Goal: Task Accomplishment & Management: Manage account settings

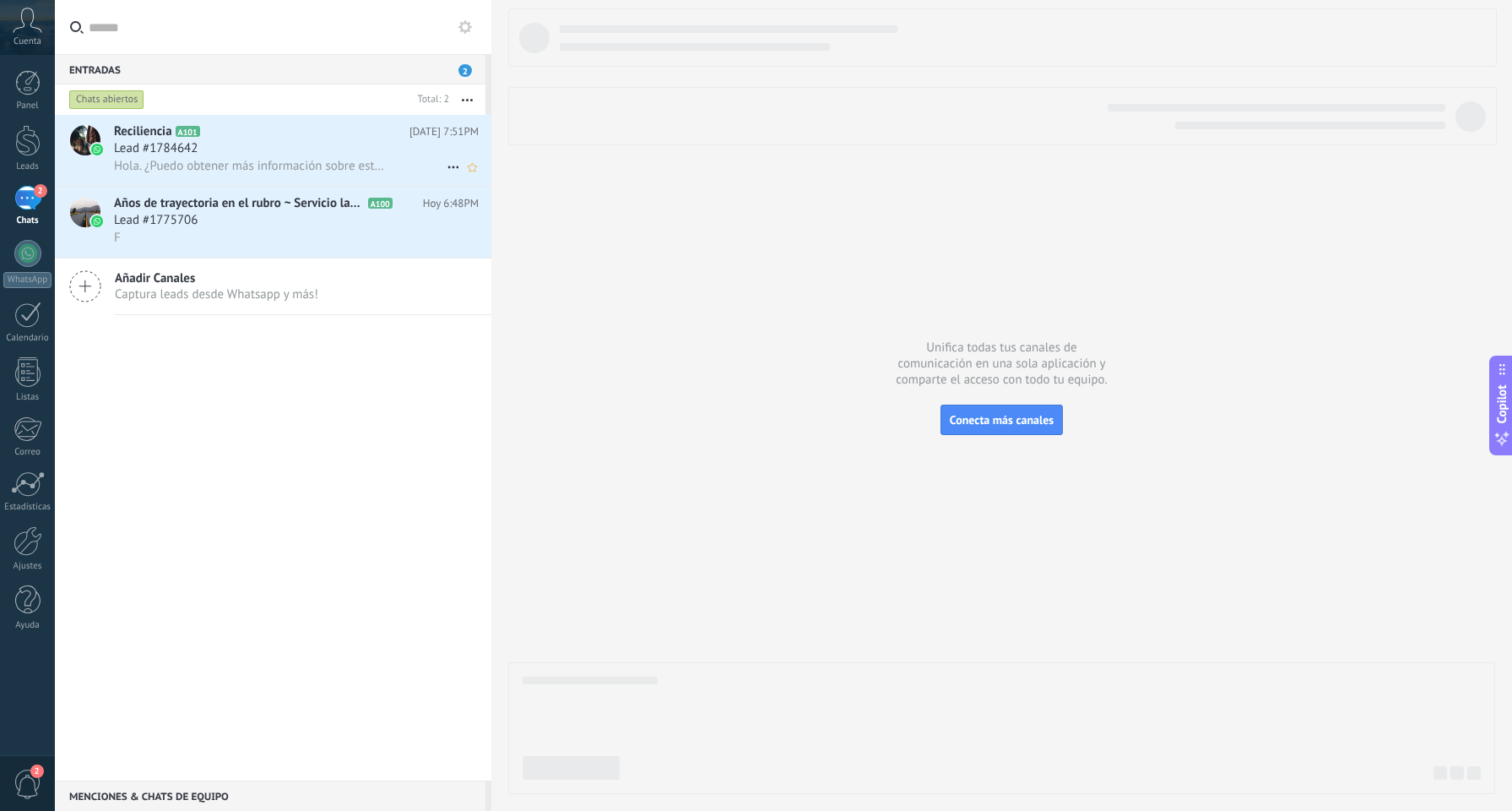
click at [363, 144] on div "Lead #1784642" at bounding box center [296, 149] width 365 height 17
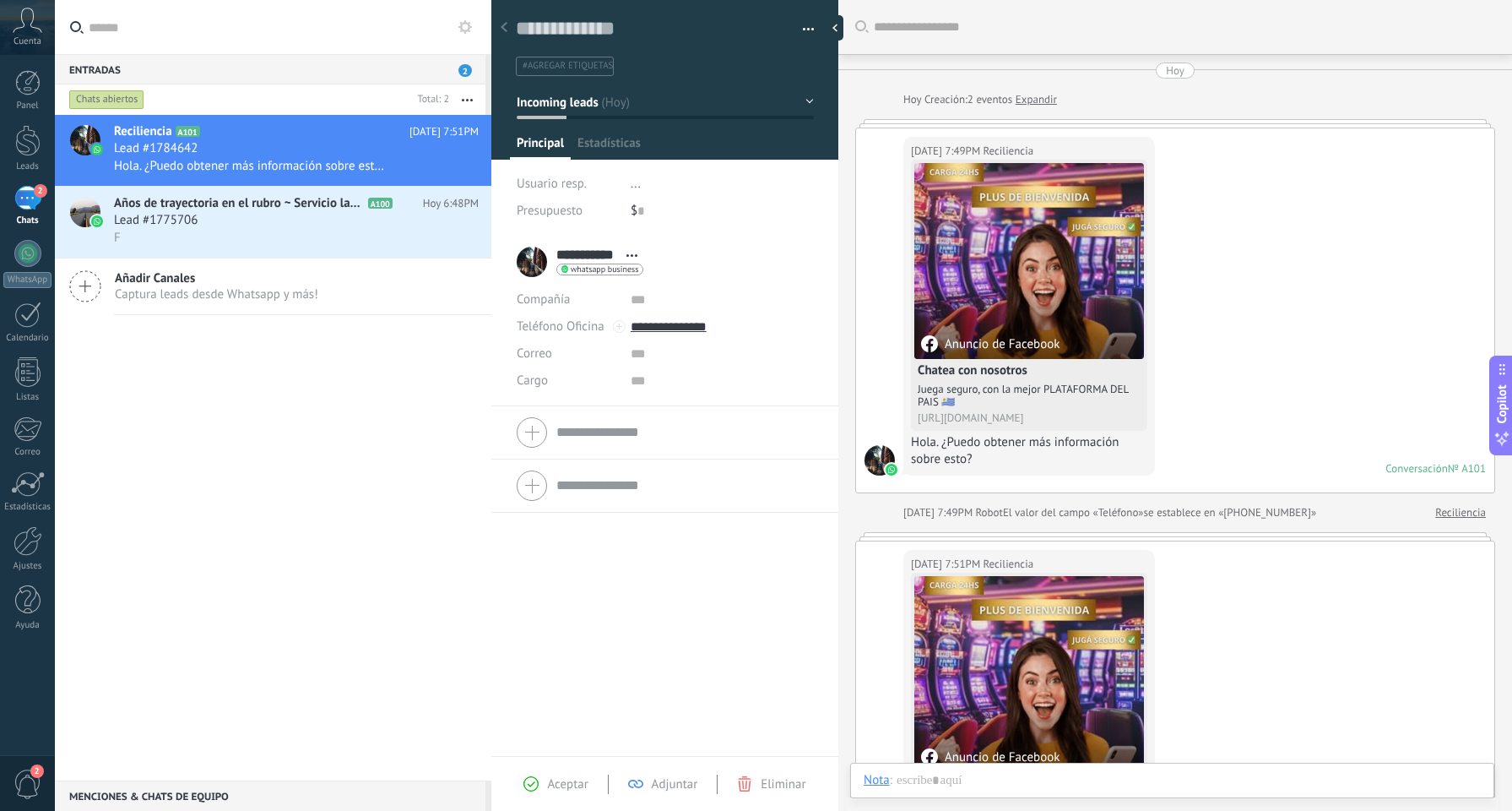
scroll to position [313, 0]
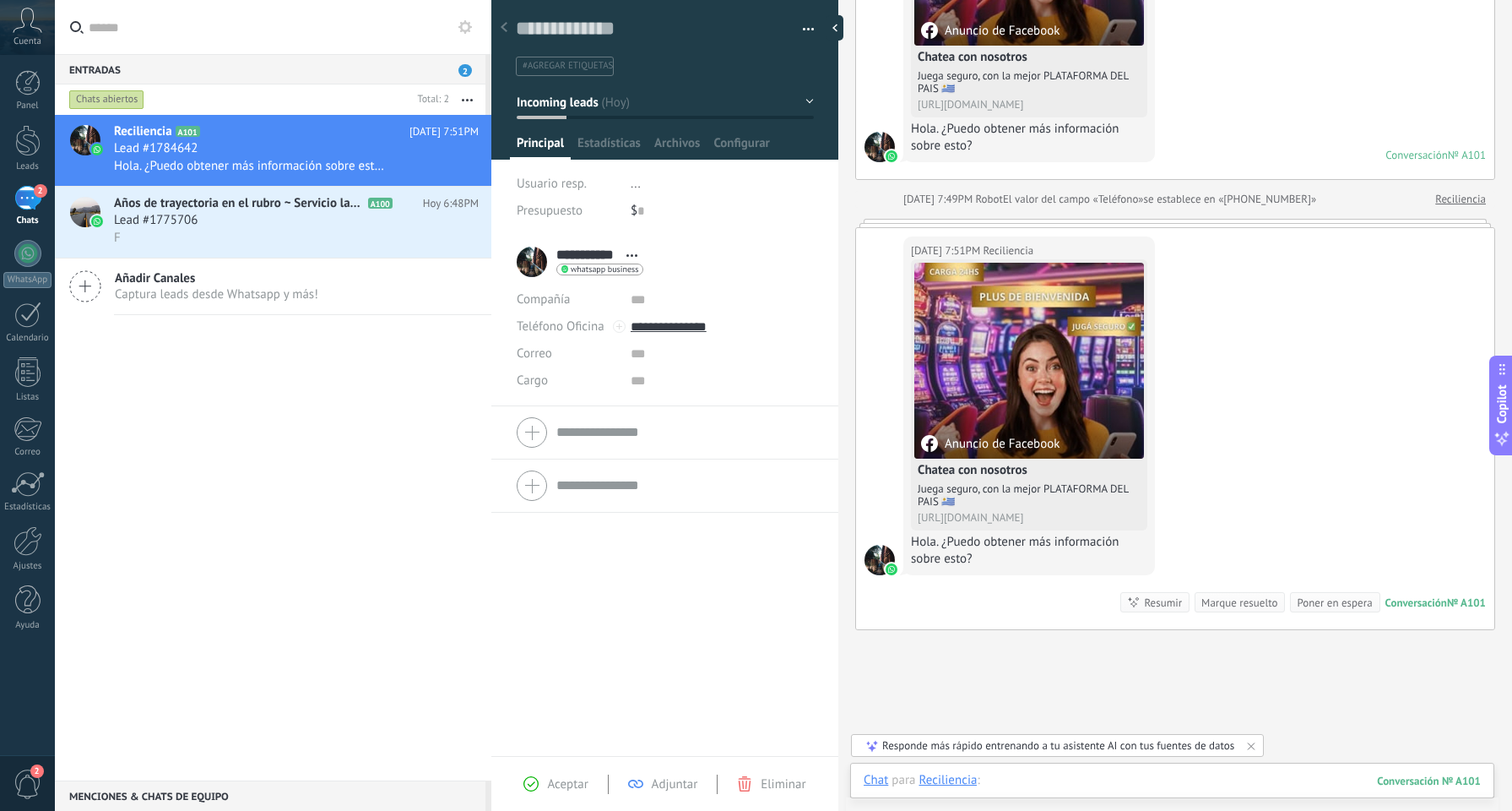
click at [1129, 778] on div at bounding box center [1172, 797] width 618 height 51
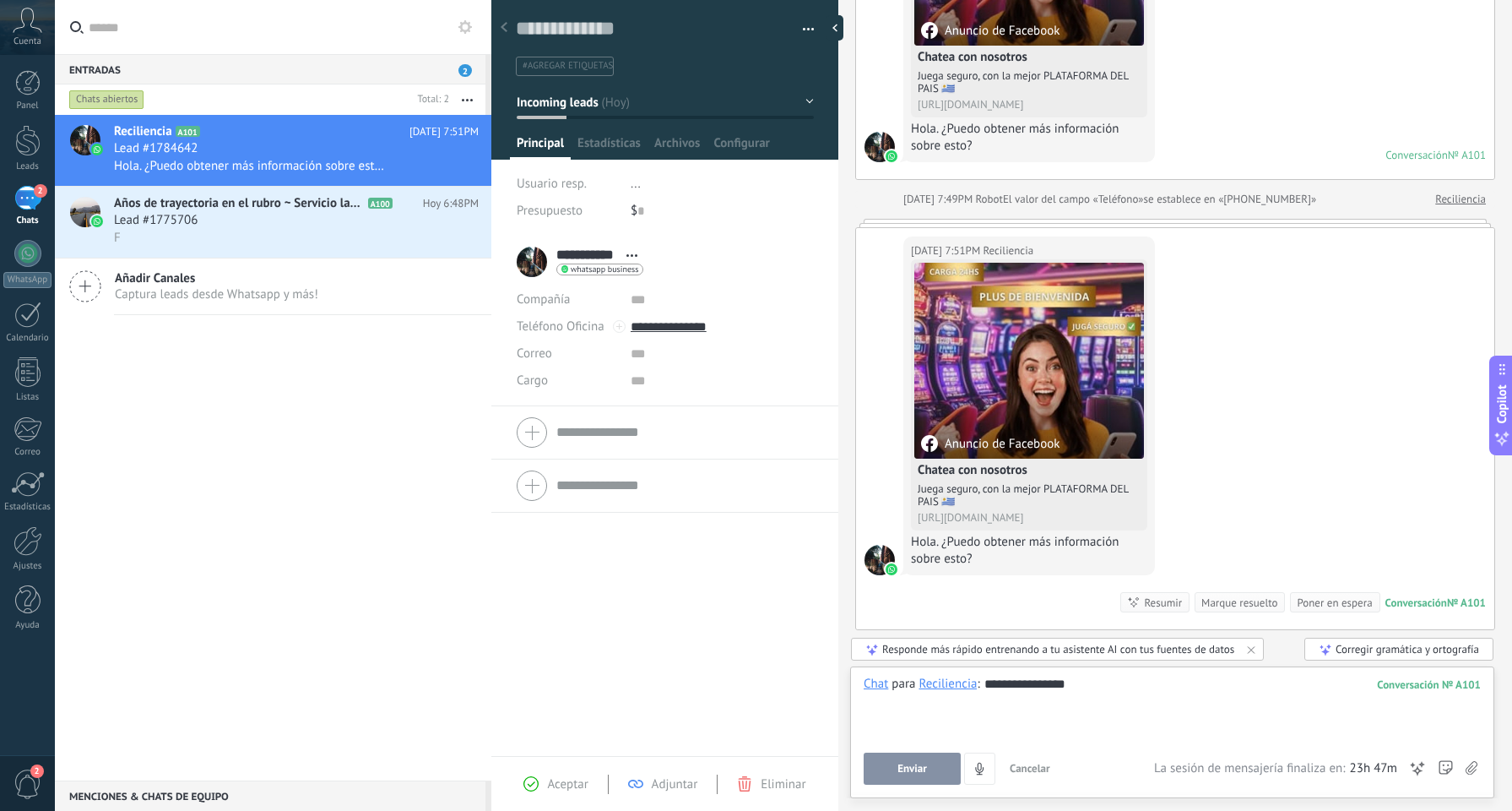
click at [935, 770] on button "Enviar" at bounding box center [912, 768] width 98 height 33
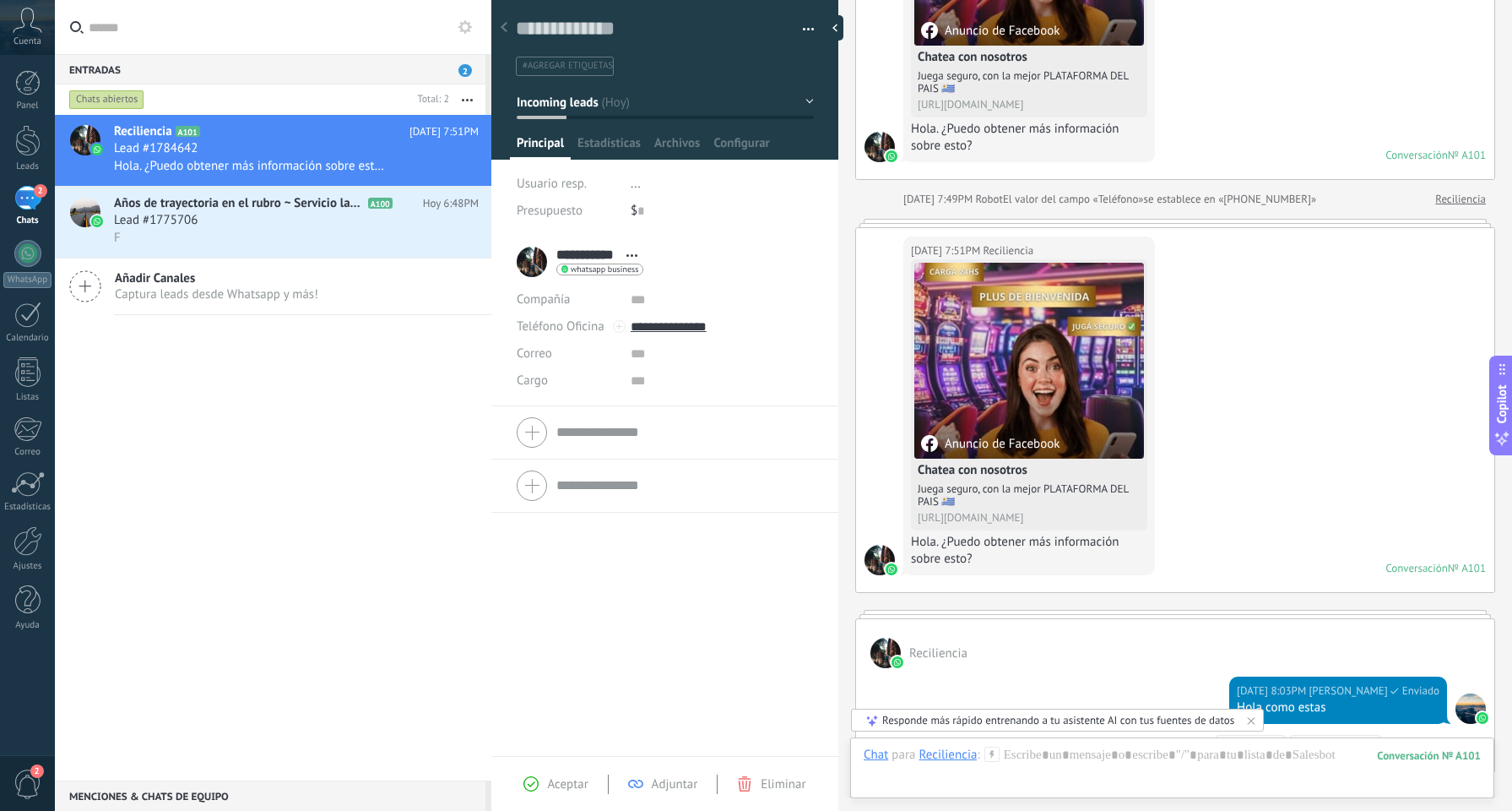
scroll to position [389, 0]
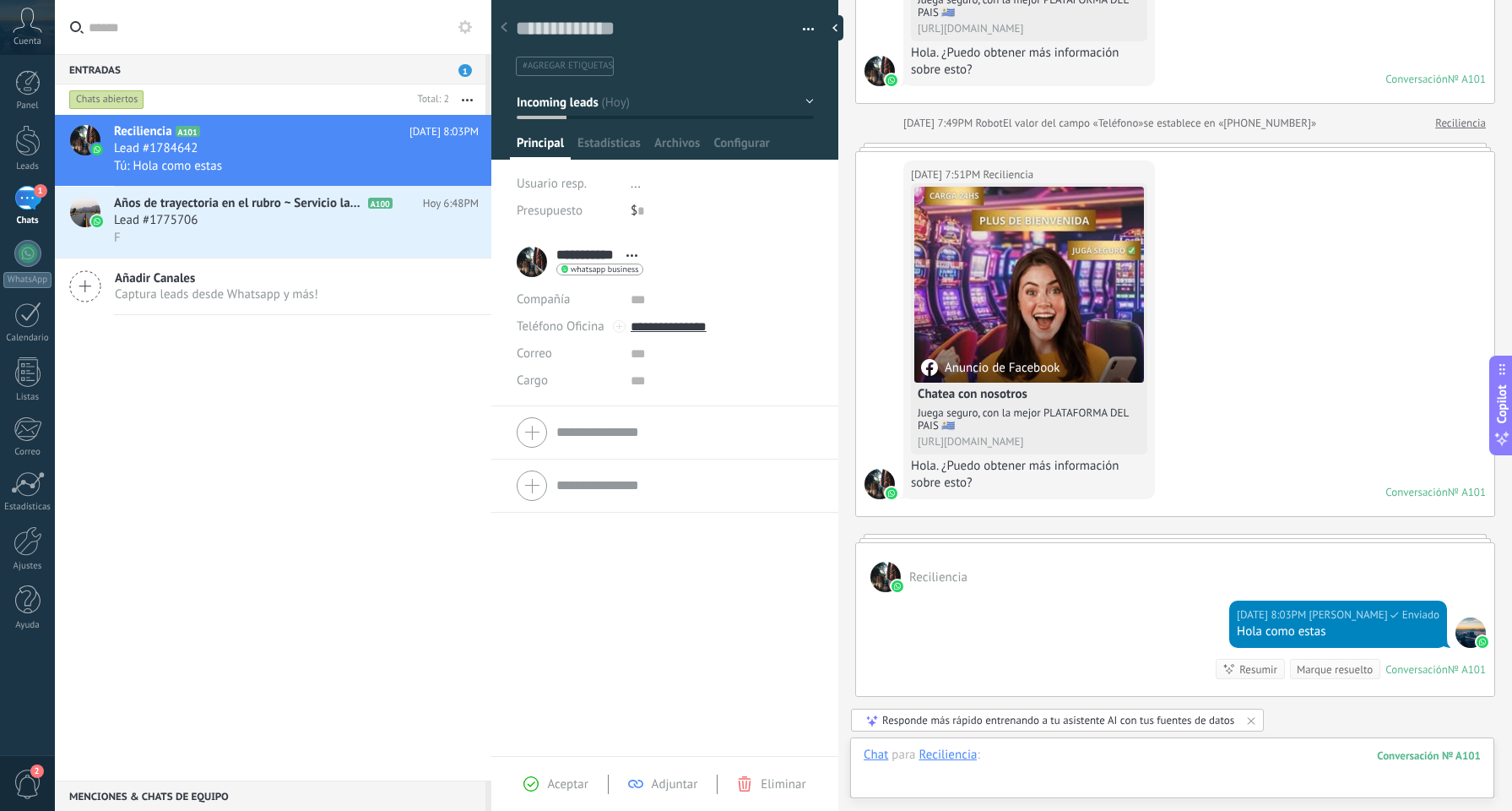
click at [1106, 755] on div at bounding box center [1172, 772] width 618 height 51
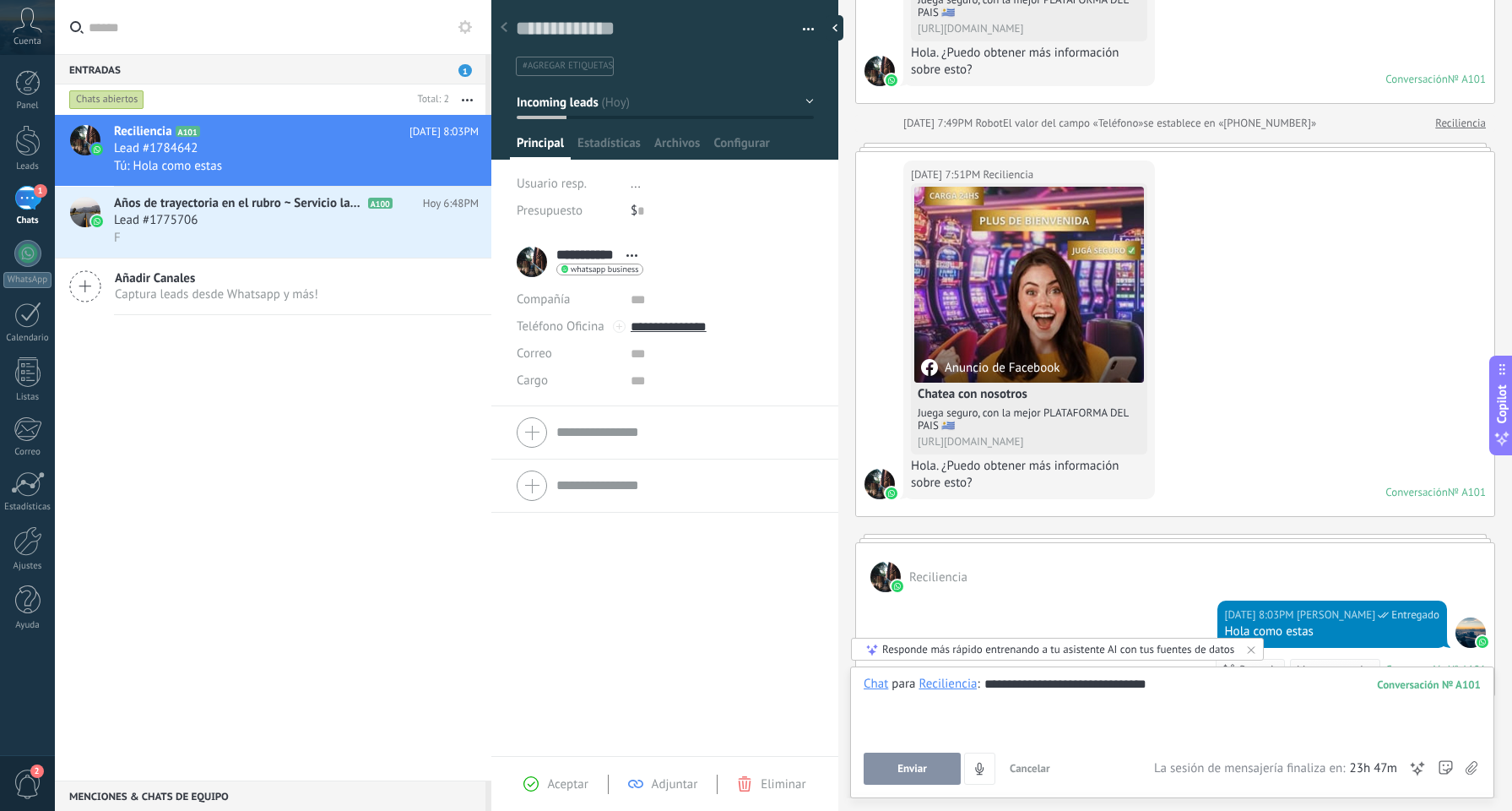
click at [1117, 687] on div "**********" at bounding box center [1172, 707] width 618 height 64
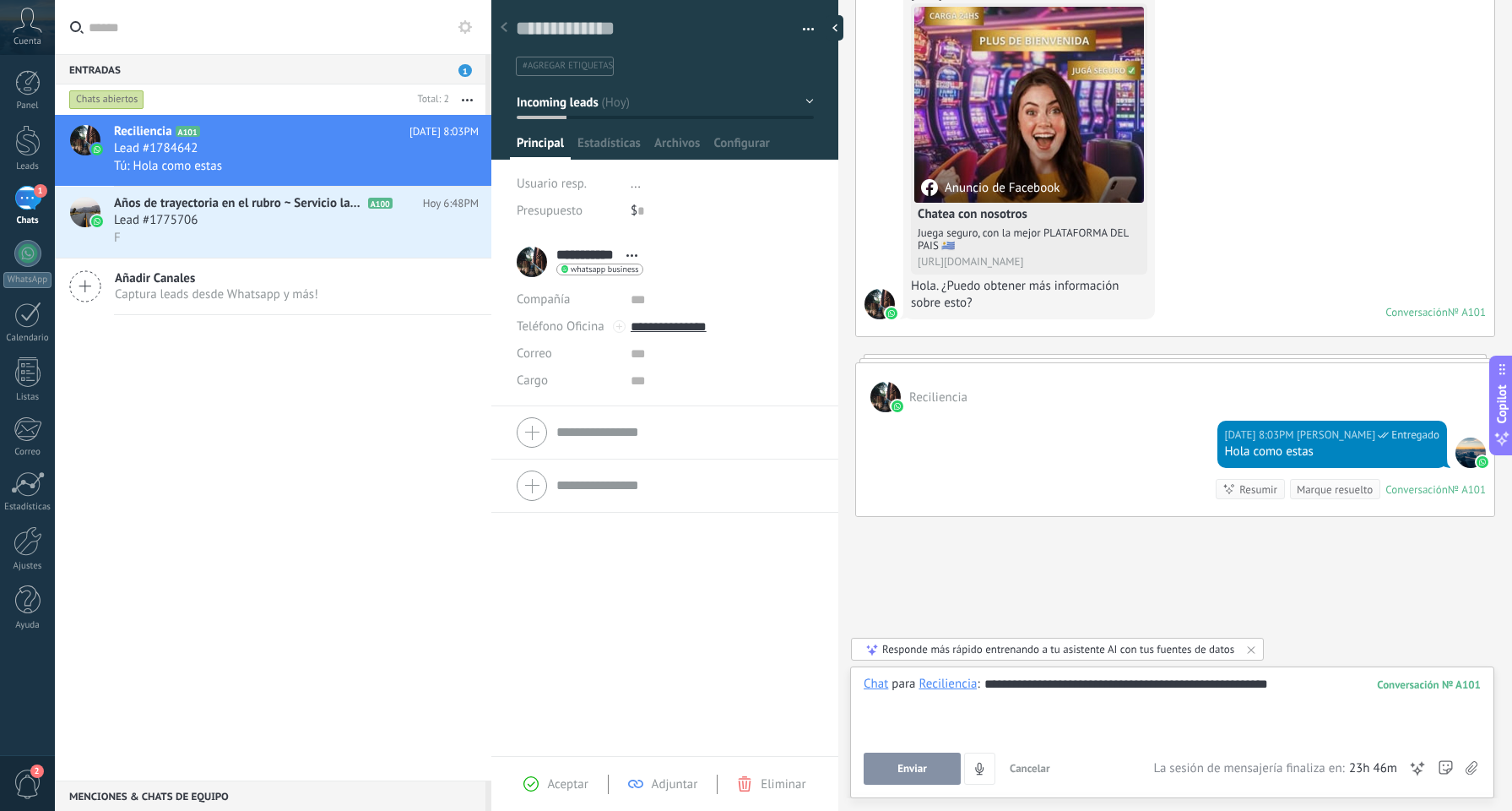
click at [902, 765] on span "Enviar" at bounding box center [913, 768] width 30 height 12
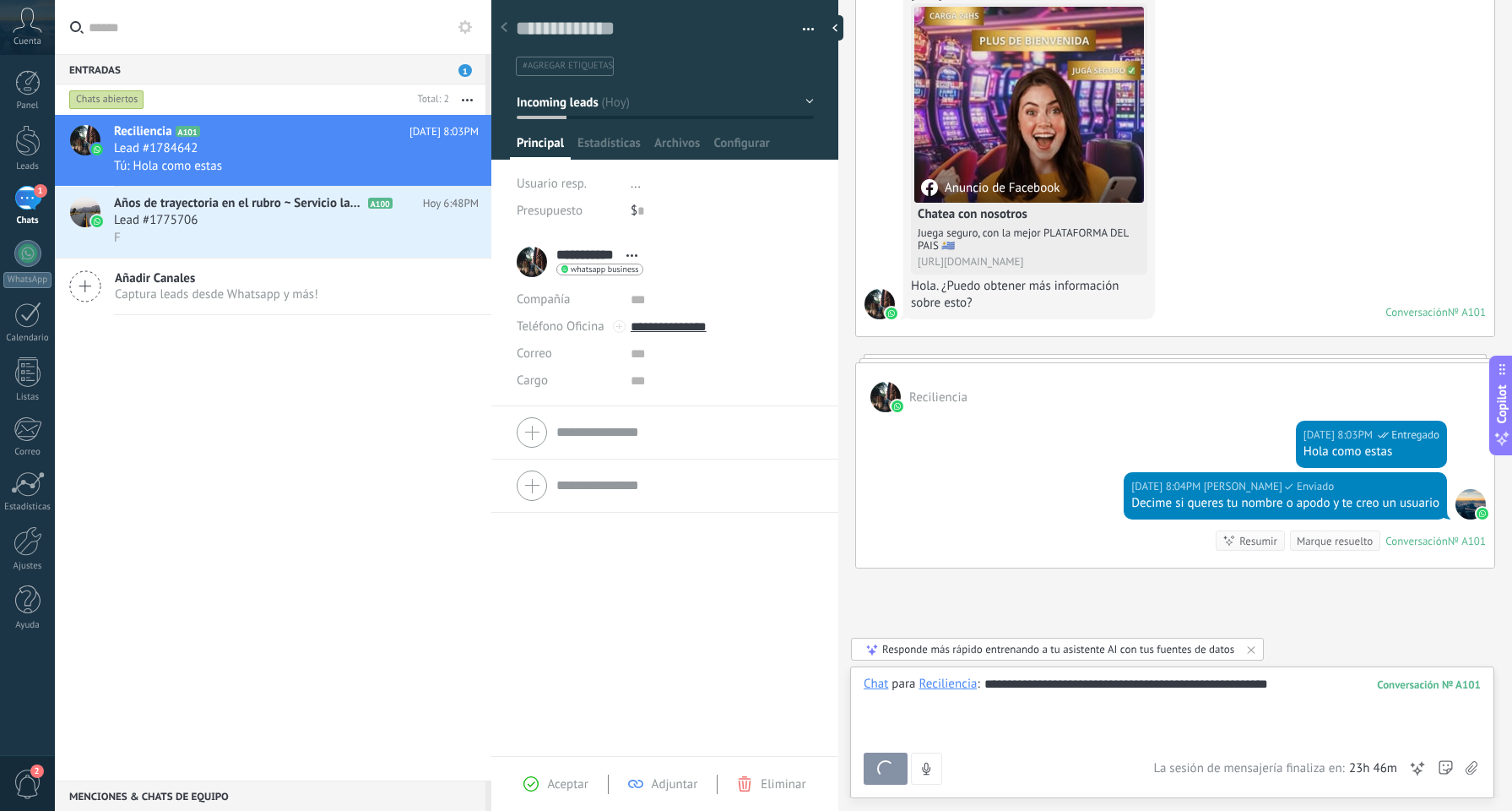
scroll to position [621, 0]
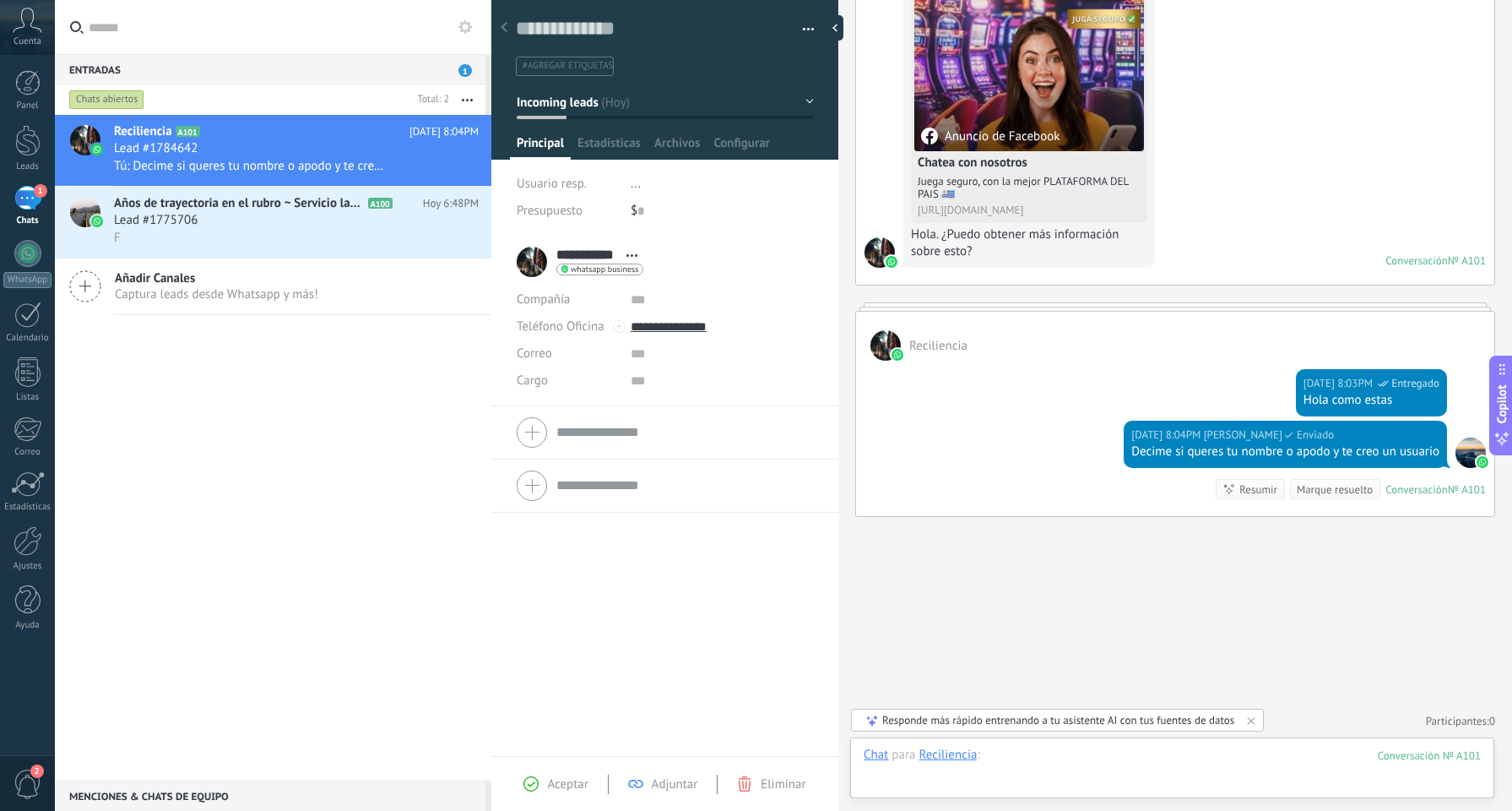
click at [1017, 750] on div at bounding box center [1172, 772] width 618 height 51
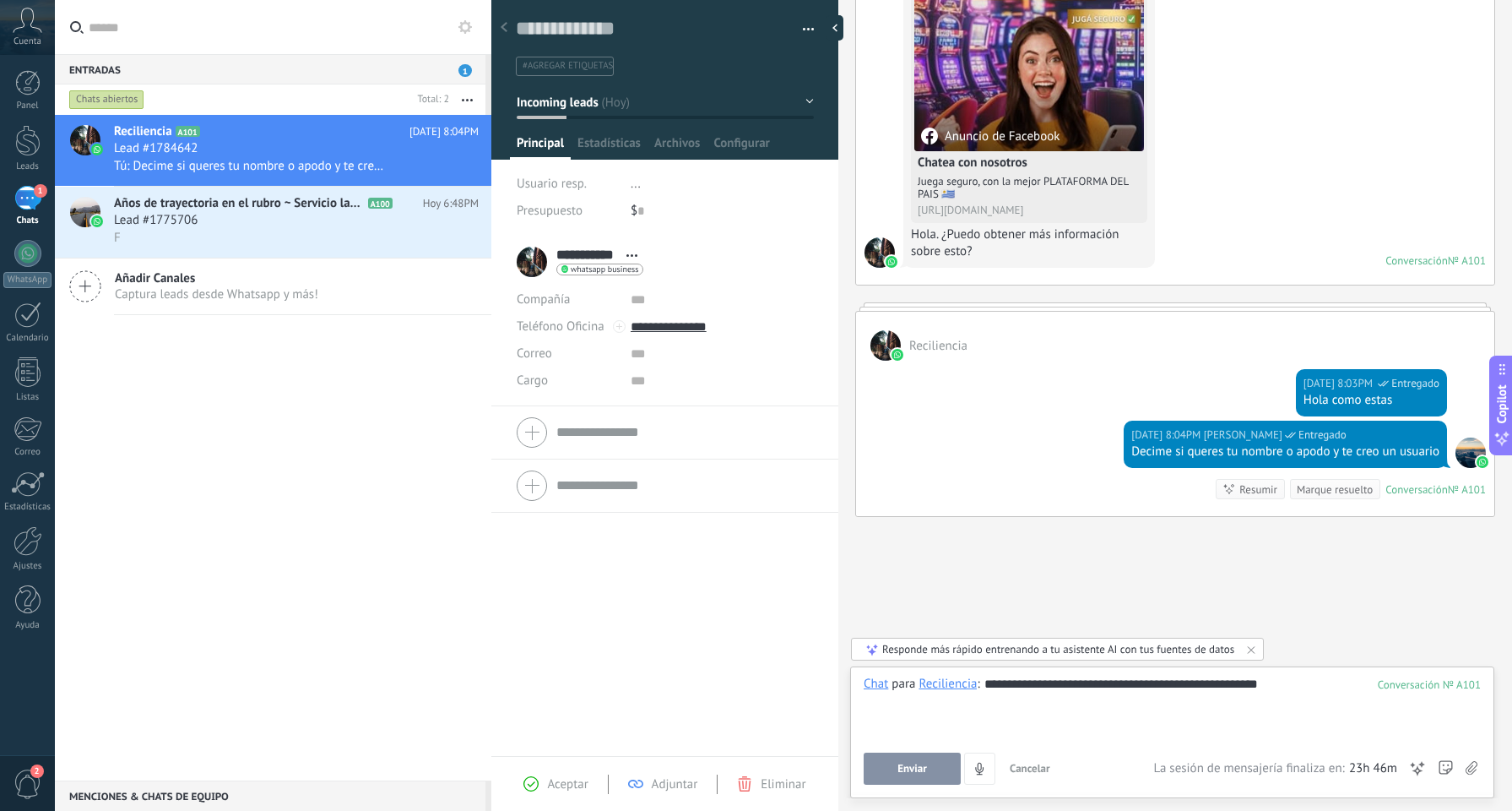
click at [901, 773] on span "Enviar" at bounding box center [913, 768] width 30 height 12
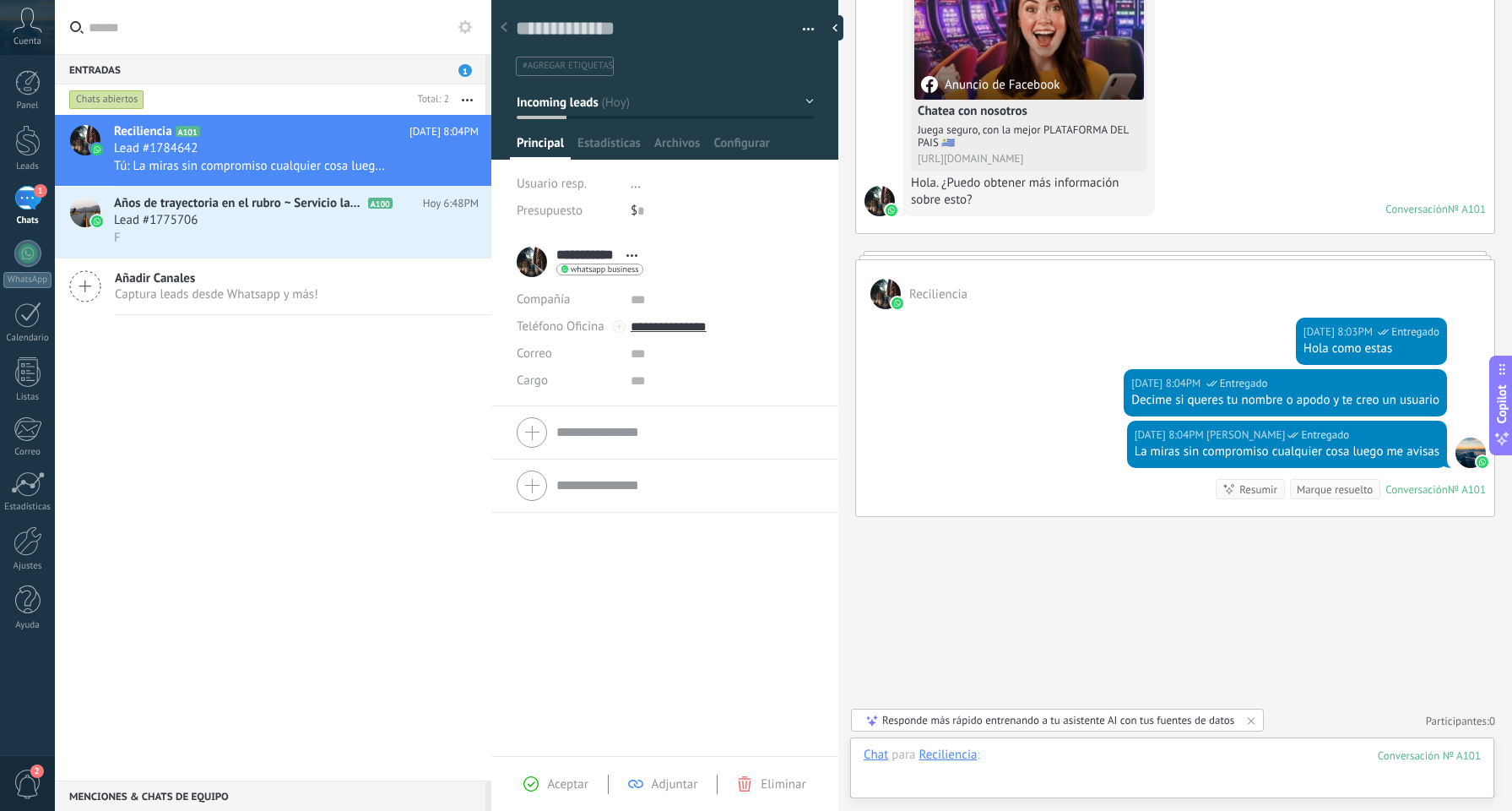
click at [1056, 748] on div at bounding box center [1172, 772] width 618 height 51
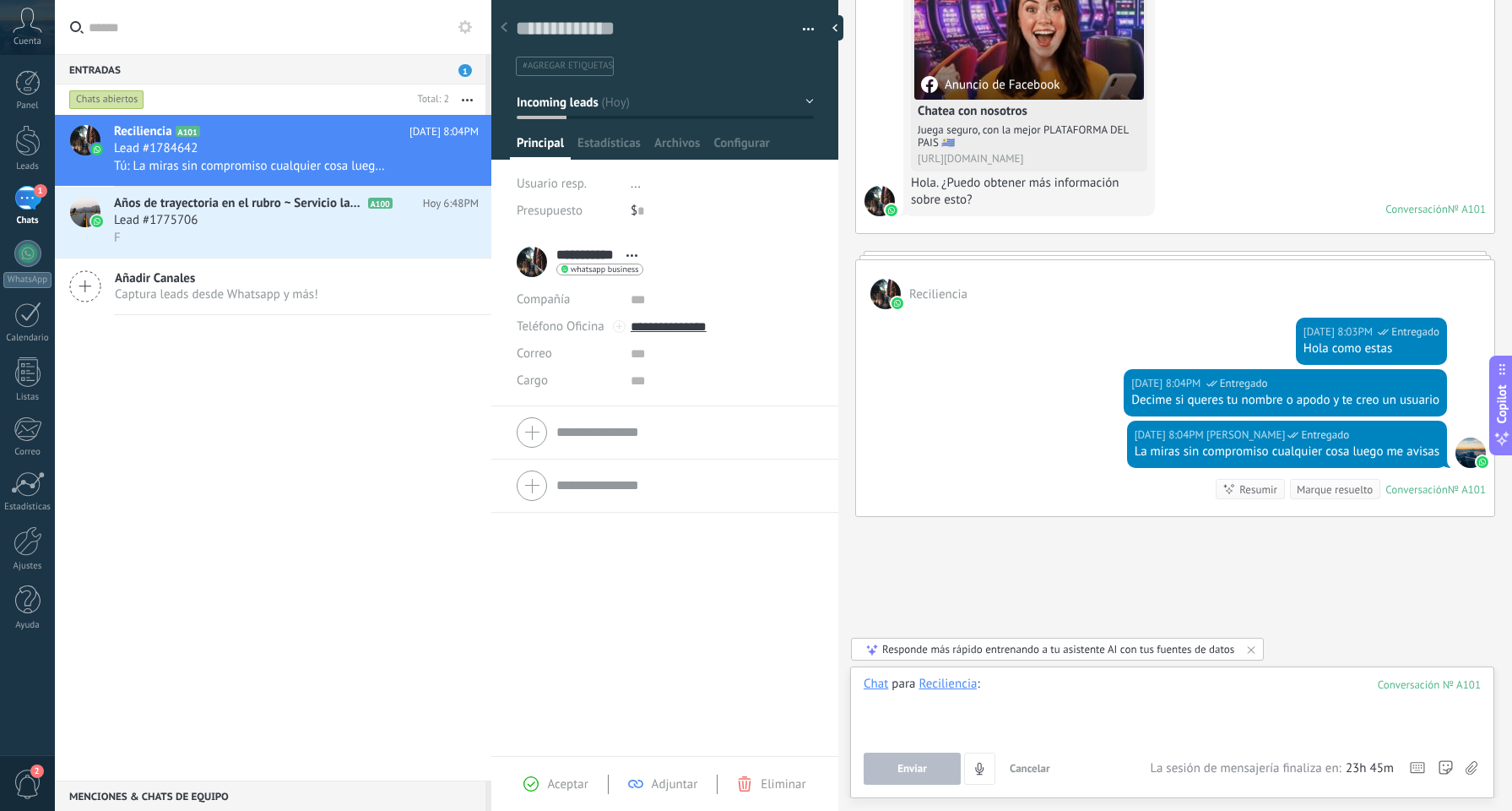
paste div
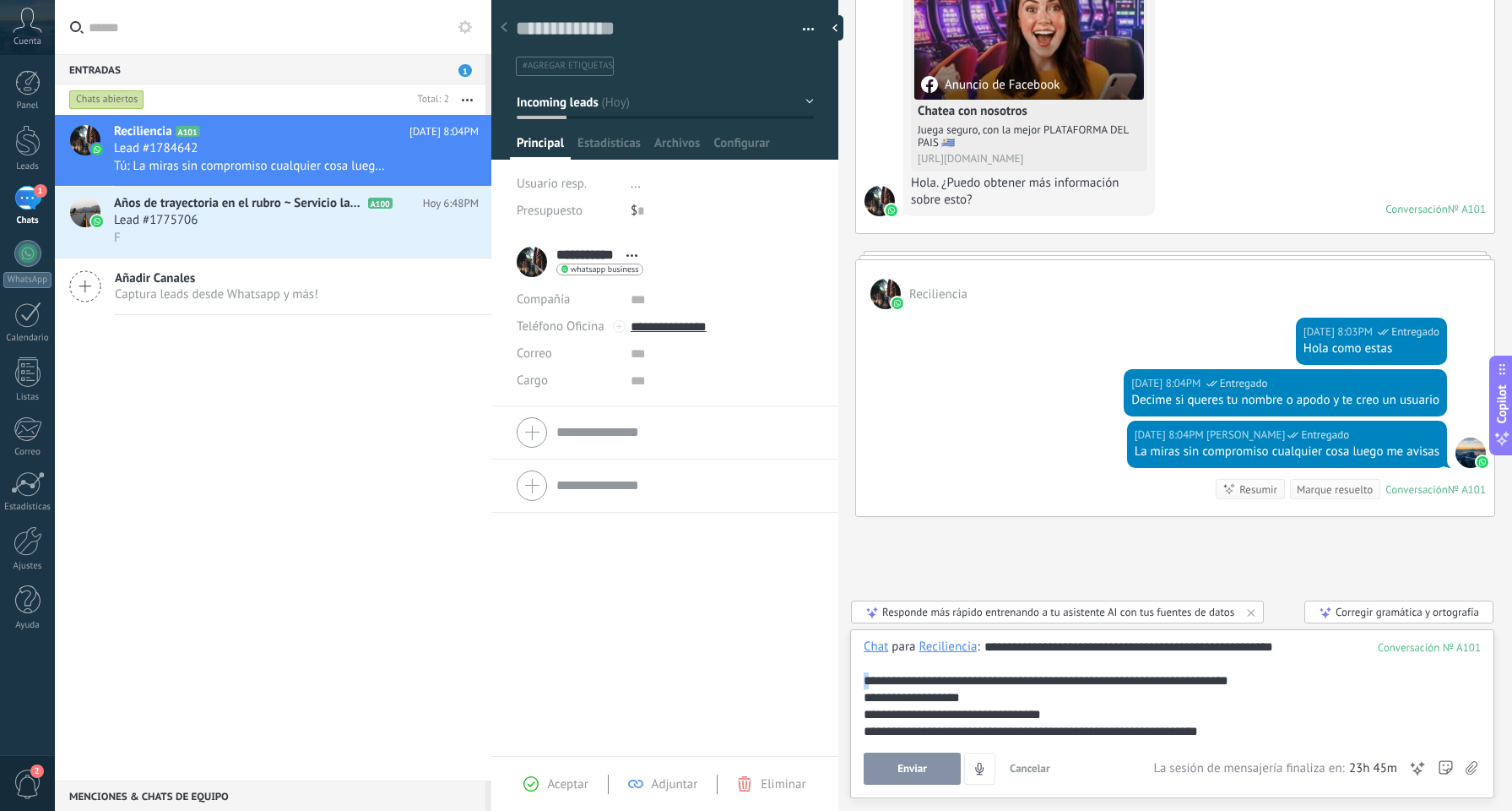
drag, startPoint x: 873, startPoint y: 683, endPoint x: 845, endPoint y: 682, distance: 28.0
click at [845, 682] on div "Buscar Carga más Hoy Hoy Creación: 2 eventos Expandir Hoy 7:49PM Reciliencia An…" at bounding box center [1176, 405] width 674 height 811
copy div "*"
click at [878, 665] on div at bounding box center [1172, 664] width 618 height 17
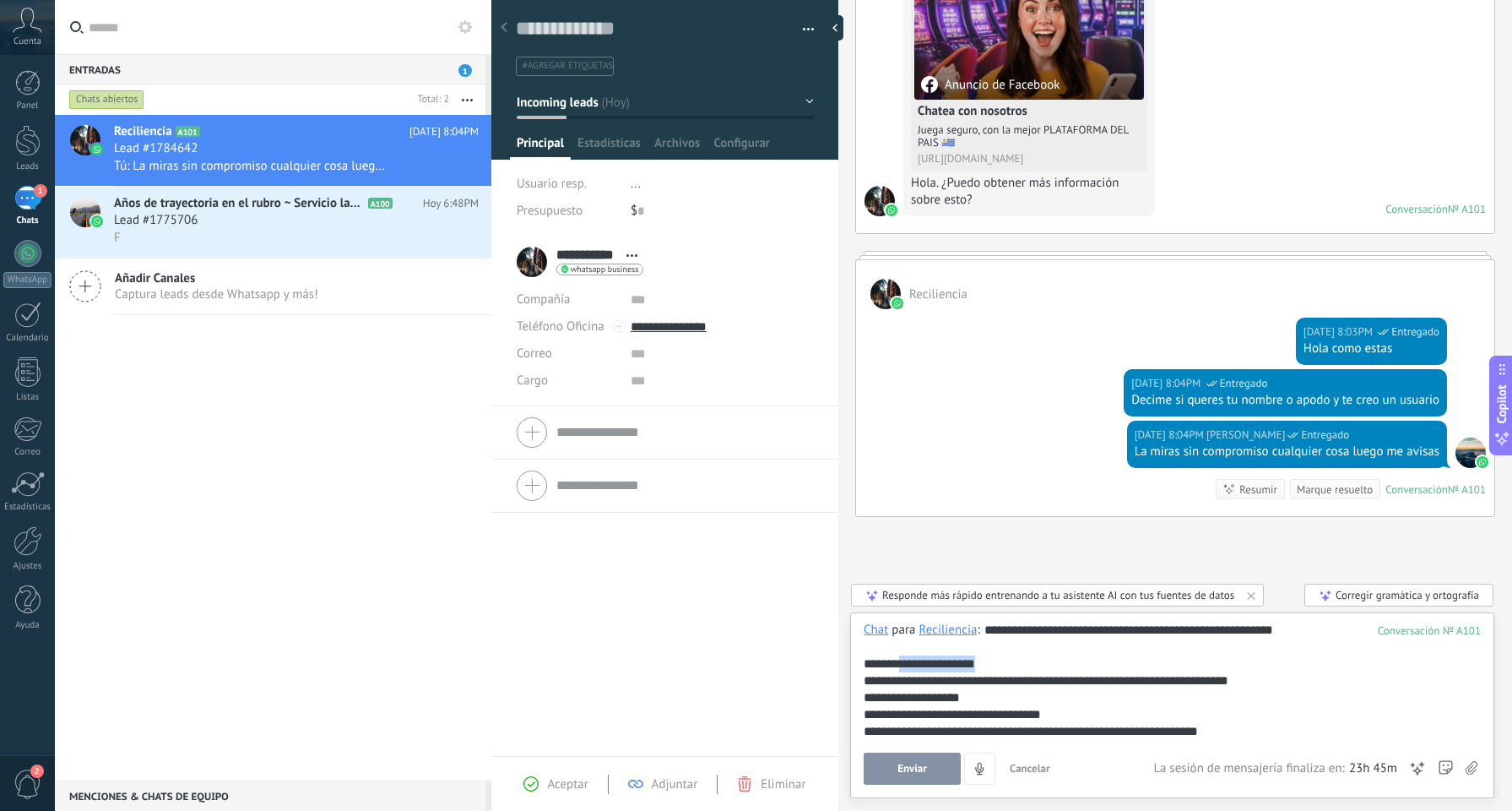
drag, startPoint x: 1003, startPoint y: 659, endPoint x: 912, endPoint y: 656, distance: 91.0
click at [912, 656] on div "**********" at bounding box center [1172, 655] width 618 height 33
click at [906, 768] on span "Enviar" at bounding box center [913, 768] width 30 height 12
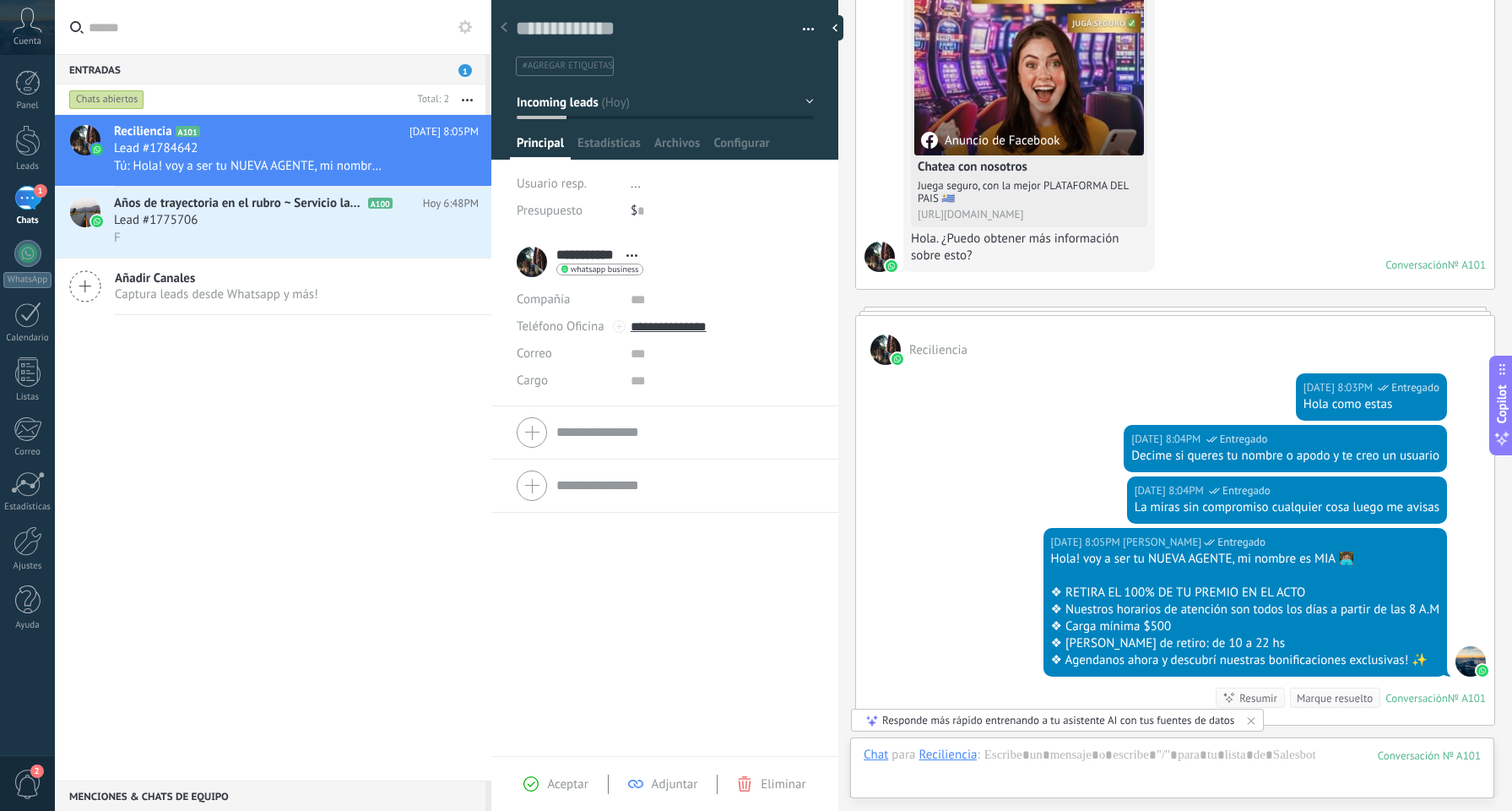
scroll to position [825, 0]
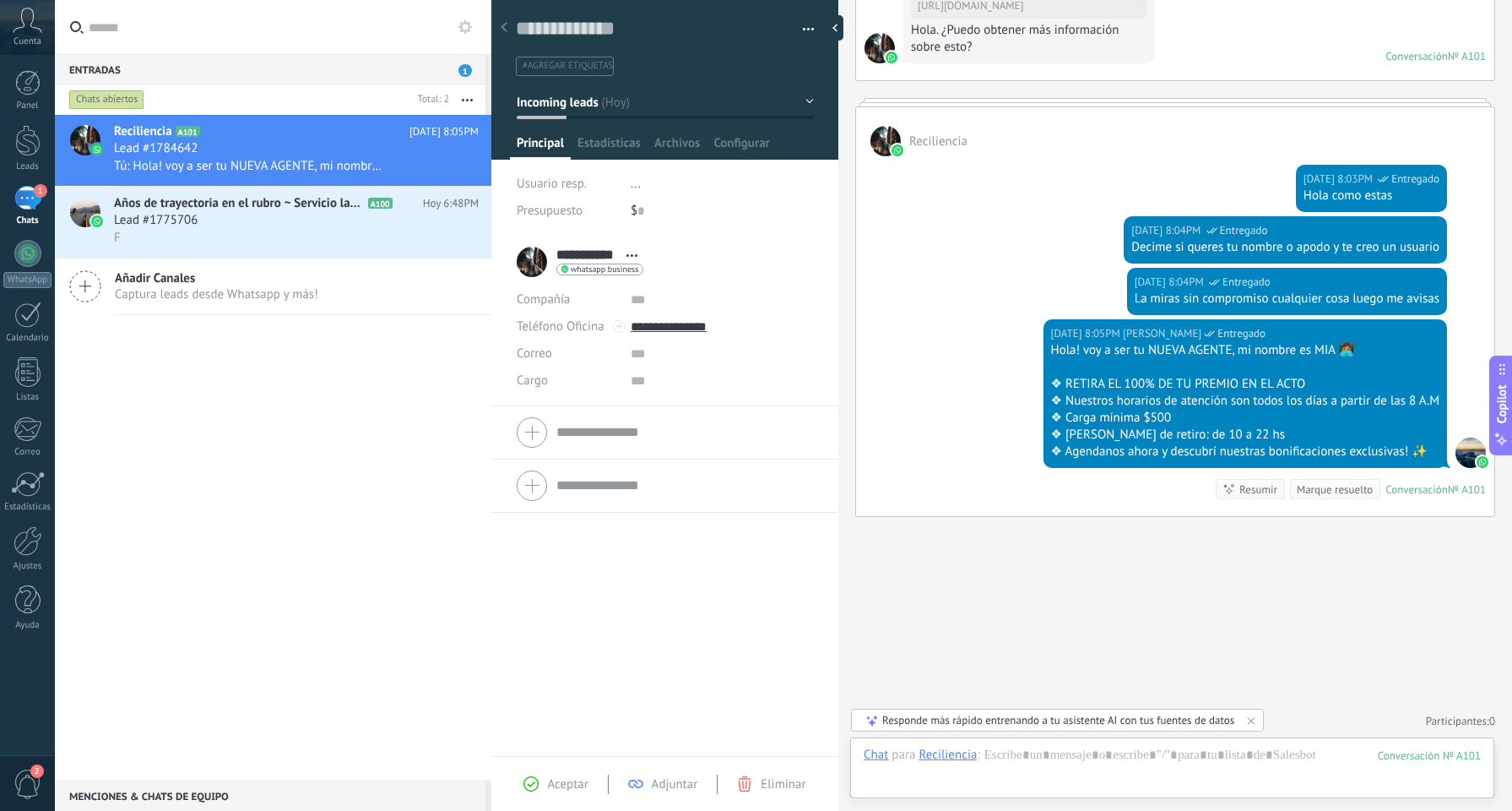
click at [624, 226] on div "Usuario resp. ... Presupuesto $ 0" at bounding box center [665, 203] width 297 height 65
click at [662, 259] on div "**********" at bounding box center [664, 261] width 296 height 42
click at [522, 259] on div "**********" at bounding box center [580, 261] width 129 height 42
click at [535, 264] on div "**********" at bounding box center [580, 261] width 129 height 42
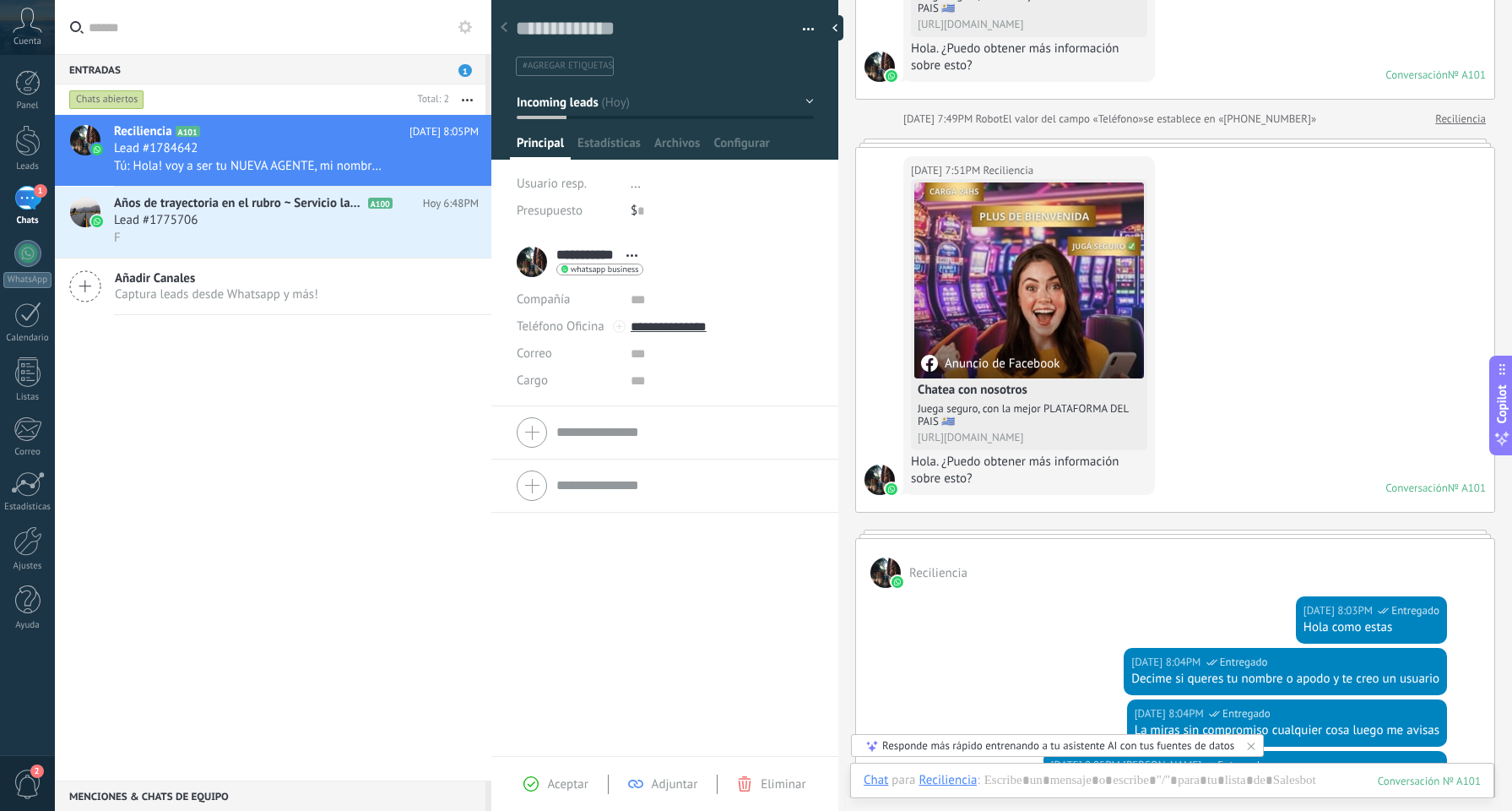
scroll to position [388, 0]
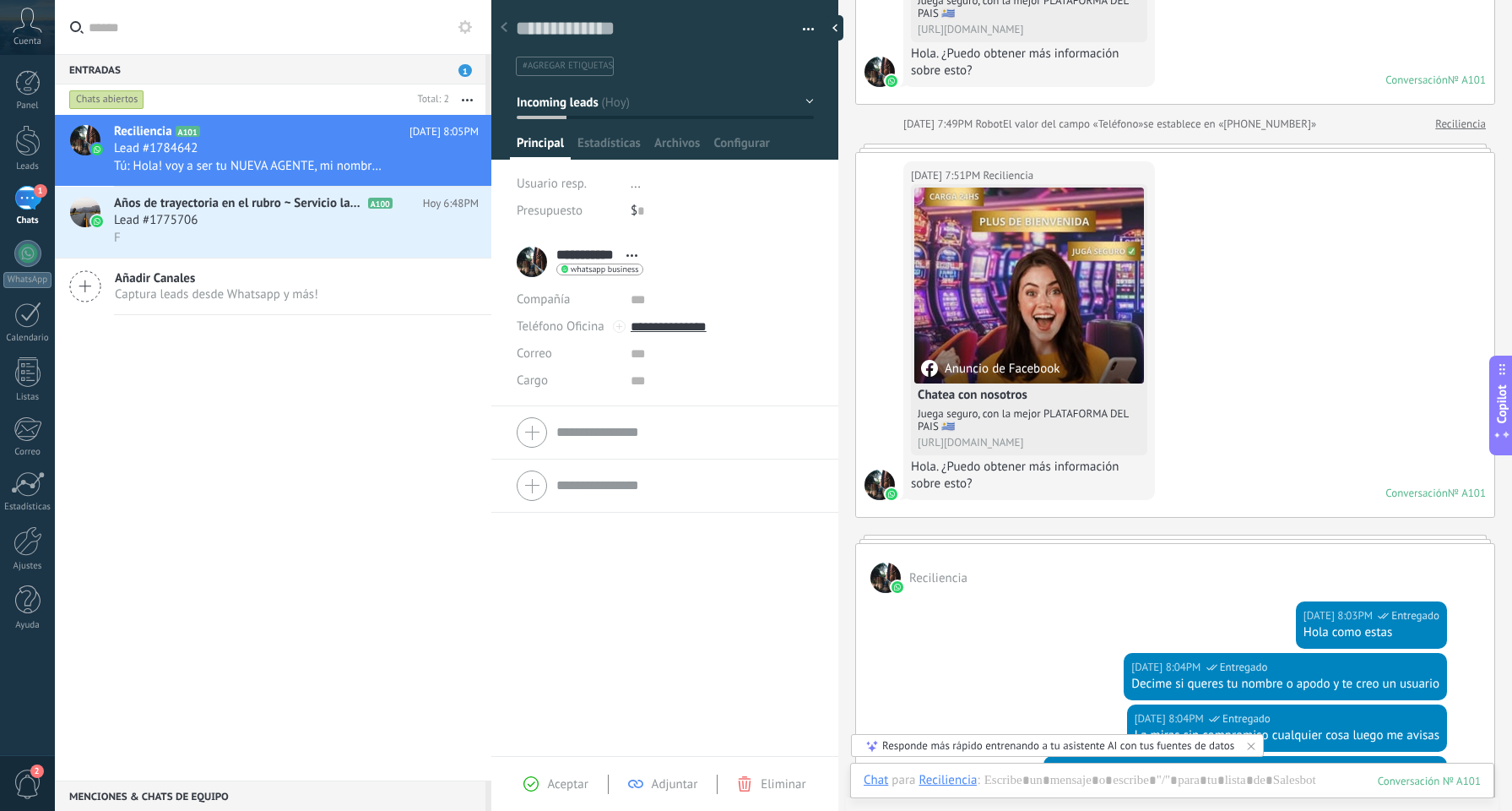
click at [881, 485] on div at bounding box center [880, 485] width 31 height 31
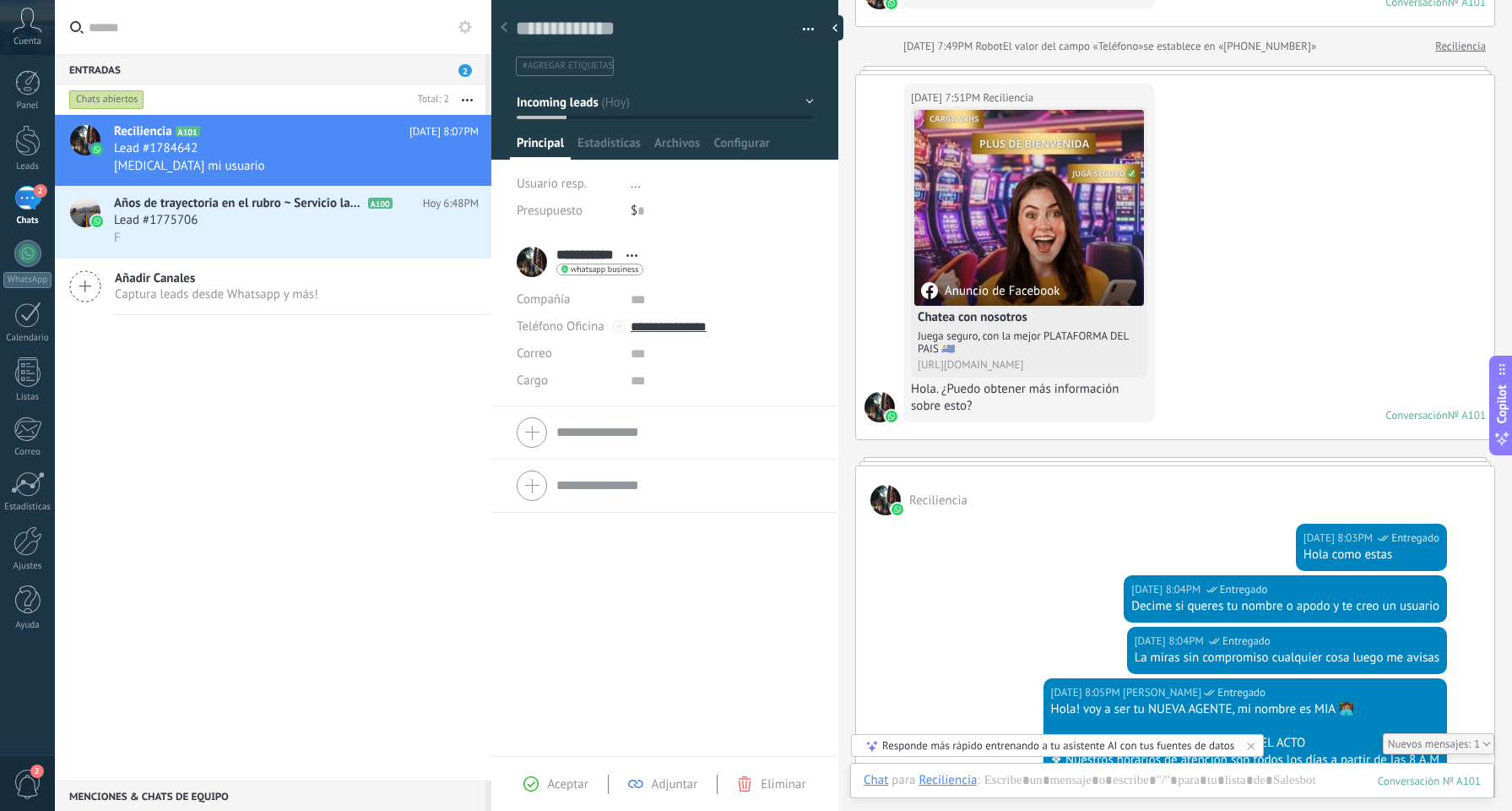
scroll to position [858, 0]
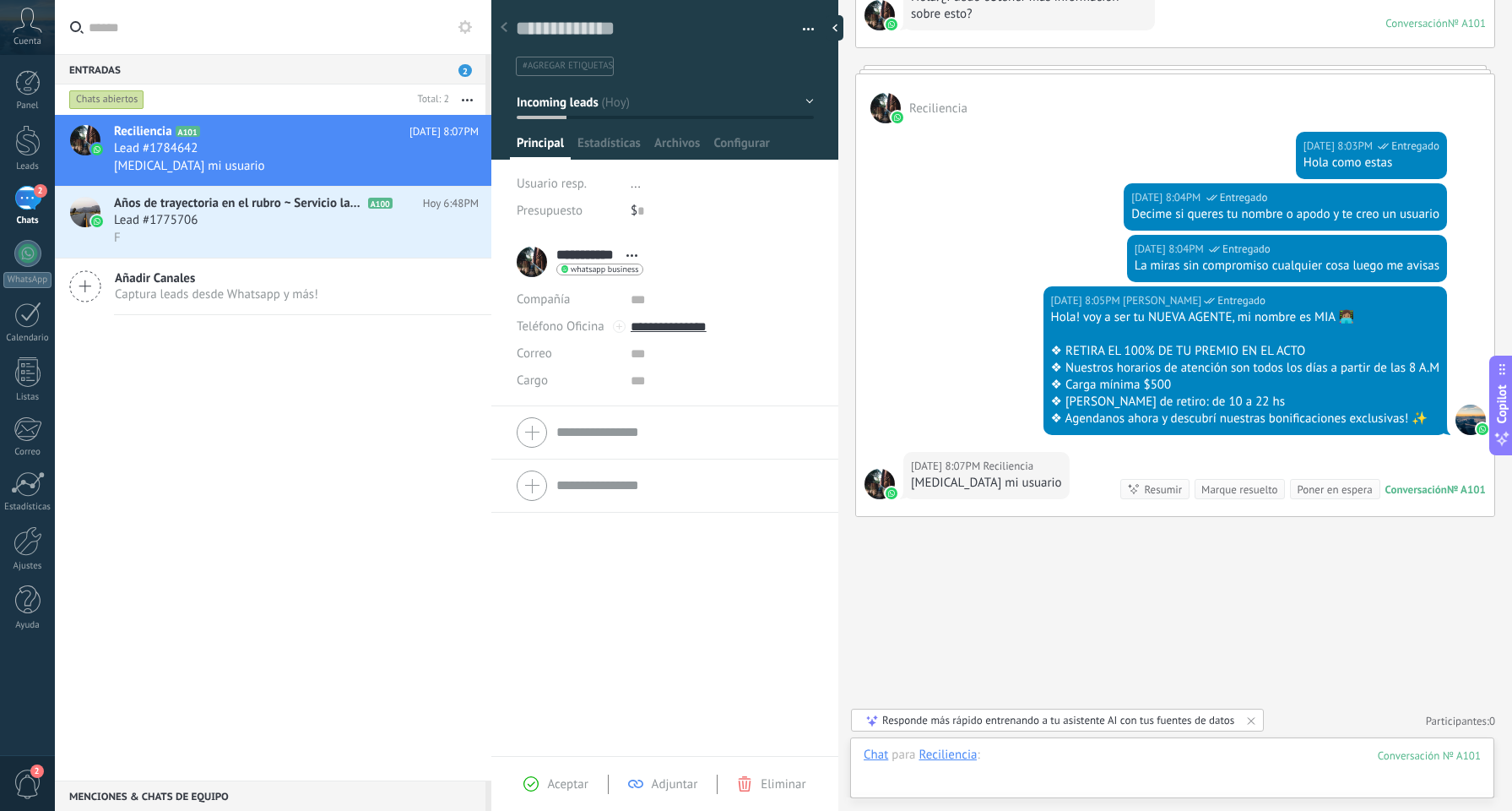
click at [1017, 752] on div at bounding box center [1172, 772] width 618 height 51
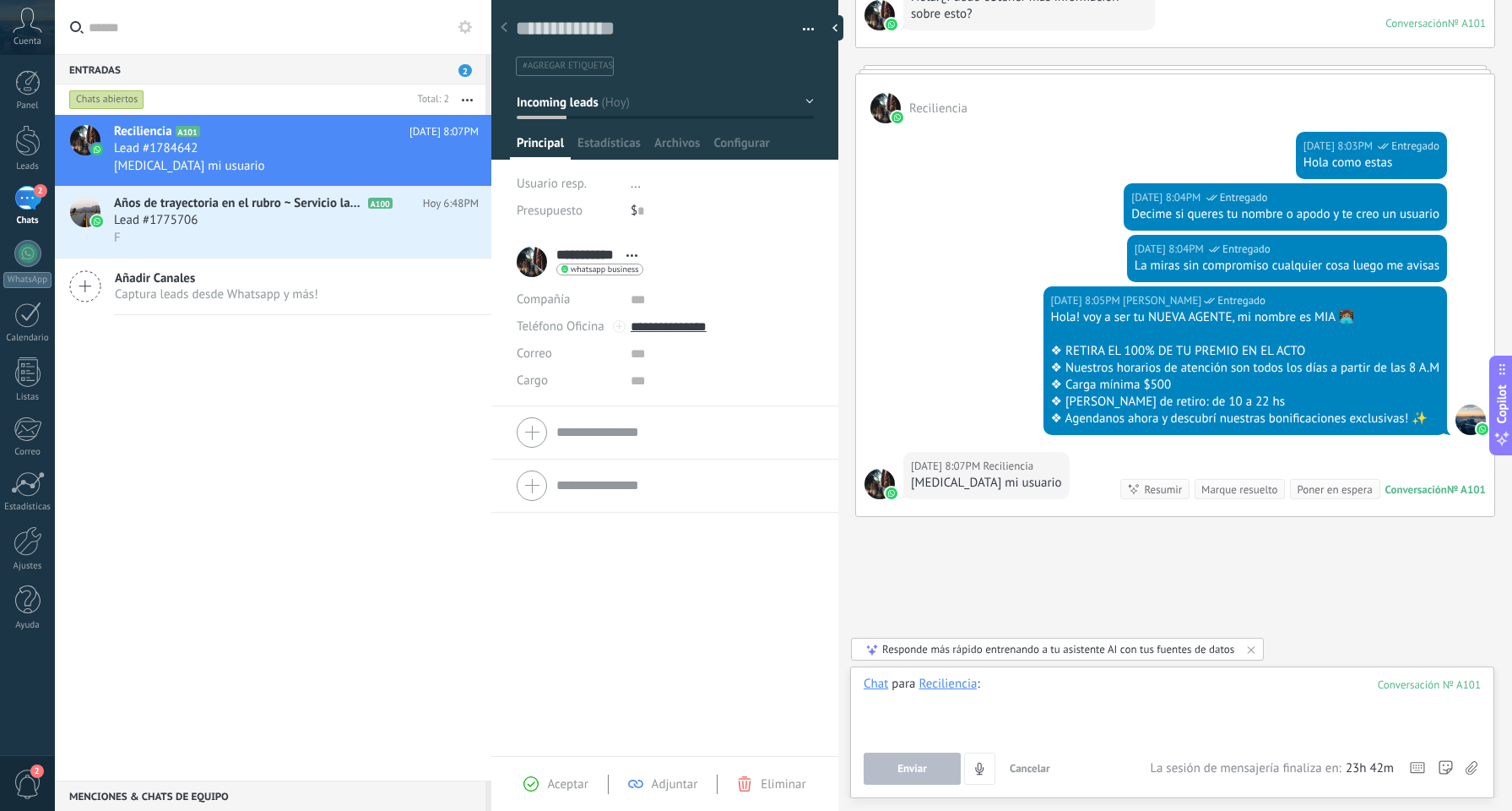
paste div
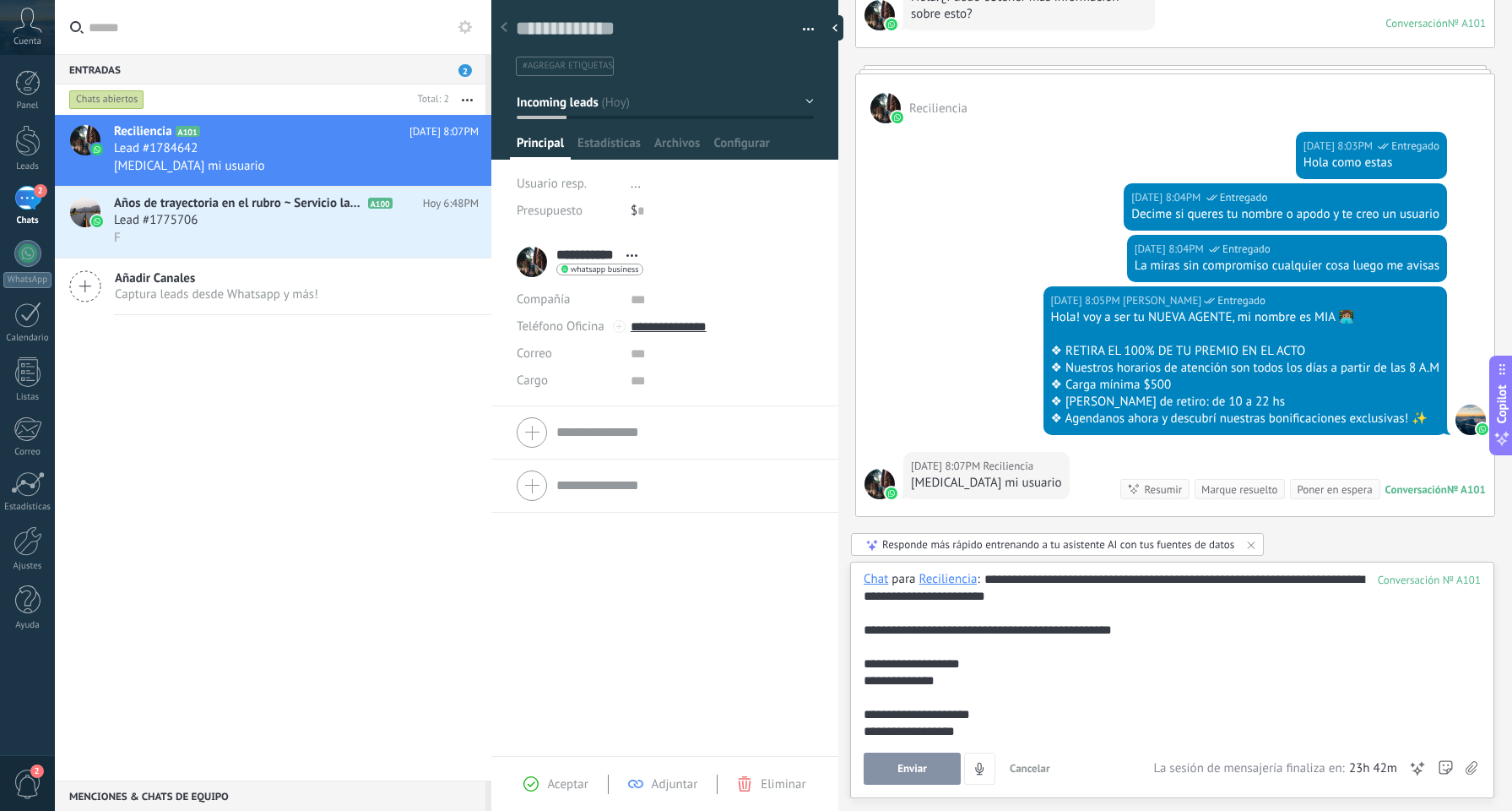
click at [941, 666] on div "**********" at bounding box center [1169, 664] width 611 height 17
click at [929, 685] on div "**********" at bounding box center [1169, 681] width 611 height 17
click at [929, 755] on button "Enviar" at bounding box center [912, 768] width 98 height 33
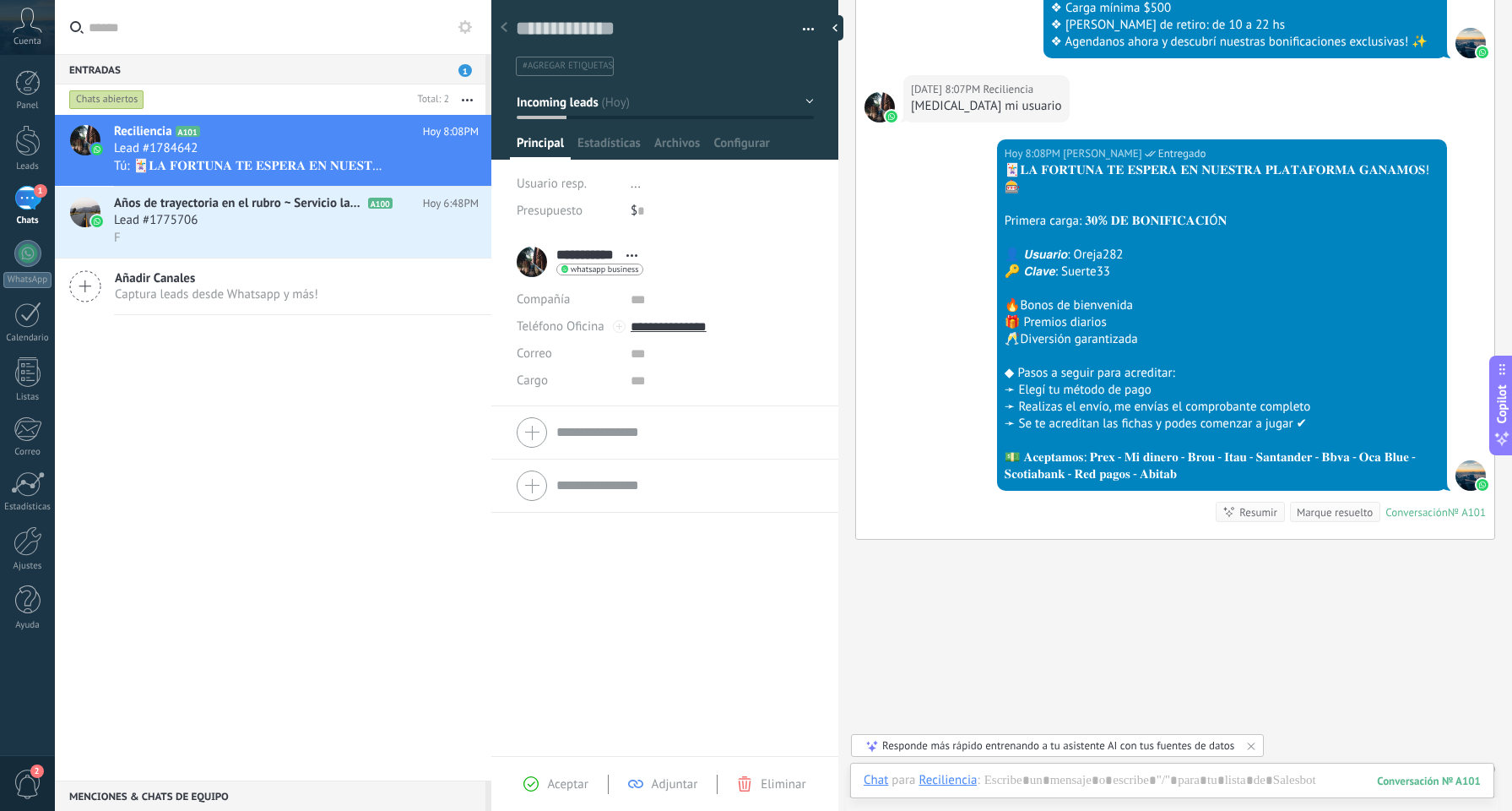
scroll to position [1258, 0]
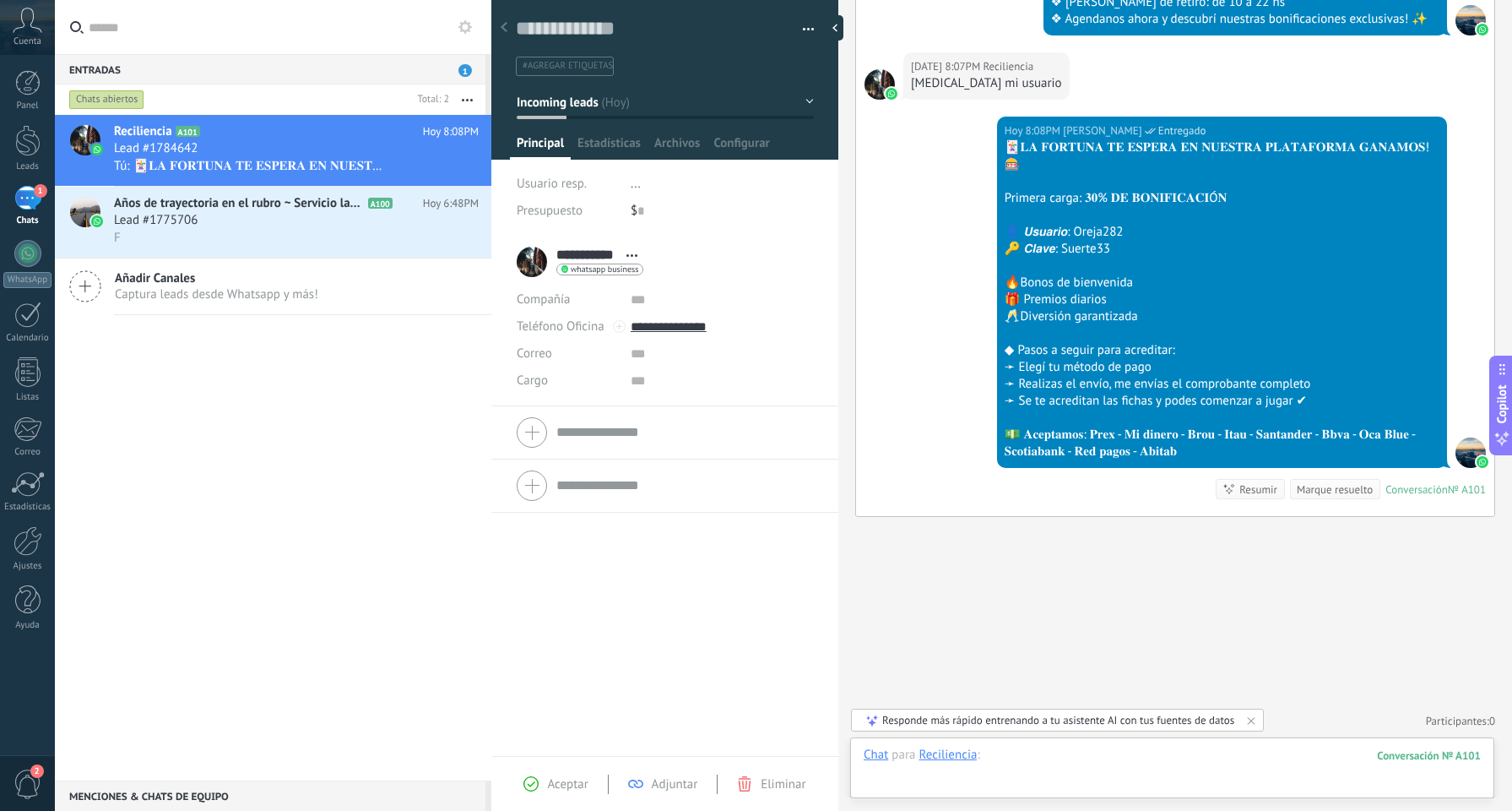
click at [1091, 758] on div at bounding box center [1172, 772] width 618 height 51
paste div
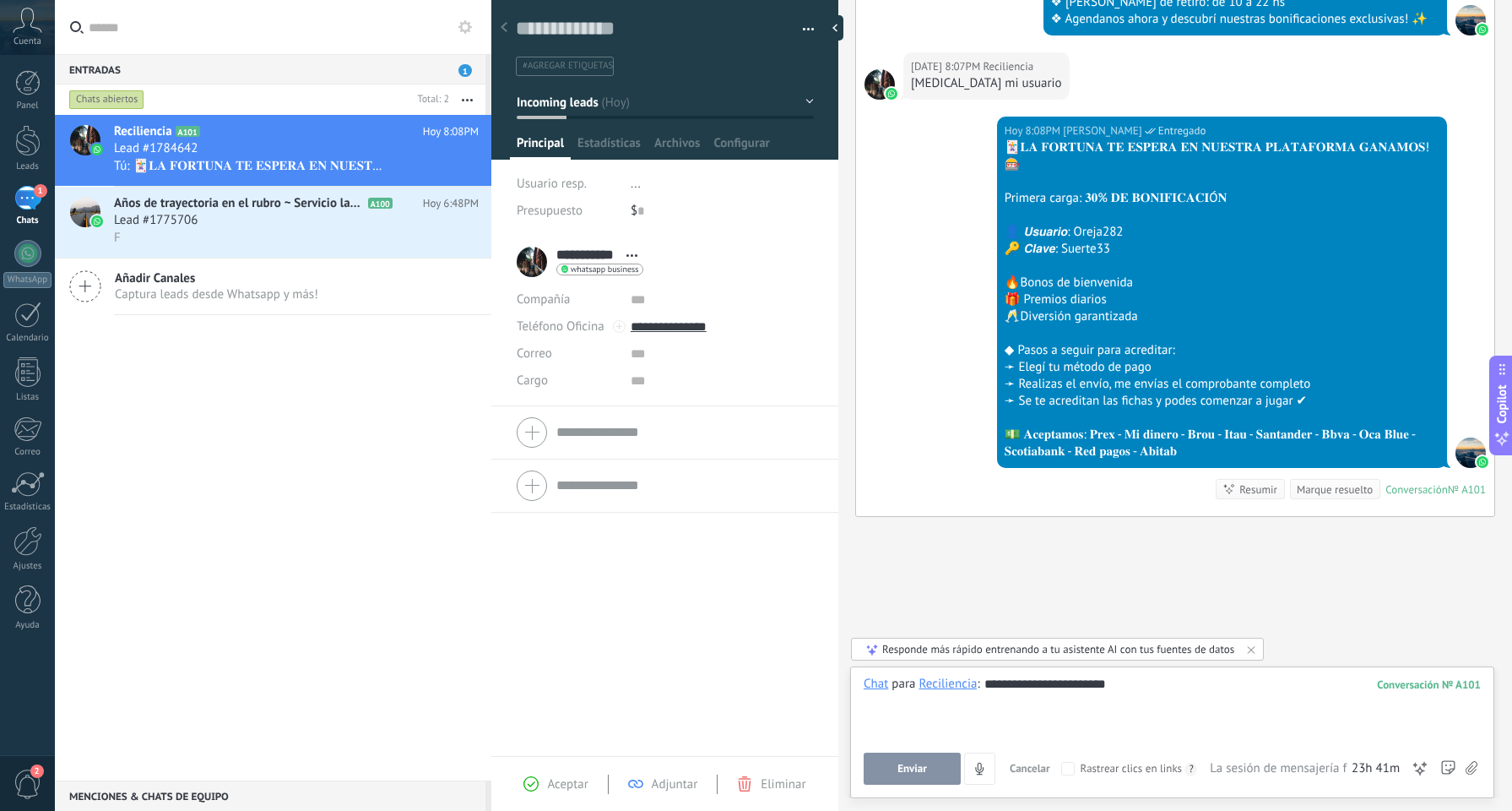
click at [893, 759] on button "Enviar" at bounding box center [912, 768] width 98 height 33
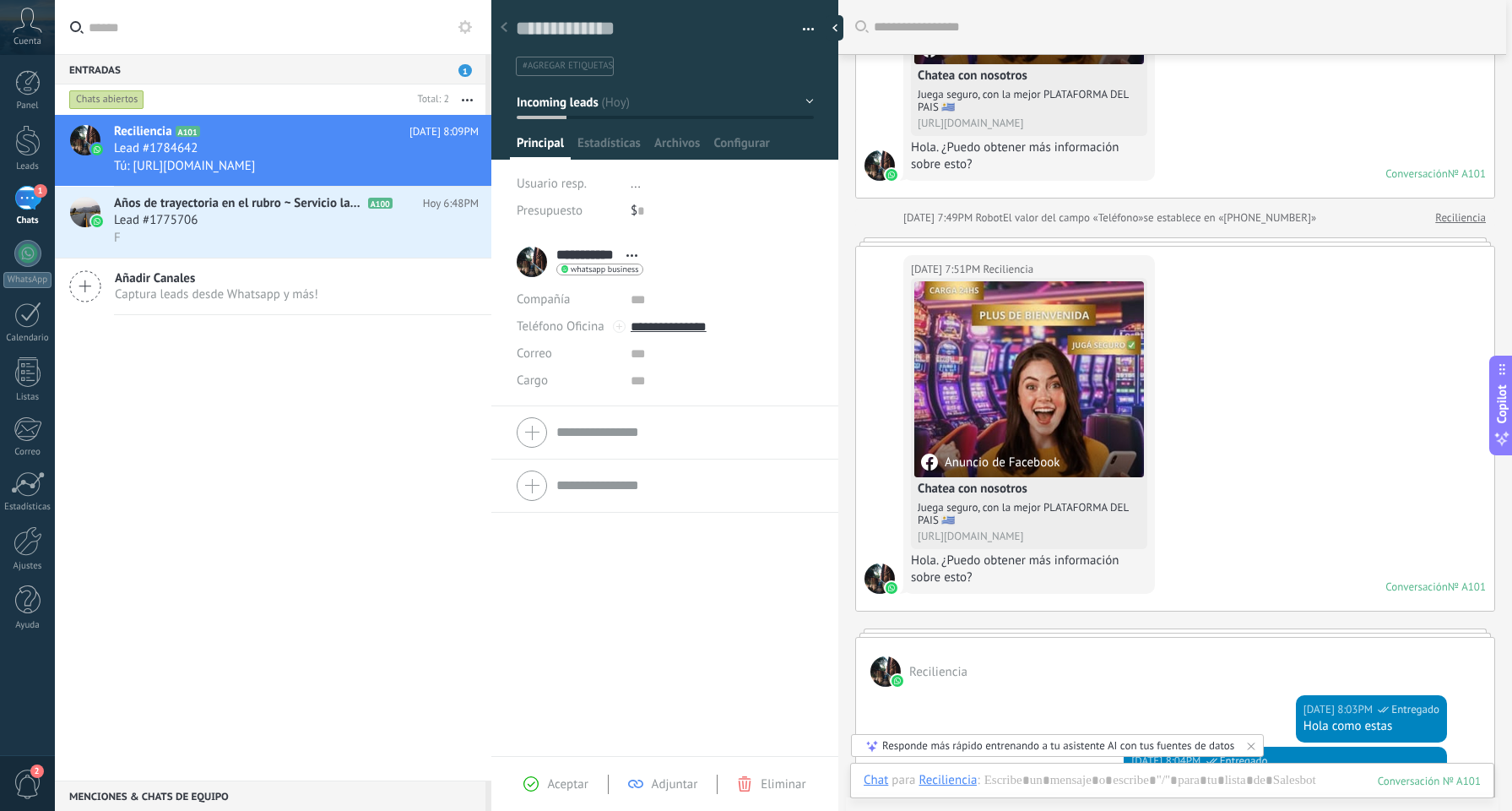
scroll to position [121, 0]
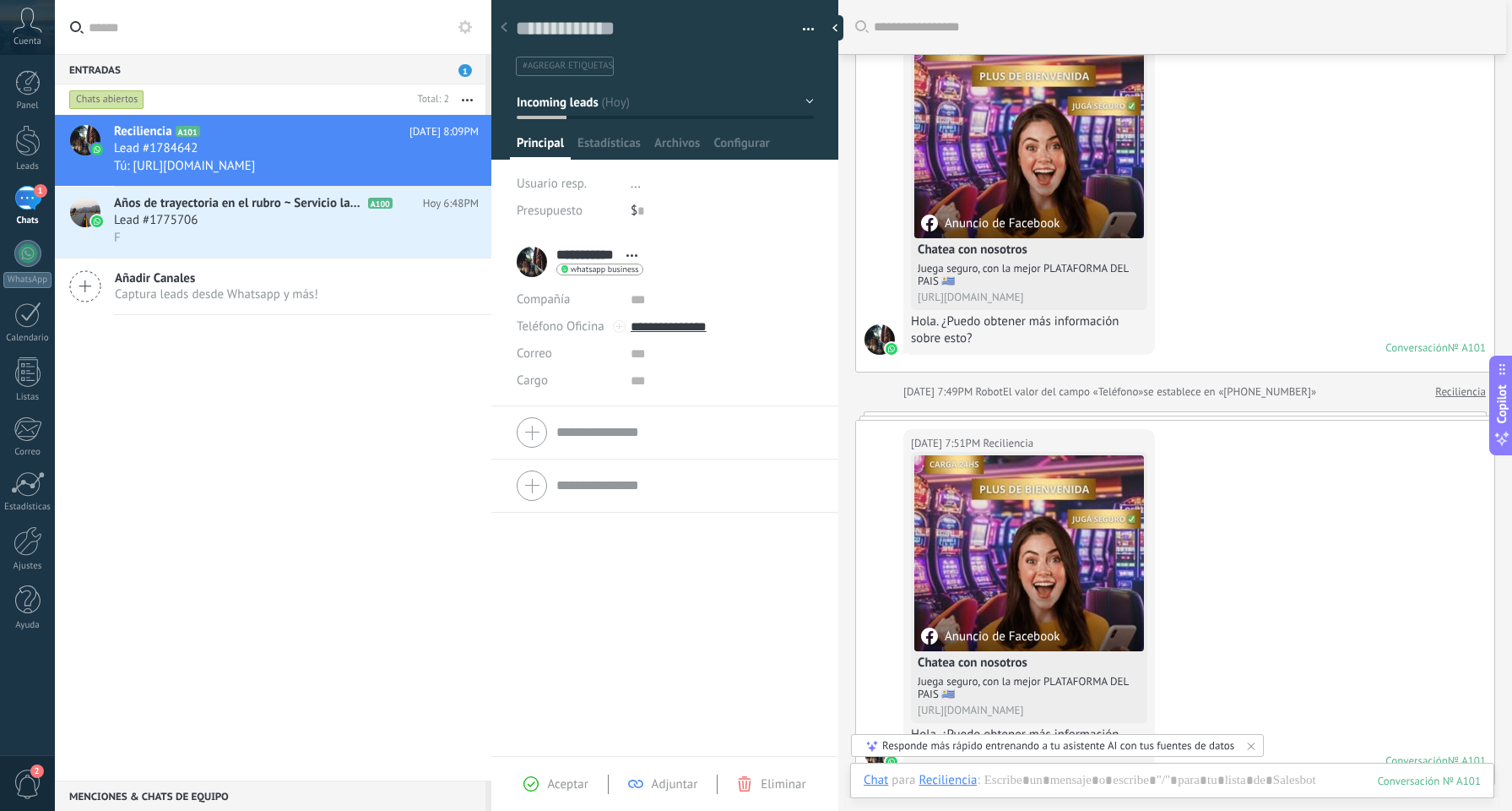
click at [1050, 586] on div "Anuncio de Facebook" at bounding box center [1029, 553] width 229 height 196
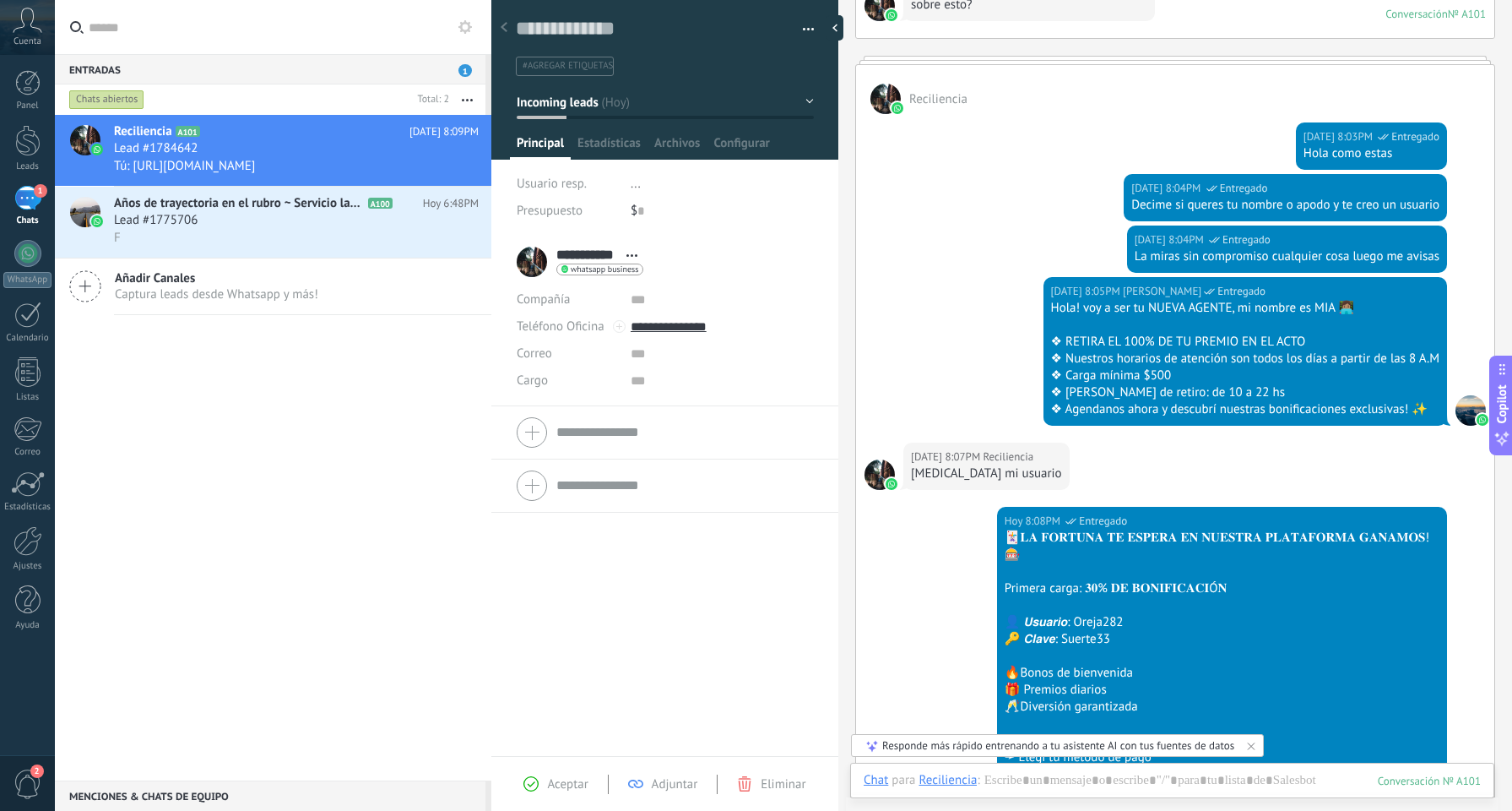
scroll to position [1309, 0]
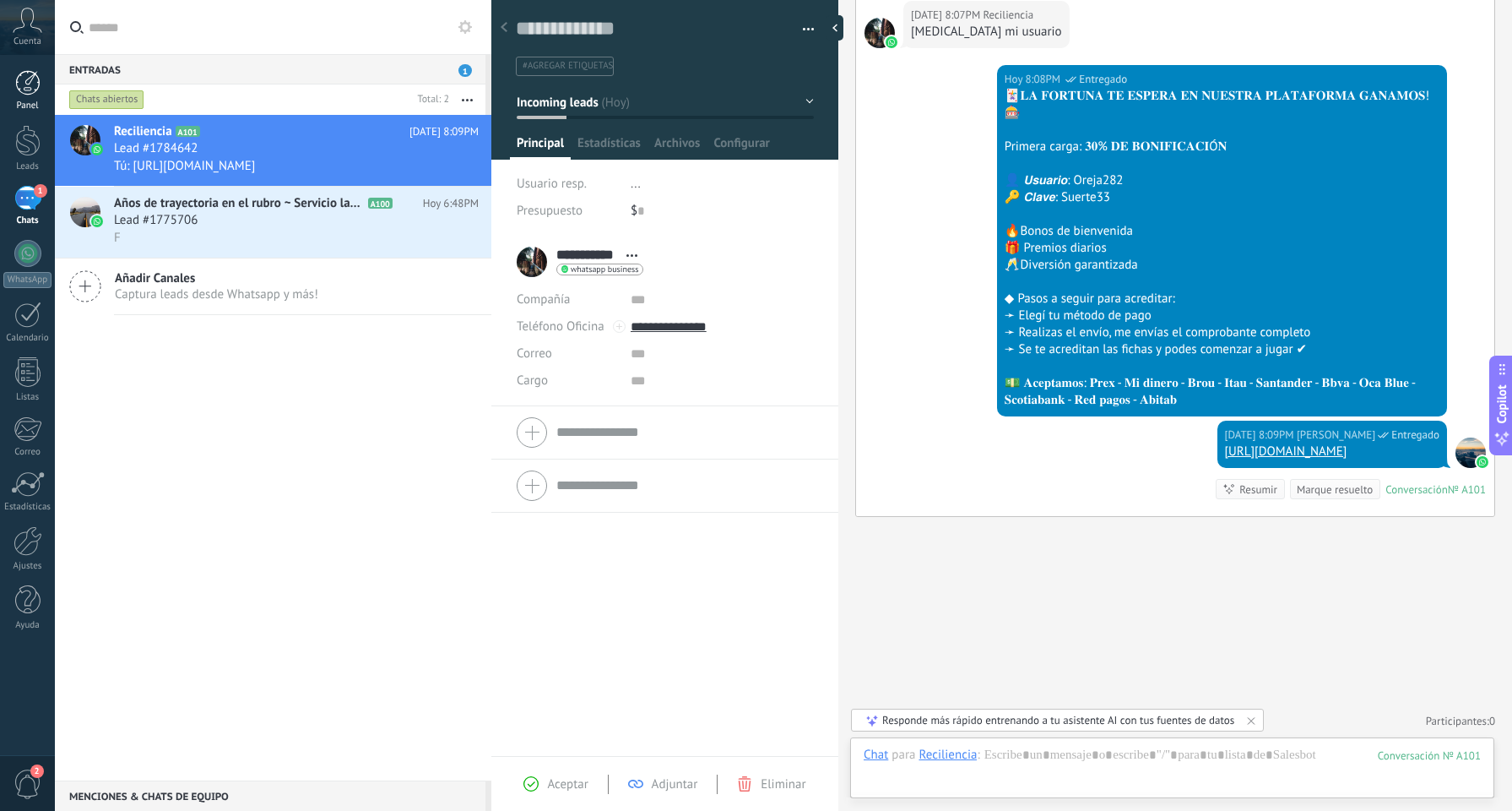
click at [41, 79] on link "Panel" at bounding box center [27, 90] width 55 height 42
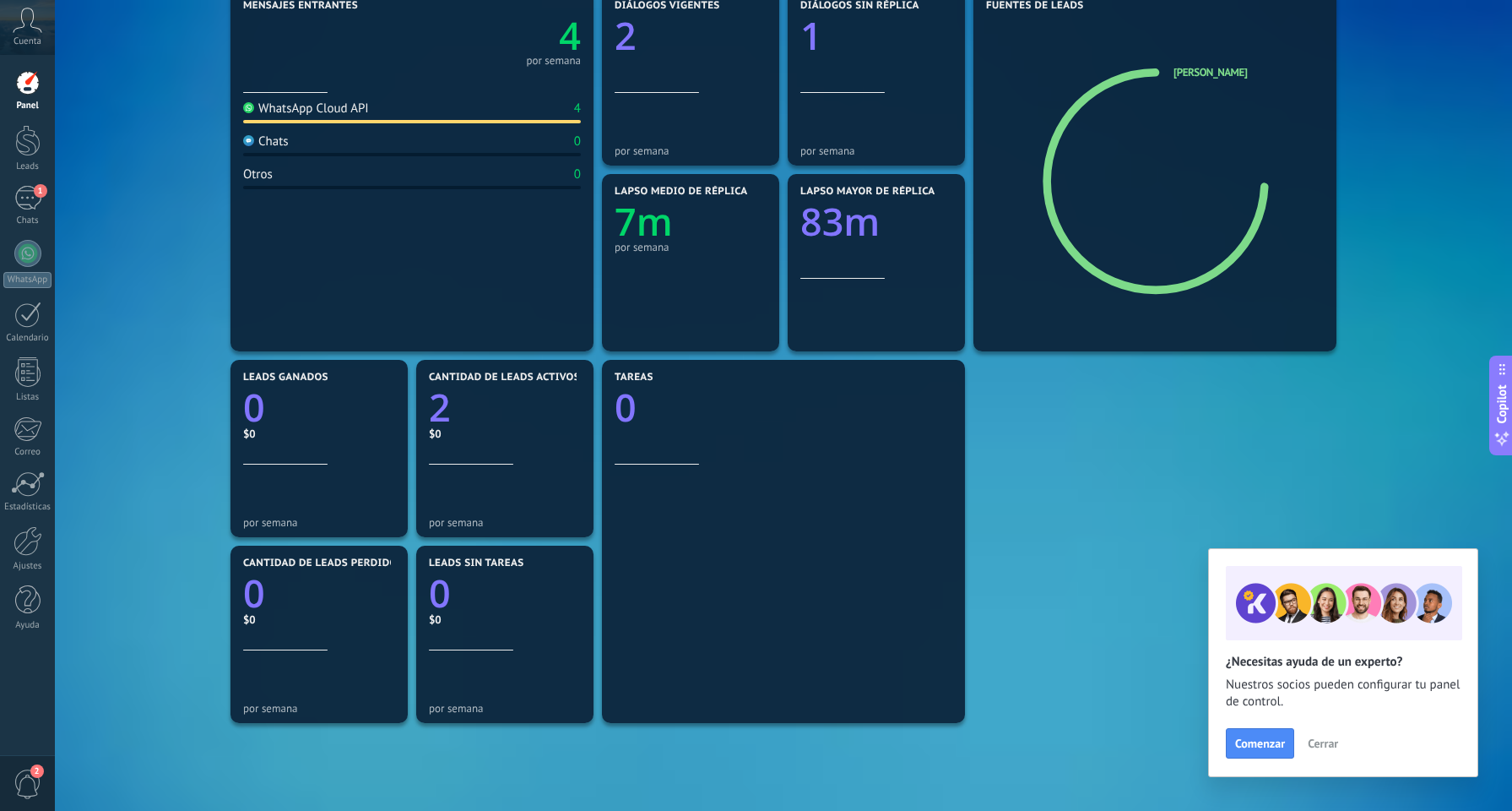
scroll to position [205, 0]
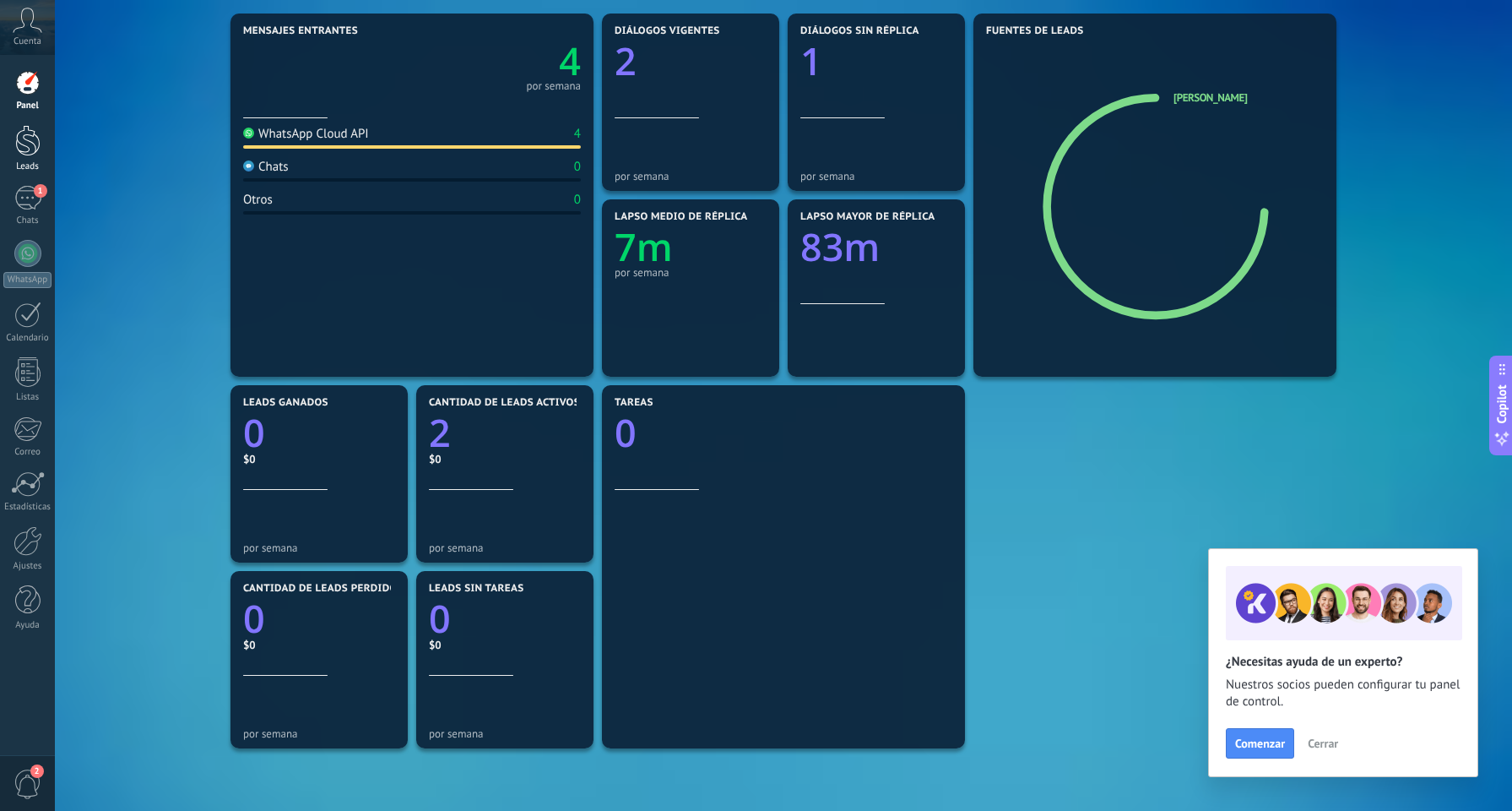
click at [39, 144] on div at bounding box center [27, 141] width 25 height 32
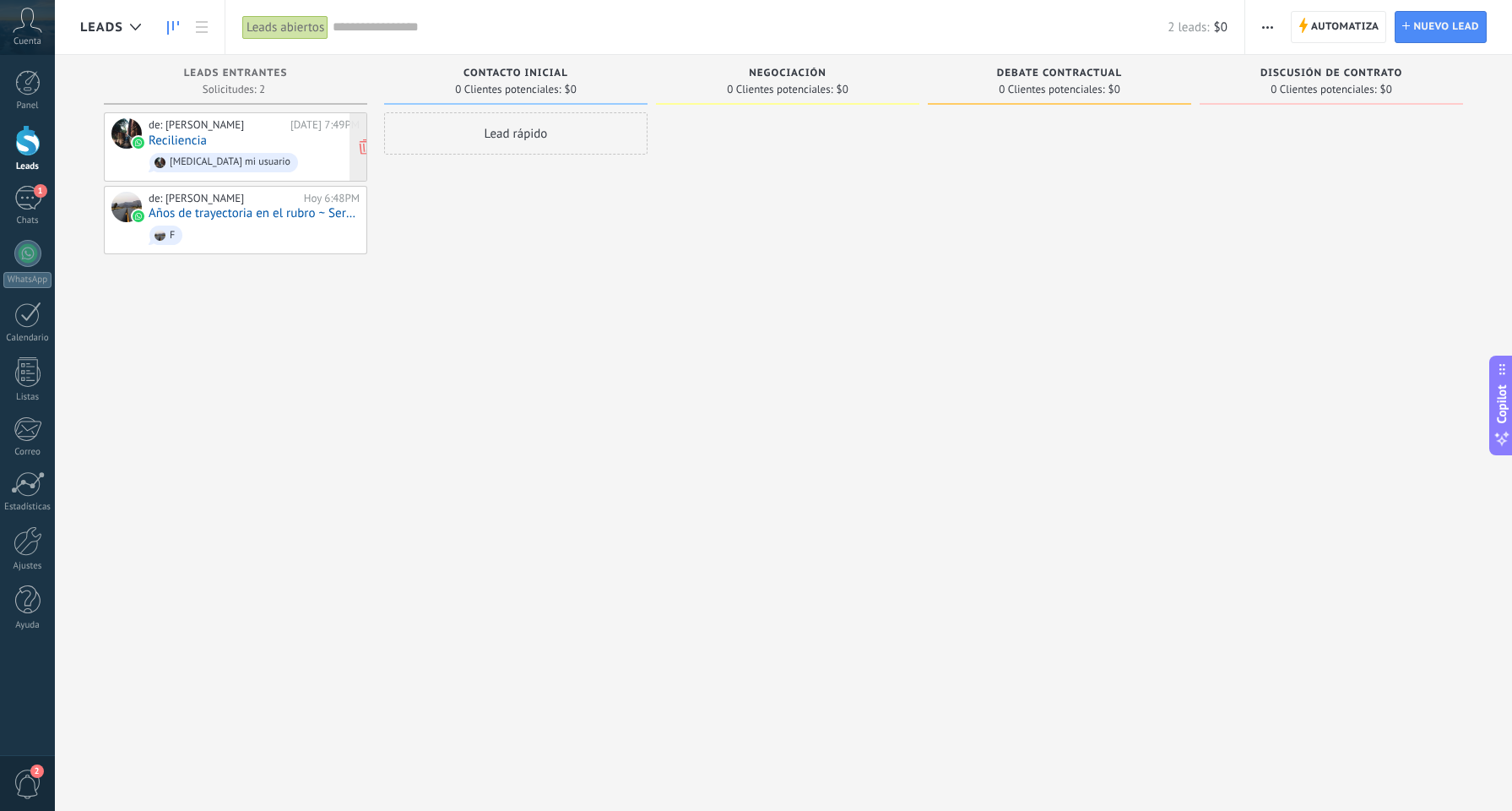
click at [260, 156] on span "Oreja mi usuario" at bounding box center [254, 163] width 211 height 26
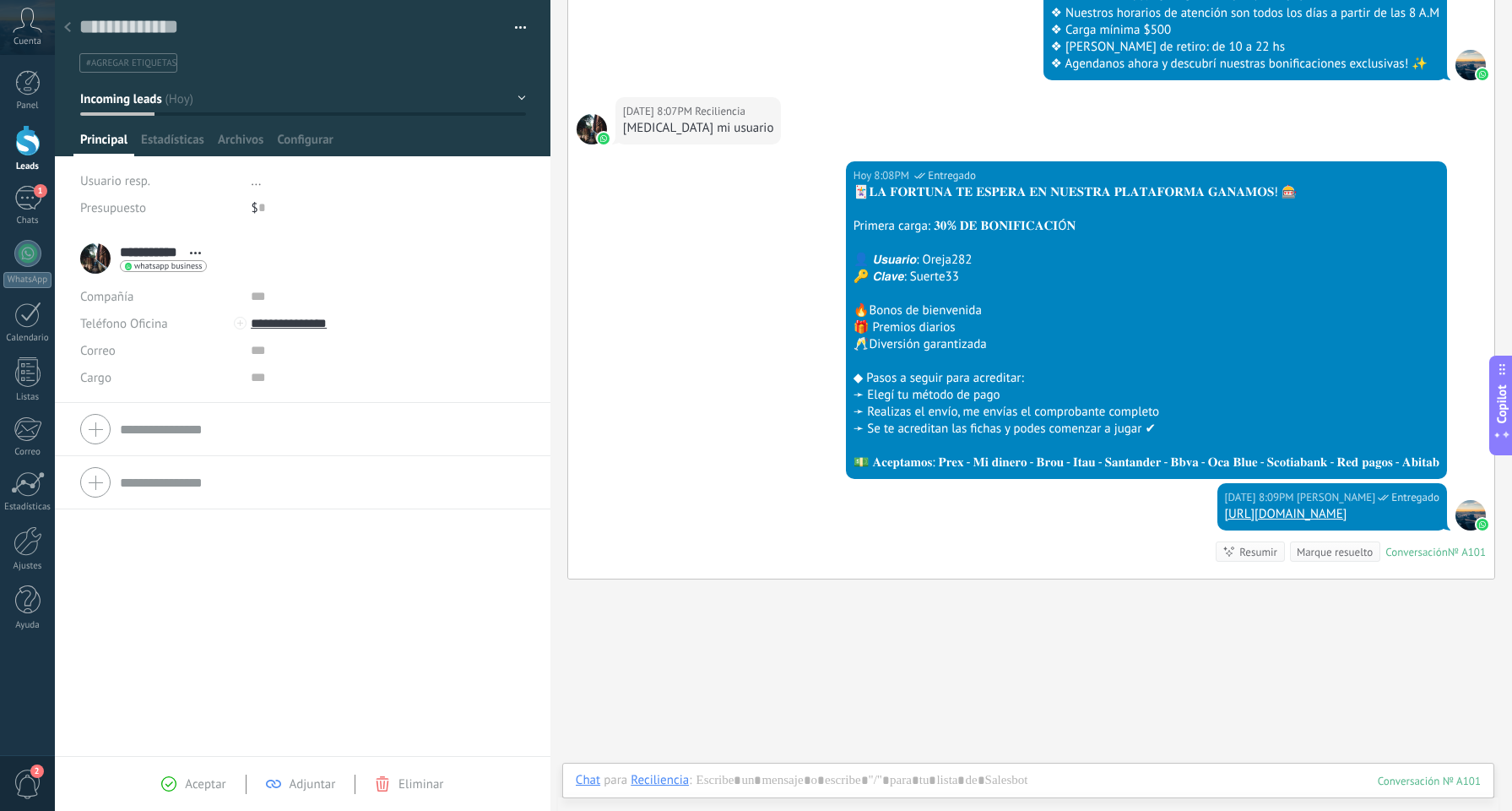
scroll to position [1275, 0]
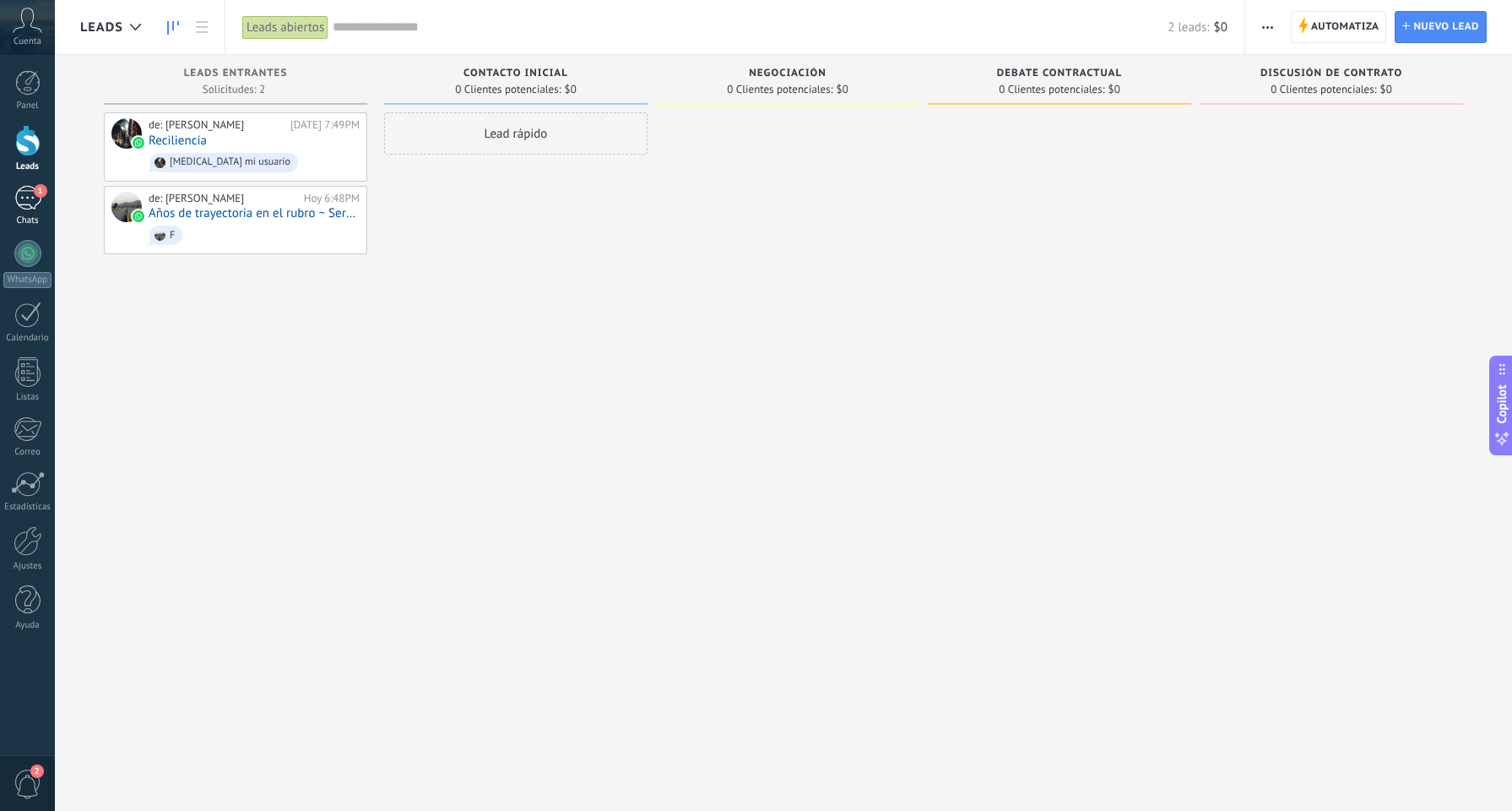
click at [27, 209] on div "1" at bounding box center [27, 198] width 27 height 24
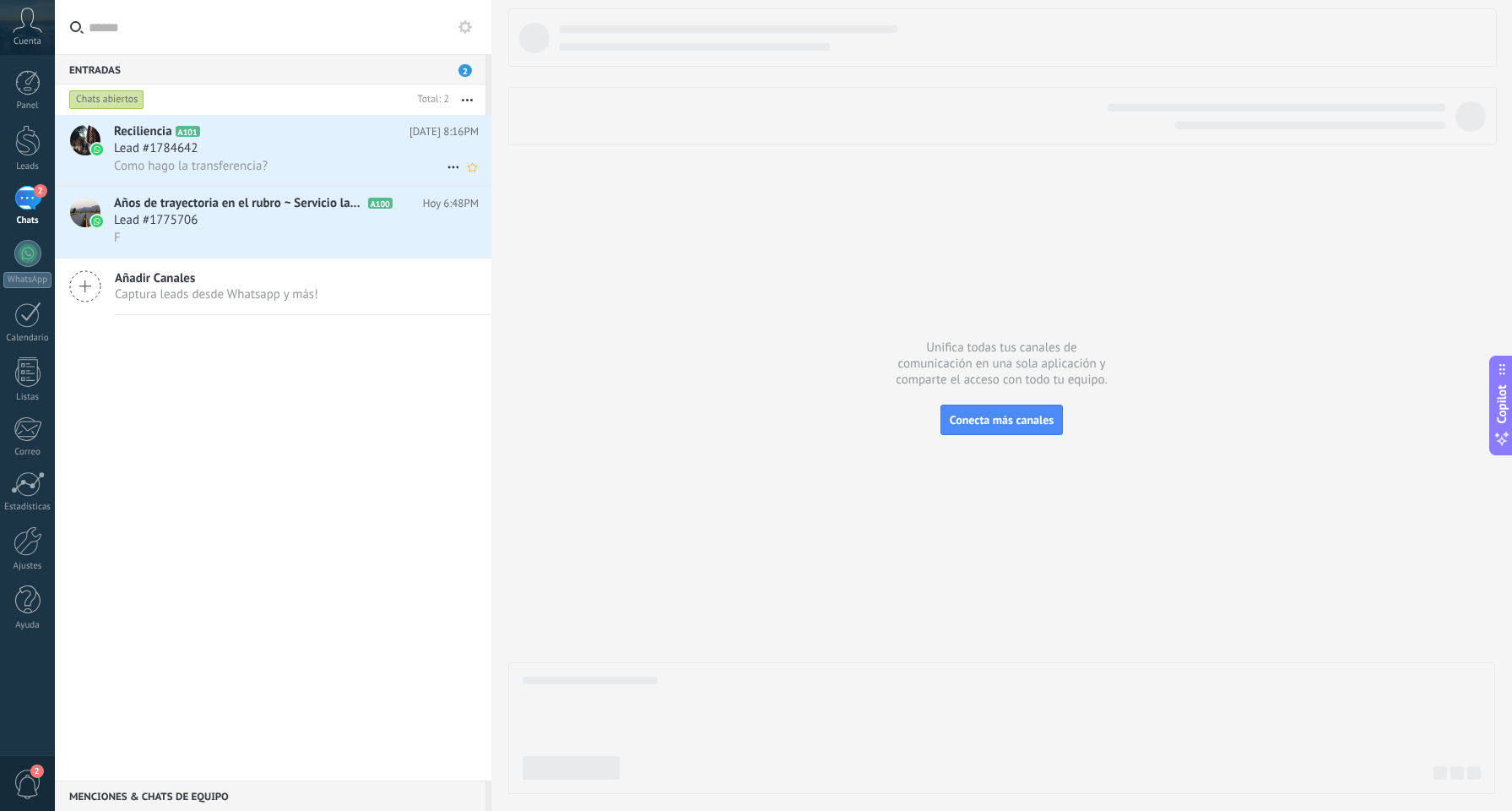
click at [320, 156] on div "Lead #1784642" at bounding box center [296, 149] width 365 height 17
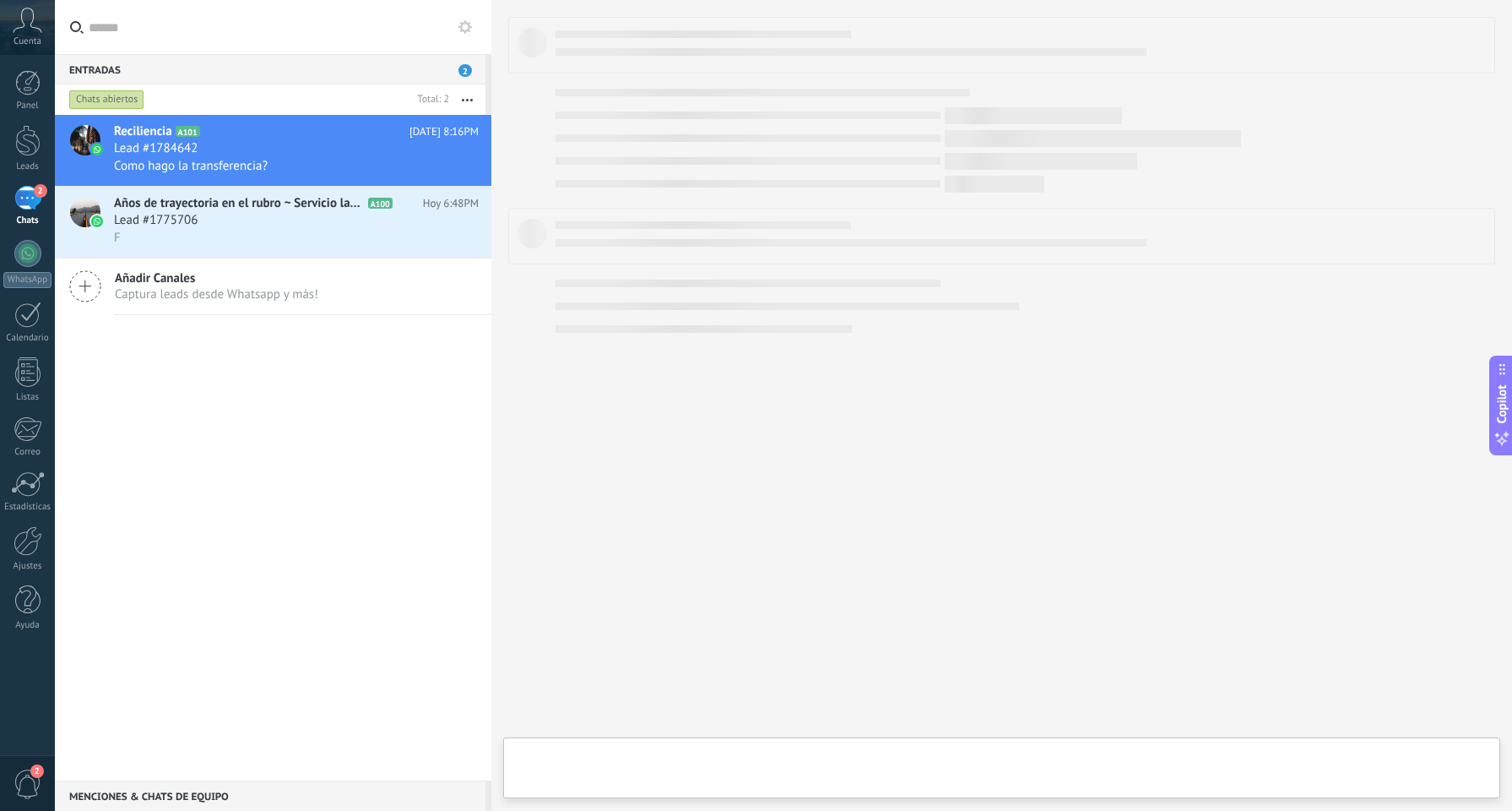
type textarea "**********"
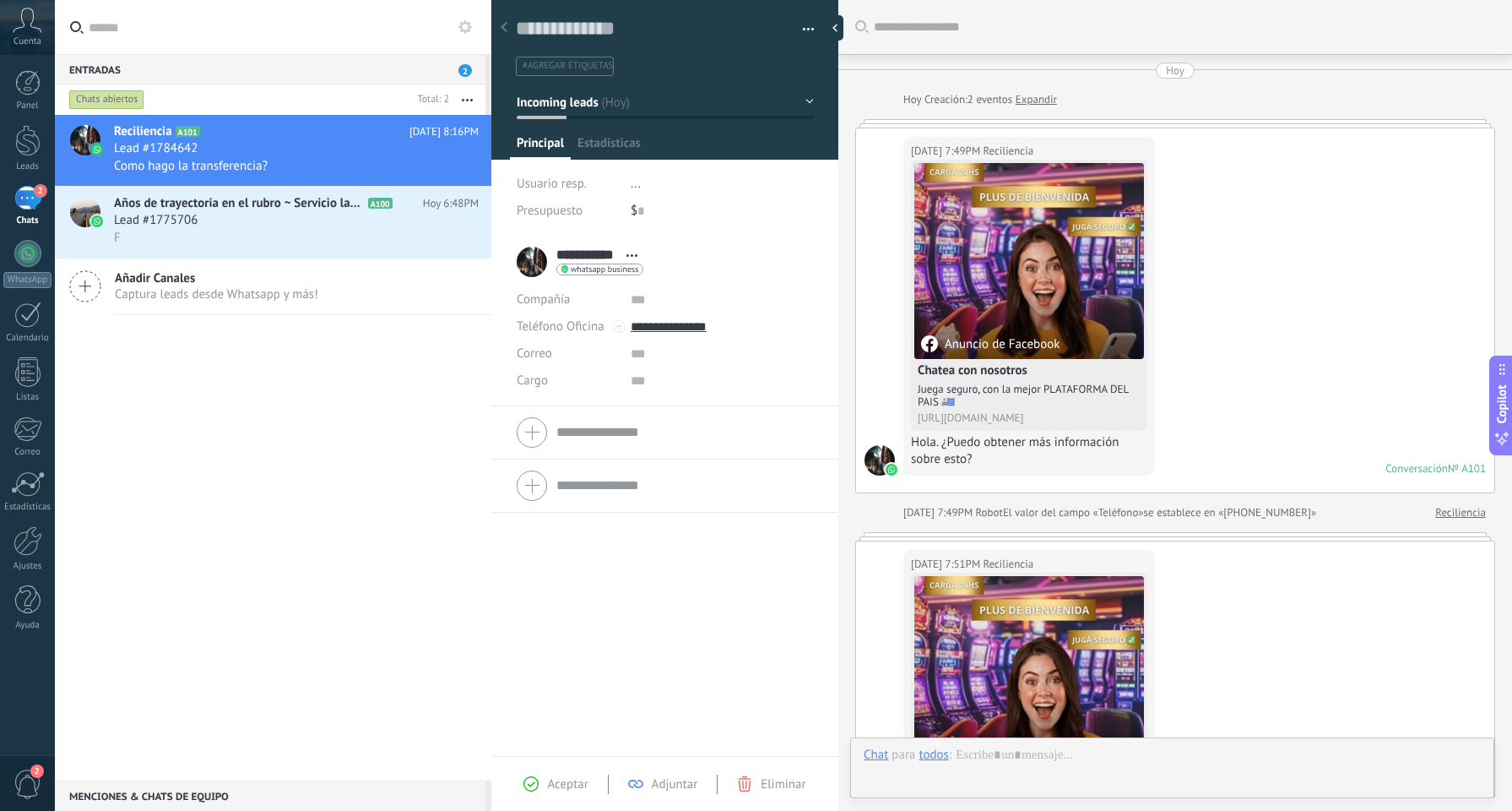
scroll to position [1342, 0]
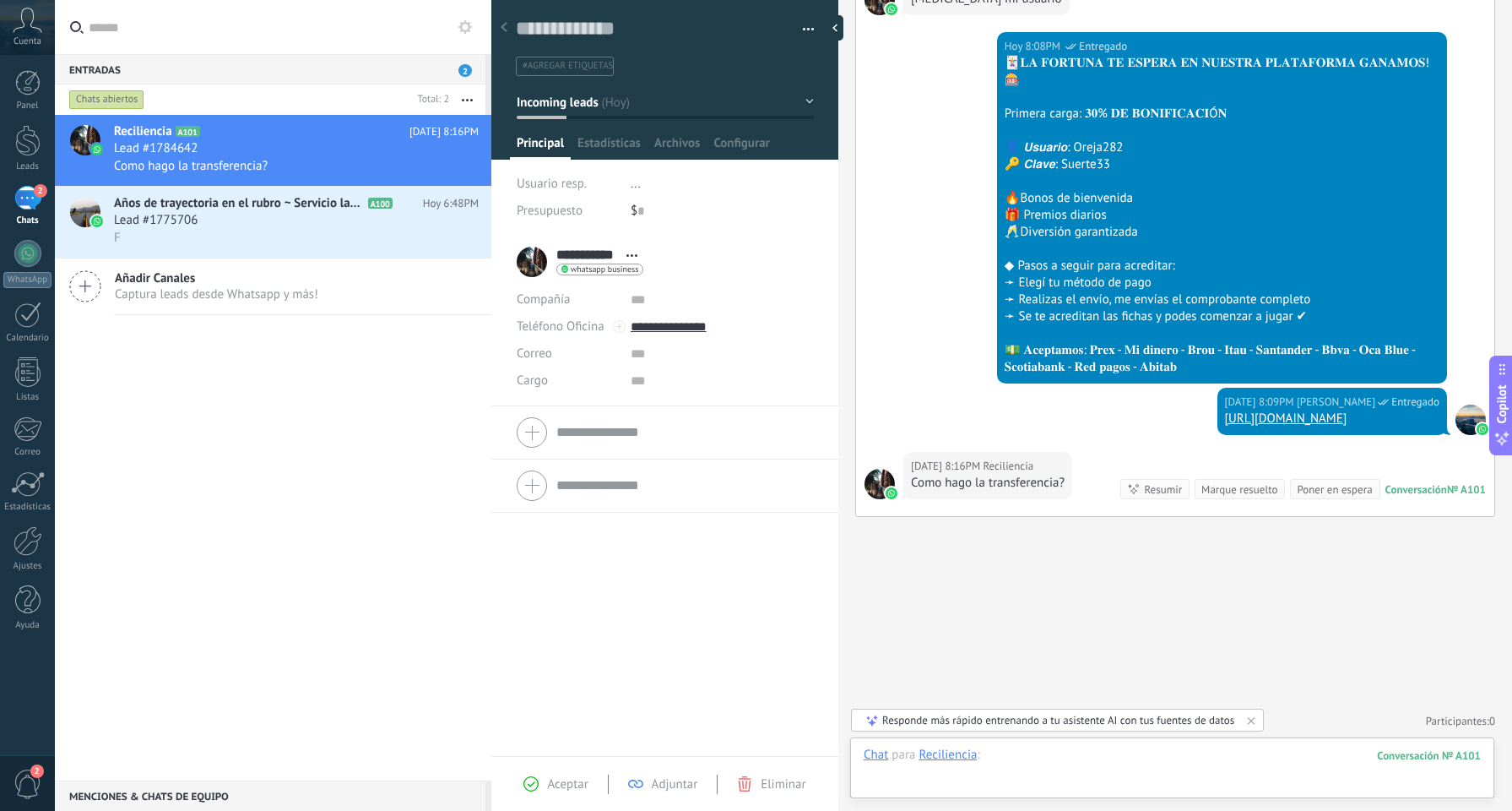
click at [1044, 761] on div at bounding box center [1172, 772] width 618 height 51
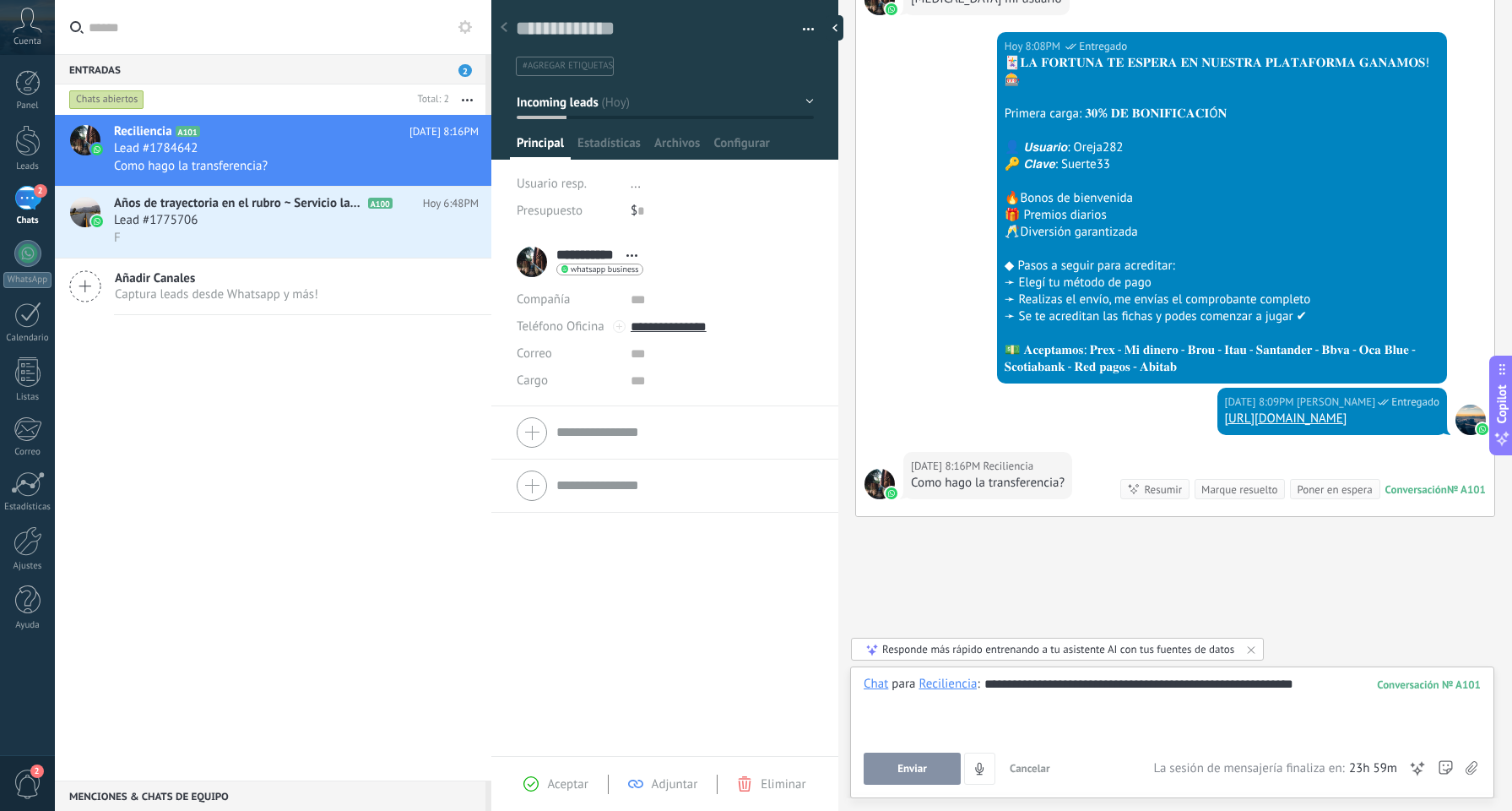
click at [1332, 685] on div "**********" at bounding box center [1172, 707] width 618 height 64
click at [921, 769] on span "Enviar" at bounding box center [913, 768] width 30 height 12
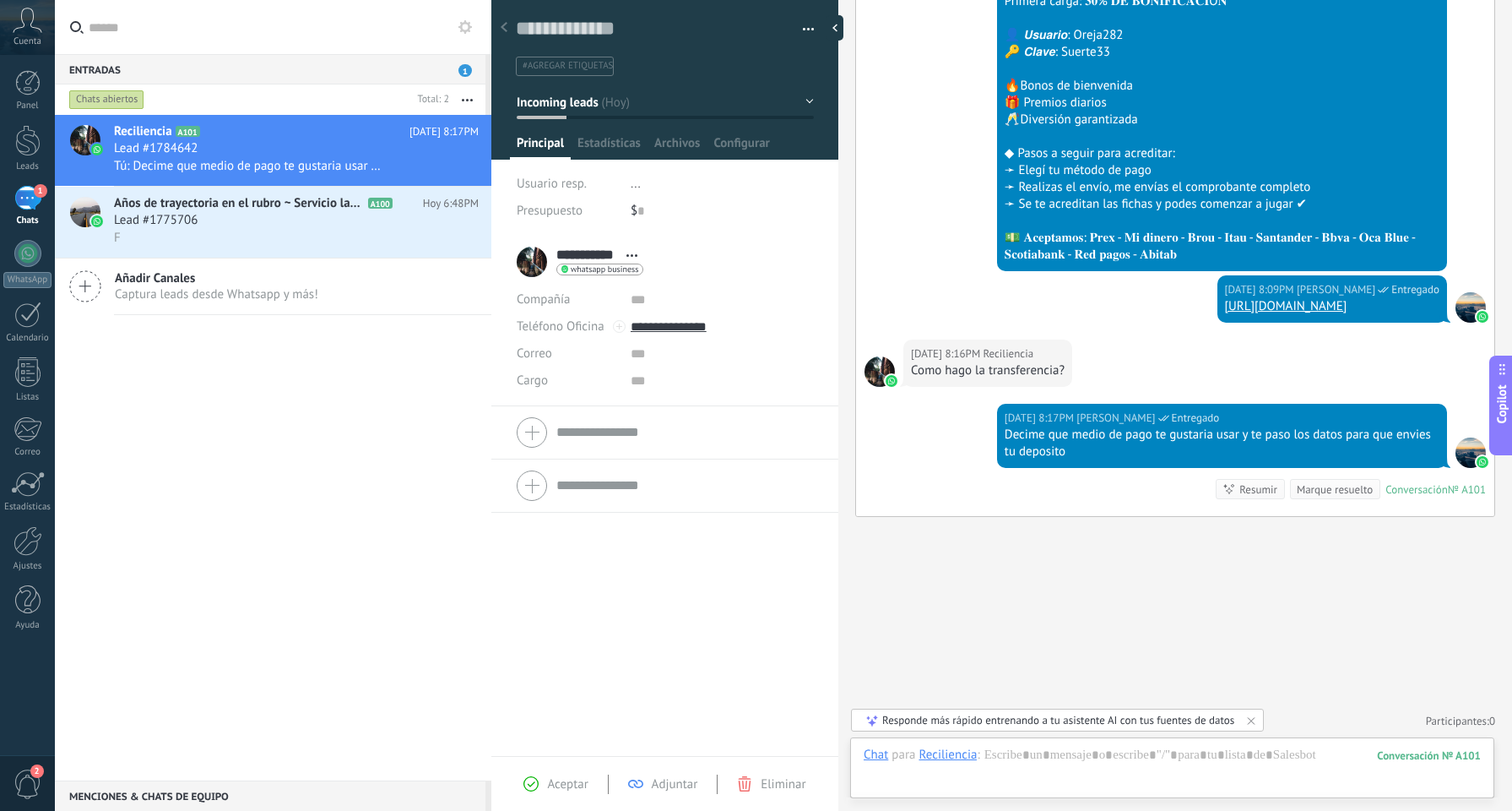
scroll to position [1487, 0]
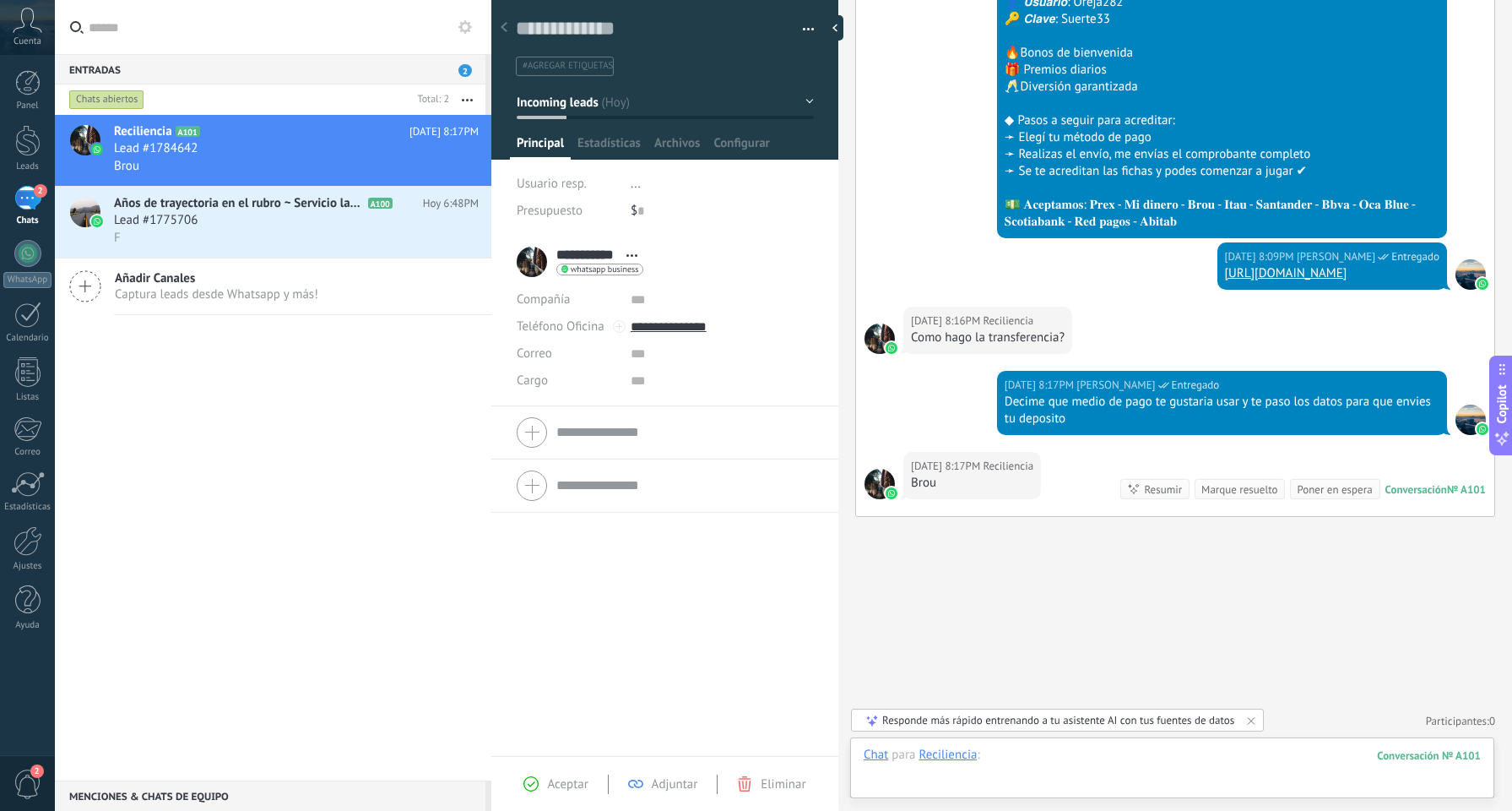
click at [1012, 749] on div at bounding box center [1172, 772] width 618 height 51
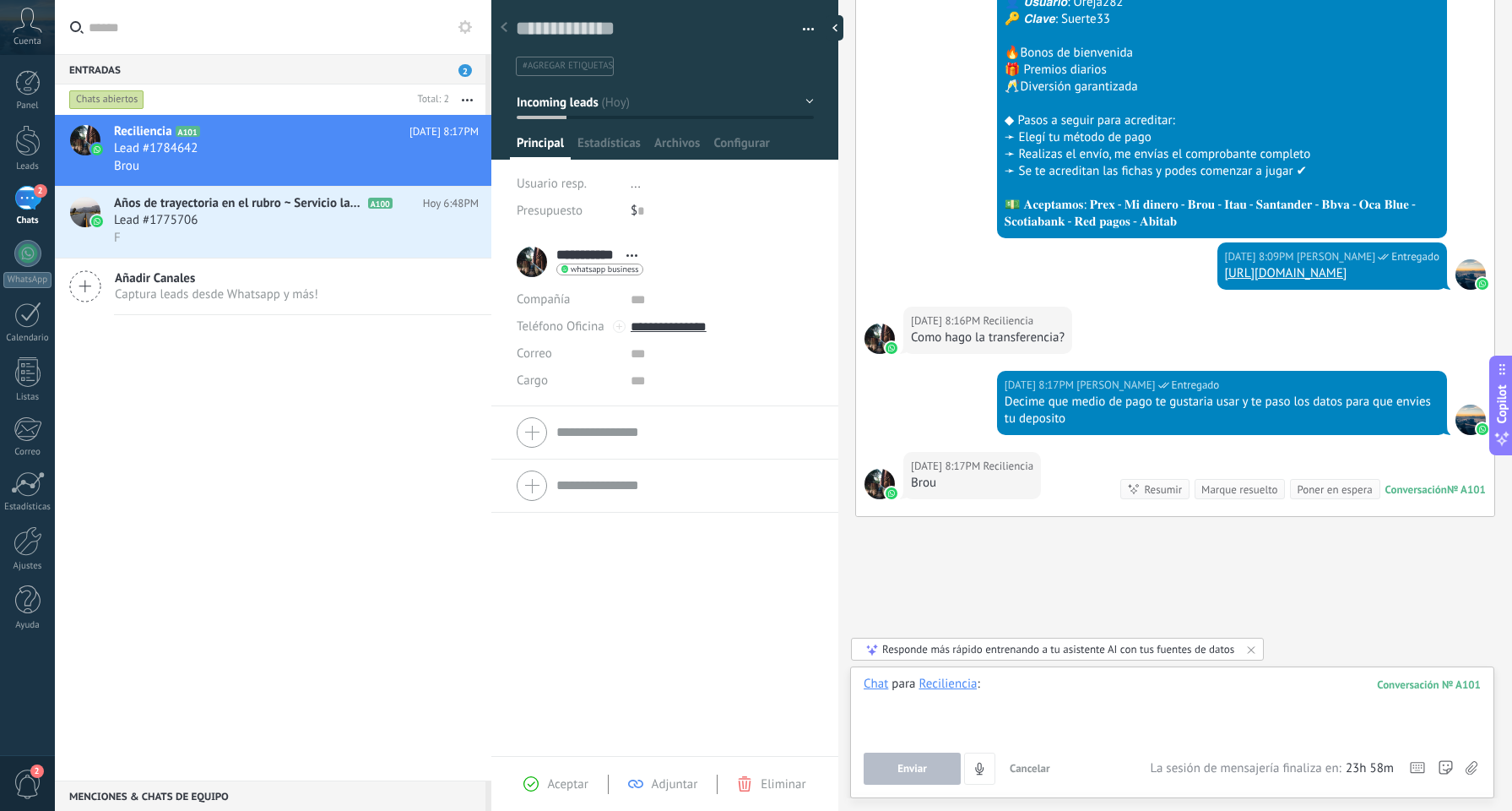
paste div
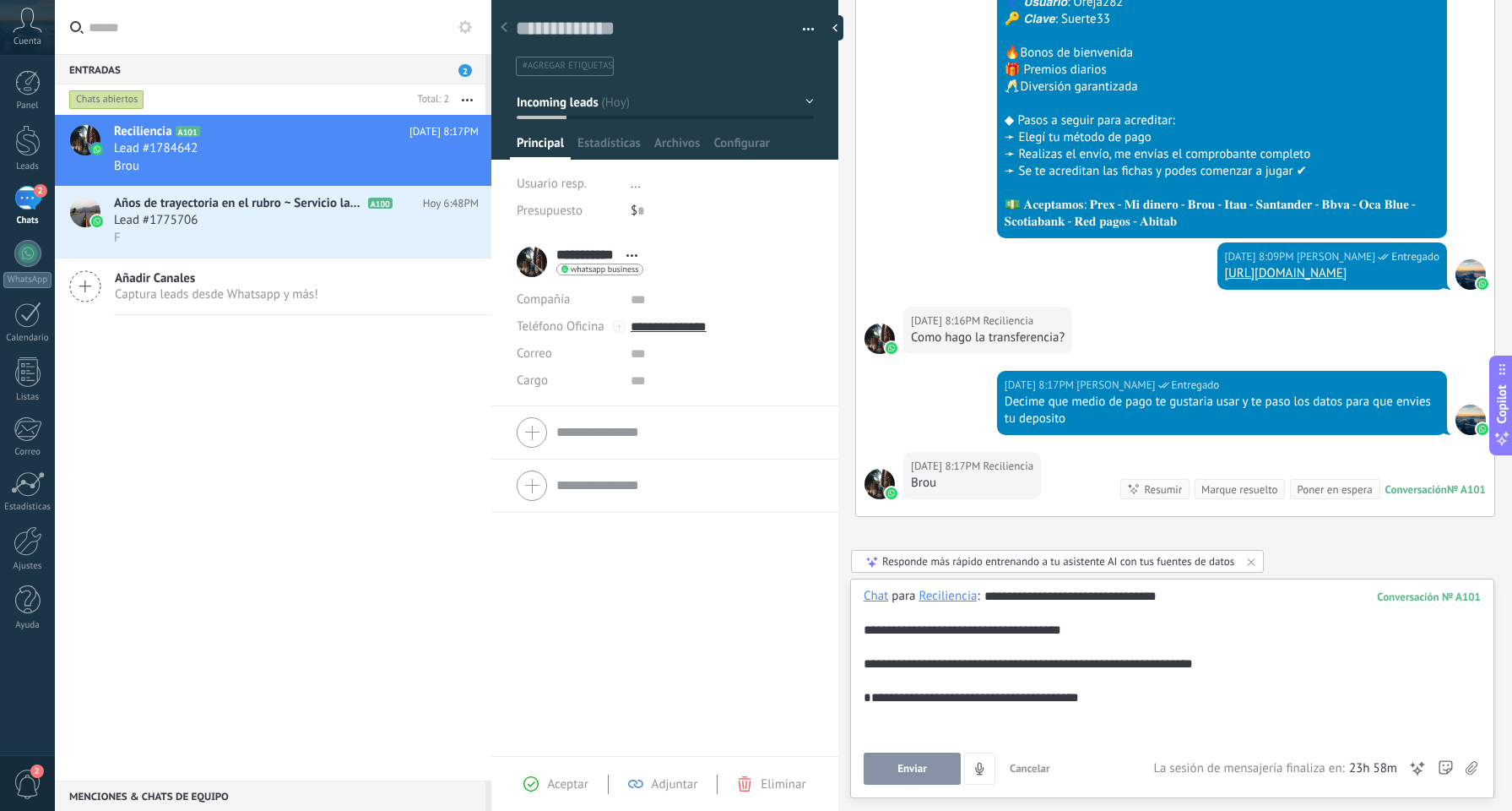
click at [932, 767] on button "Enviar" at bounding box center [912, 768] width 98 height 33
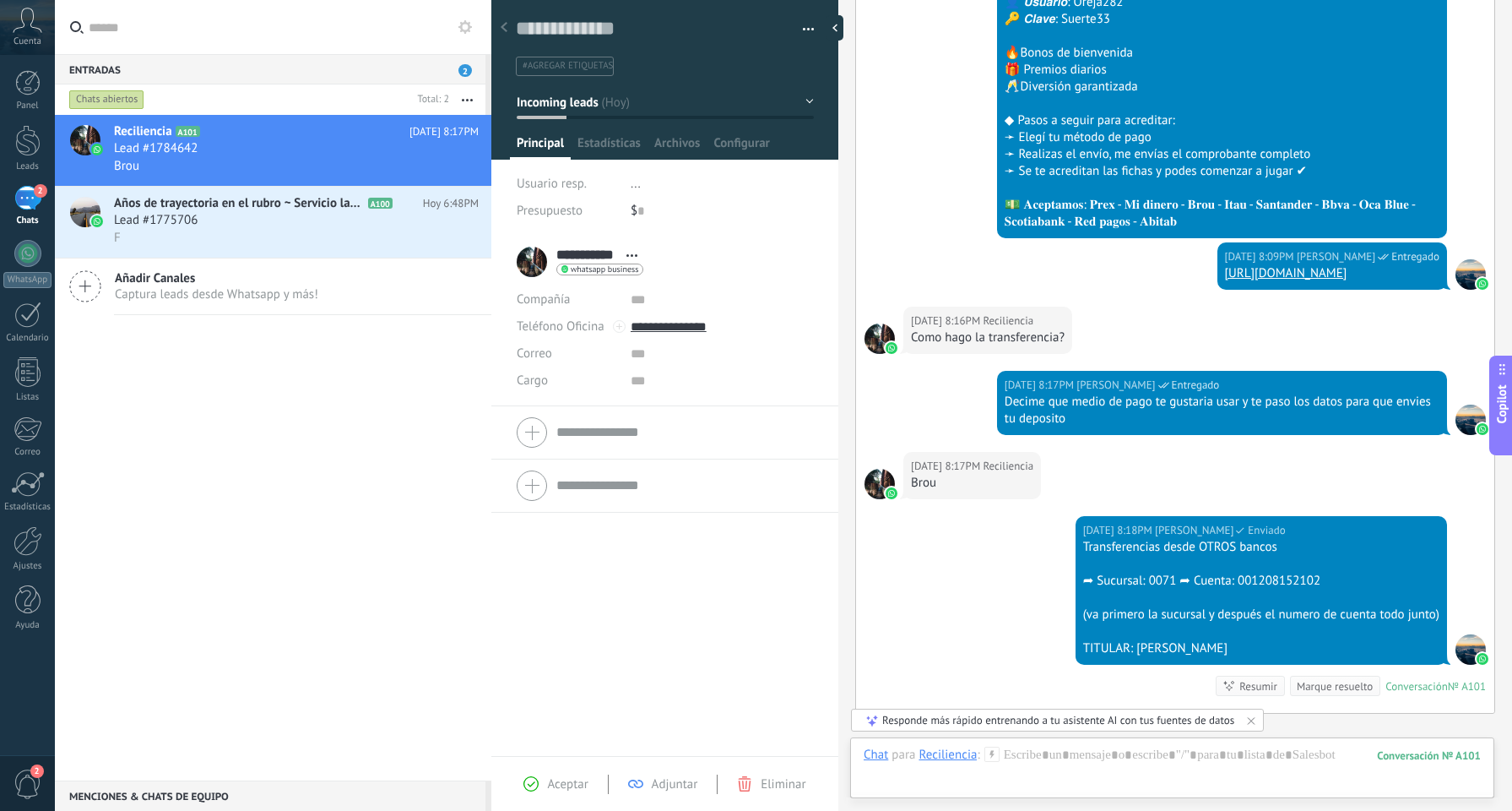
scroll to position [1684, 0]
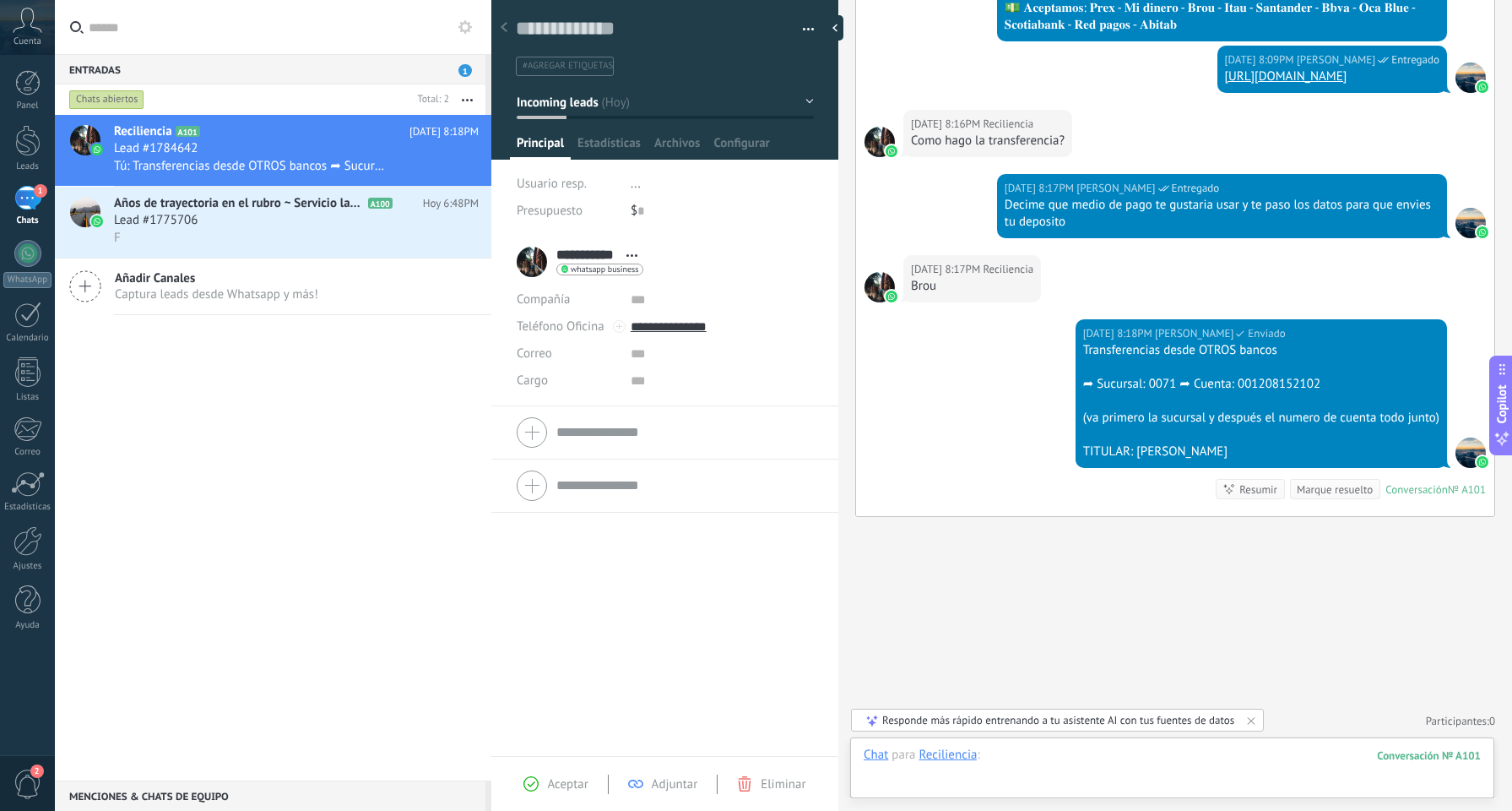
click at [1023, 755] on div at bounding box center [1172, 772] width 618 height 51
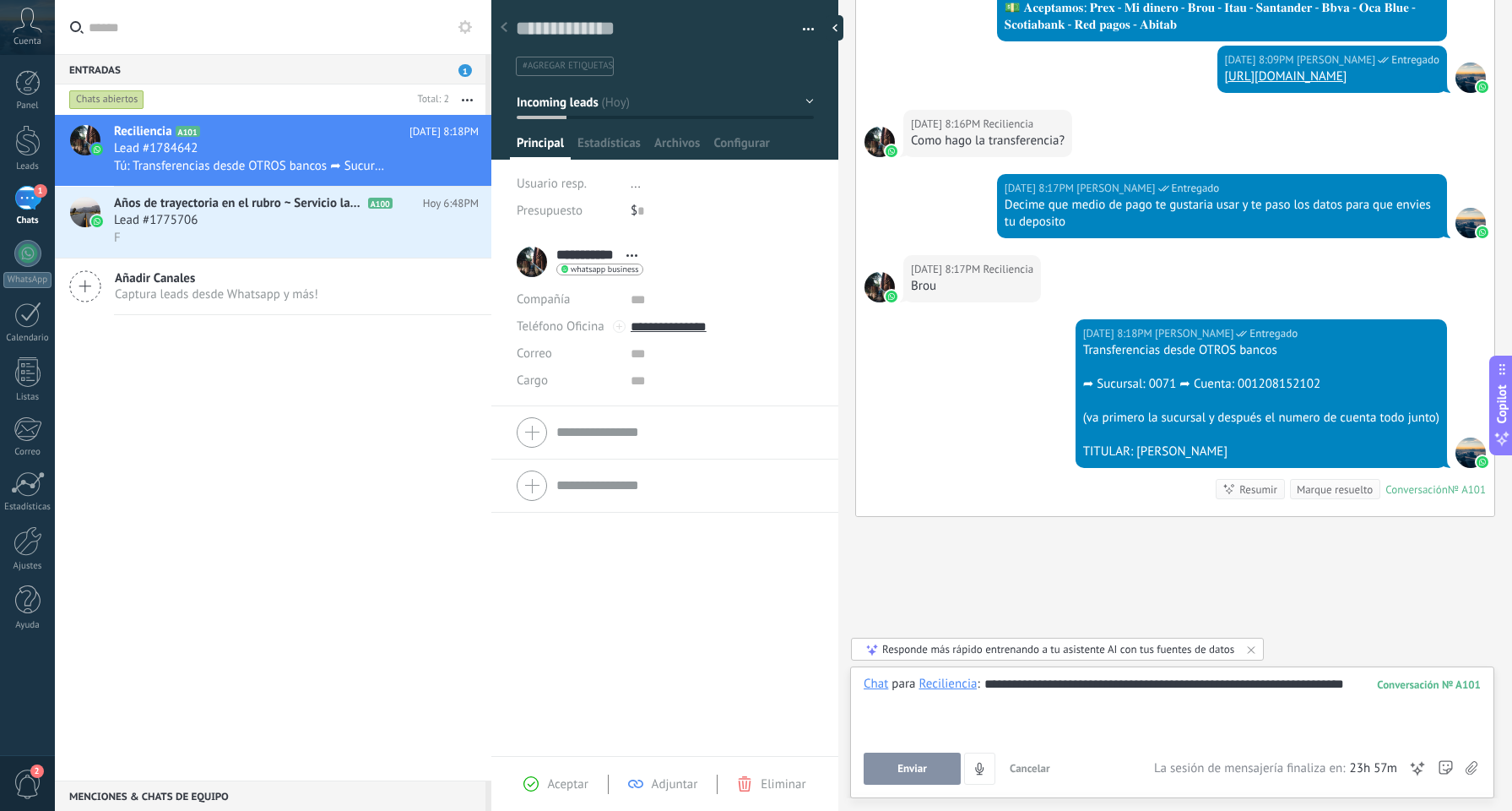
click at [926, 786] on div "**********" at bounding box center [1173, 732] width 645 height 132
click at [923, 769] on span "Enviar" at bounding box center [913, 768] width 30 height 12
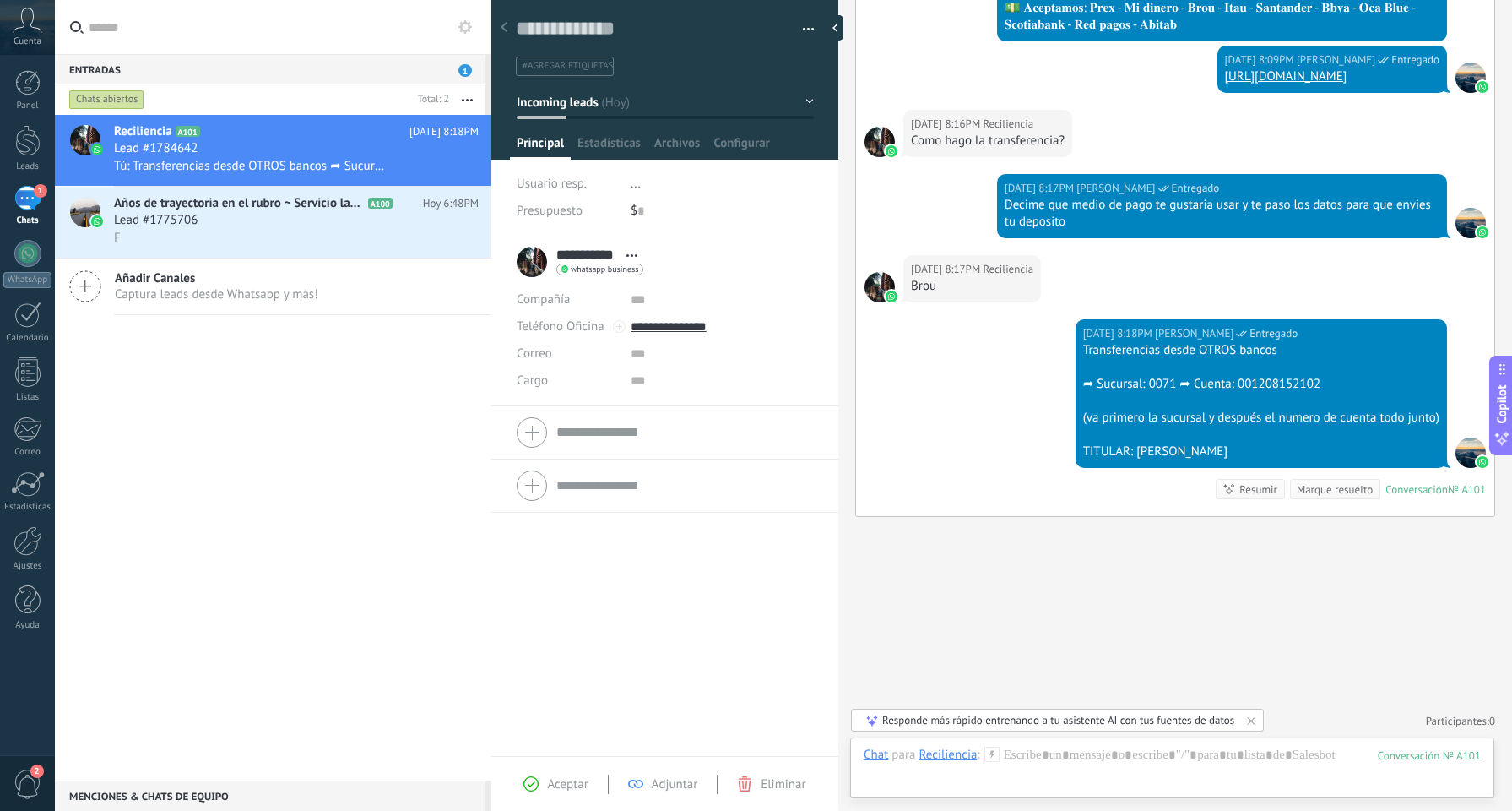
scroll to position [1735, 0]
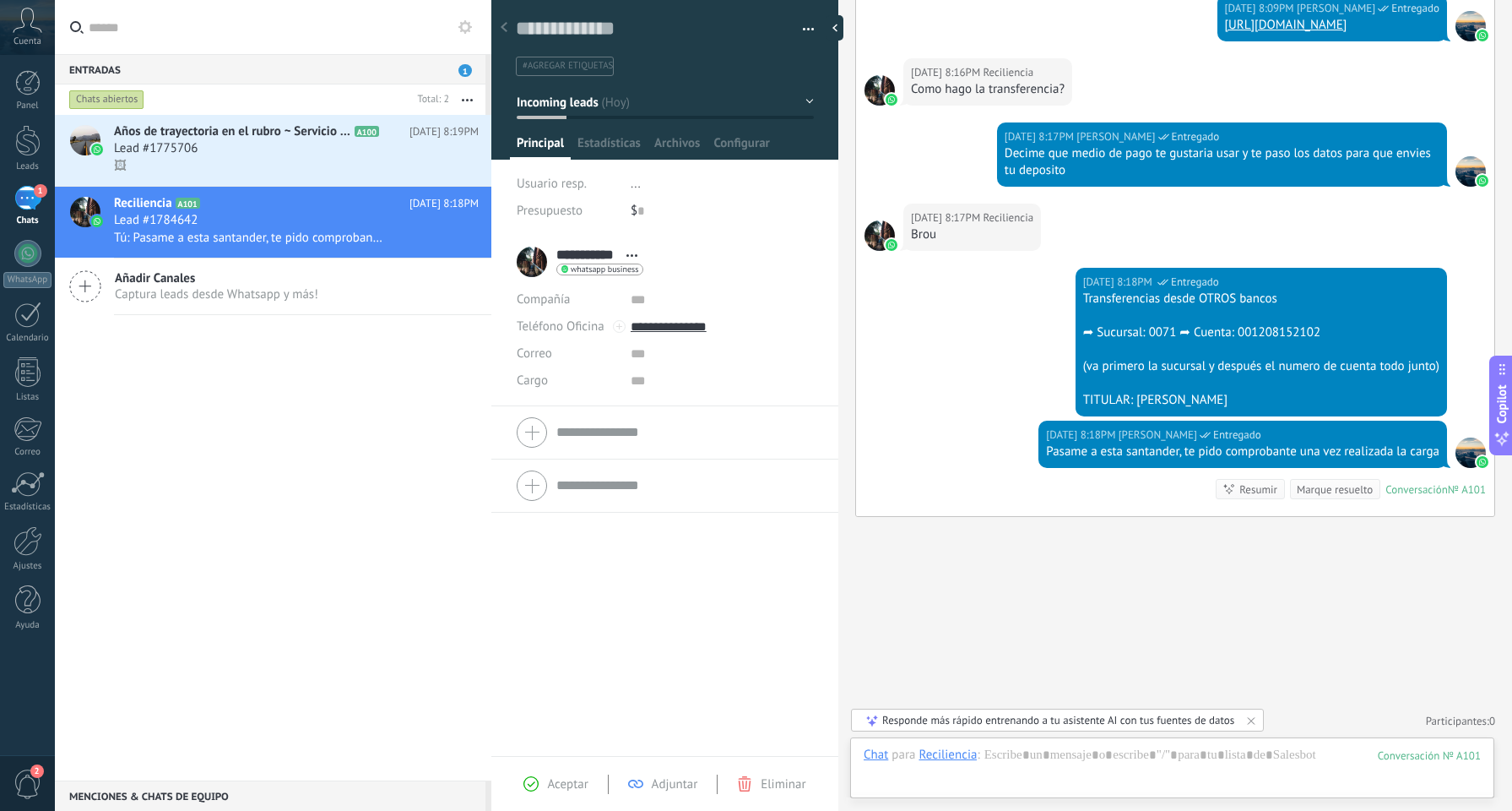
click at [881, 224] on div at bounding box center [880, 235] width 31 height 31
click at [545, 268] on div "**********" at bounding box center [580, 261] width 129 height 42
click at [542, 267] on div "**********" at bounding box center [580, 261] width 129 height 42
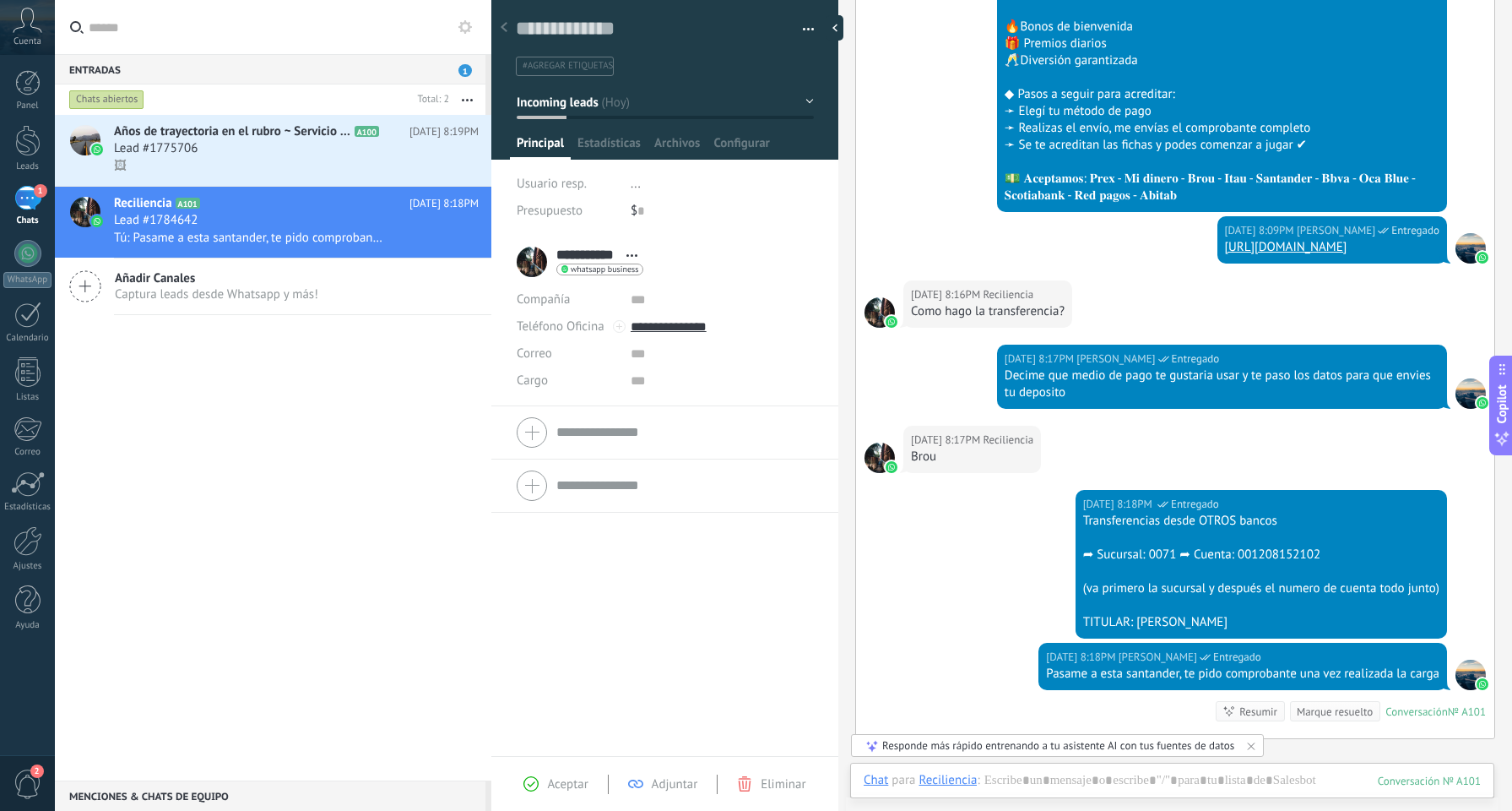
scroll to position [1435, 0]
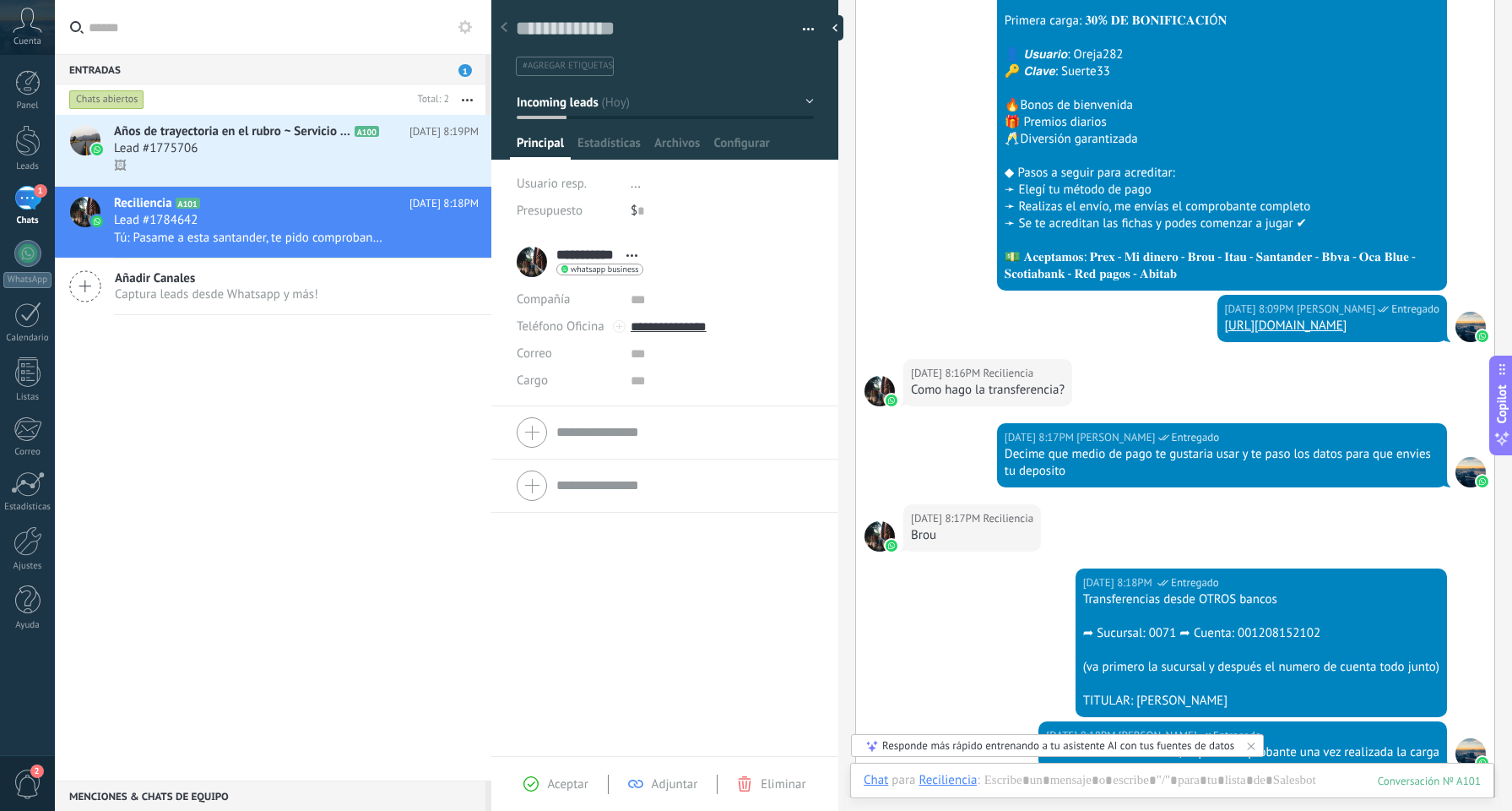
click at [602, 272] on span "whatsapp business" at bounding box center [605, 268] width 68 height 8
click at [674, 256] on div at bounding box center [756, 405] width 1512 height 811
click at [533, 266] on div "**********" at bounding box center [580, 261] width 129 height 42
click at [596, 154] on span "Estadísticas" at bounding box center [609, 147] width 63 height 24
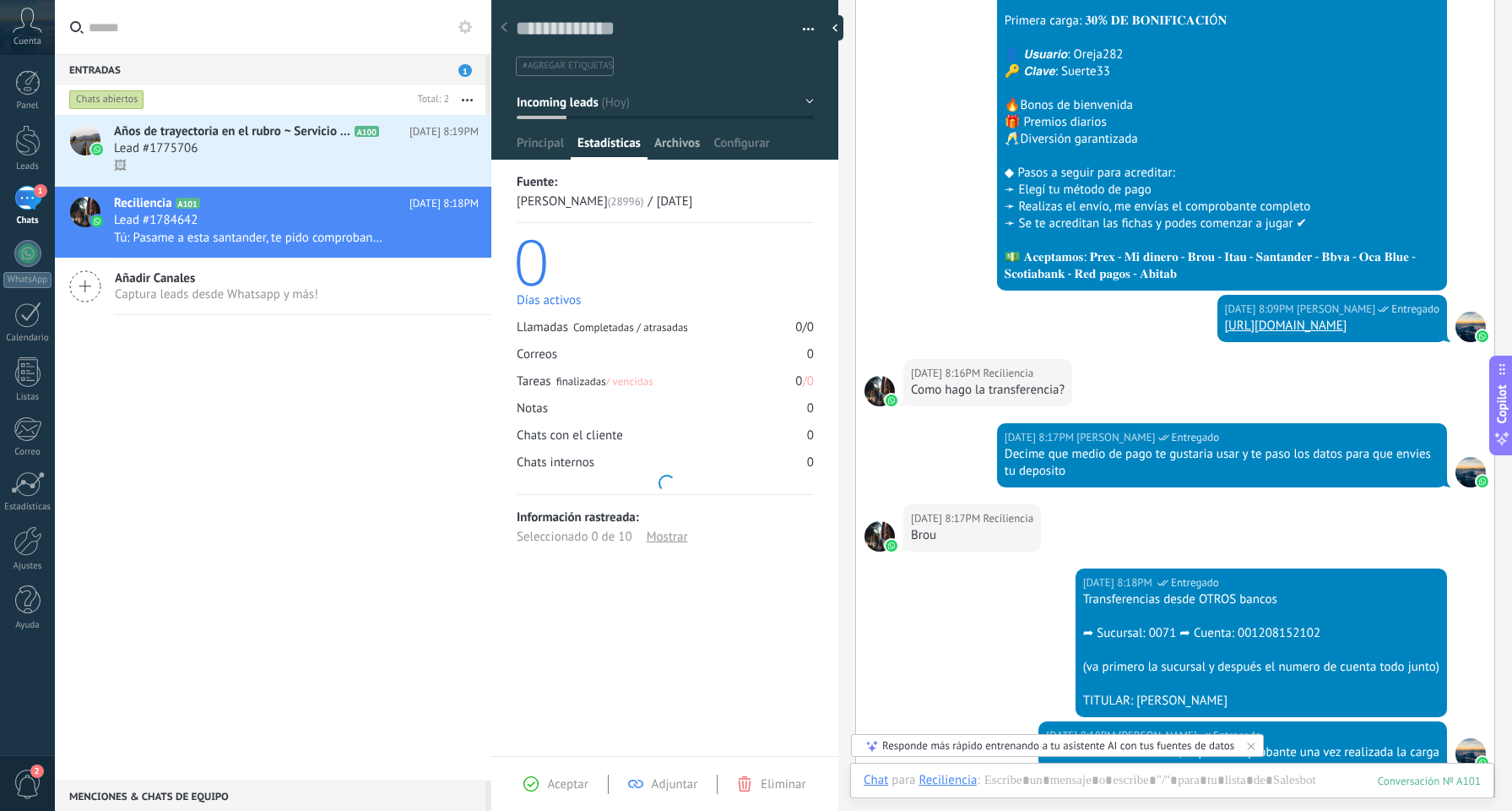
click at [677, 145] on span "Archivos" at bounding box center [677, 147] width 46 height 24
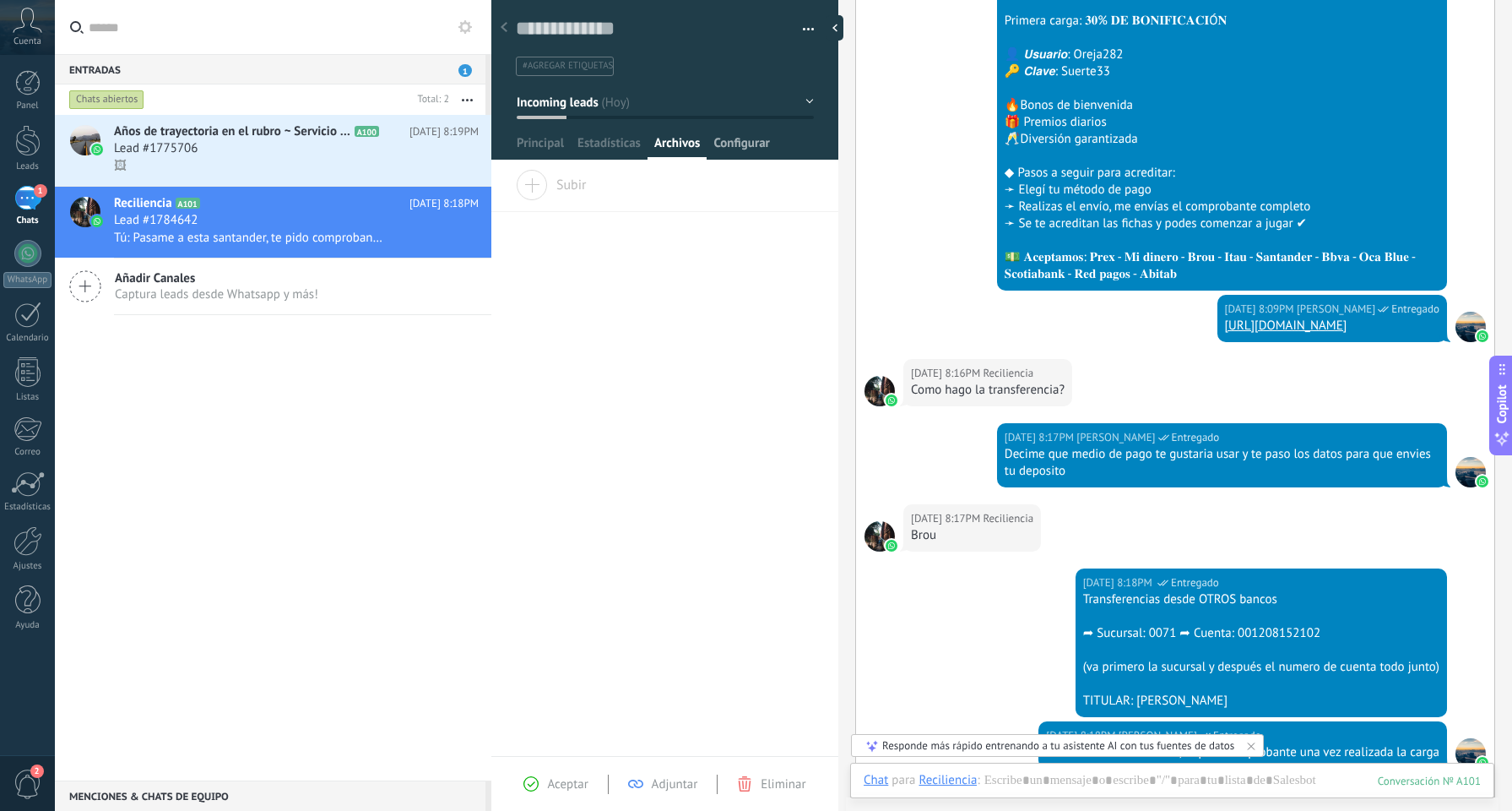
click at [763, 150] on span "Configurar" at bounding box center [741, 147] width 56 height 24
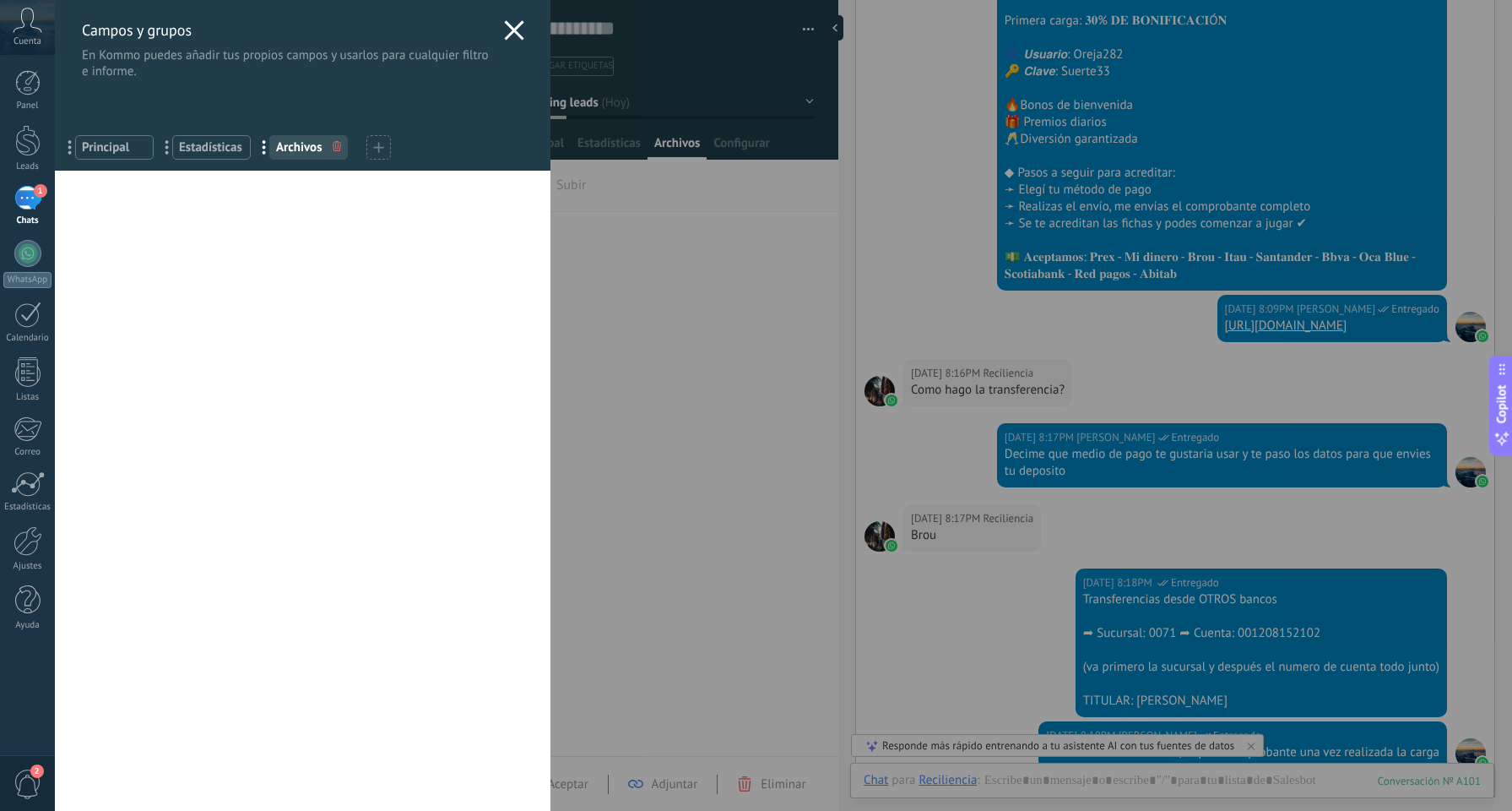
click at [607, 148] on div "Campos y grupos En Kommo puedes añadir tus propios campos y usarlos para cualqu…" at bounding box center [783, 405] width 1457 height 811
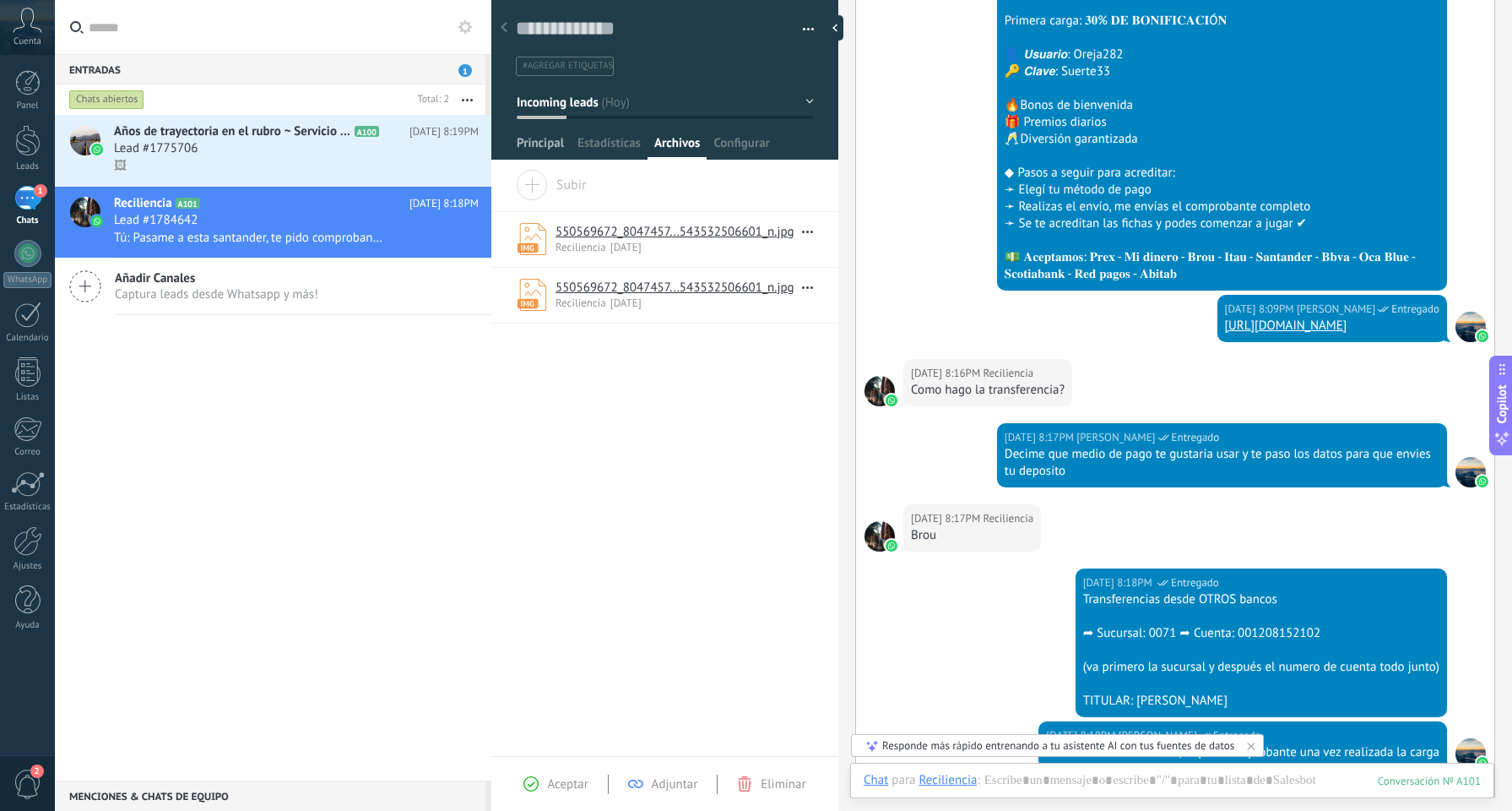
click at [524, 143] on span "Principal" at bounding box center [540, 147] width 47 height 24
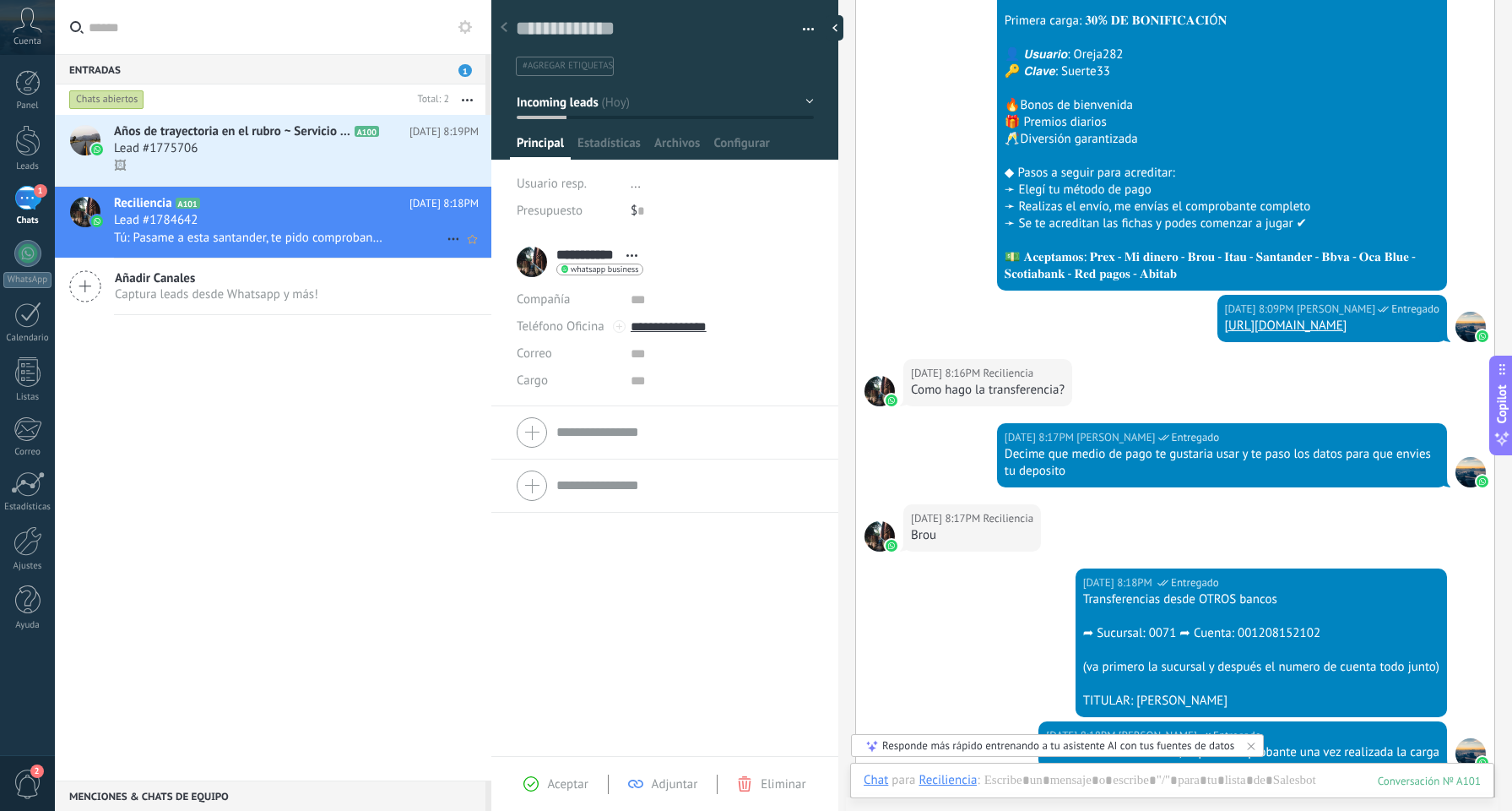
click at [85, 212] on div at bounding box center [85, 212] width 31 height 31
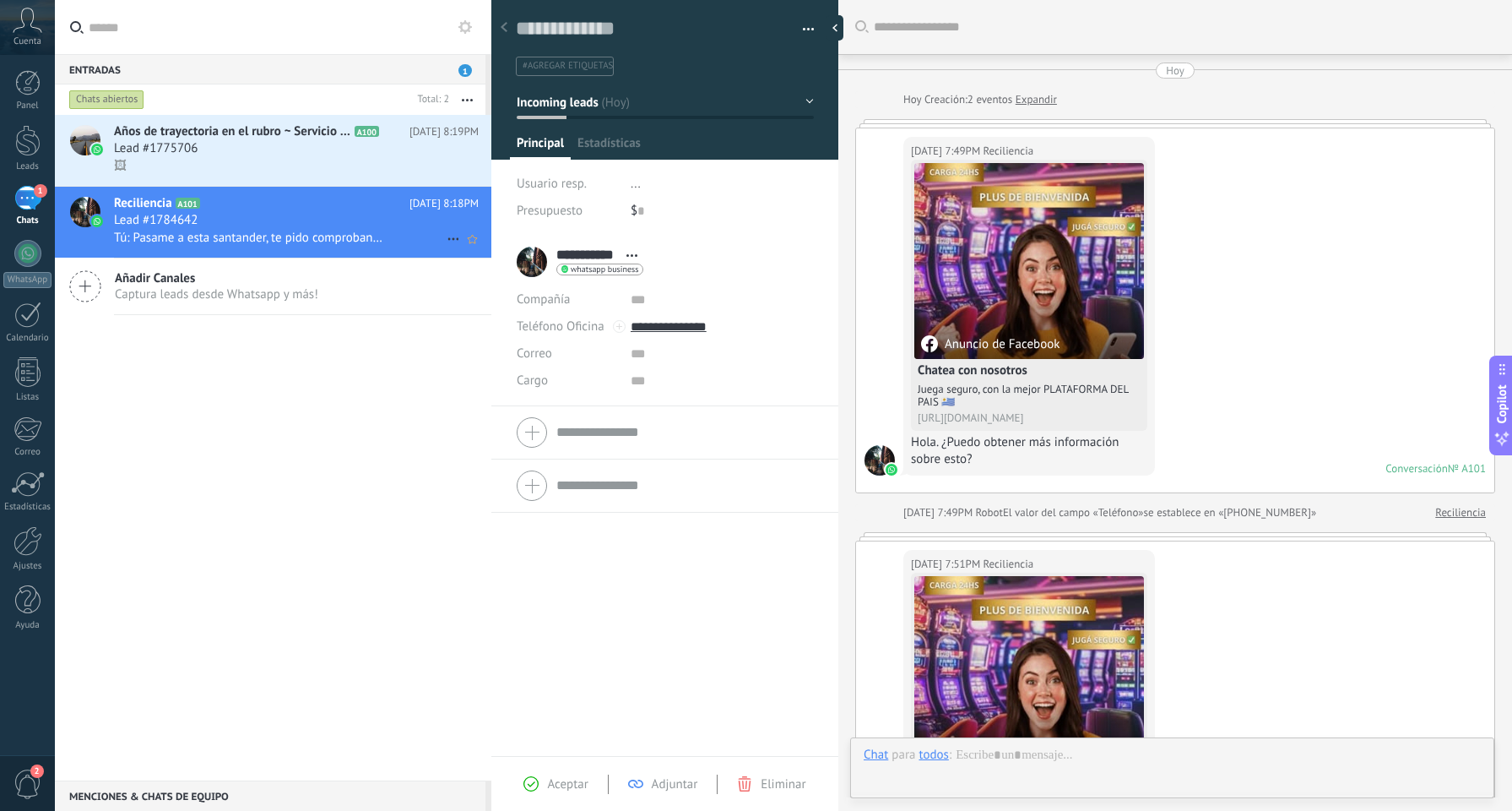
scroll to position [1633, 0]
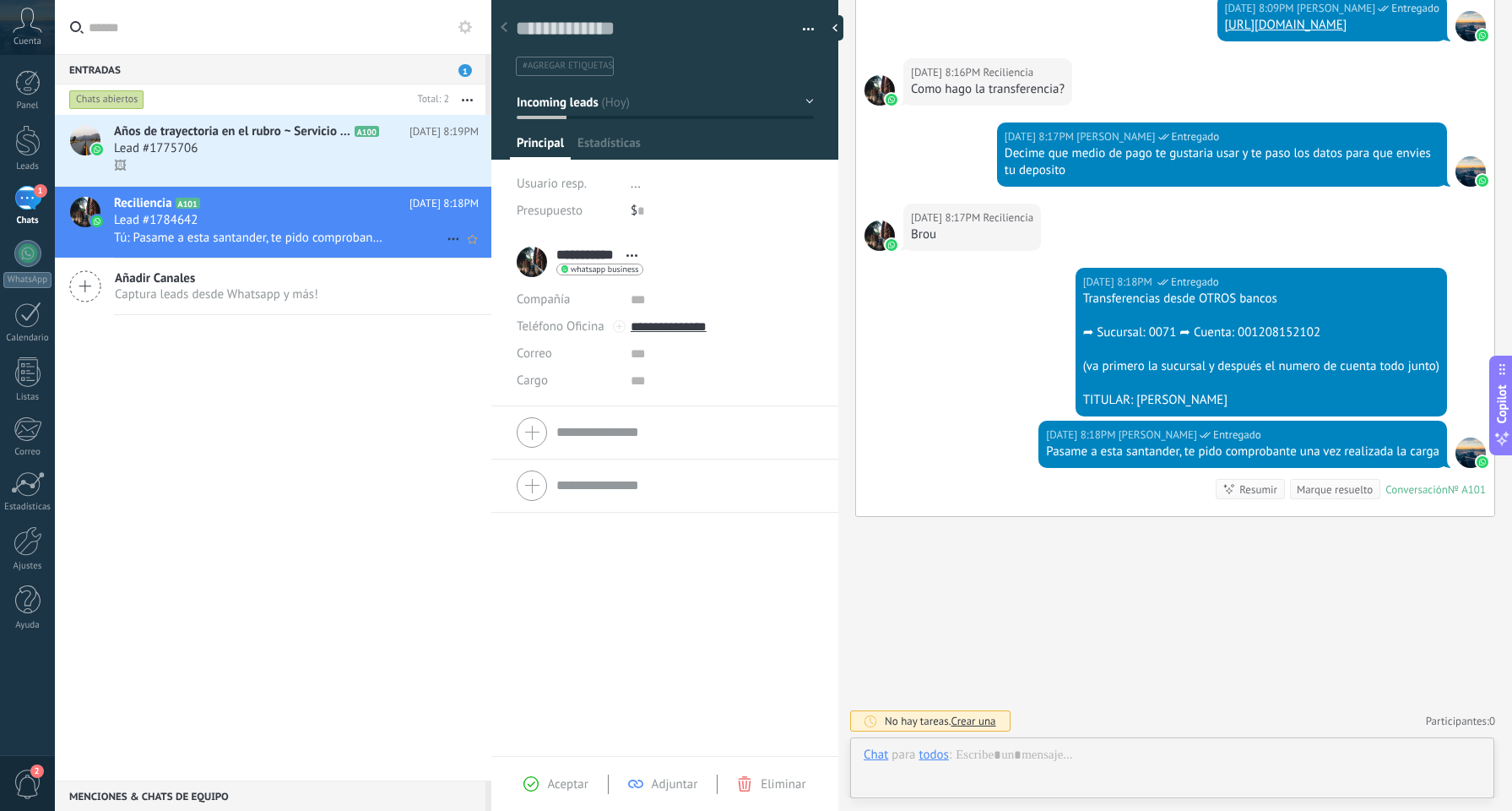
click at [85, 212] on div at bounding box center [85, 212] width 31 height 31
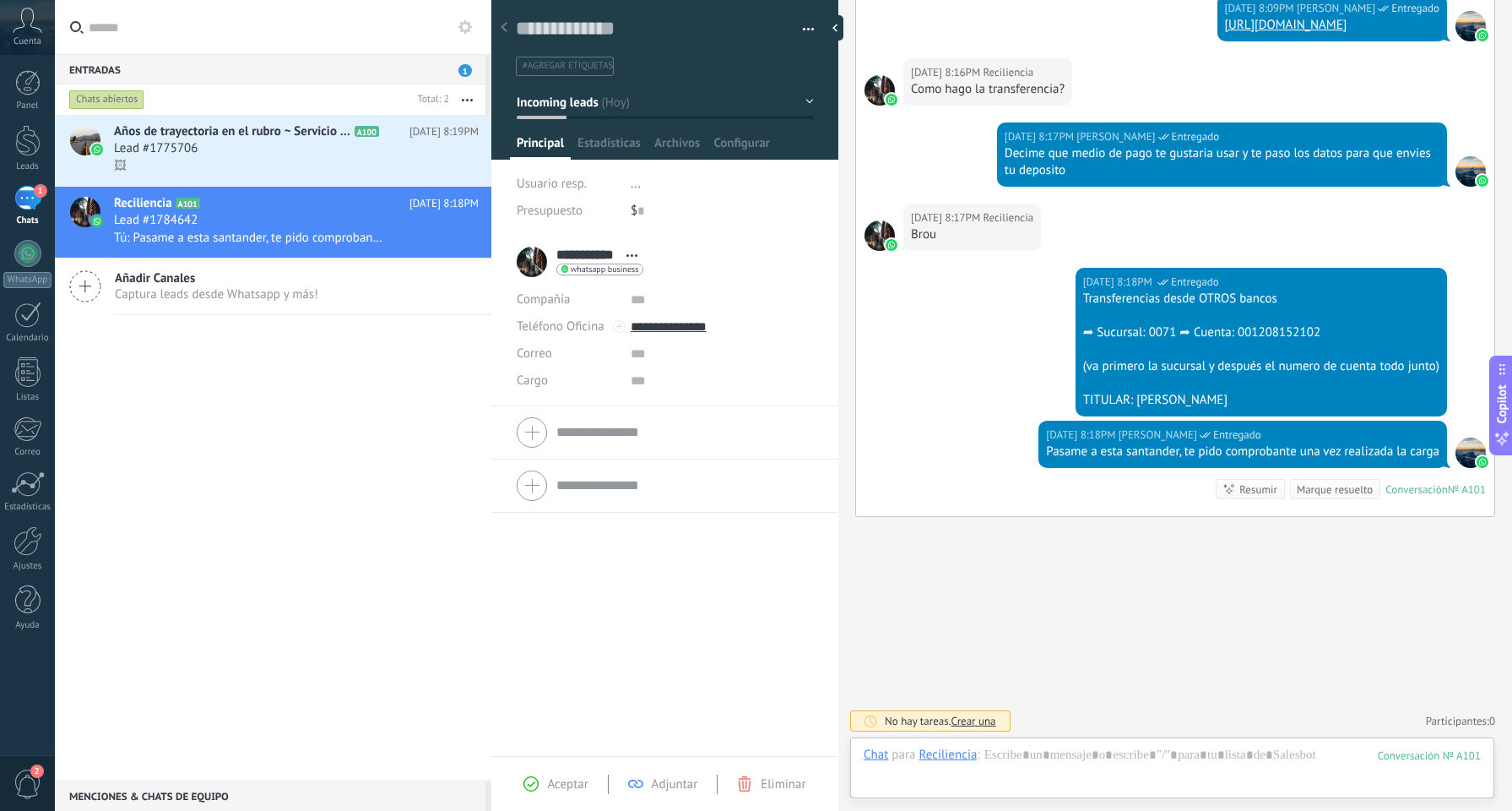
click at [883, 230] on div at bounding box center [880, 235] width 31 height 31
click at [626, 255] on span "Abrir detalle Copie el nombre Desatar Contacto principal" at bounding box center [632, 255] width 28 height 13
click at [651, 270] on link "Abrir detalle" at bounding box center [684, 278] width 68 height 16
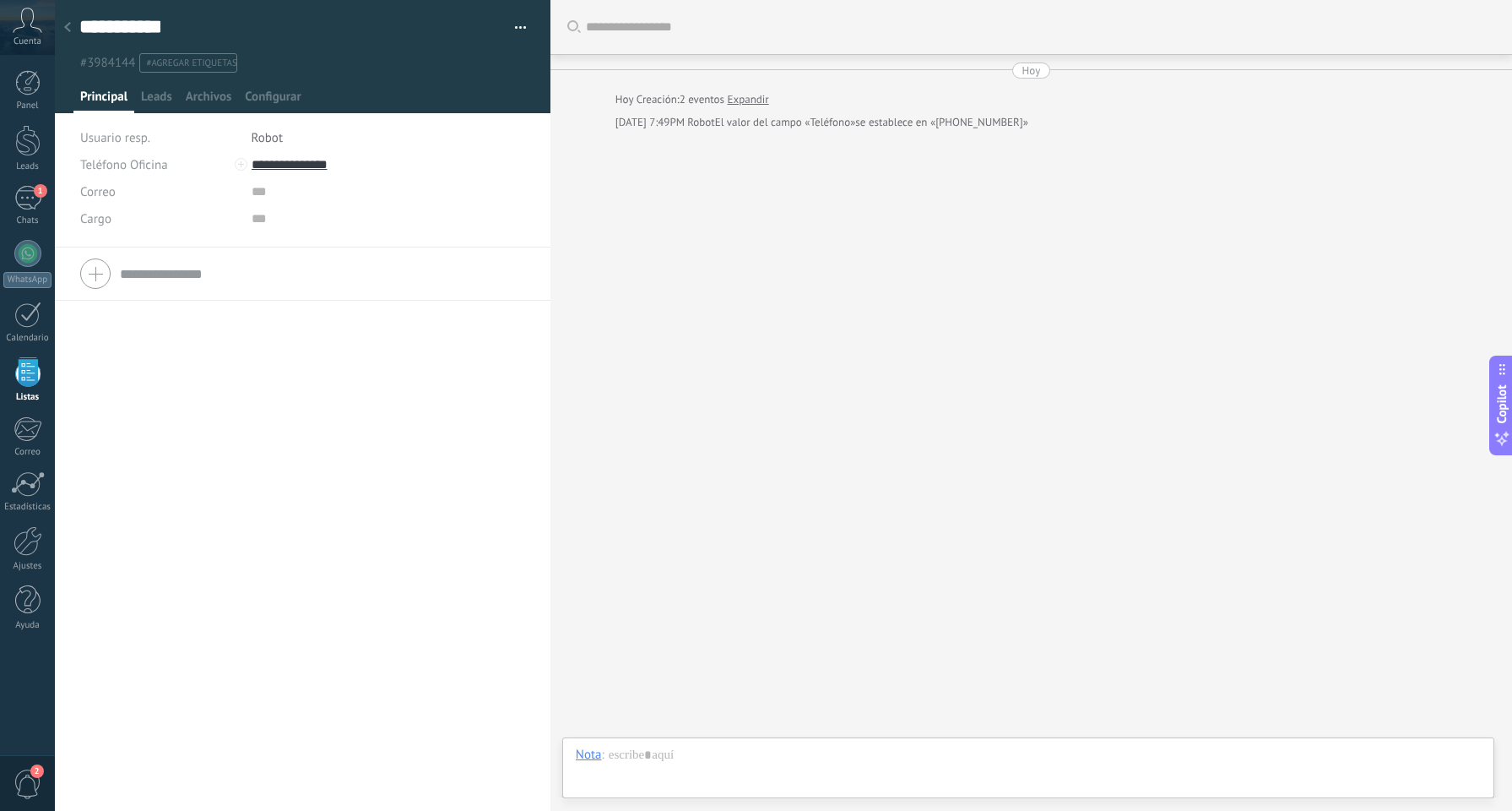
click at [72, 28] on div at bounding box center [67, 28] width 23 height 33
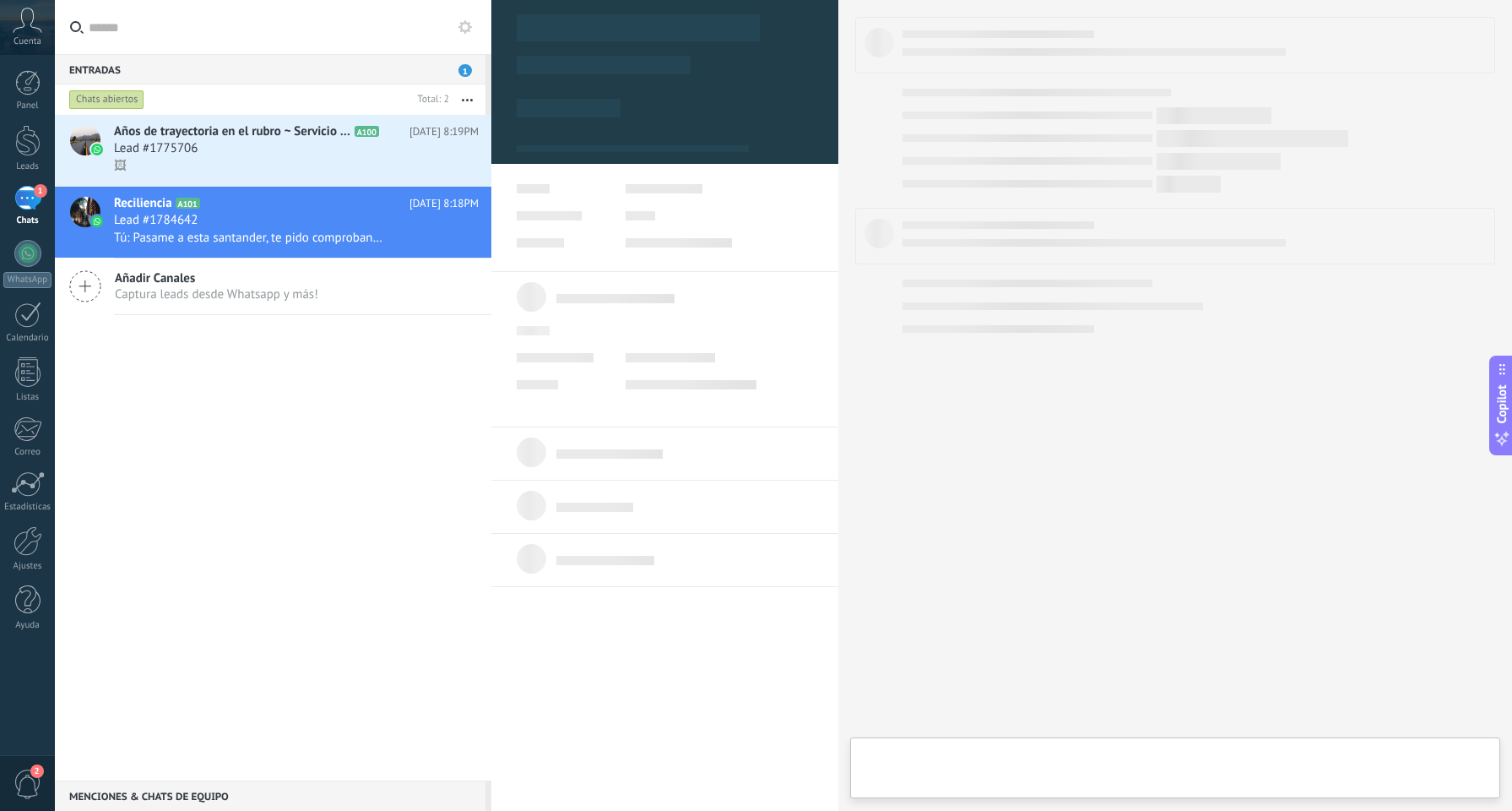
type textarea "**********"
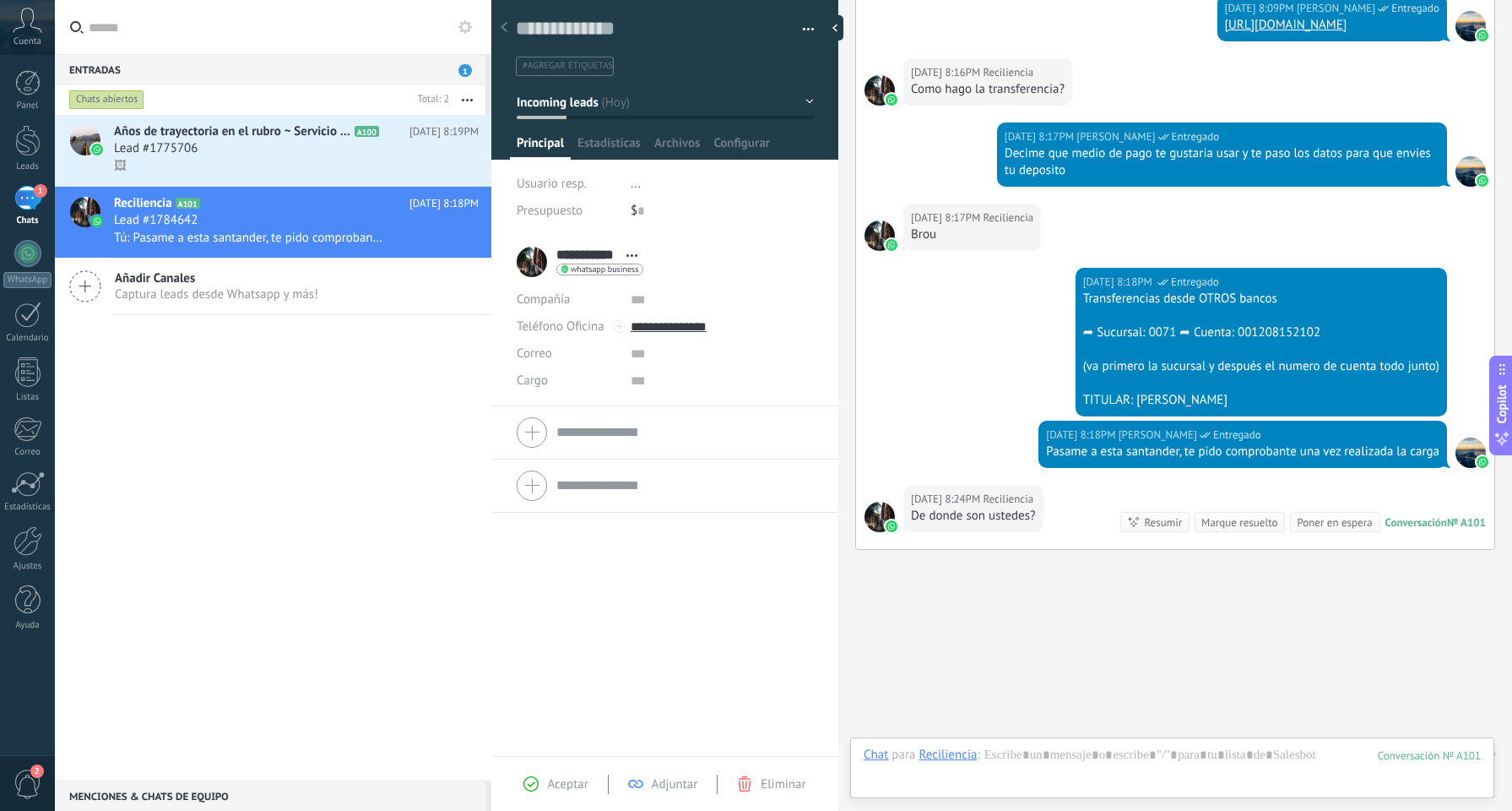
scroll to position [1666, 0]
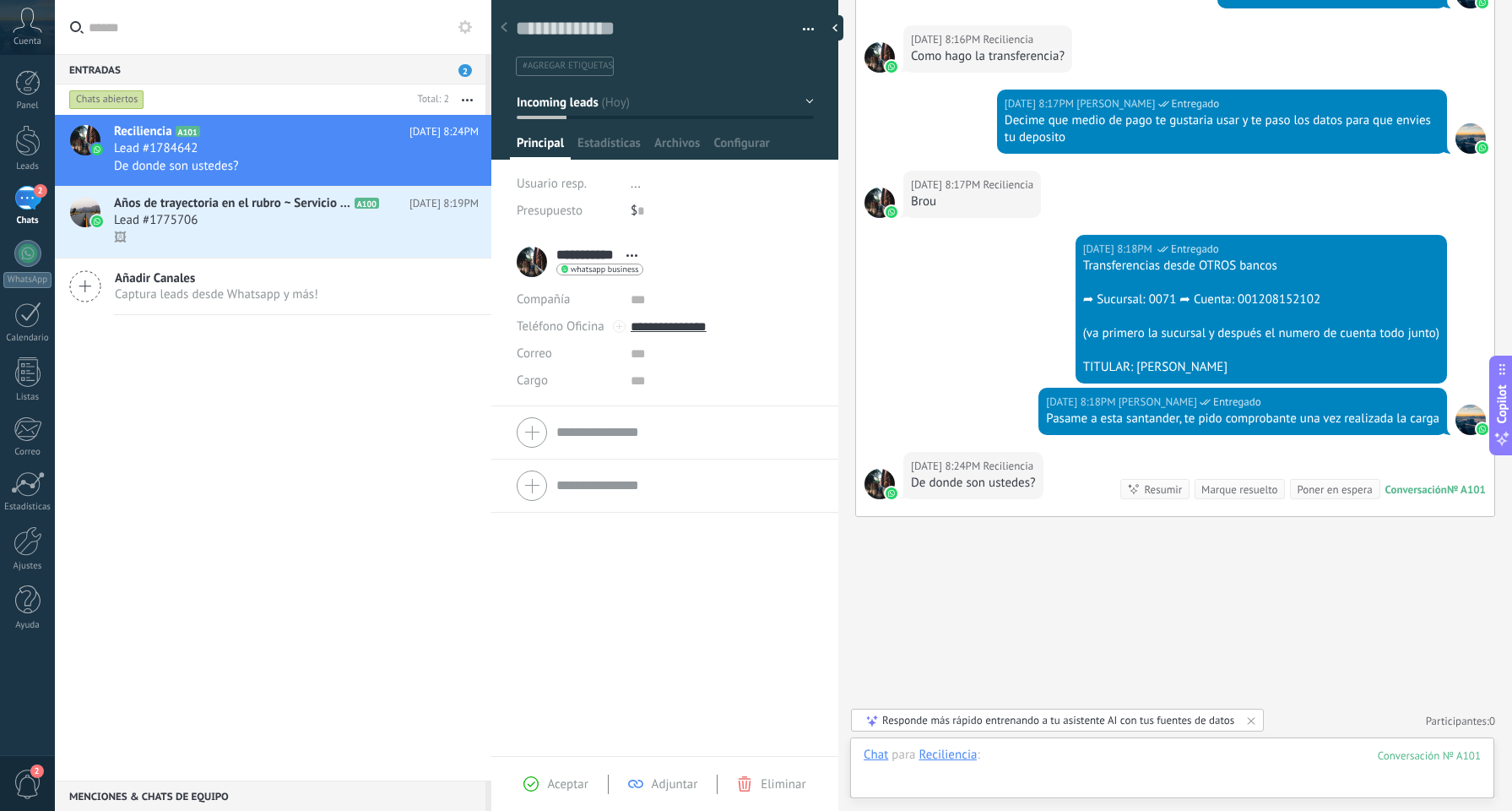
click at [1021, 758] on div at bounding box center [1172, 772] width 618 height 51
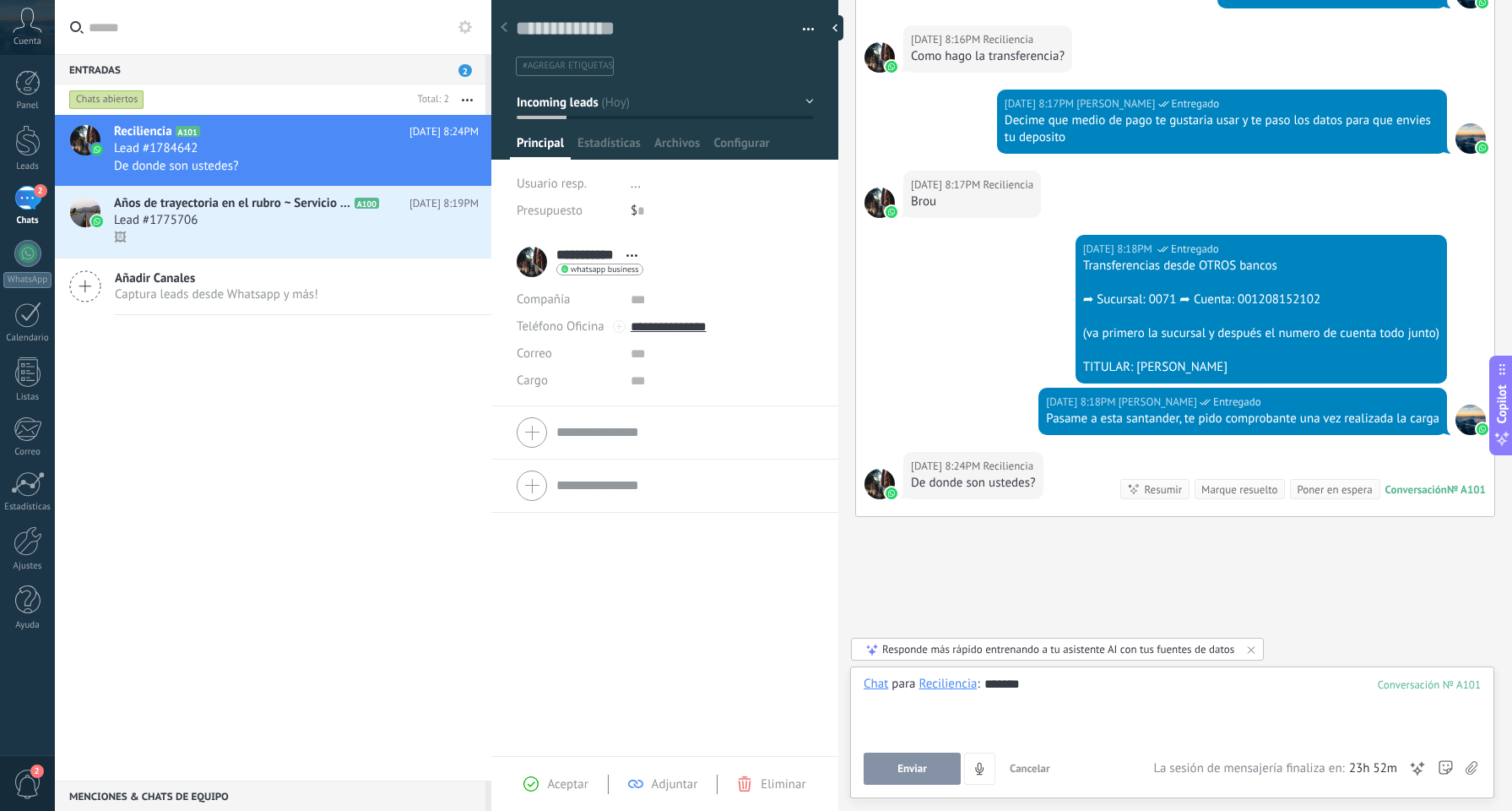
click at [908, 765] on span "Enviar" at bounding box center [913, 768] width 30 height 12
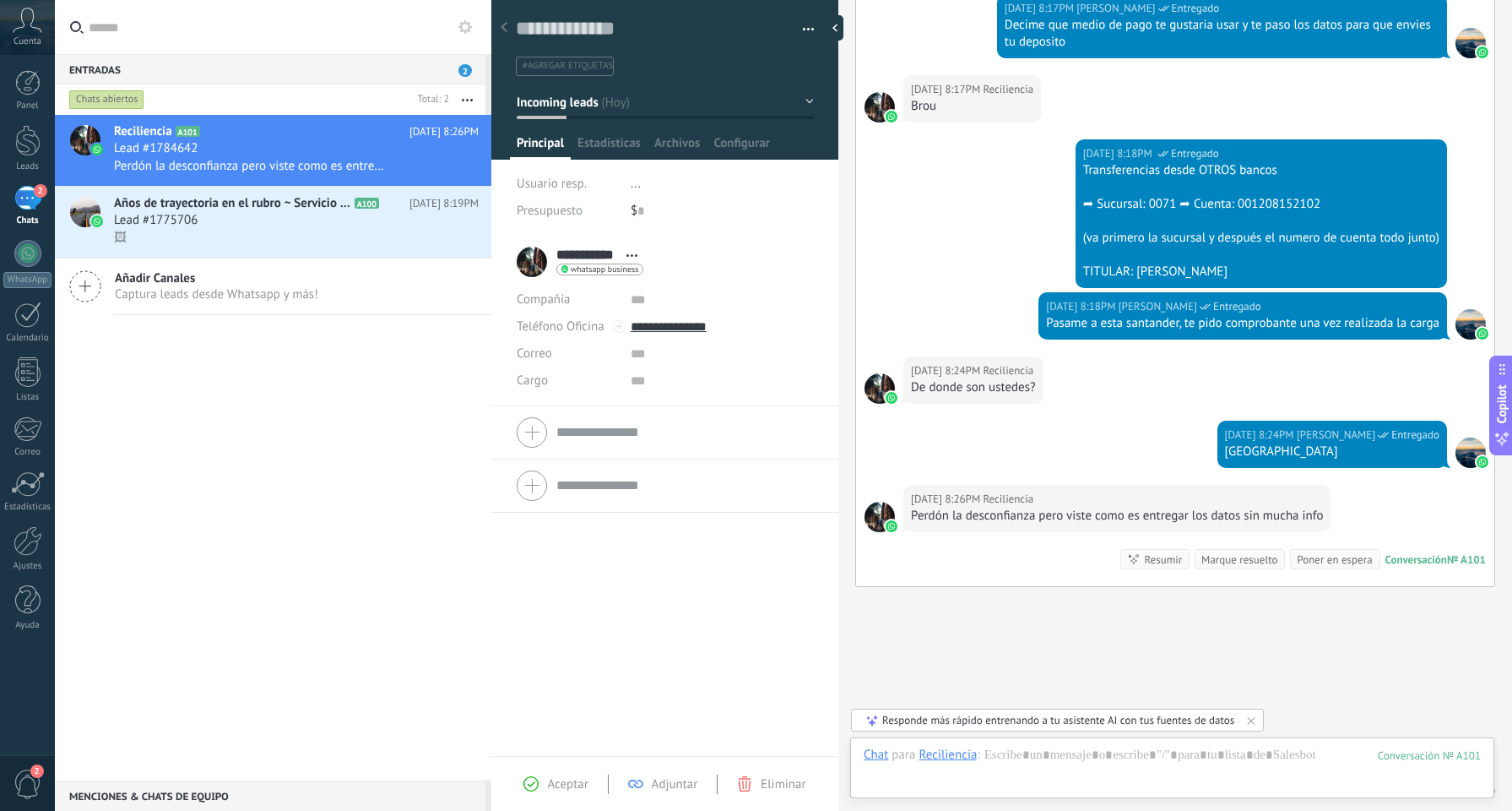
scroll to position [1831, 0]
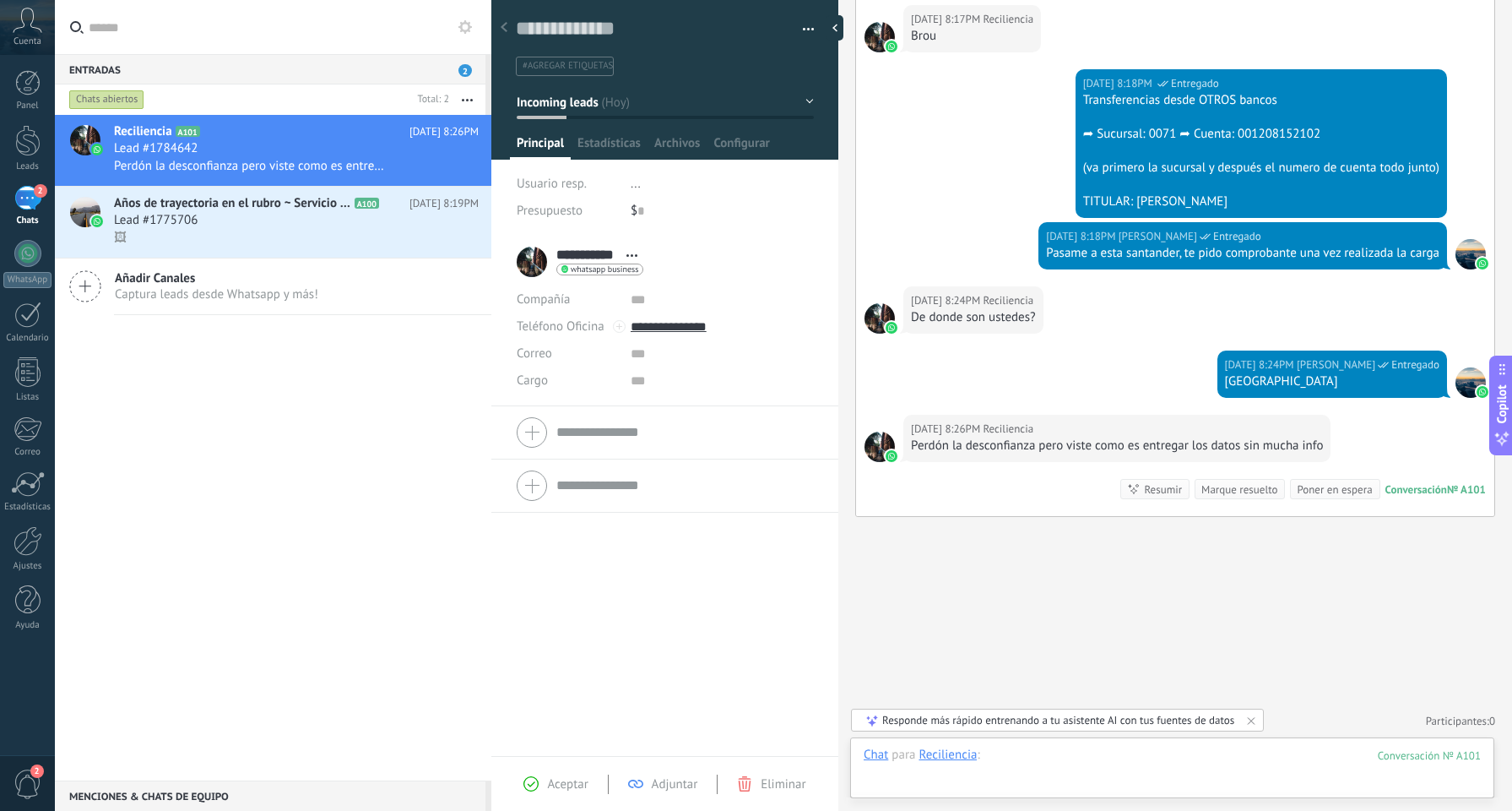
click at [1075, 766] on div at bounding box center [1172, 772] width 618 height 51
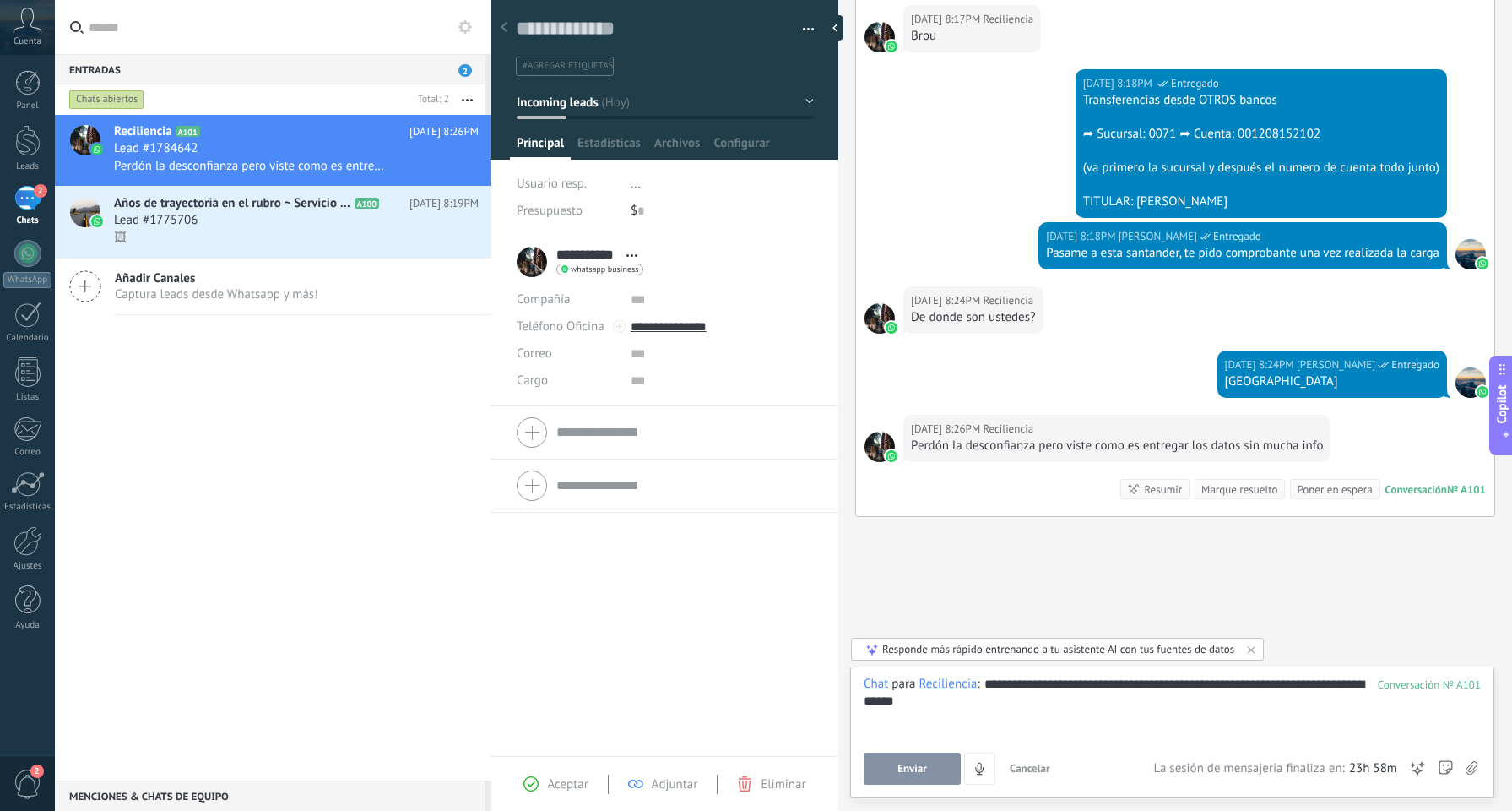
click at [880, 776] on button "Enviar" at bounding box center [912, 768] width 98 height 33
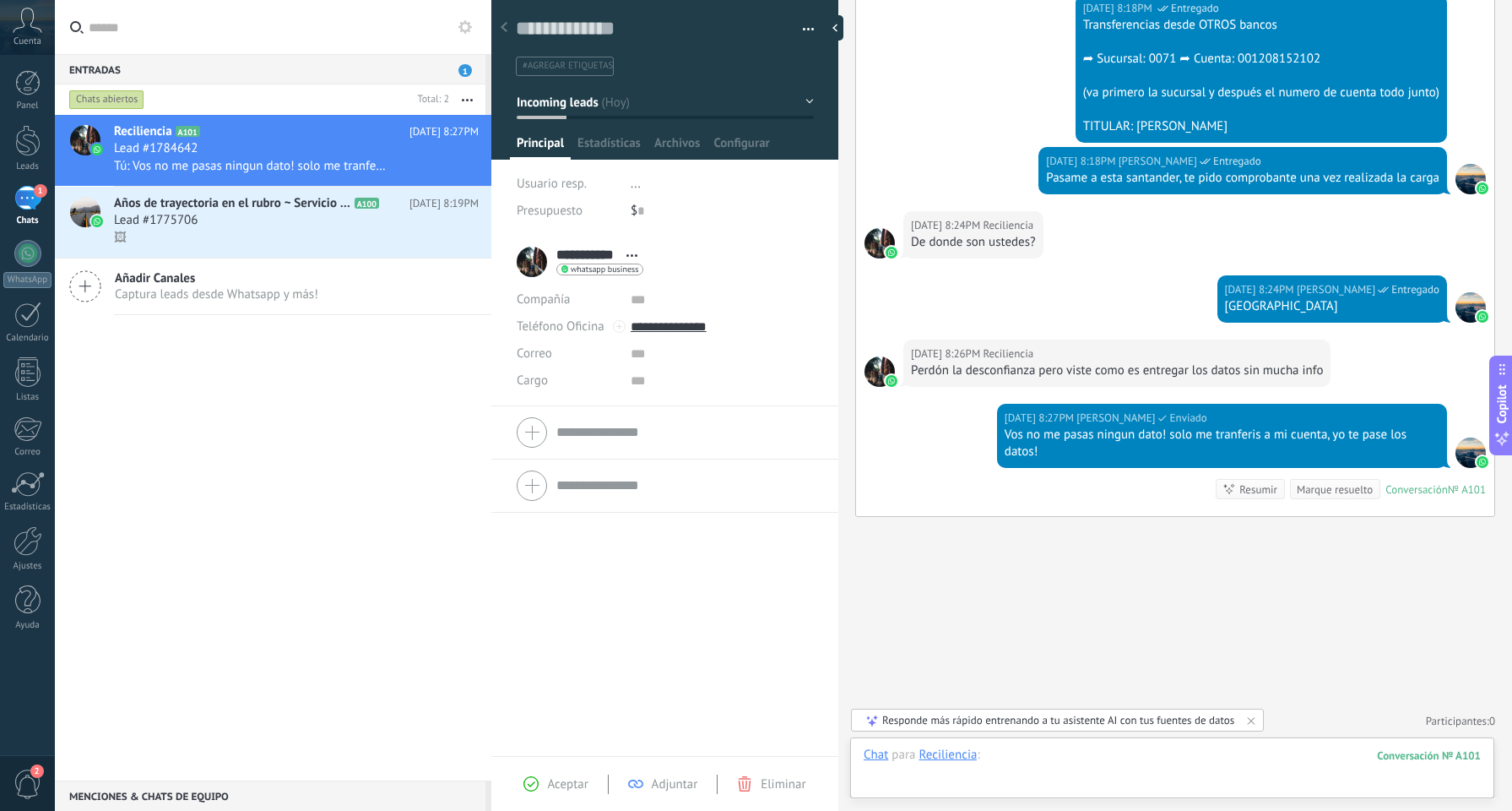
click at [1029, 765] on div at bounding box center [1172, 772] width 618 height 51
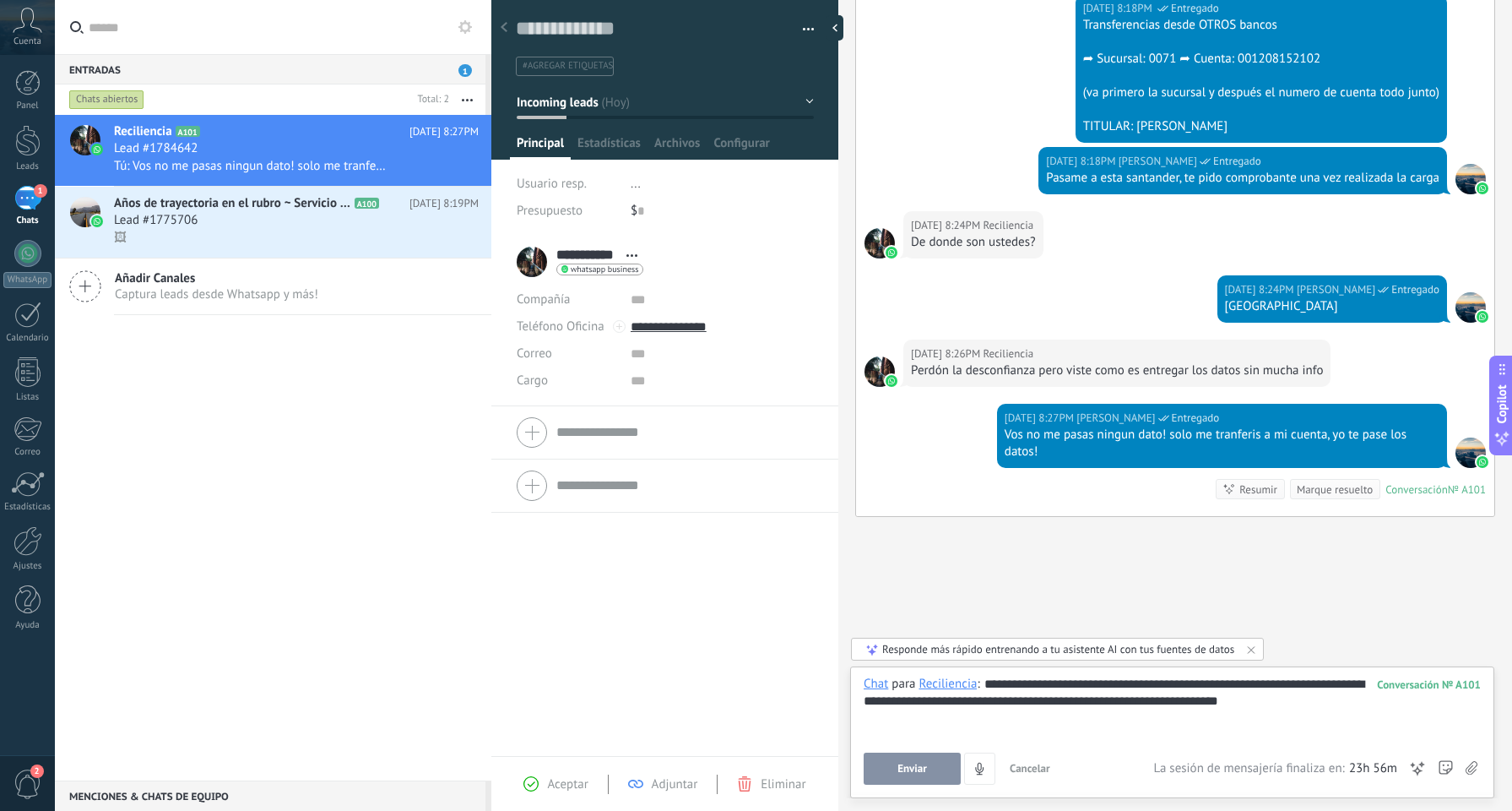
click at [931, 782] on button "Enviar" at bounding box center [912, 768] width 98 height 33
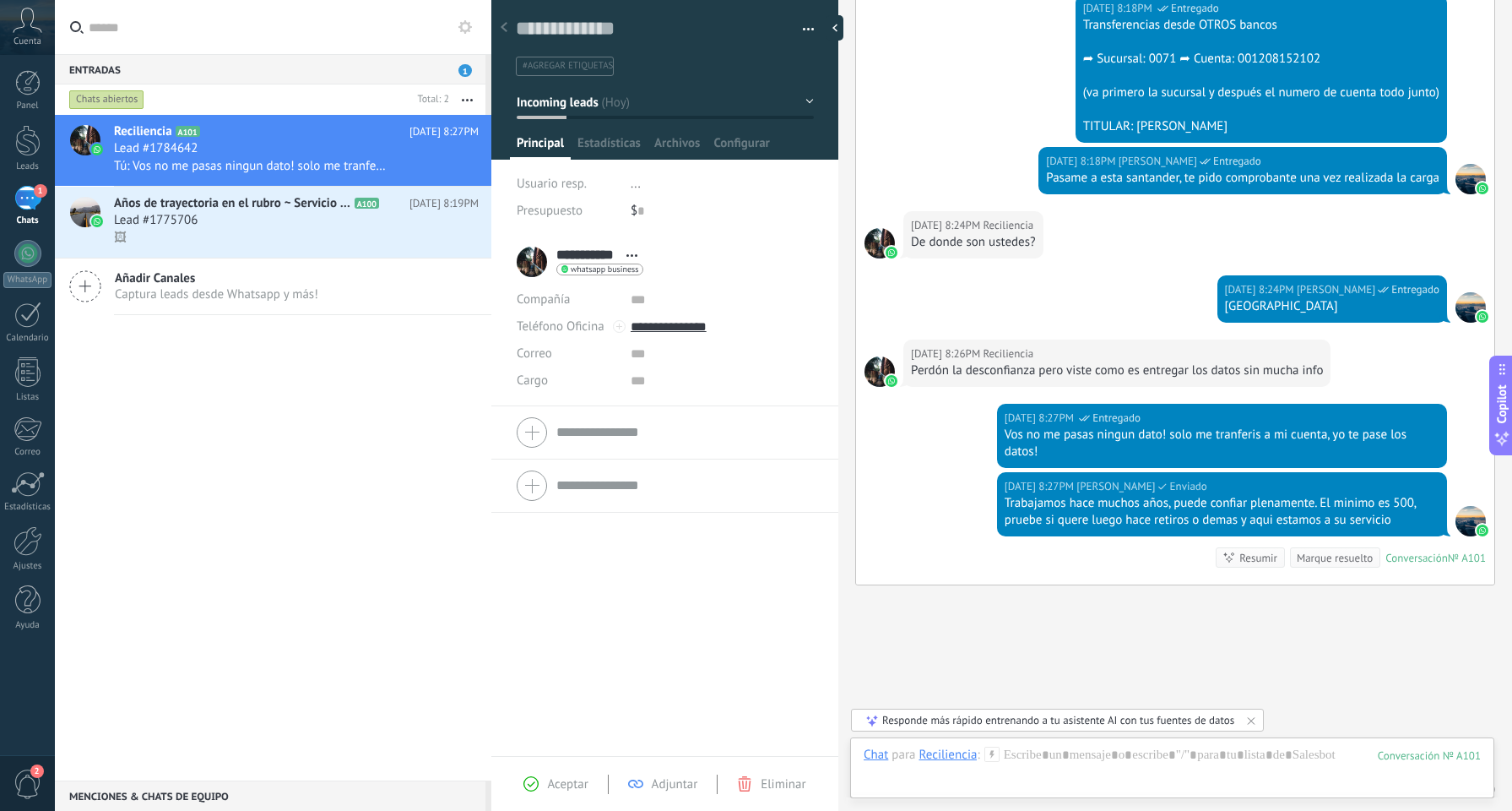
scroll to position [1975, 0]
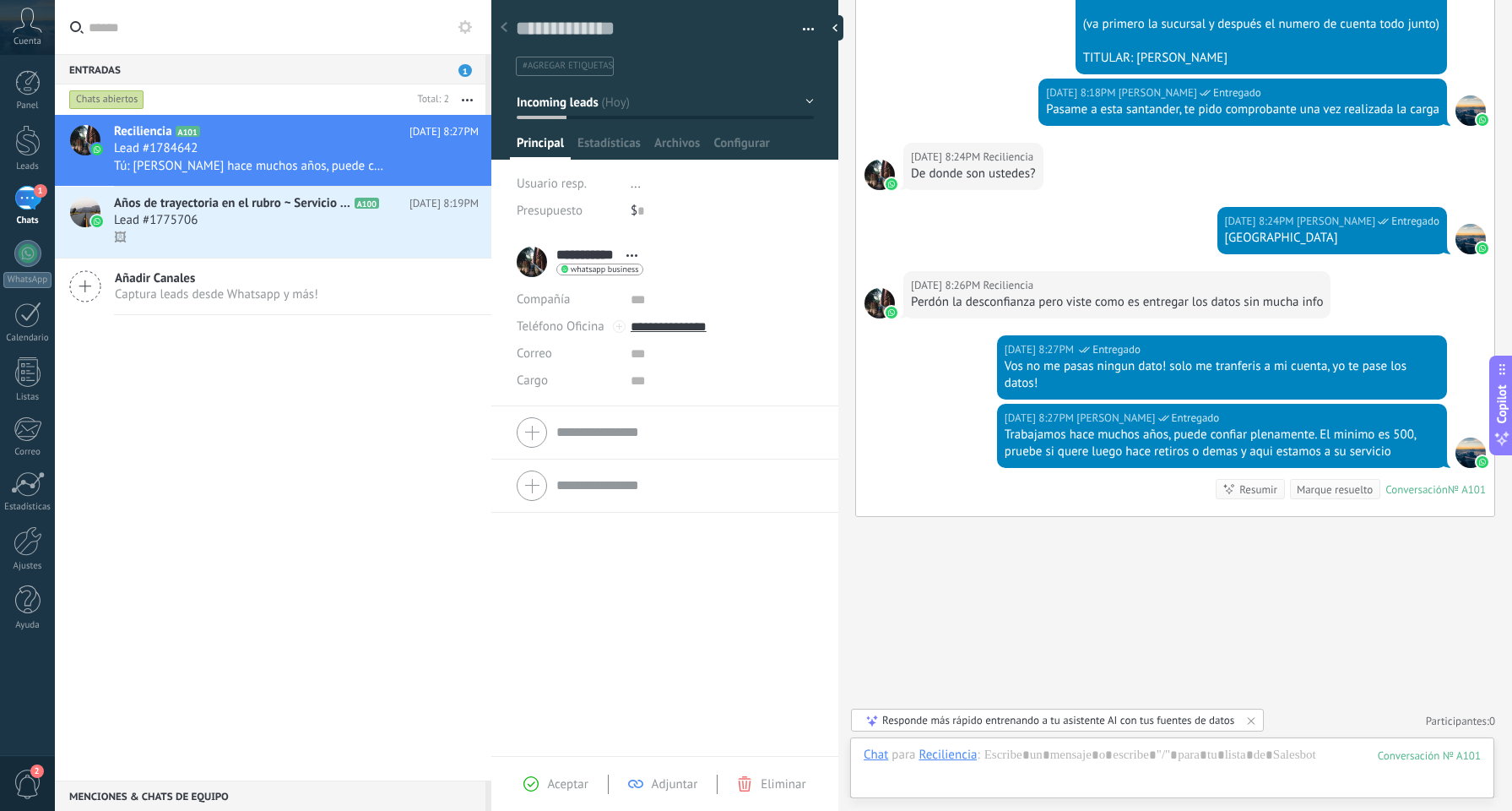
click at [1356, 455] on div "Trabajamos hace muchos años, puede confiar plenamente. El minimo es 500, pruebe…" at bounding box center [1222, 443] width 435 height 33
click at [626, 153] on span "Estadísticas" at bounding box center [609, 147] width 63 height 24
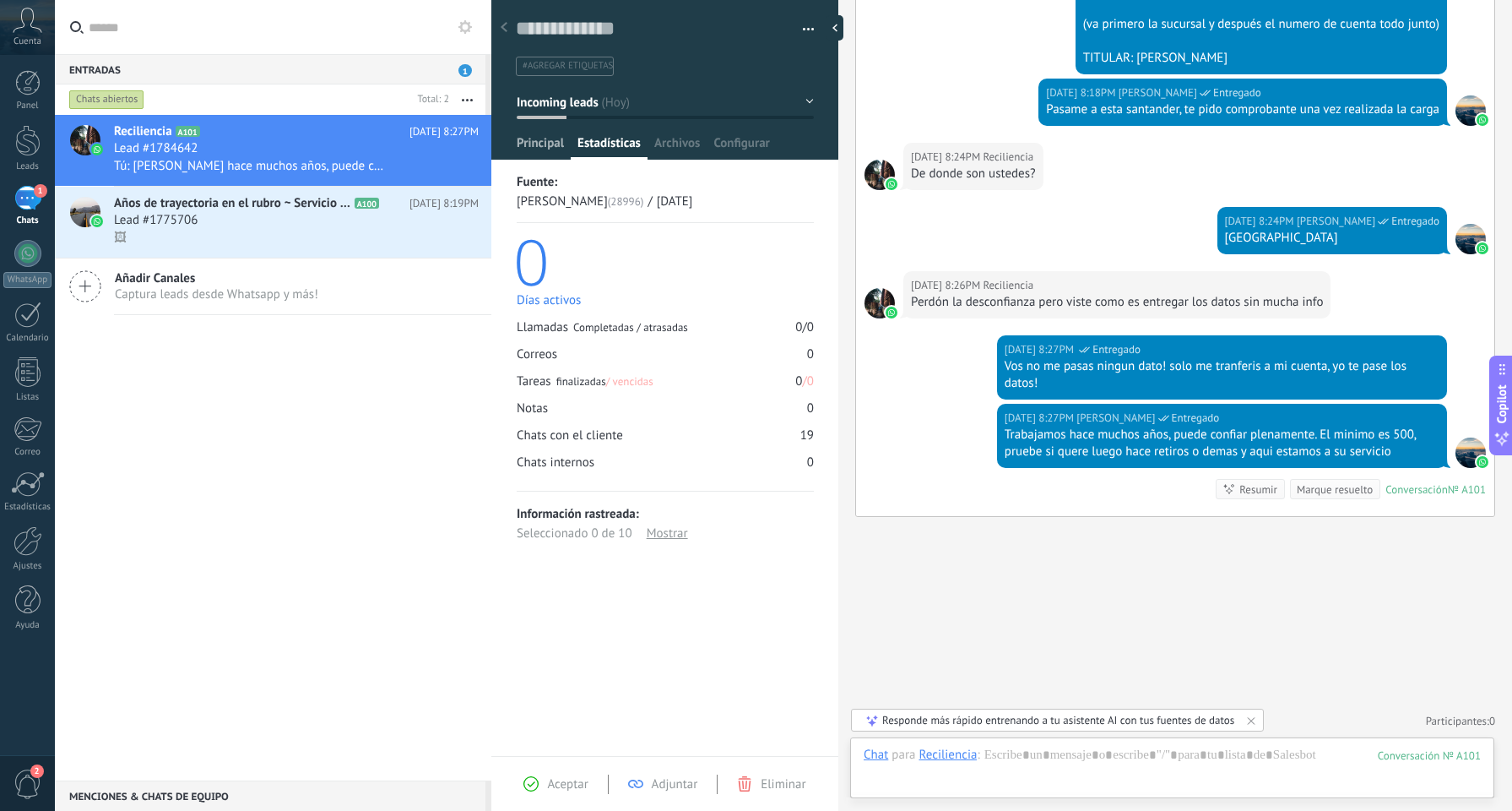
click at [554, 143] on span "Principal" at bounding box center [540, 147] width 47 height 24
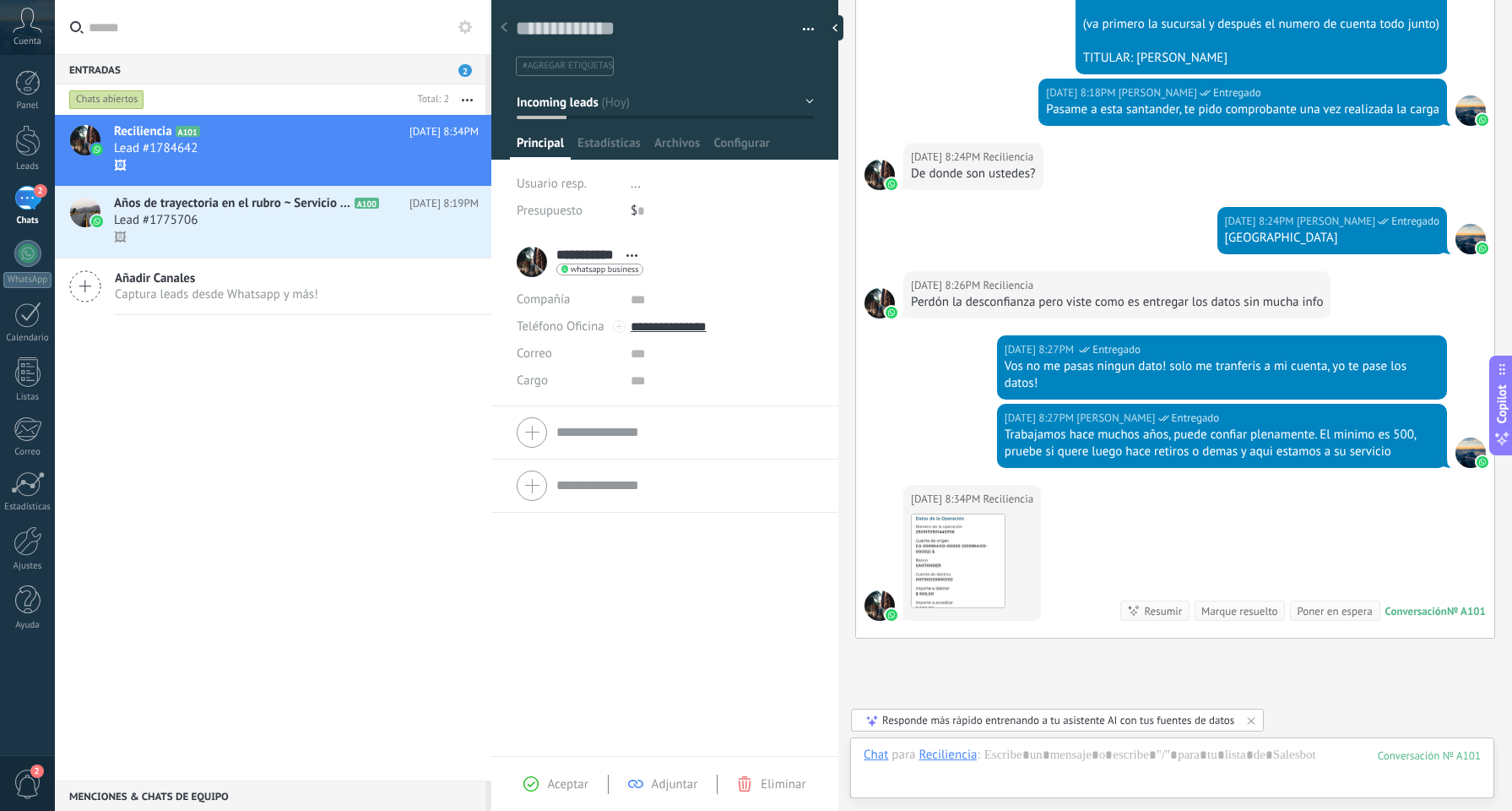
scroll to position [2097, 0]
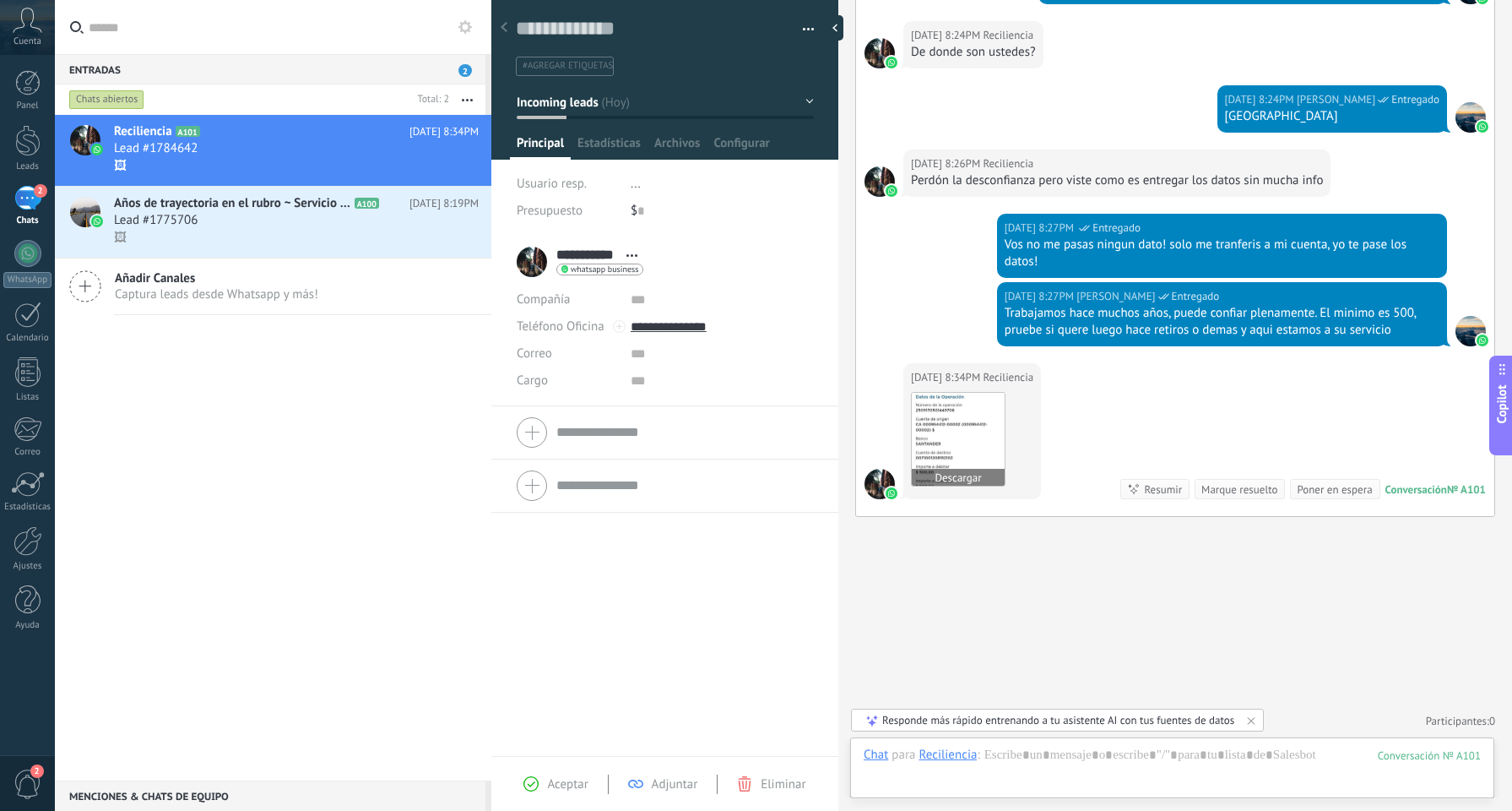
click at [970, 450] on img at bounding box center [958, 439] width 93 height 93
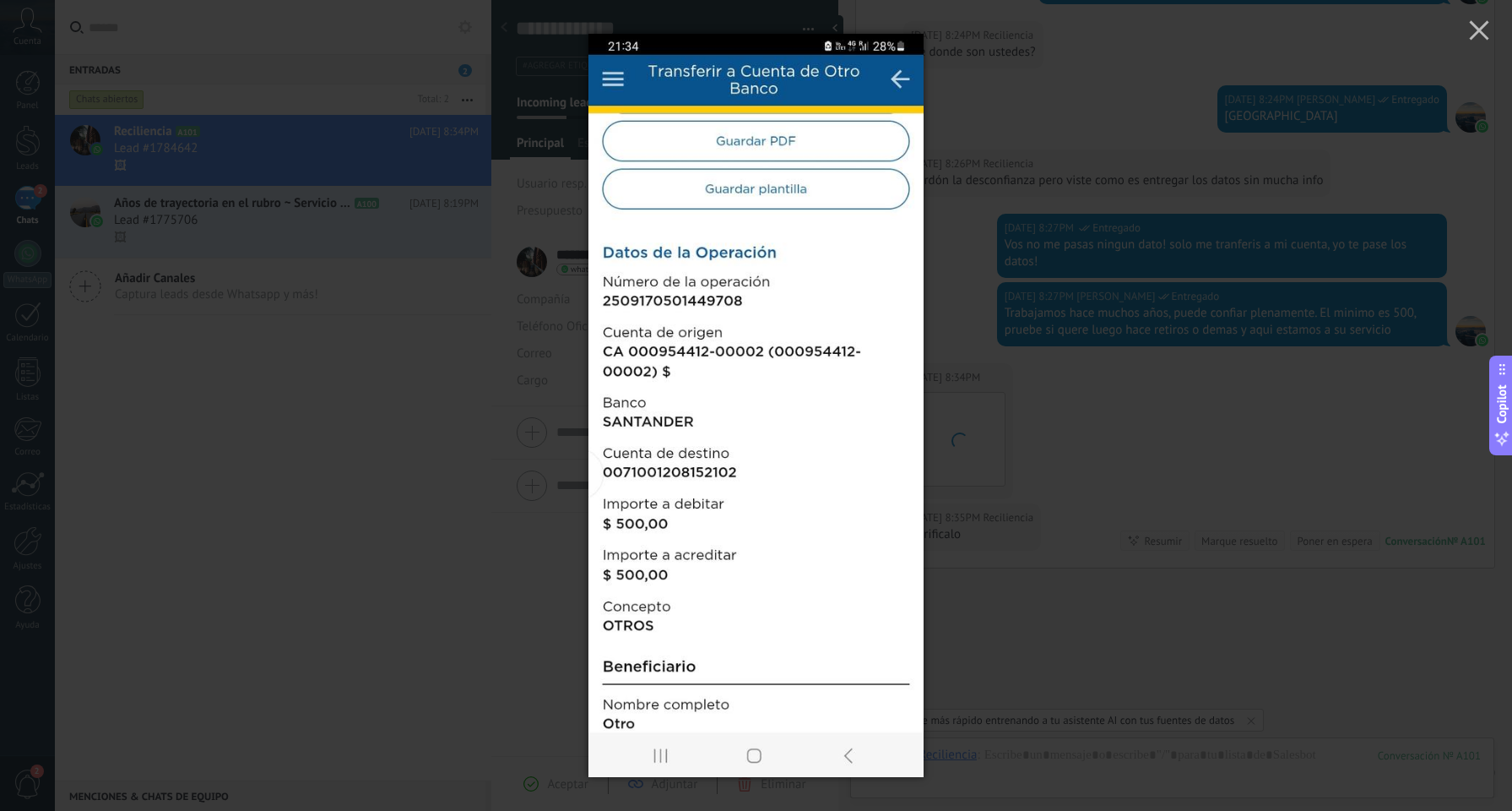
scroll to position [2148, 0]
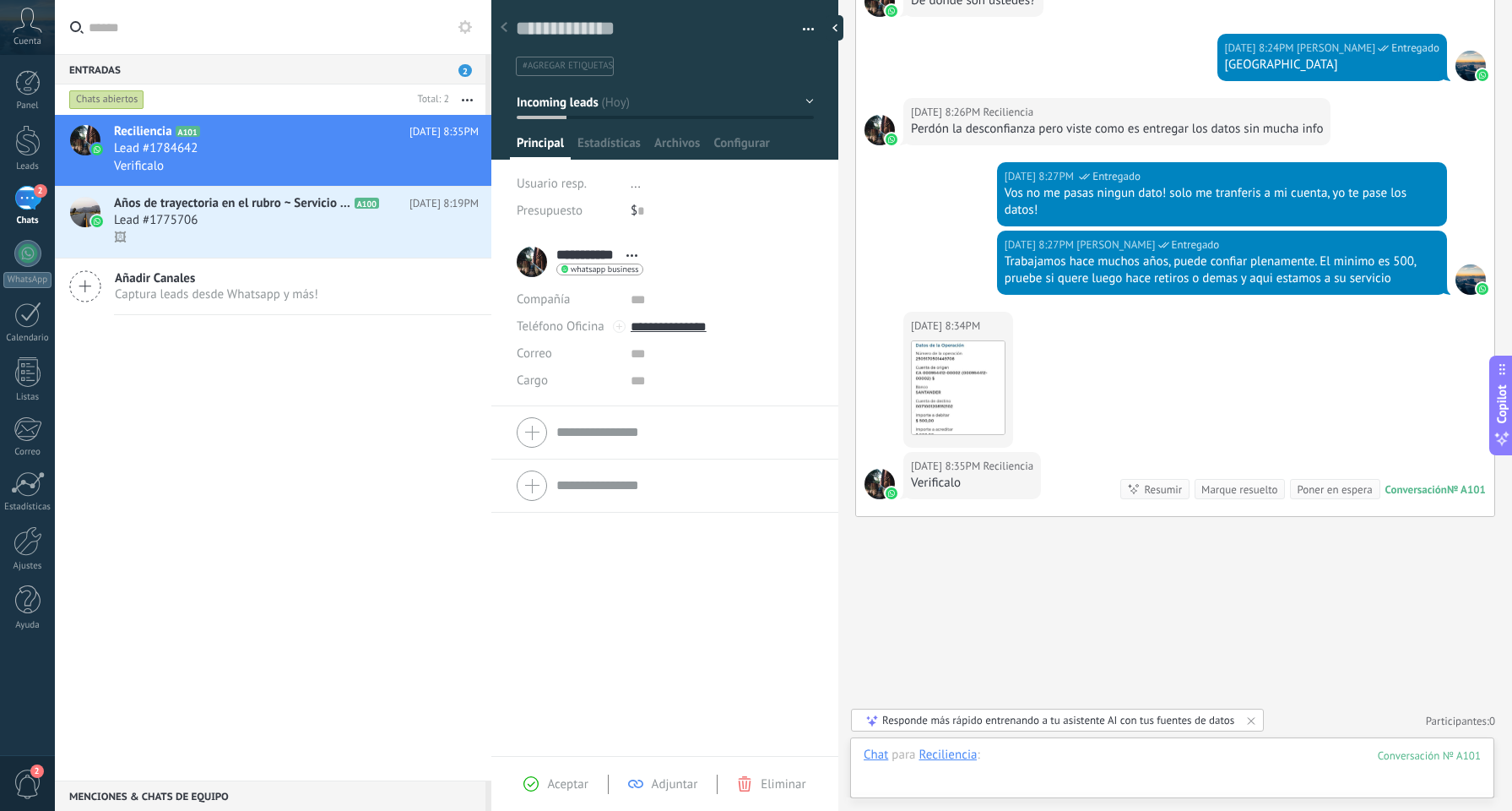
click at [1081, 755] on div at bounding box center [1172, 772] width 618 height 51
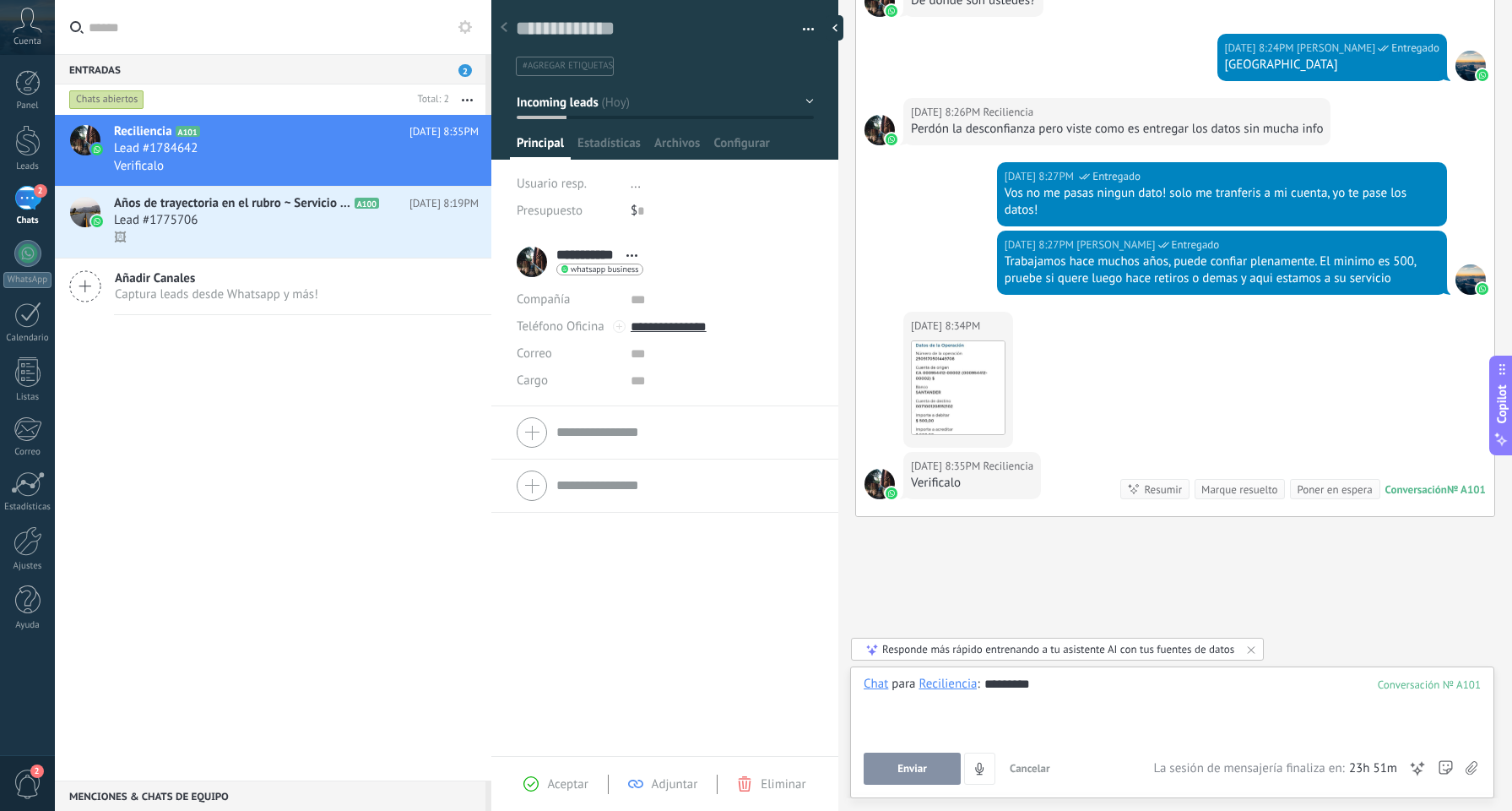
click at [927, 773] on button "Enviar" at bounding box center [912, 768] width 98 height 33
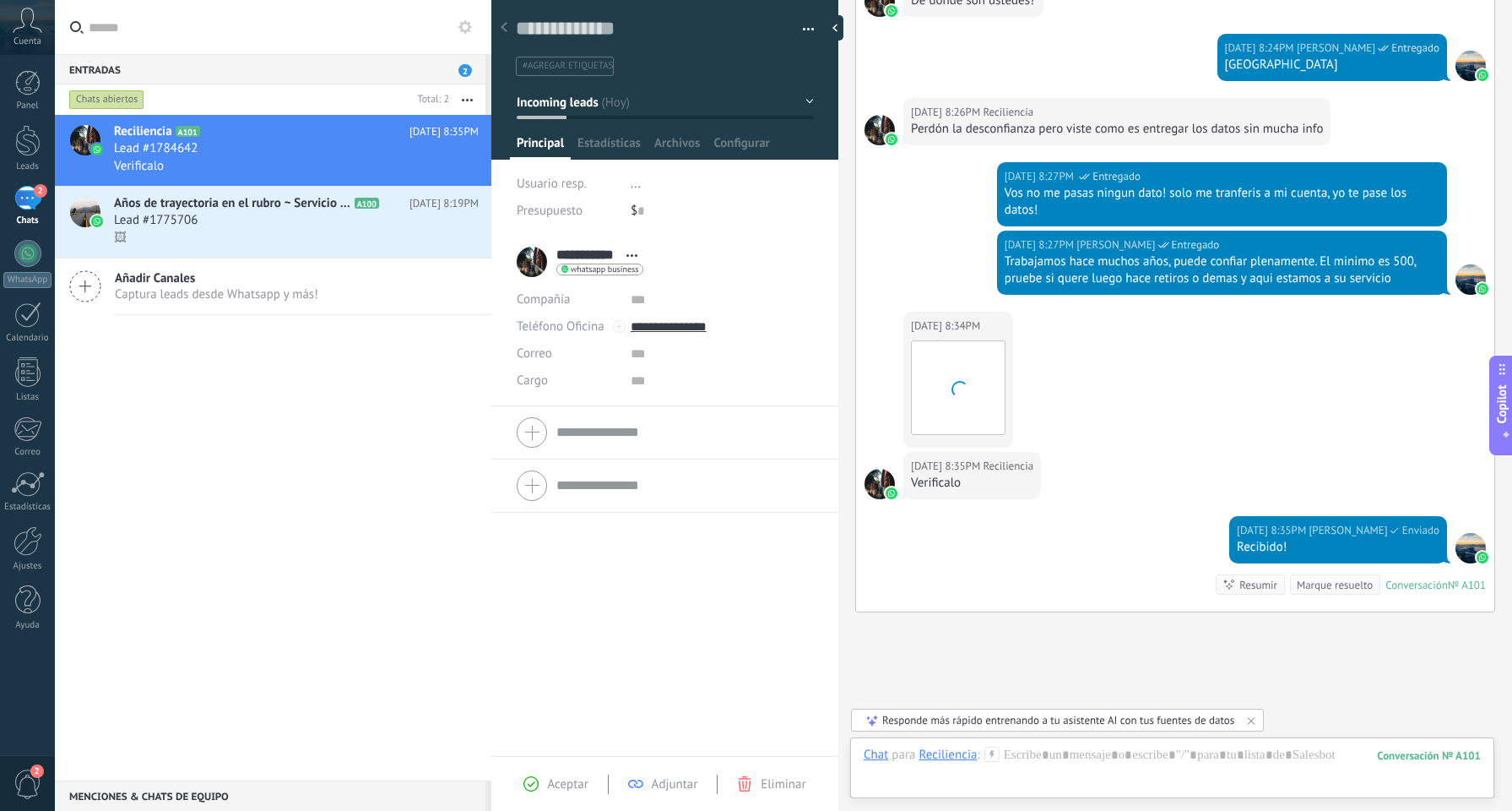
scroll to position [2243, 0]
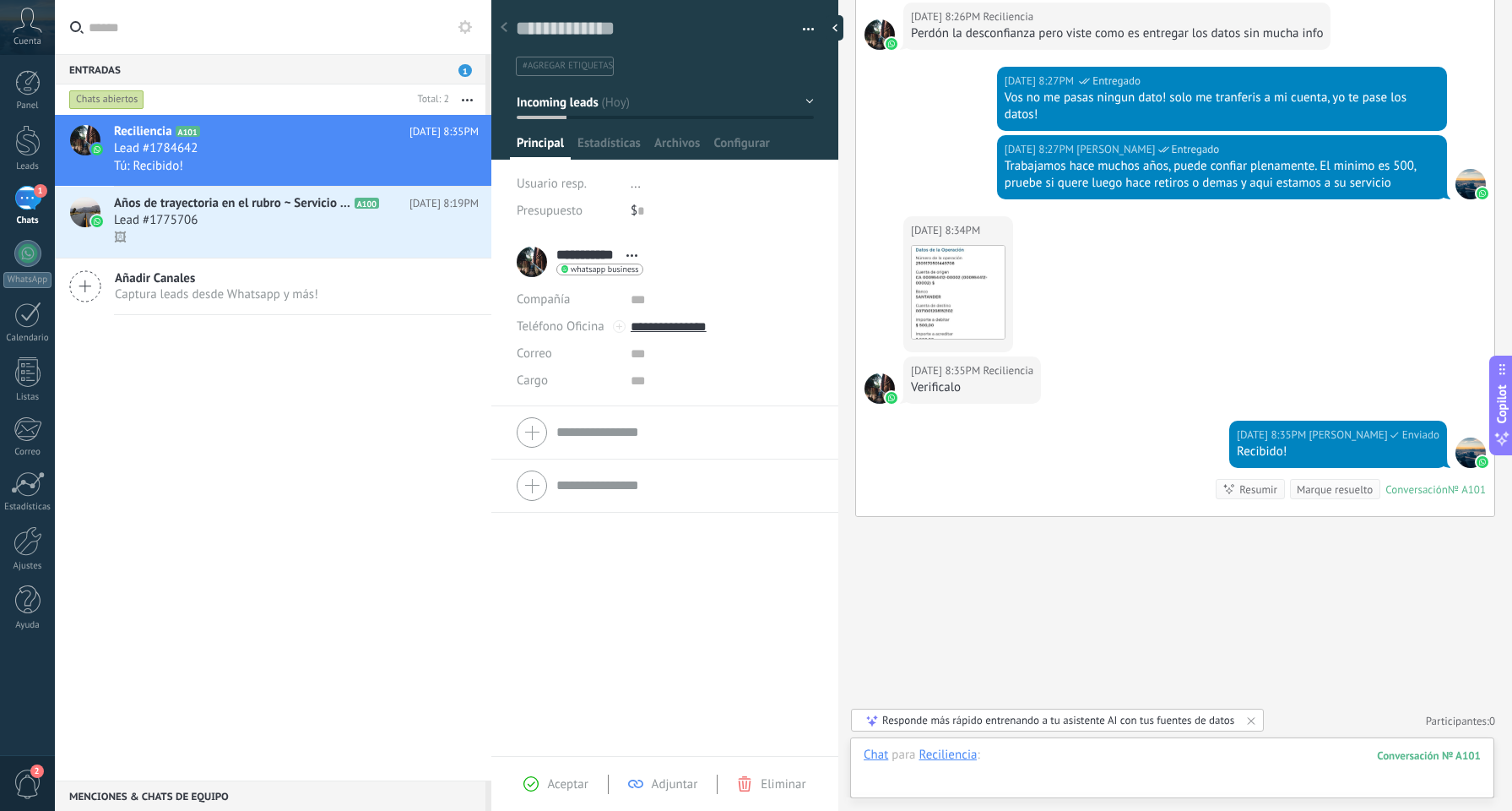
click at [1005, 751] on div at bounding box center [1172, 772] width 618 height 51
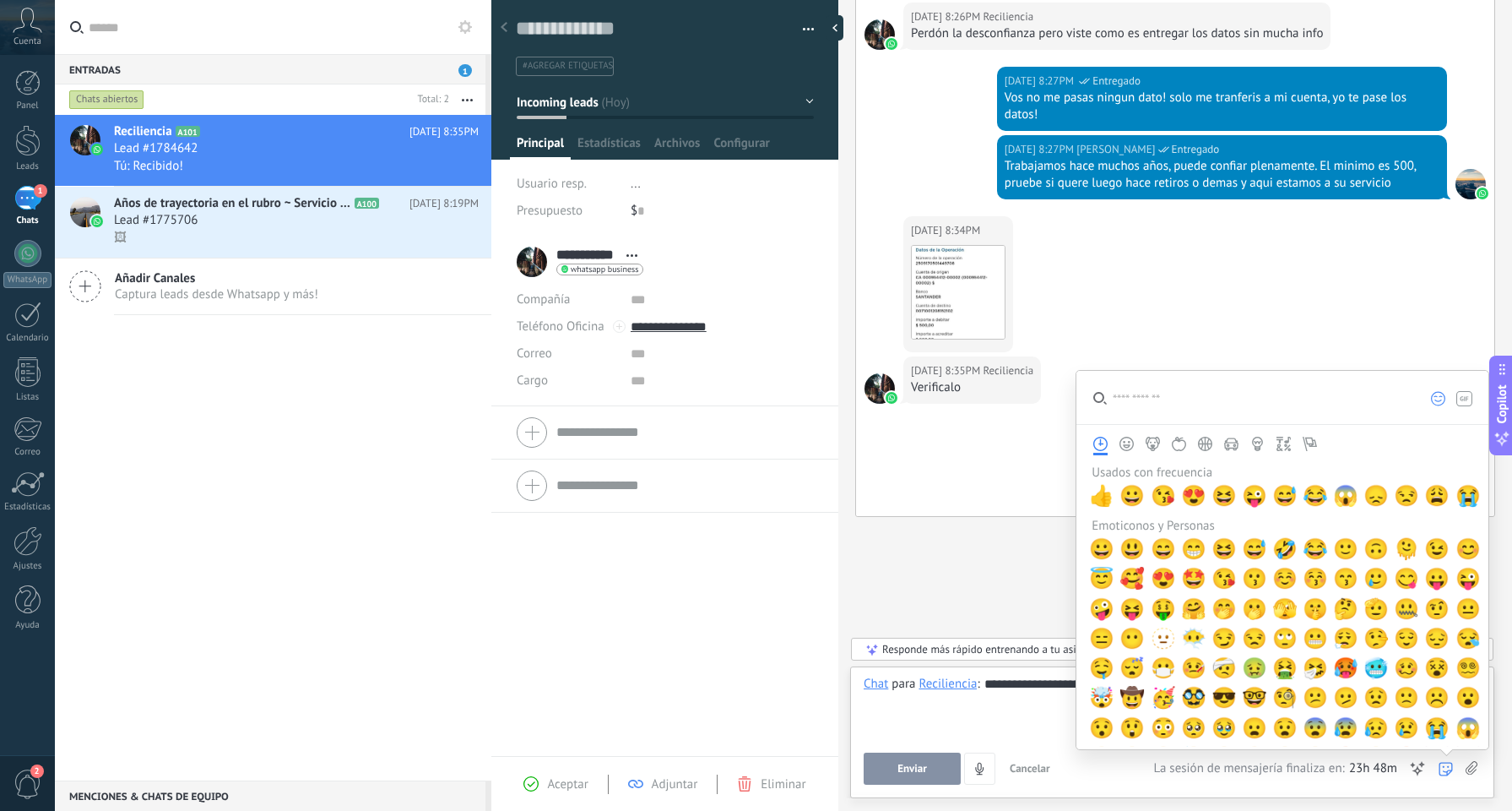
click at [1256, 414] on input "search" at bounding box center [1245, 397] width 337 height 53
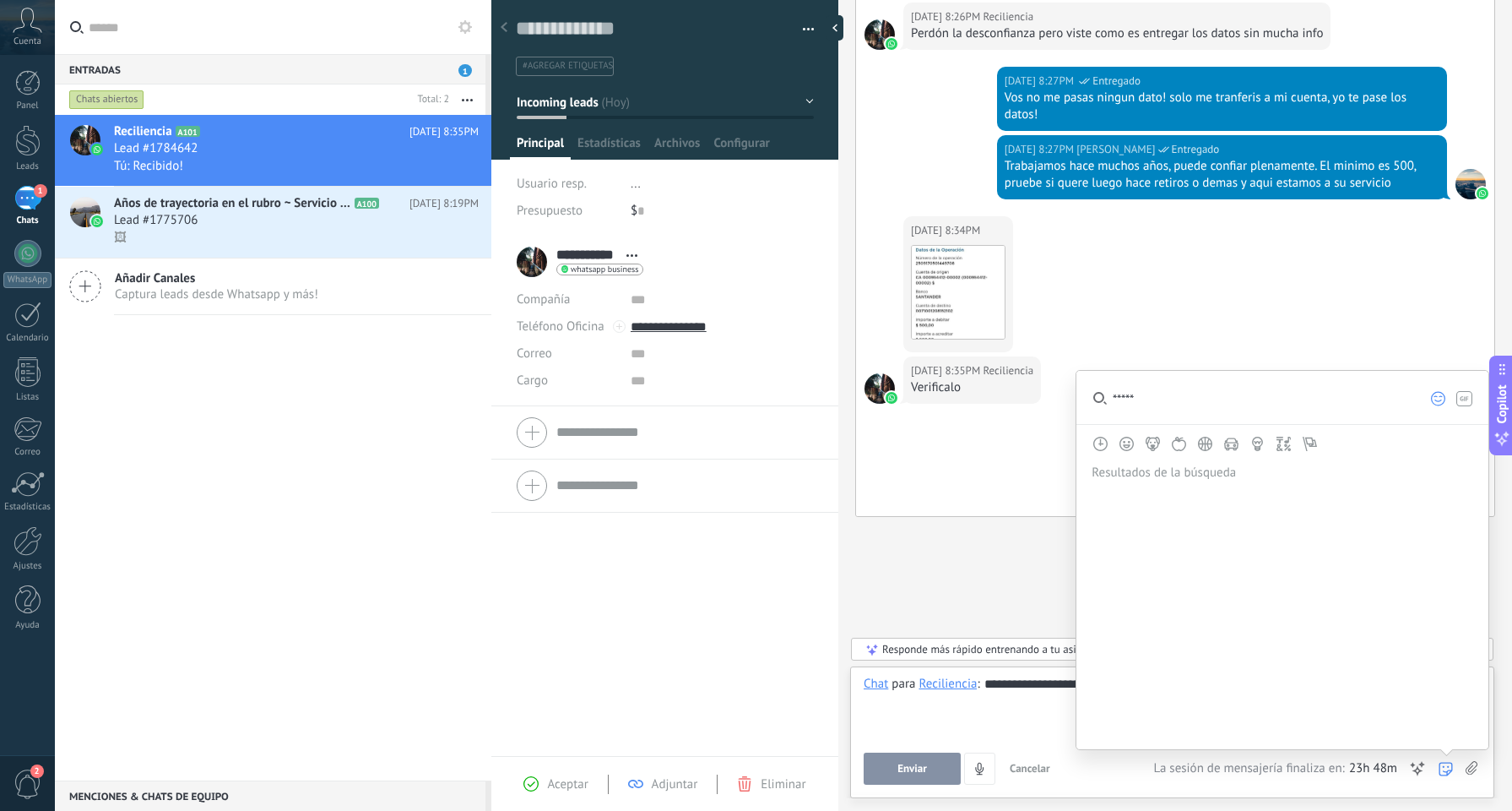
type input "******"
click at [1126, 442] on icon "Emoticonos y Personas" at bounding box center [1127, 443] width 14 height 14
click at [1167, 417] on input "******" at bounding box center [1245, 397] width 337 height 53
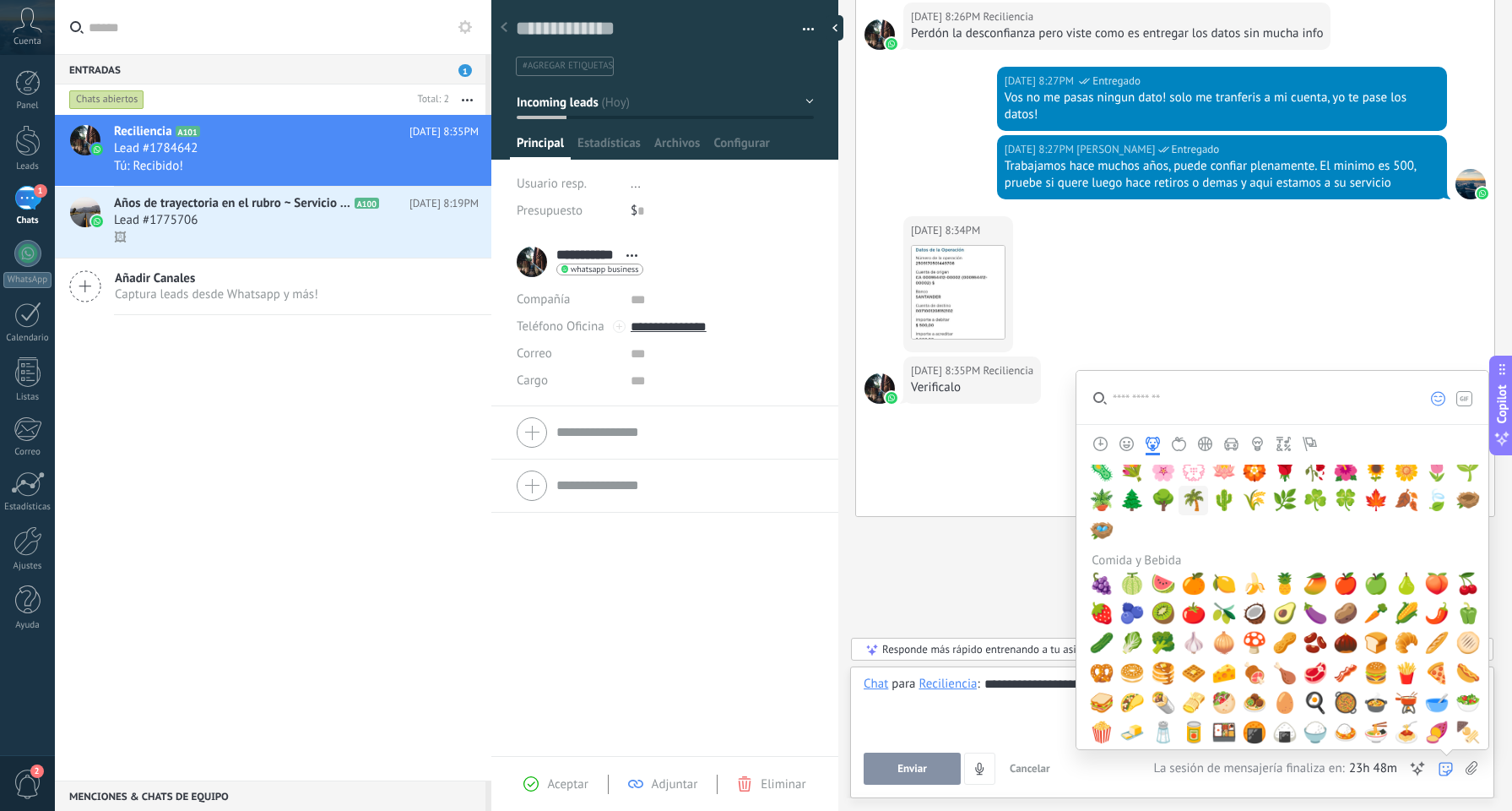
scroll to position [1567, 0]
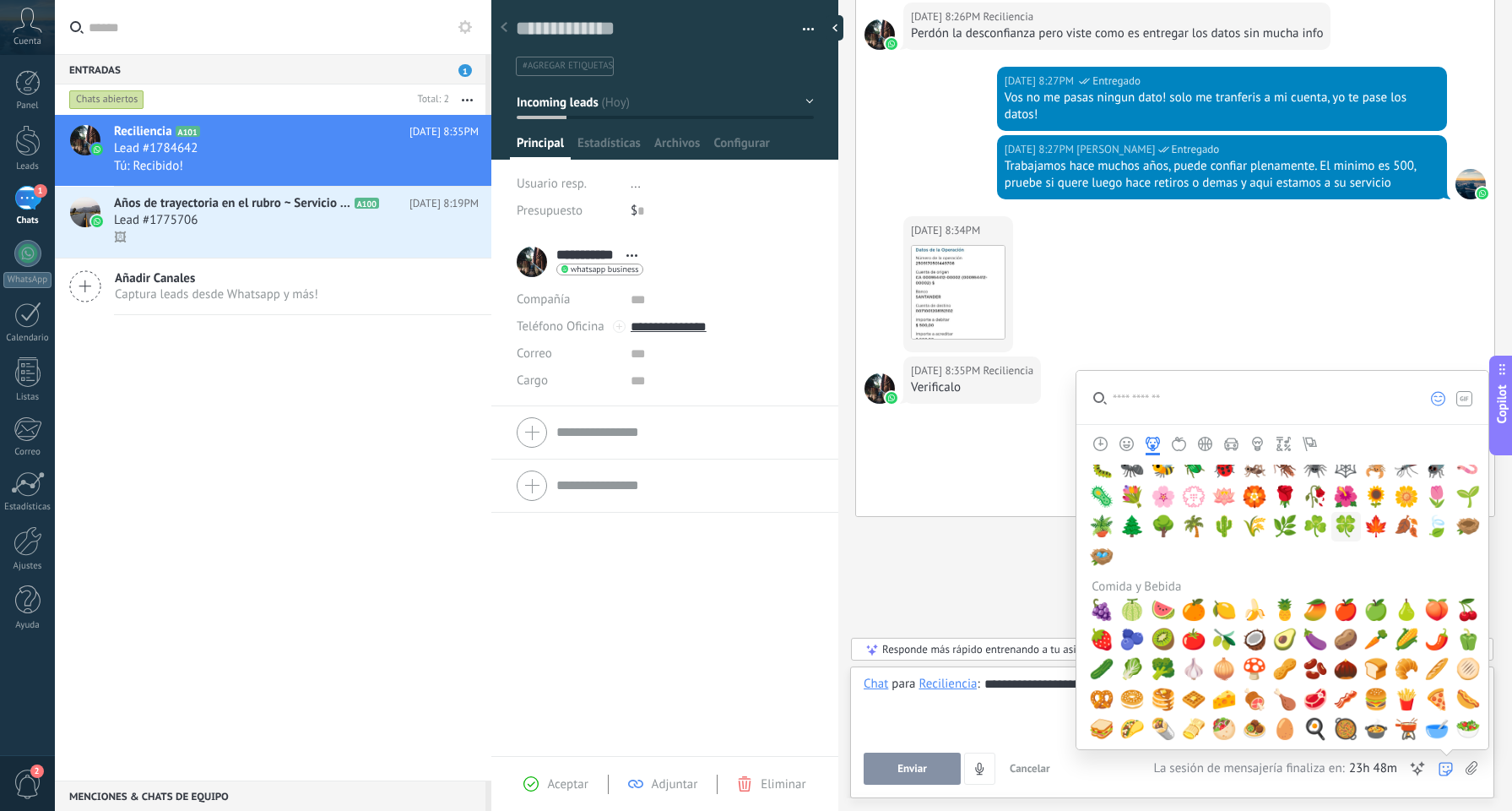
click at [1349, 526] on span "🍀" at bounding box center [1346, 526] width 25 height 23
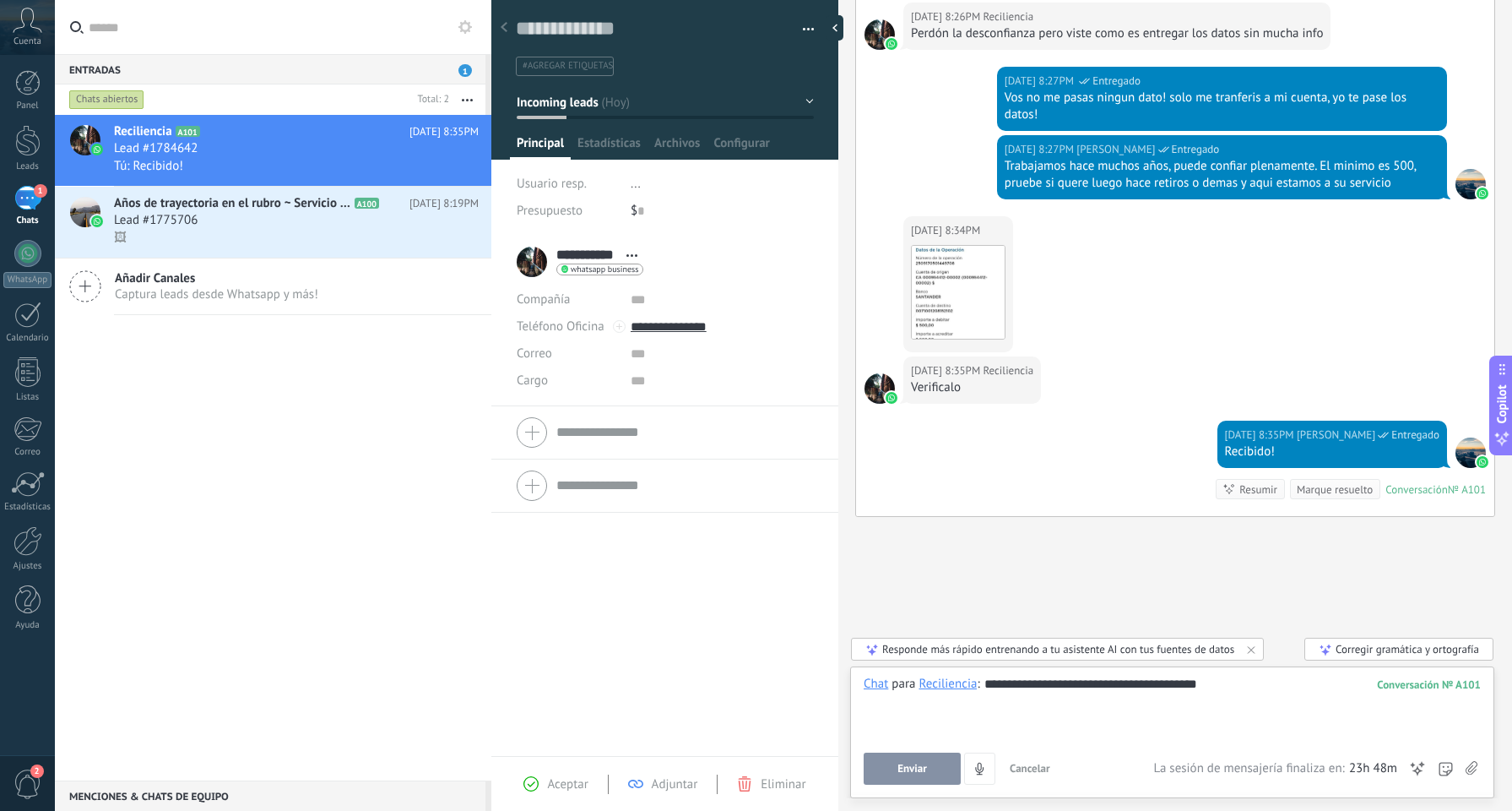
click at [924, 755] on button "Enviar" at bounding box center [912, 768] width 98 height 33
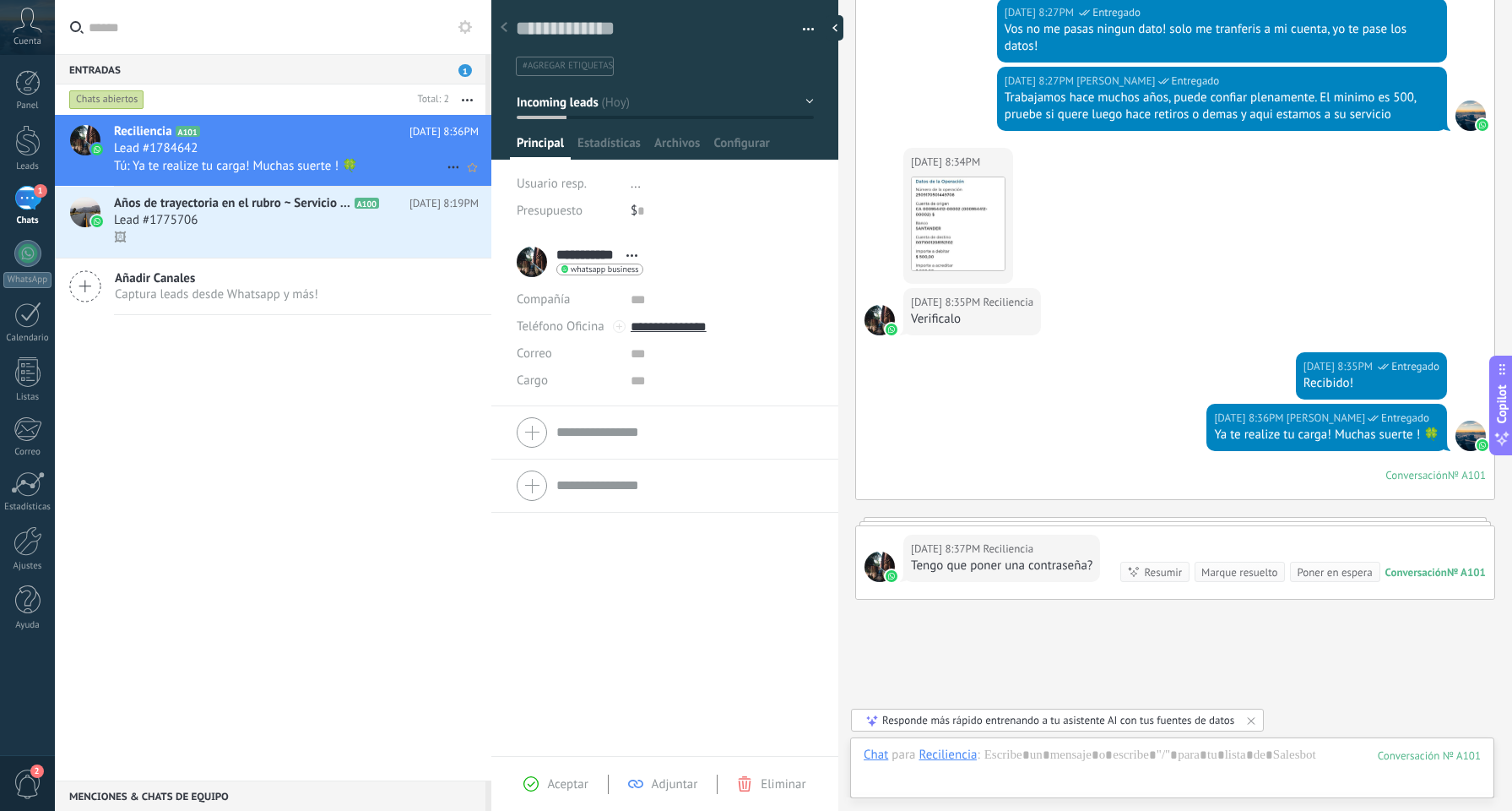
scroll to position [2295, 0]
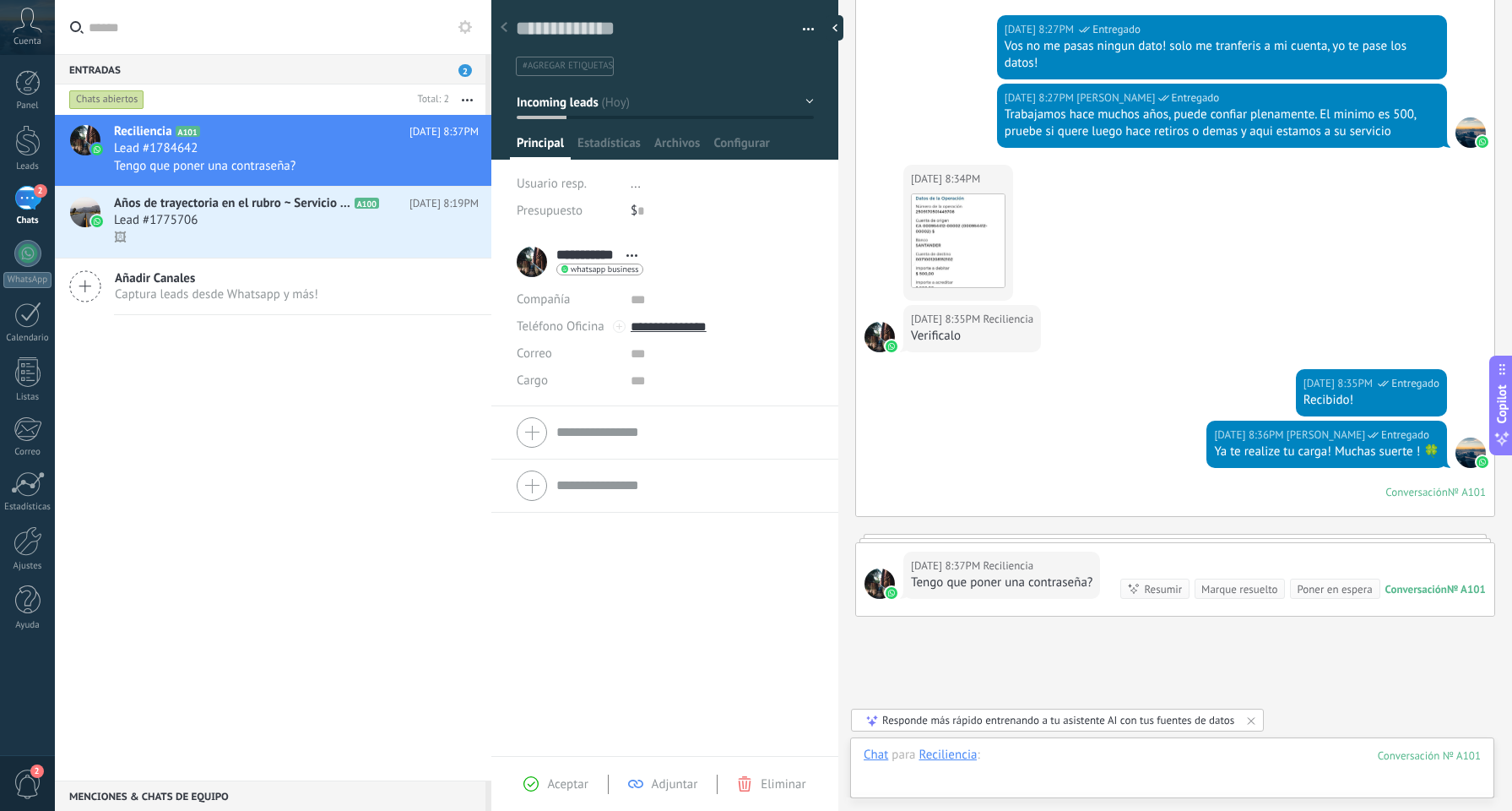
click at [1060, 752] on div at bounding box center [1172, 772] width 618 height 51
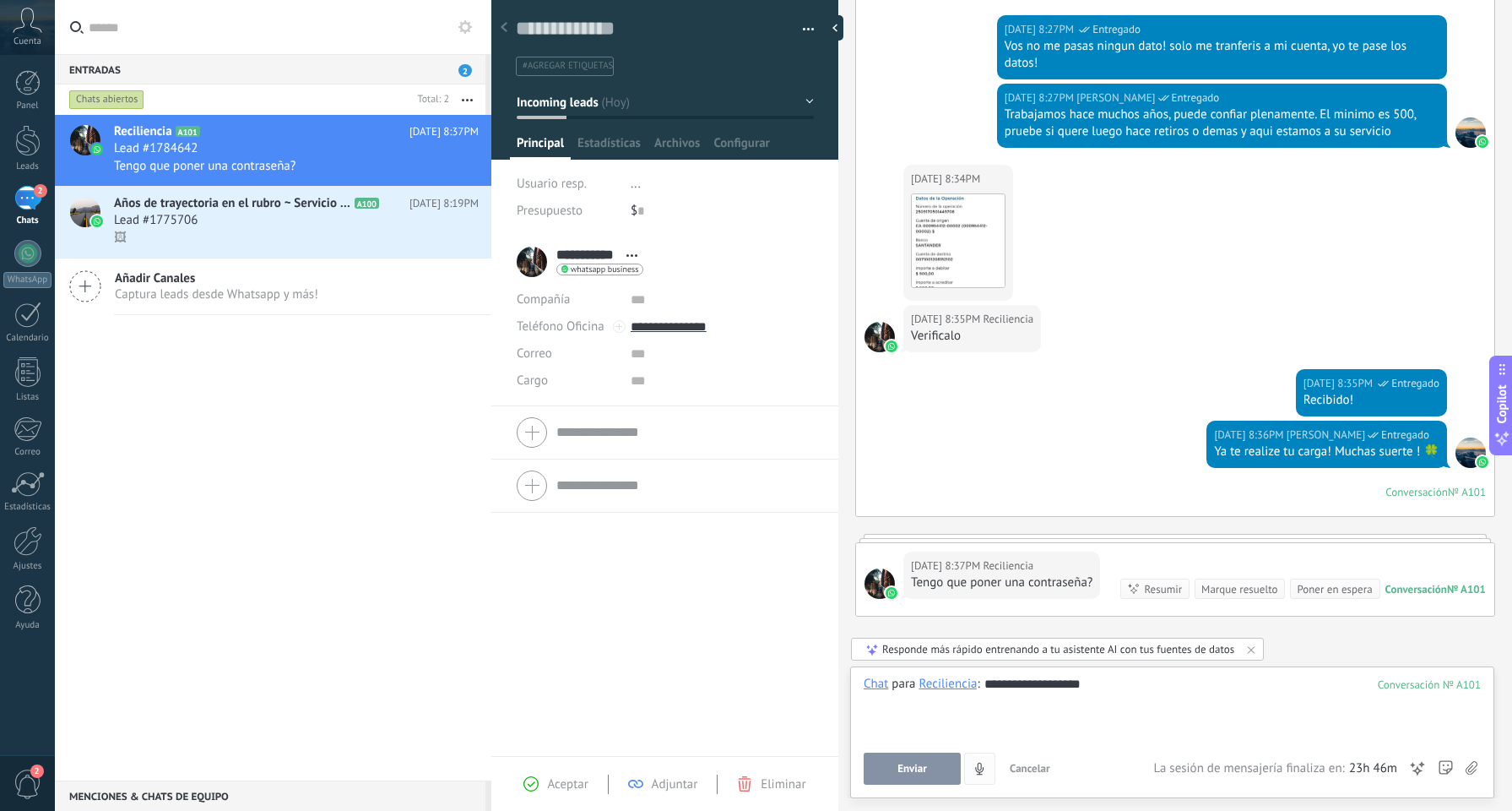
click at [930, 758] on button "Enviar" at bounding box center [912, 768] width 98 height 33
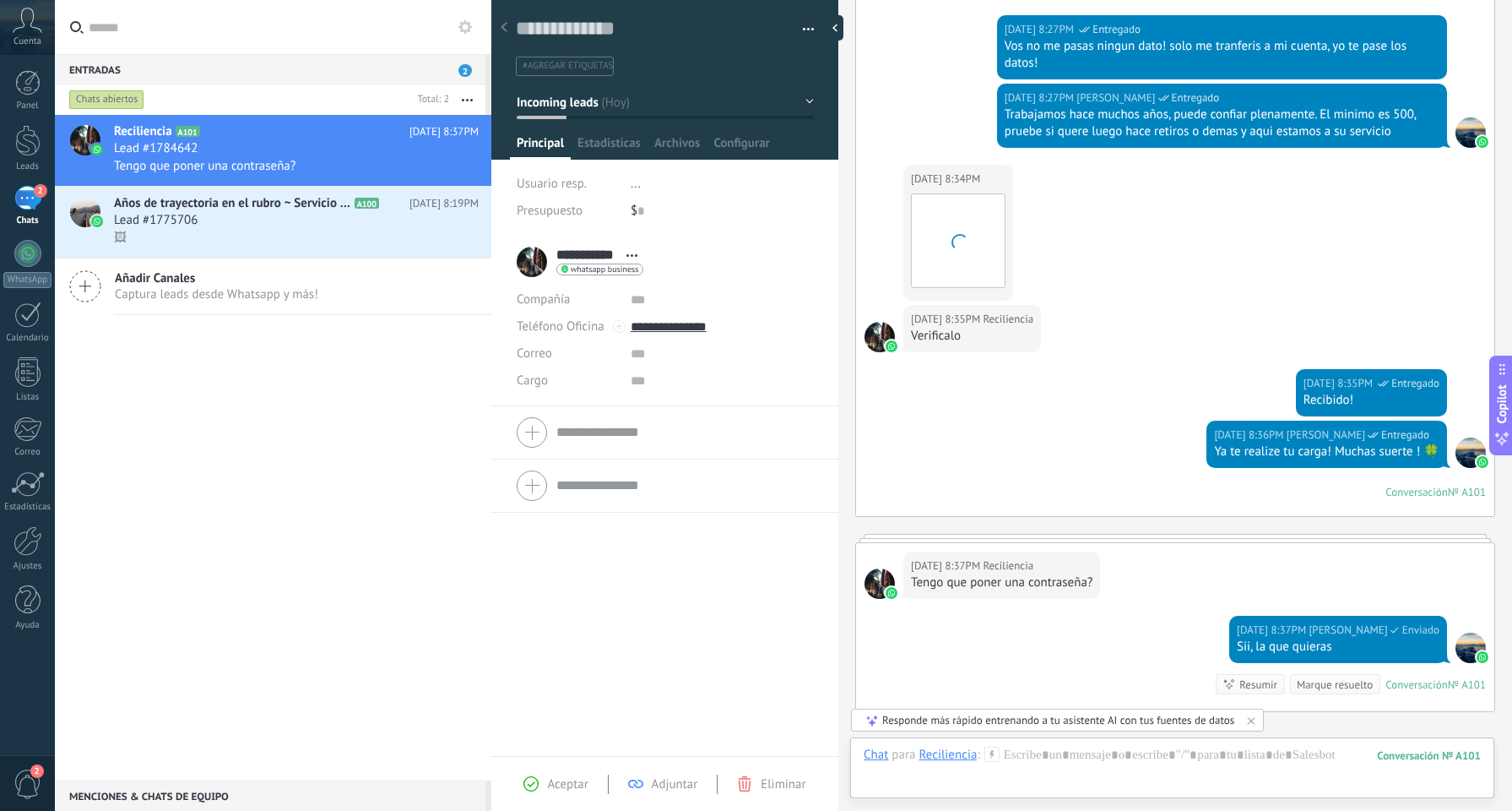
scroll to position [2490, 0]
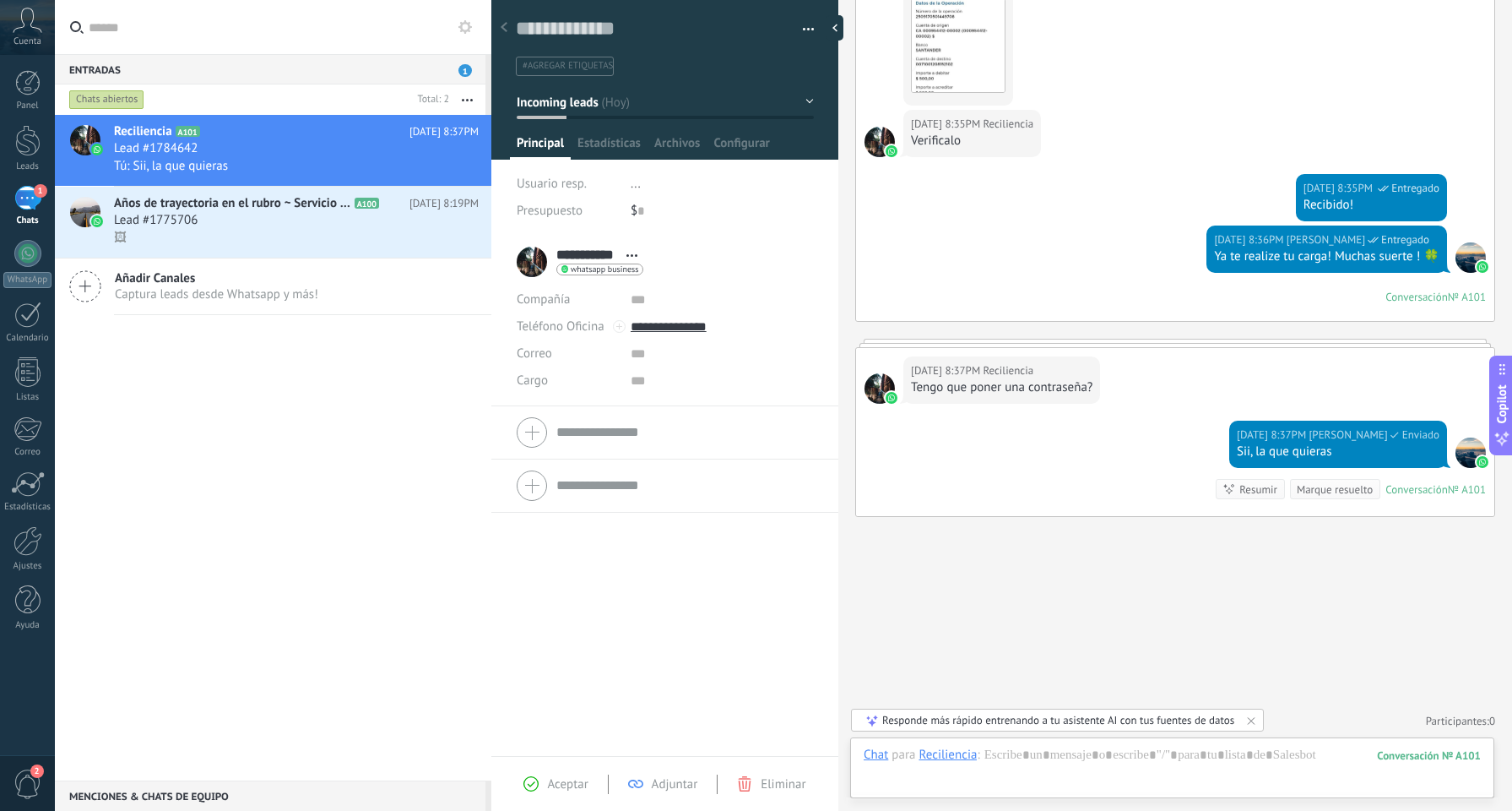
click at [1049, 739] on div "Chat Correo Nota Tarea Chat para Reciliencia : 101 Enviar Cancelar Rastrear cli…" at bounding box center [1173, 767] width 645 height 60
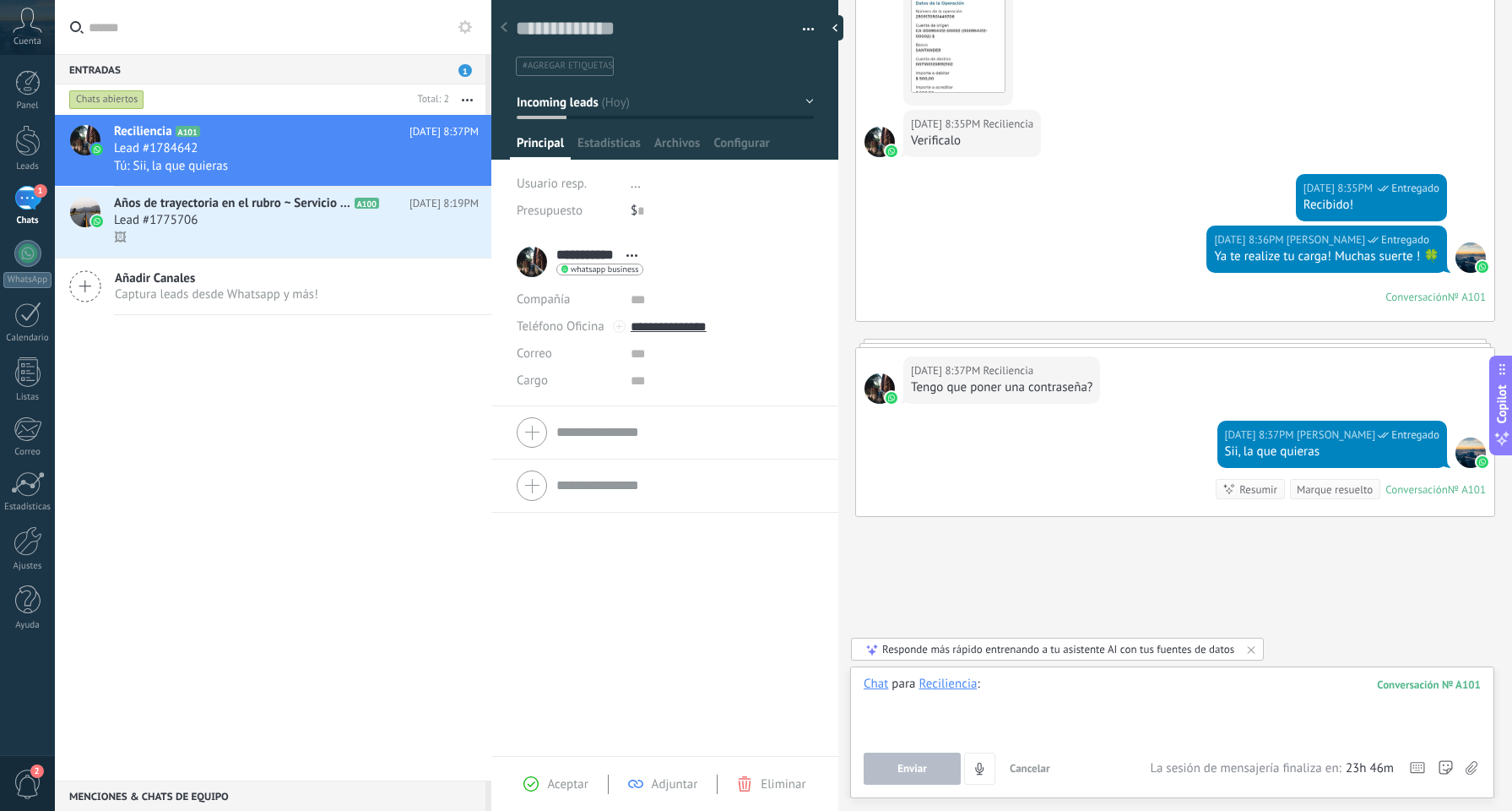
click at [1060, 704] on div at bounding box center [1172, 707] width 618 height 64
click at [922, 756] on button "Enviar" at bounding box center [912, 768] width 98 height 33
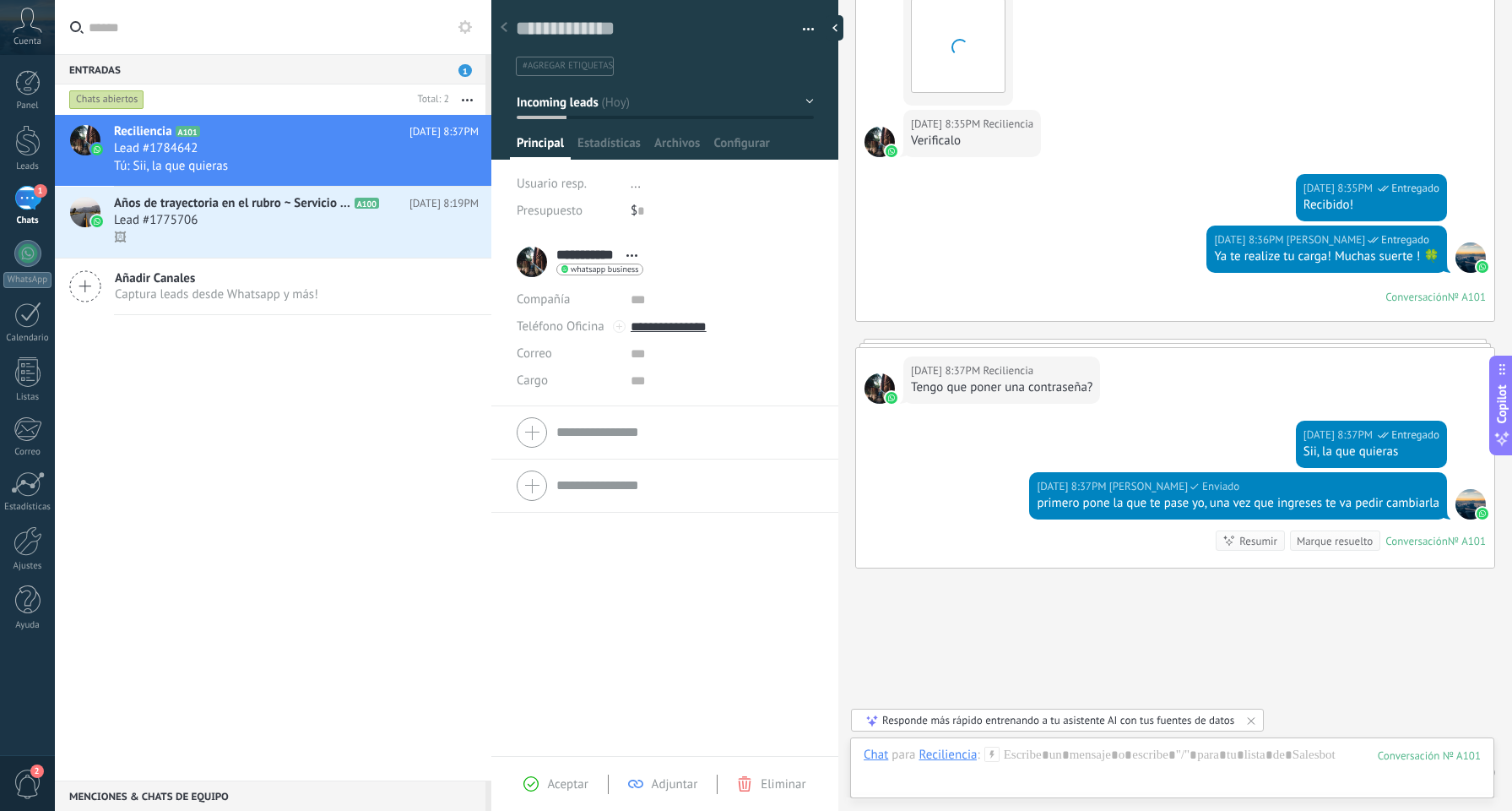
scroll to position [2542, 0]
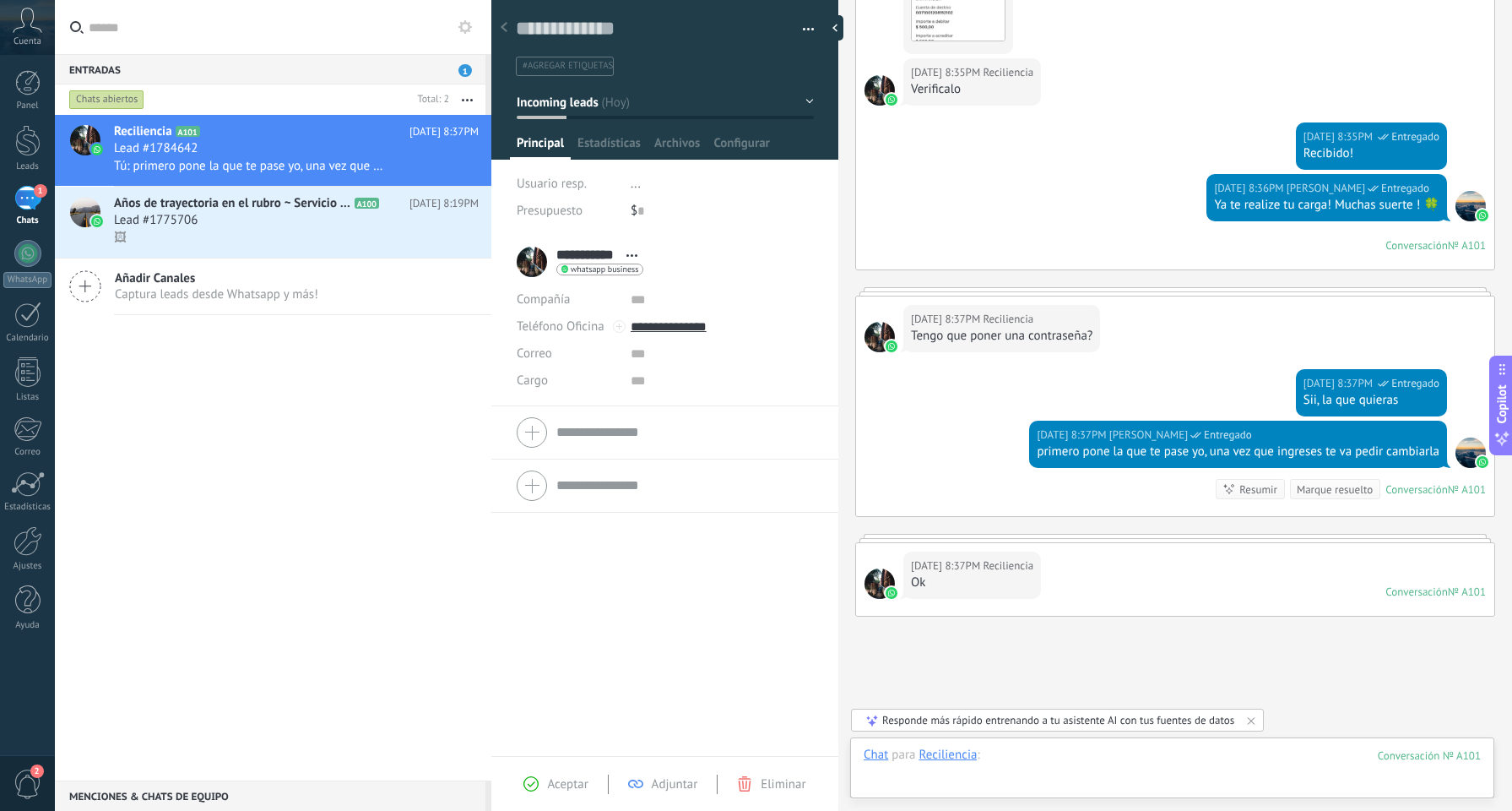
click at [1029, 757] on div at bounding box center [1172, 772] width 618 height 51
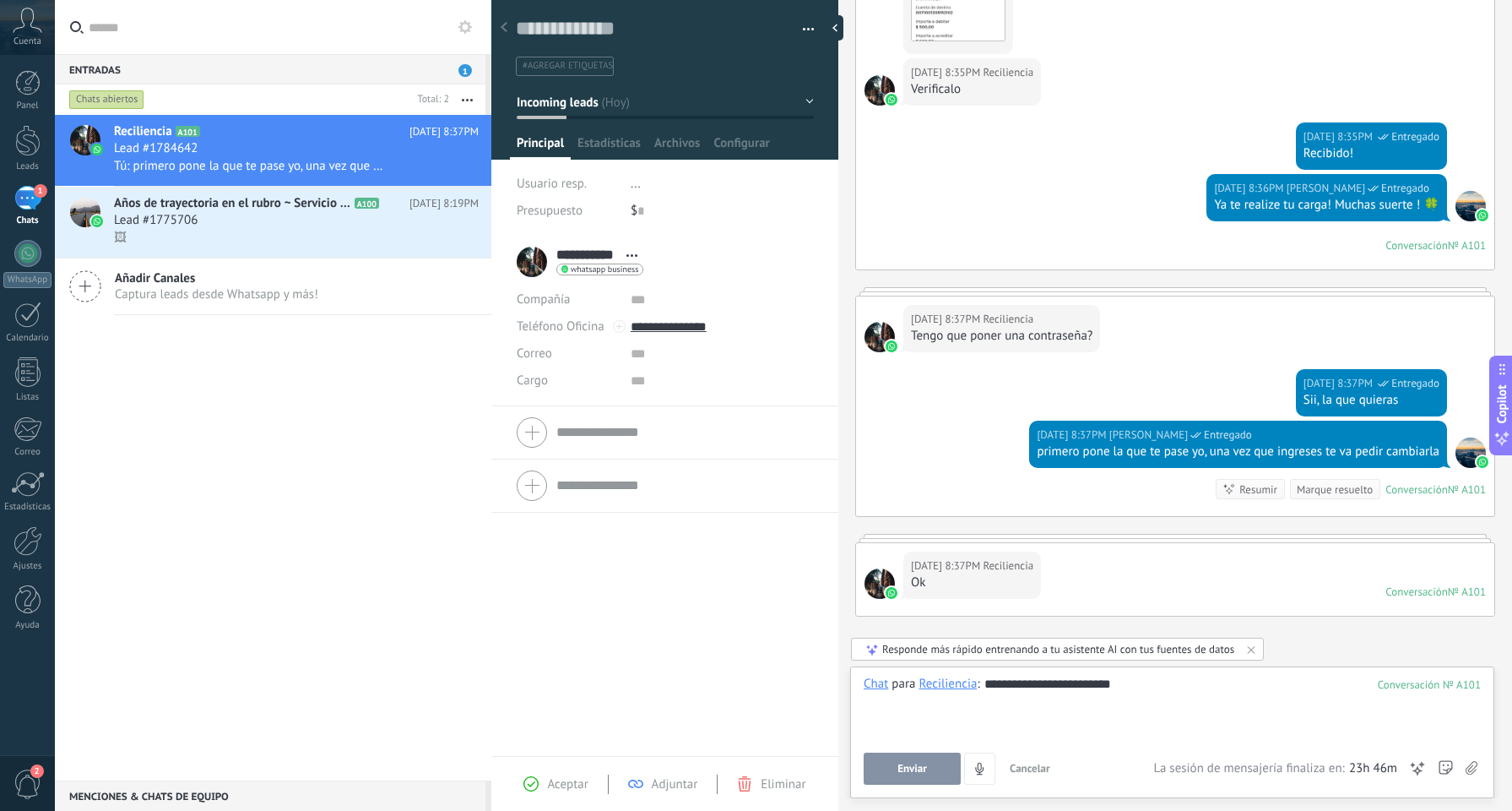
click at [930, 758] on button "Enviar" at bounding box center [912, 768] width 98 height 33
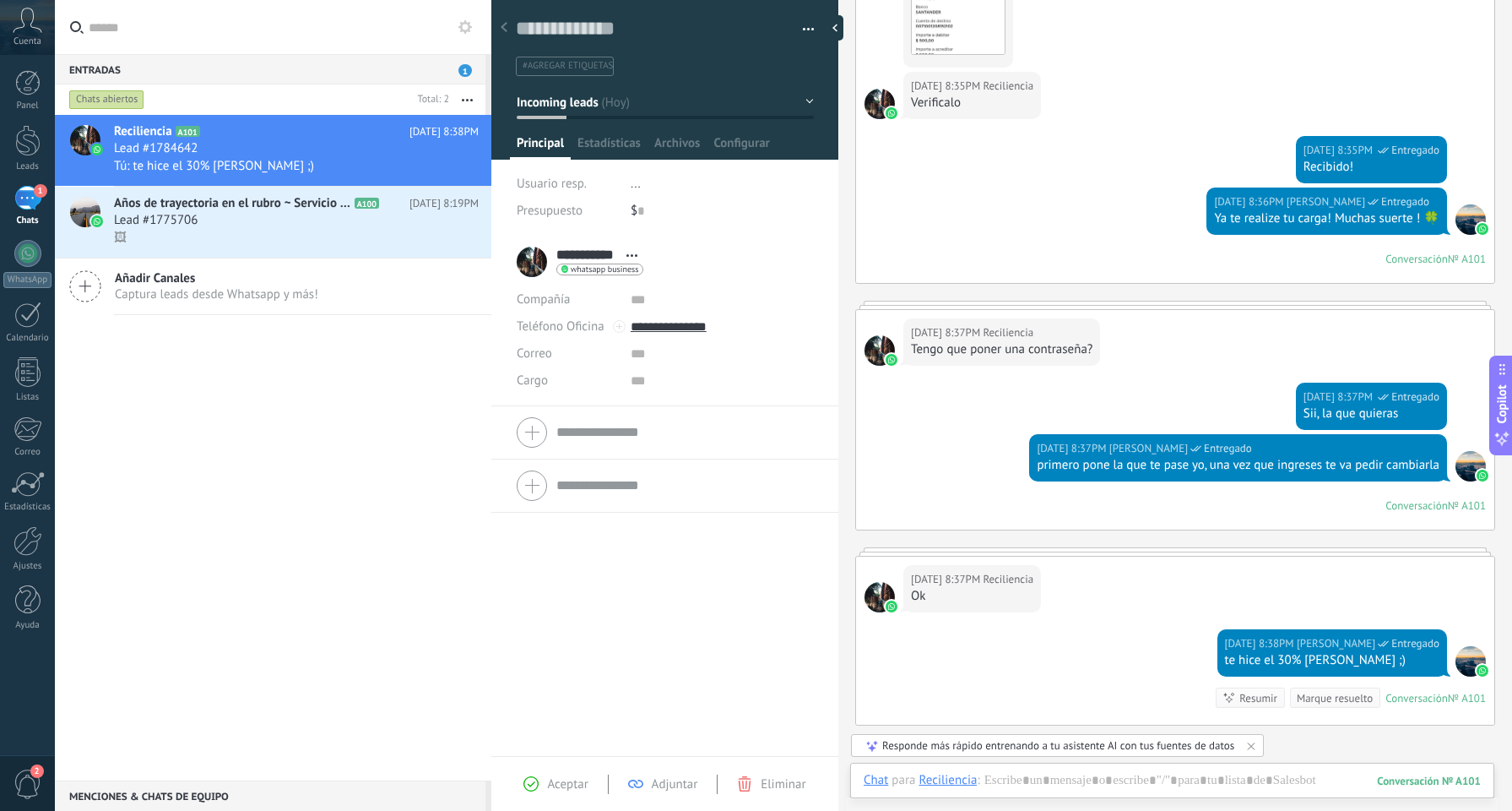
scroll to position [2540, 0]
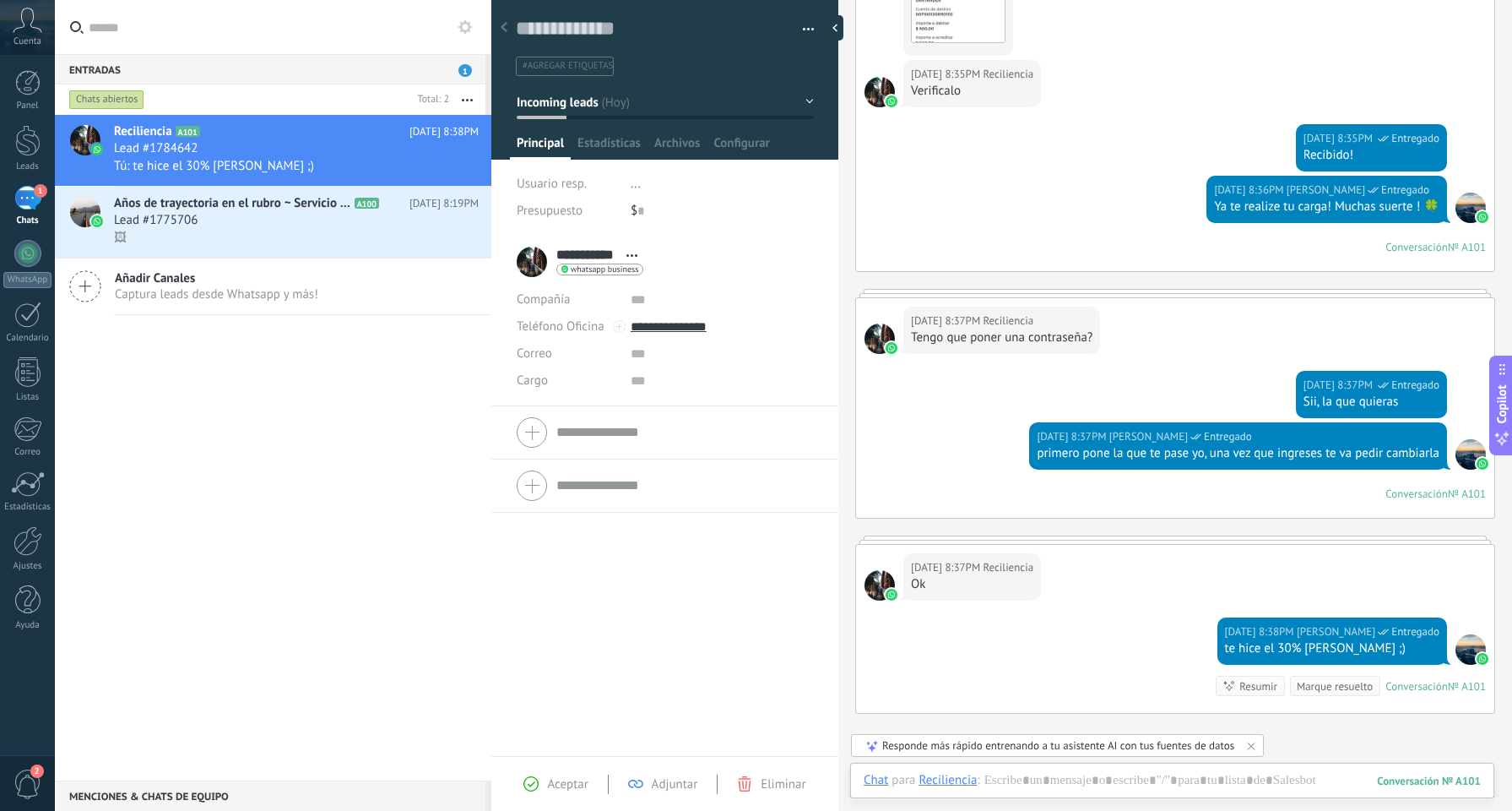
click at [658, 438] on form "Compañía Teléfono Oficina Ofic. directo Celular Fax Casa Otro Teléfono Oficina …" at bounding box center [664, 432] width 296 height 42
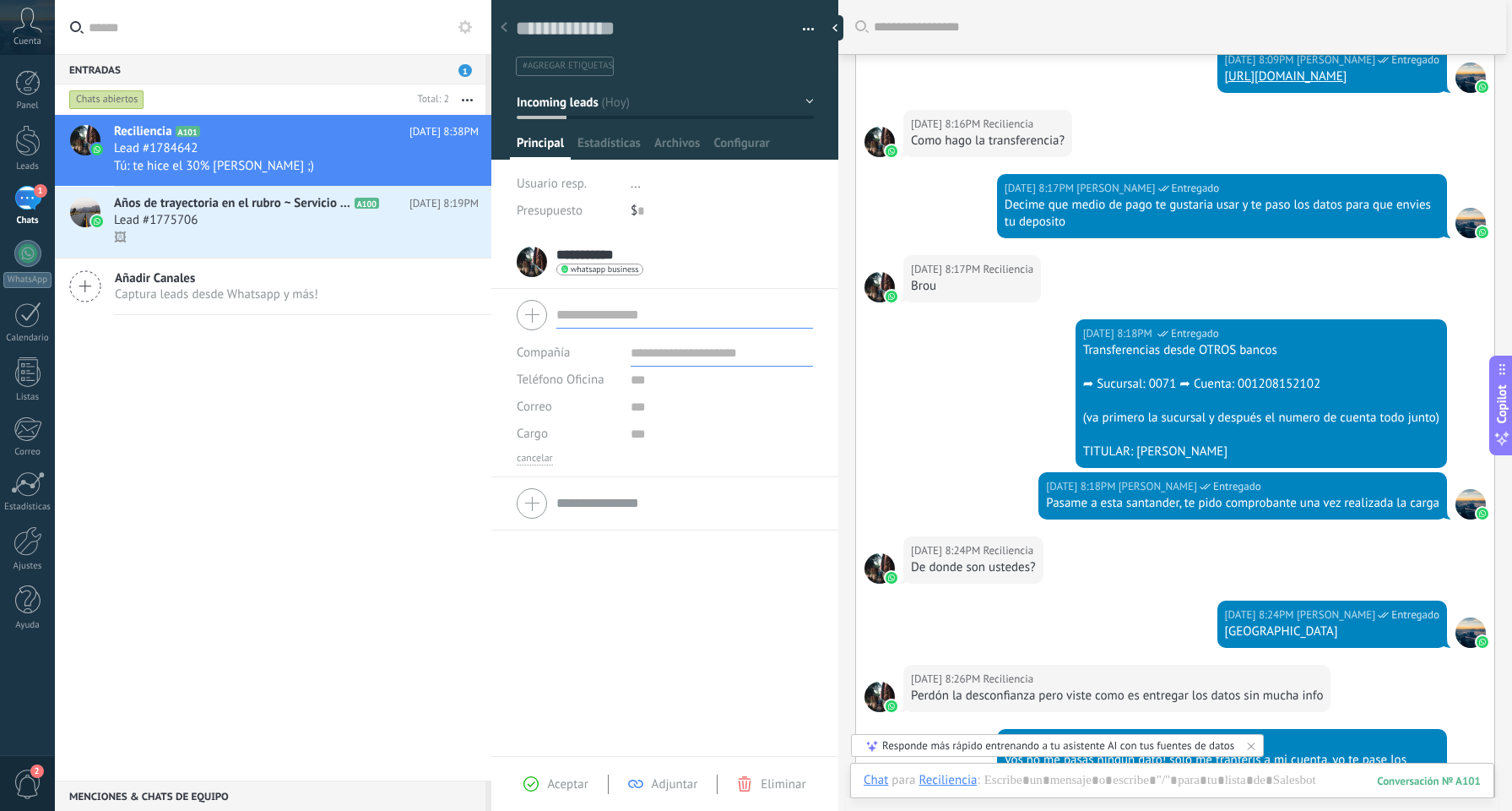
scroll to position [1580, 0]
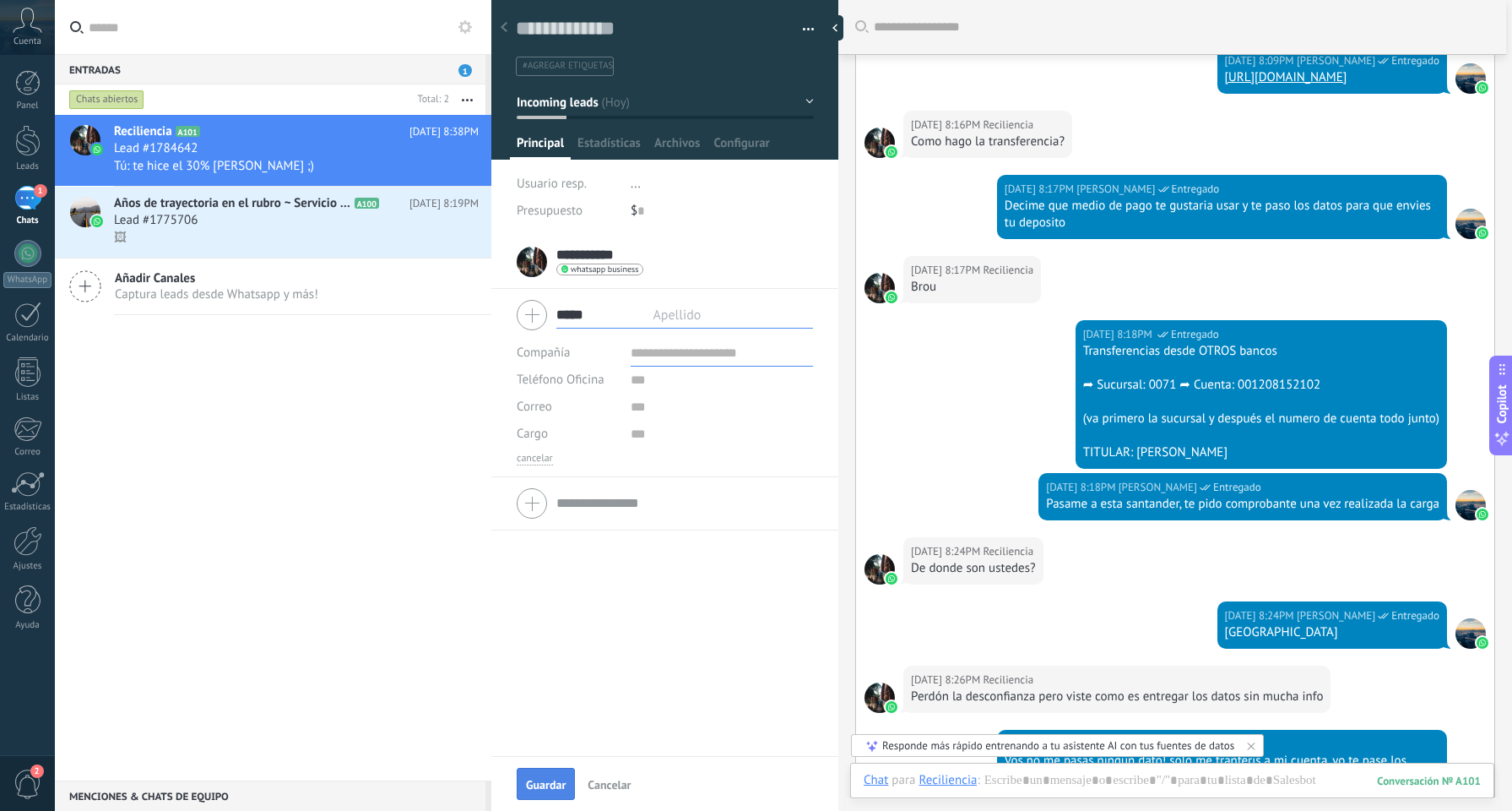
type input "*****"
click at [540, 770] on button "Guardar" at bounding box center [545, 783] width 59 height 33
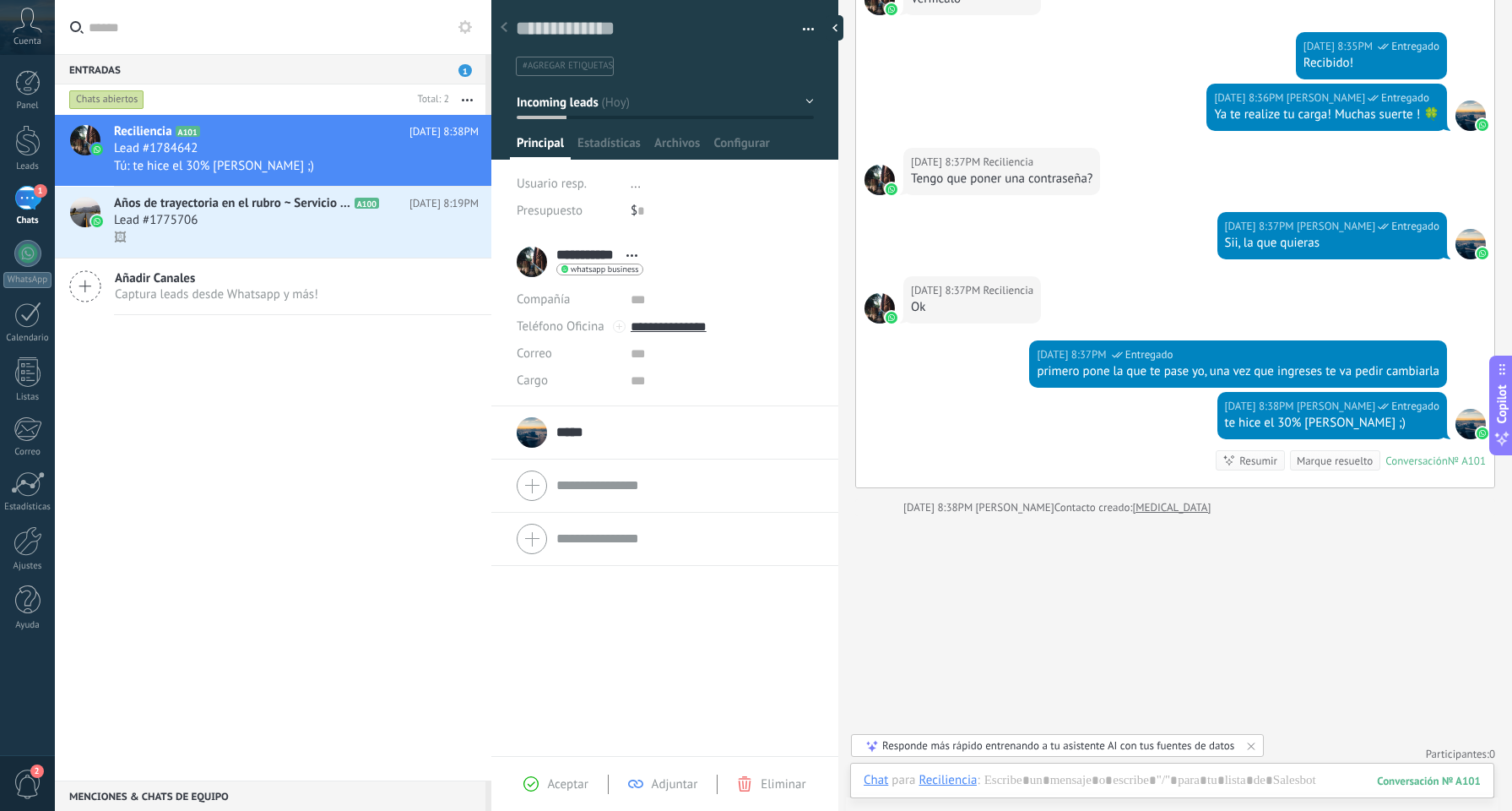
scroll to position [1311, 0]
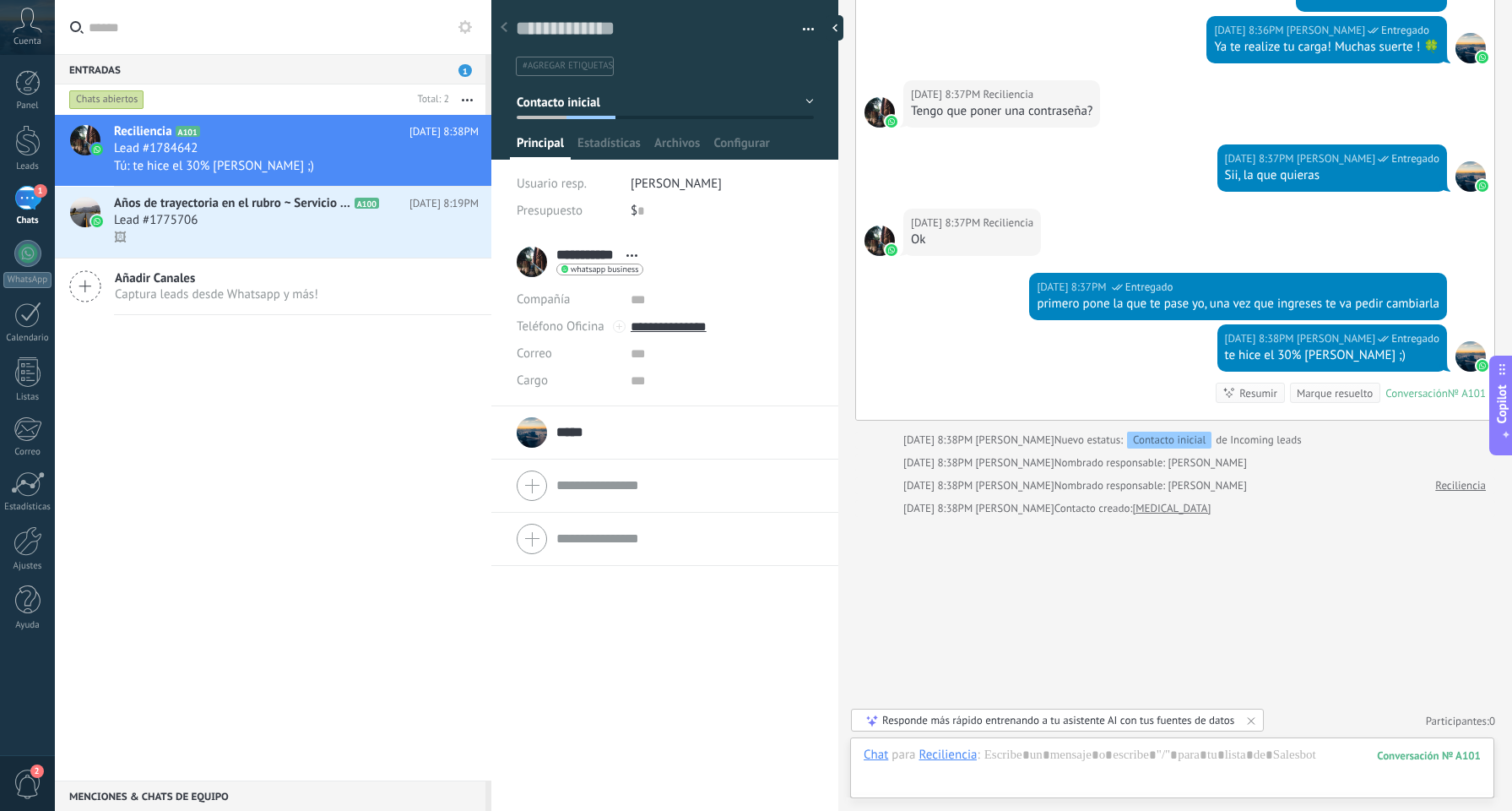
click at [537, 436] on div "***** oreja ***** oreja Apellido Abrir detalle Copie el nombre Desatar Contacto…" at bounding box center [551, 432] width 70 height 42
click at [535, 330] on div "***** oreja ***** oreja Apellido Abrir detalle Copie el nombre Desatar Contacto…" at bounding box center [565, 314] width 98 height 42
click at [535, 319] on div "***** oreja ***** oreja Apellido Abrir detalle Copie el nombre Desatar Contacto…" at bounding box center [565, 314] width 98 height 42
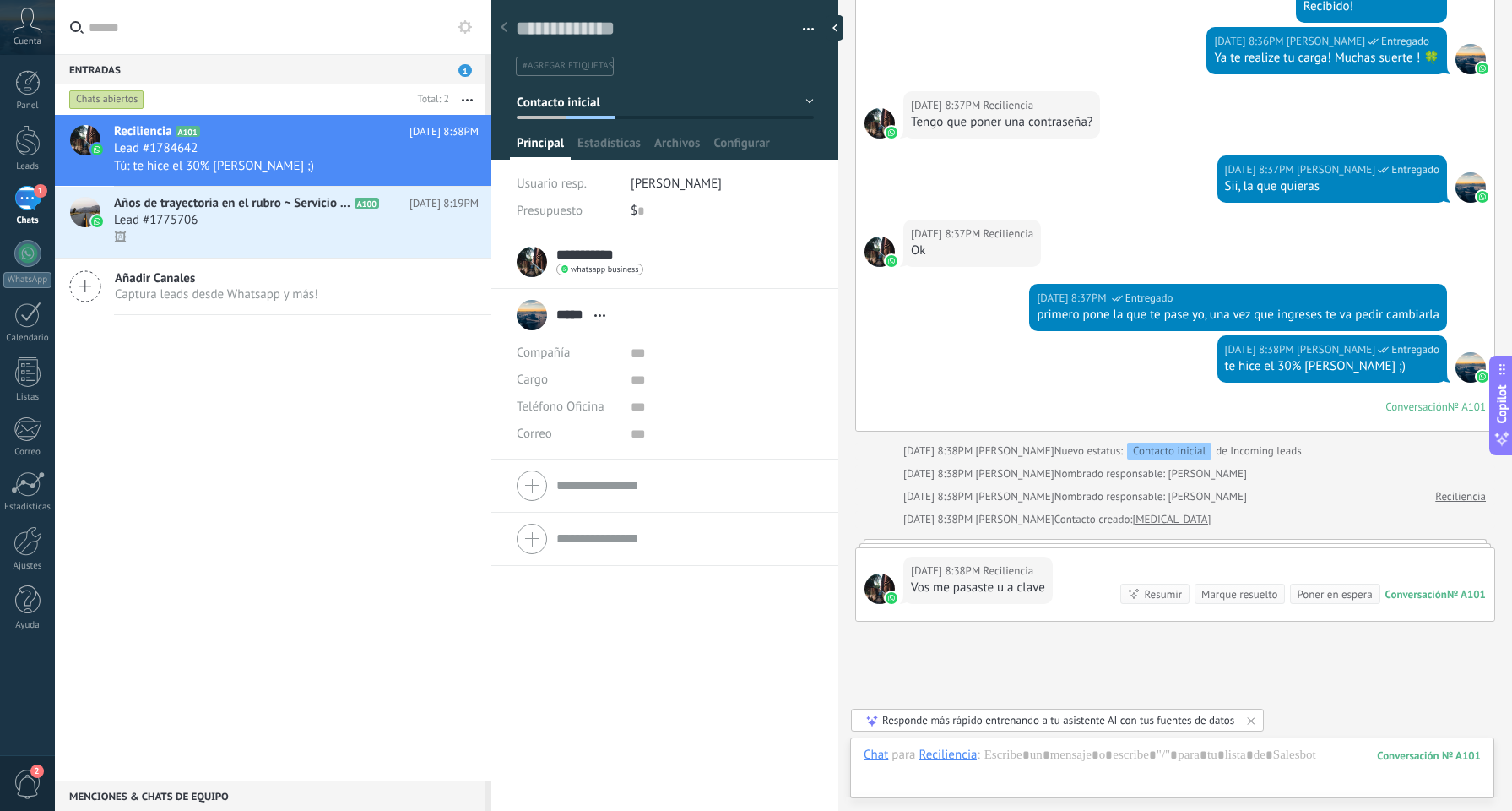
click at [594, 323] on div "***** oreja ***** oreja Apellido Abrir detalle Copie el nombre Desatar Contacto…" at bounding box center [565, 314] width 98 height 42
click at [600, 316] on use at bounding box center [600, 315] width 11 height 3
click at [1031, 750] on div at bounding box center [1172, 772] width 618 height 51
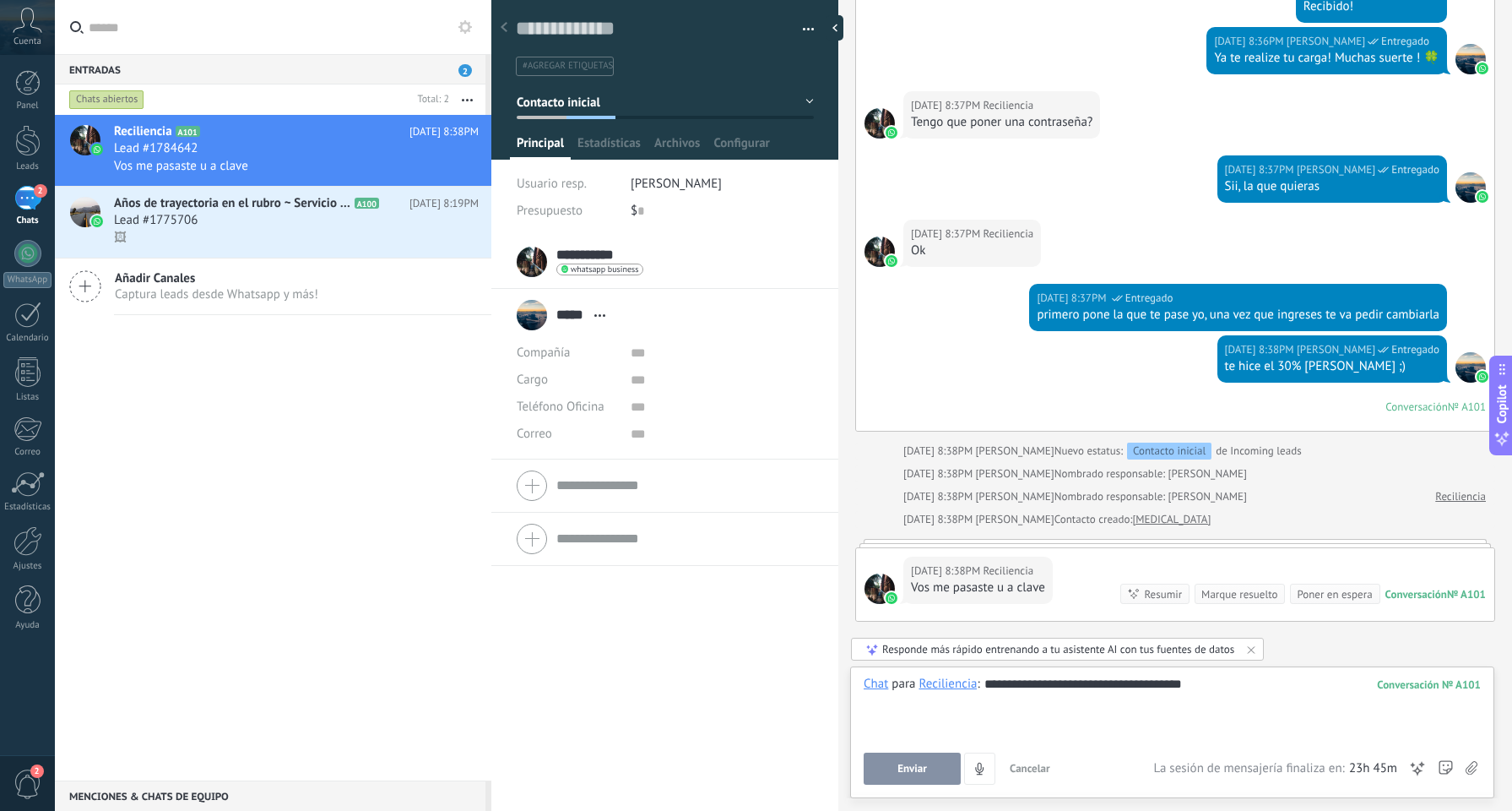
scroll to position [1355, 0]
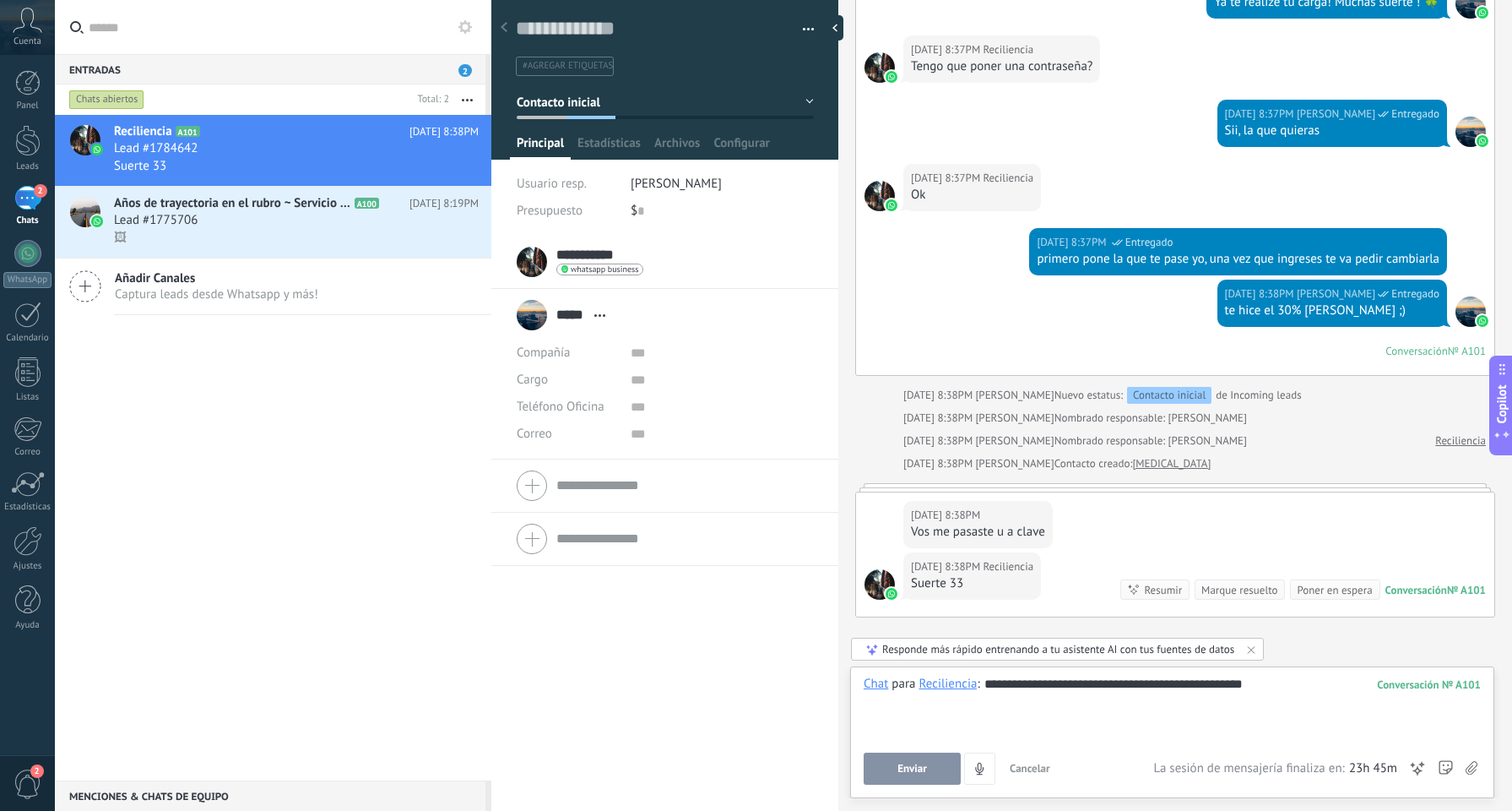
click at [888, 778] on button "Enviar" at bounding box center [912, 768] width 98 height 33
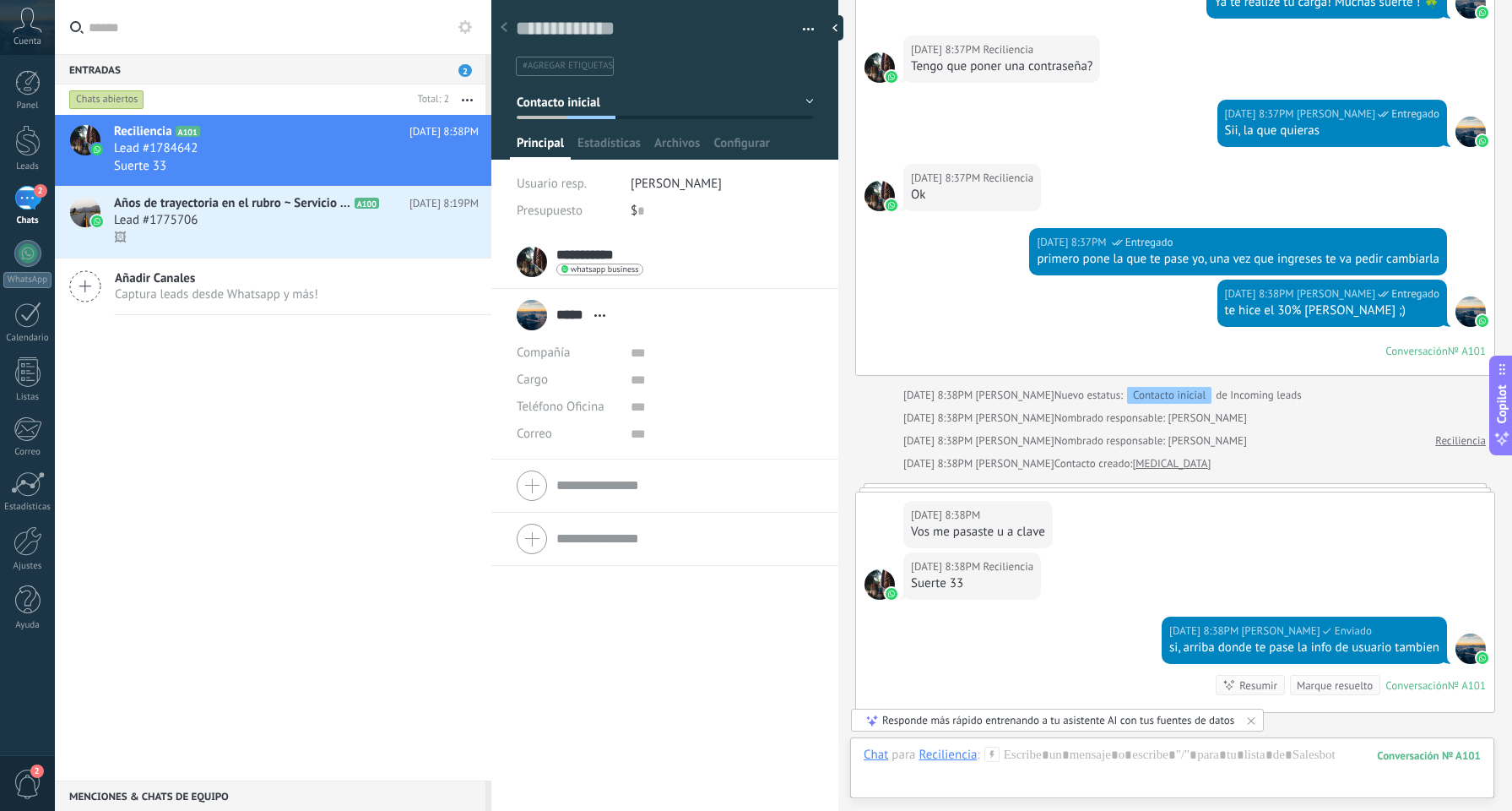
scroll to position [1551, 0]
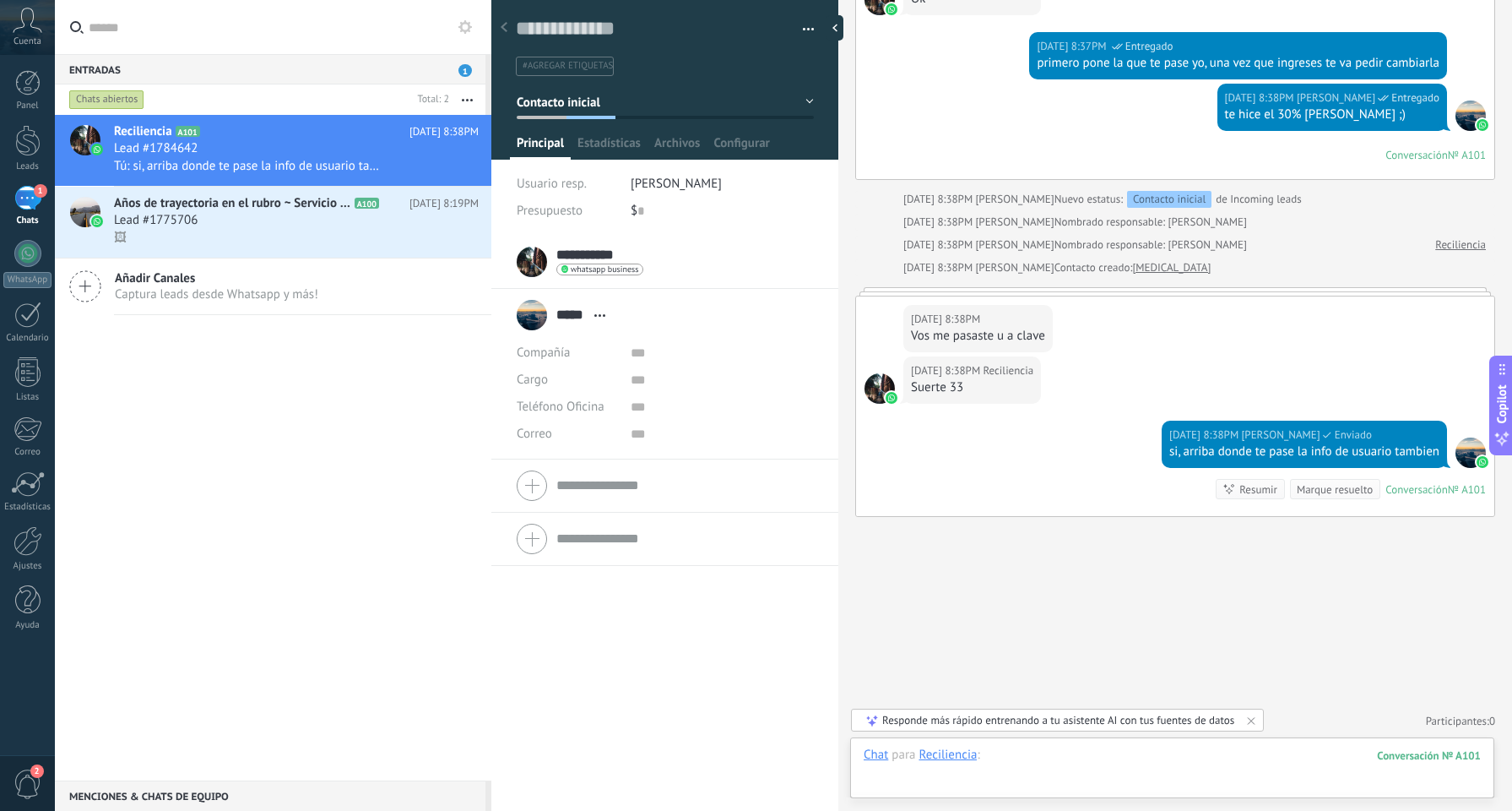
click at [1082, 763] on div at bounding box center [1172, 772] width 618 height 51
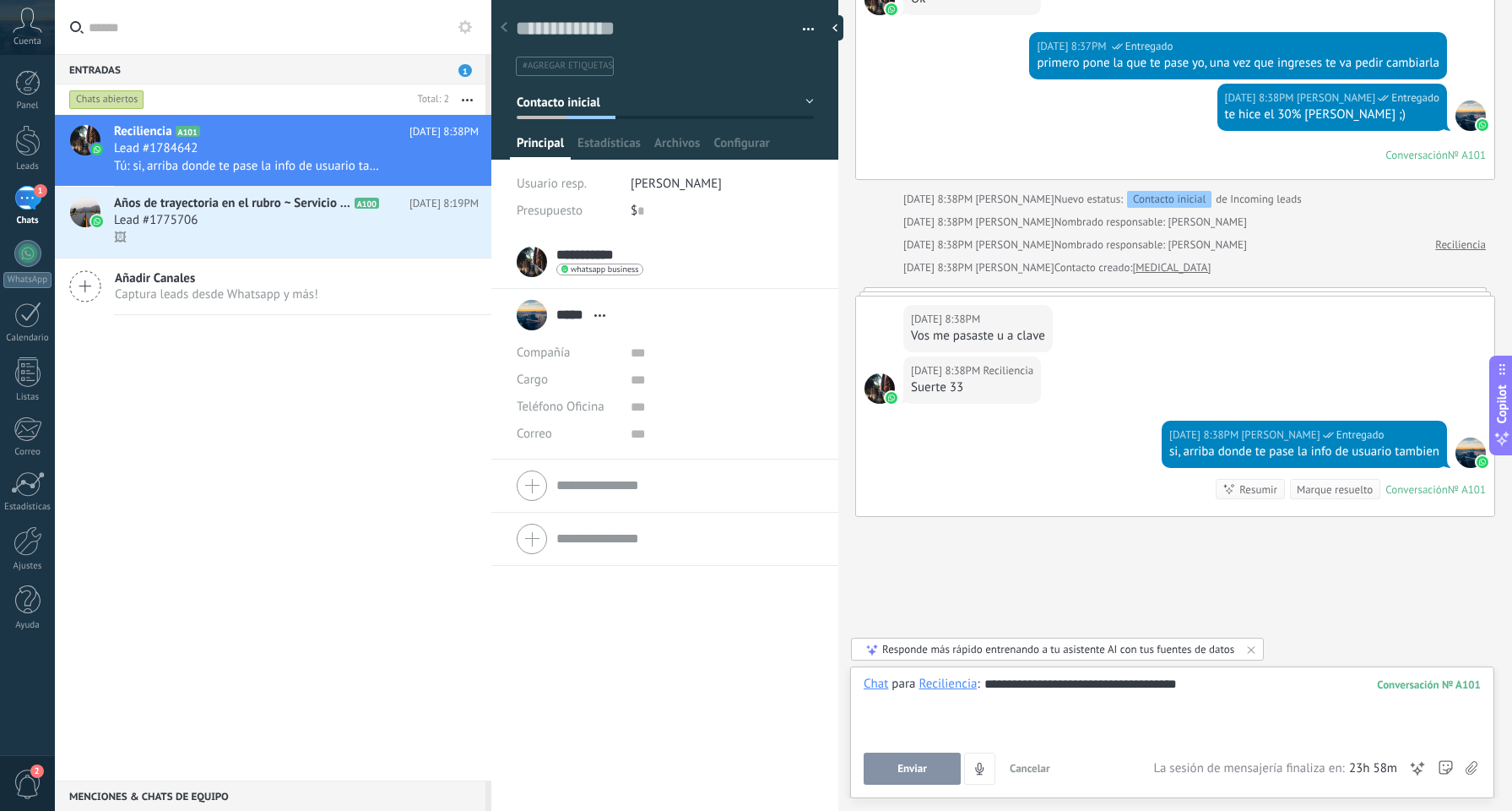
click at [886, 740] on div "**********" at bounding box center [1172, 729] width 618 height 109
click at [892, 768] on button "Enviar" at bounding box center [912, 768] width 98 height 33
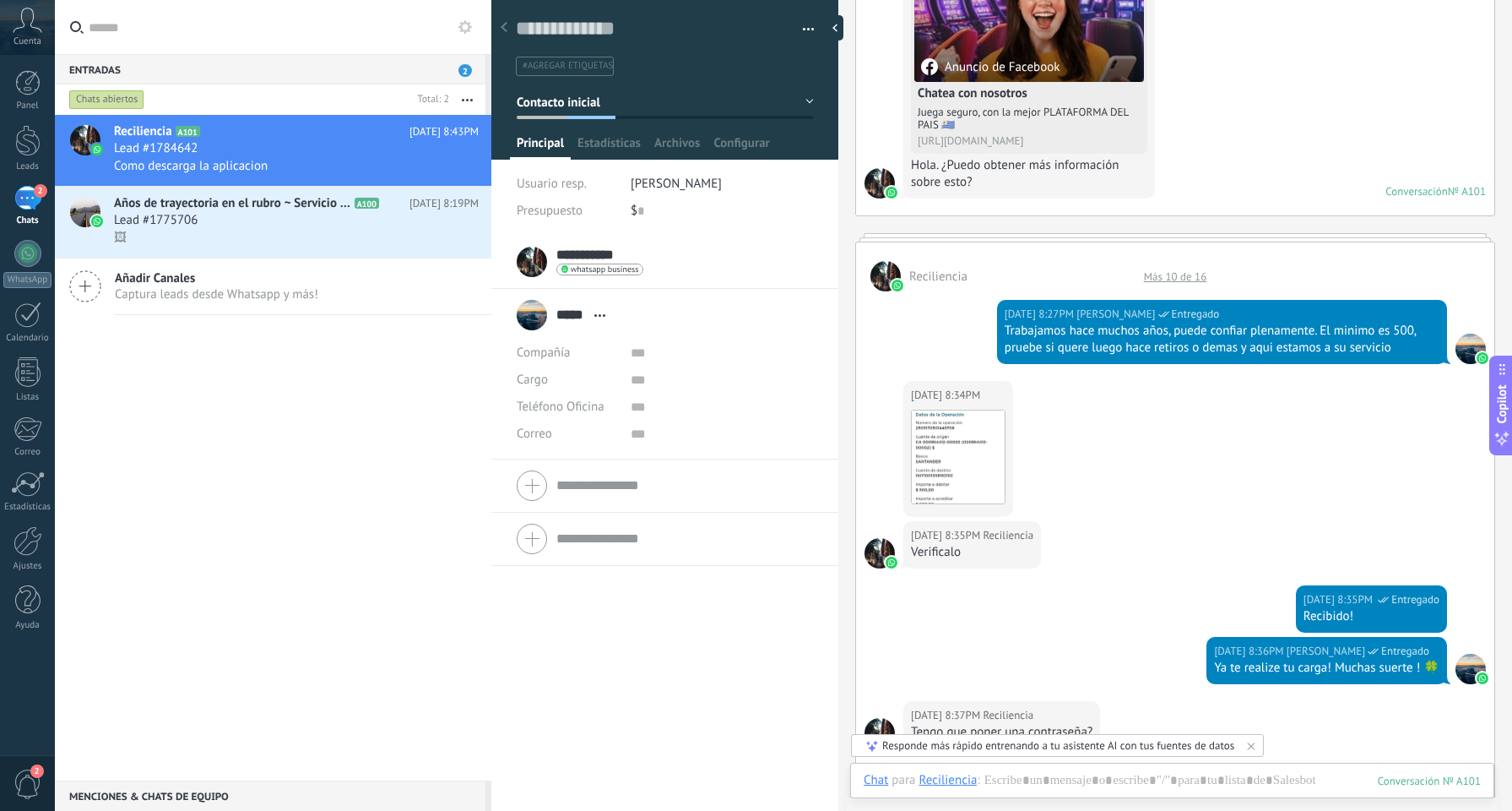
scroll to position [691, 0]
click at [1290, 491] on div "Hoy 8:34PM Reciliencia Descargar" at bounding box center [1175, 450] width 638 height 140
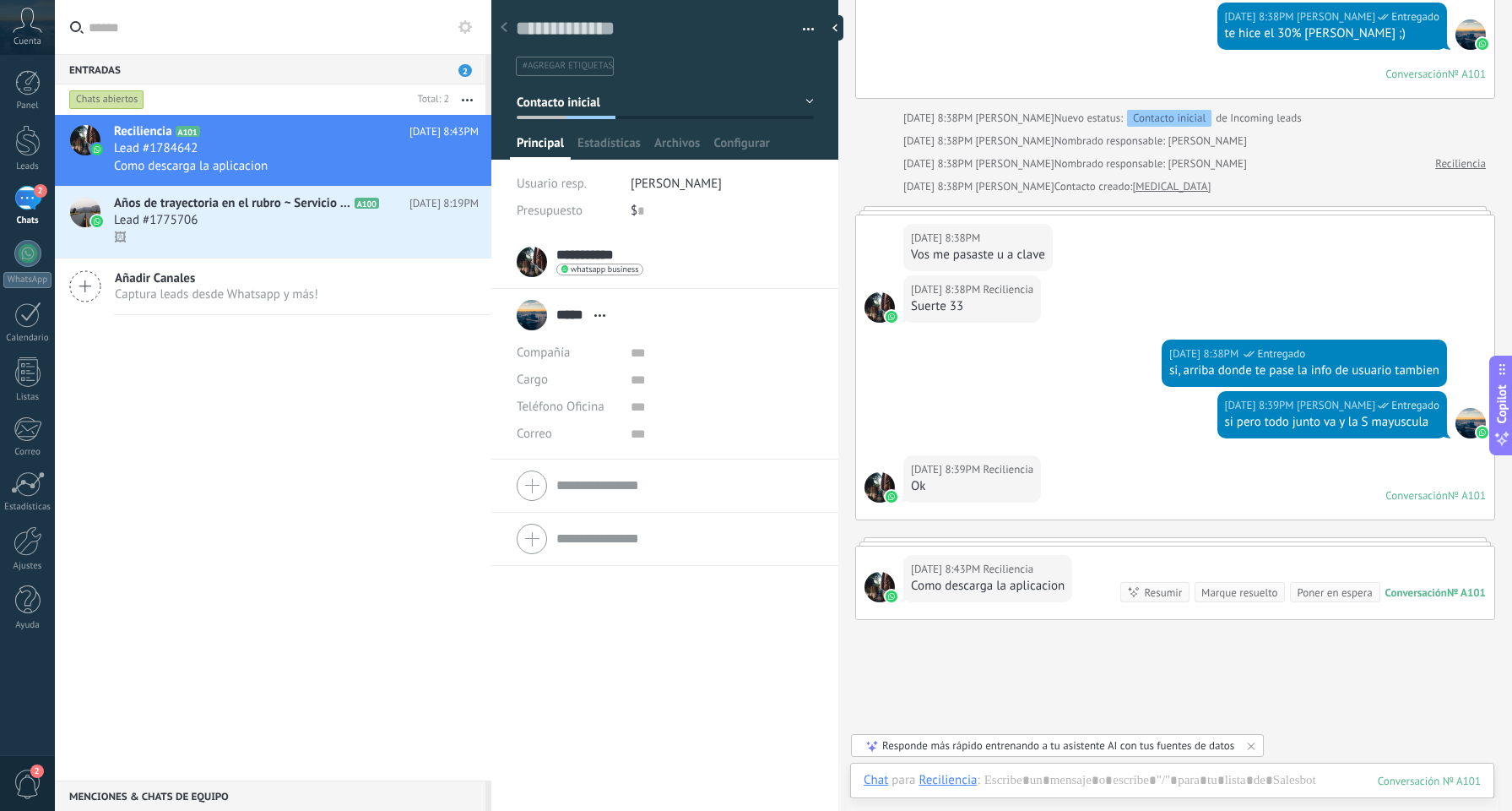
scroll to position [1735, 0]
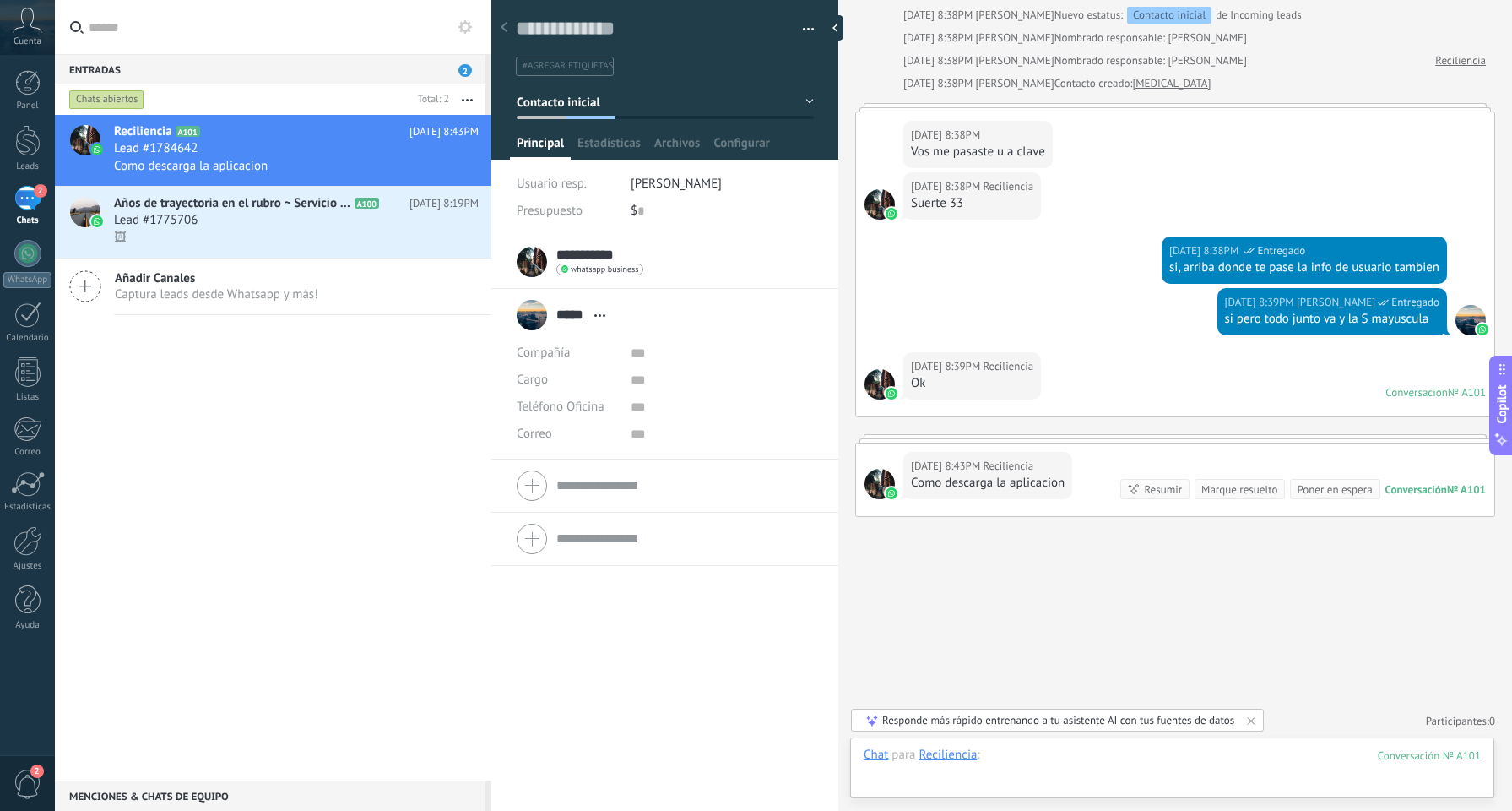
click at [1055, 767] on div at bounding box center [1172, 772] width 618 height 51
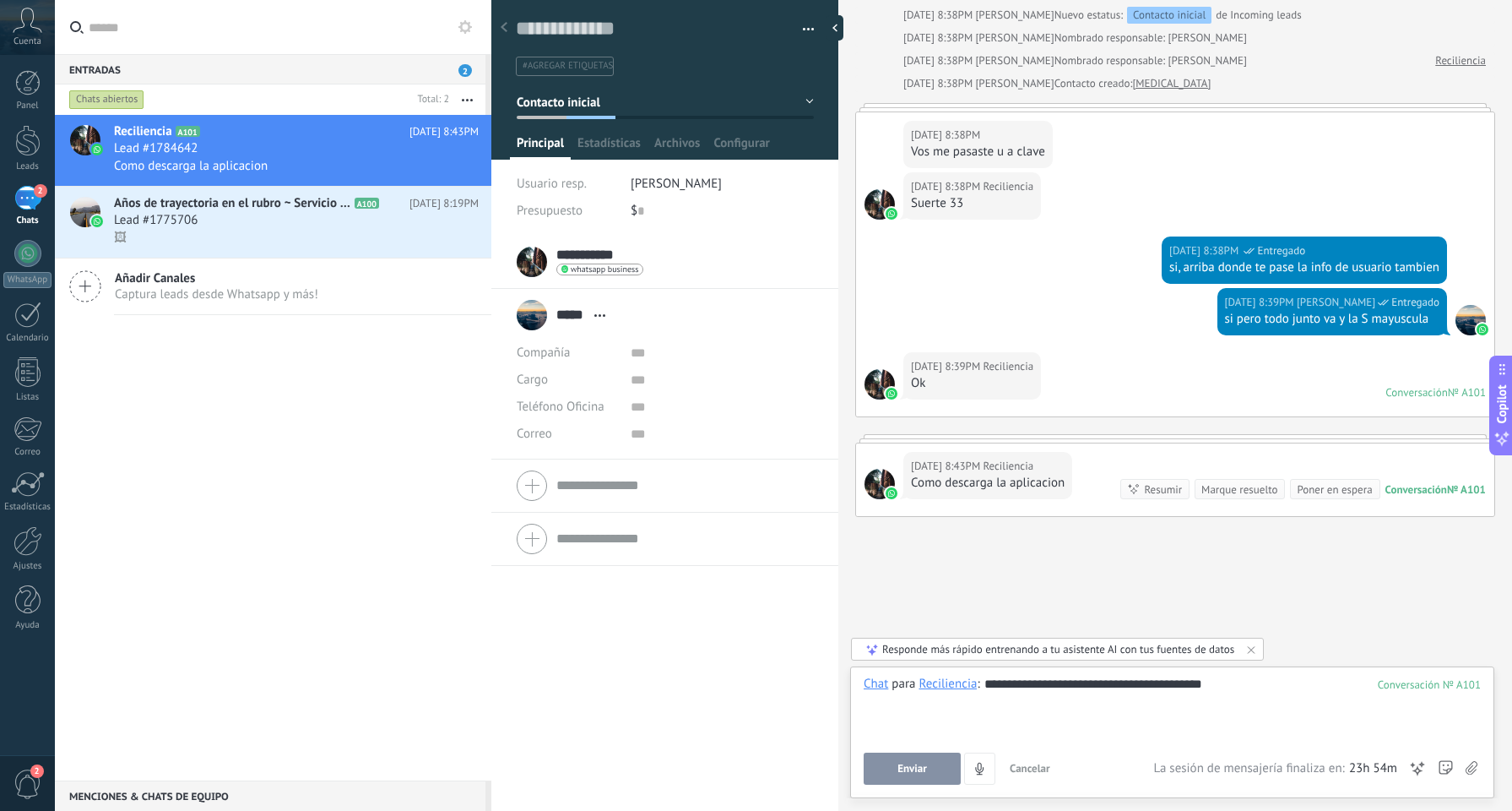
click at [1234, 693] on div at bounding box center [1172, 701] width 618 height 17
click at [884, 773] on button "Enviar" at bounding box center [912, 768] width 98 height 33
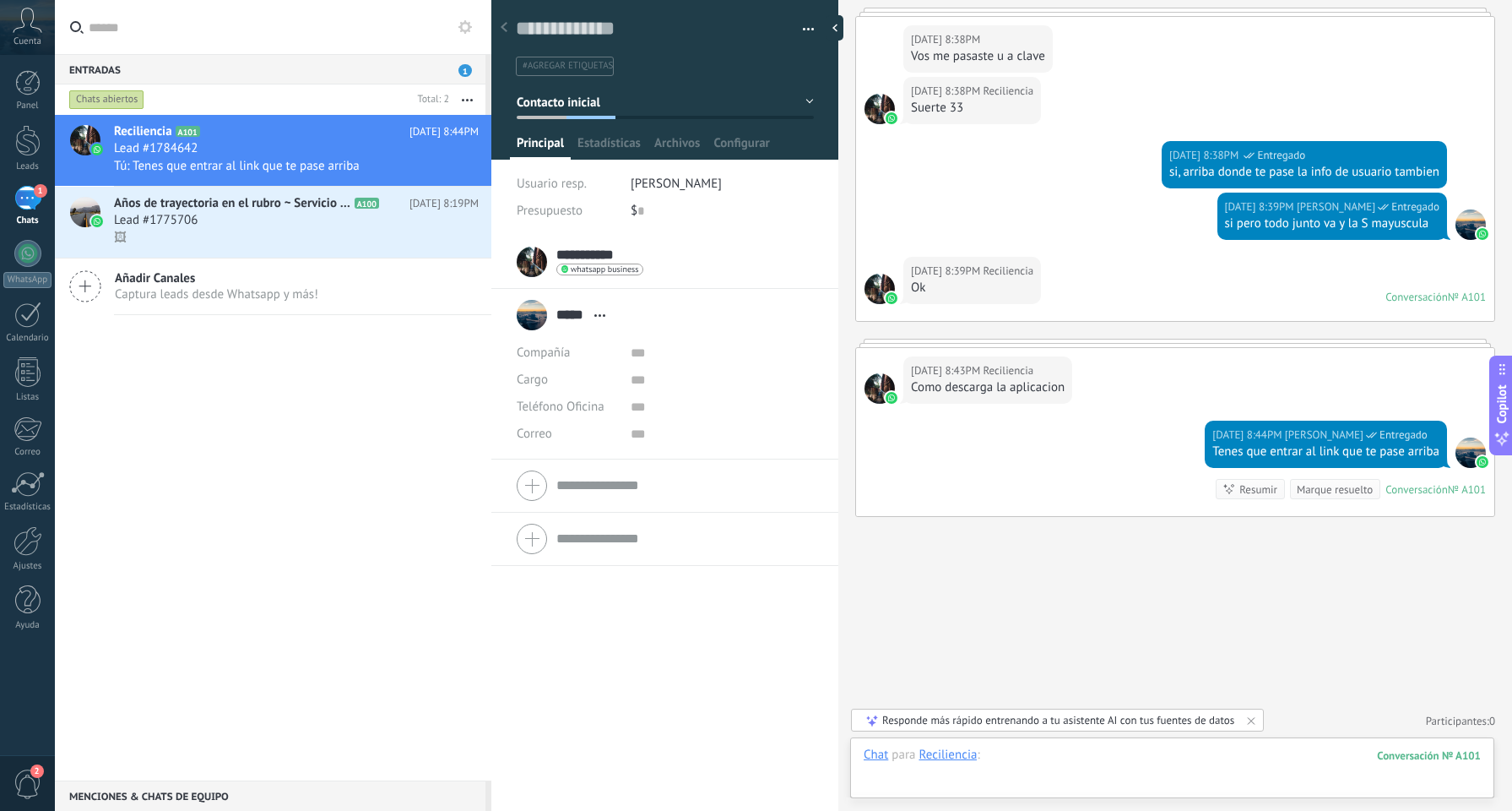
click at [1039, 759] on div at bounding box center [1172, 772] width 618 height 51
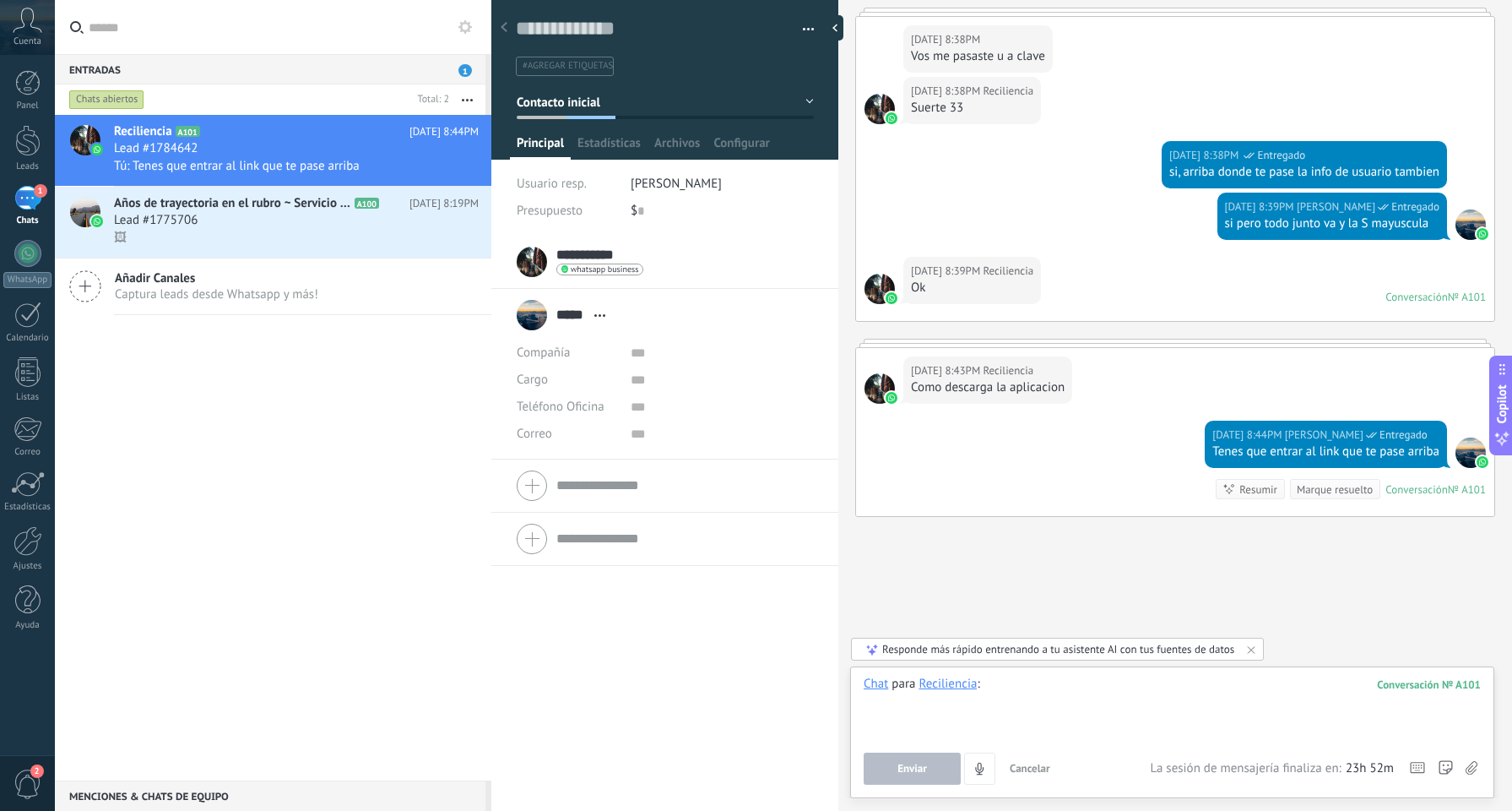
paste div
click at [908, 764] on span "Enviar" at bounding box center [913, 768] width 30 height 12
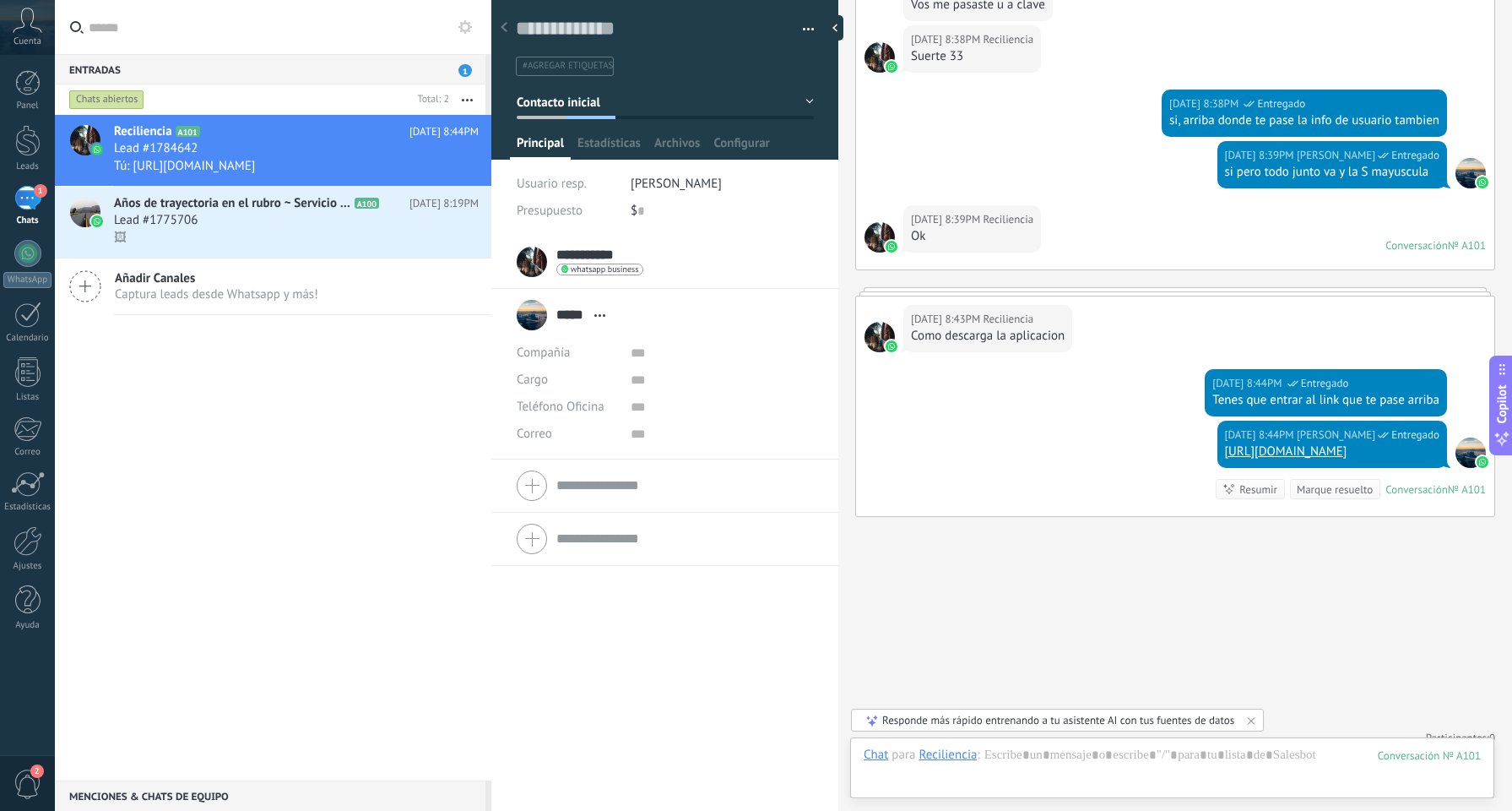
scroll to position [1900, 0]
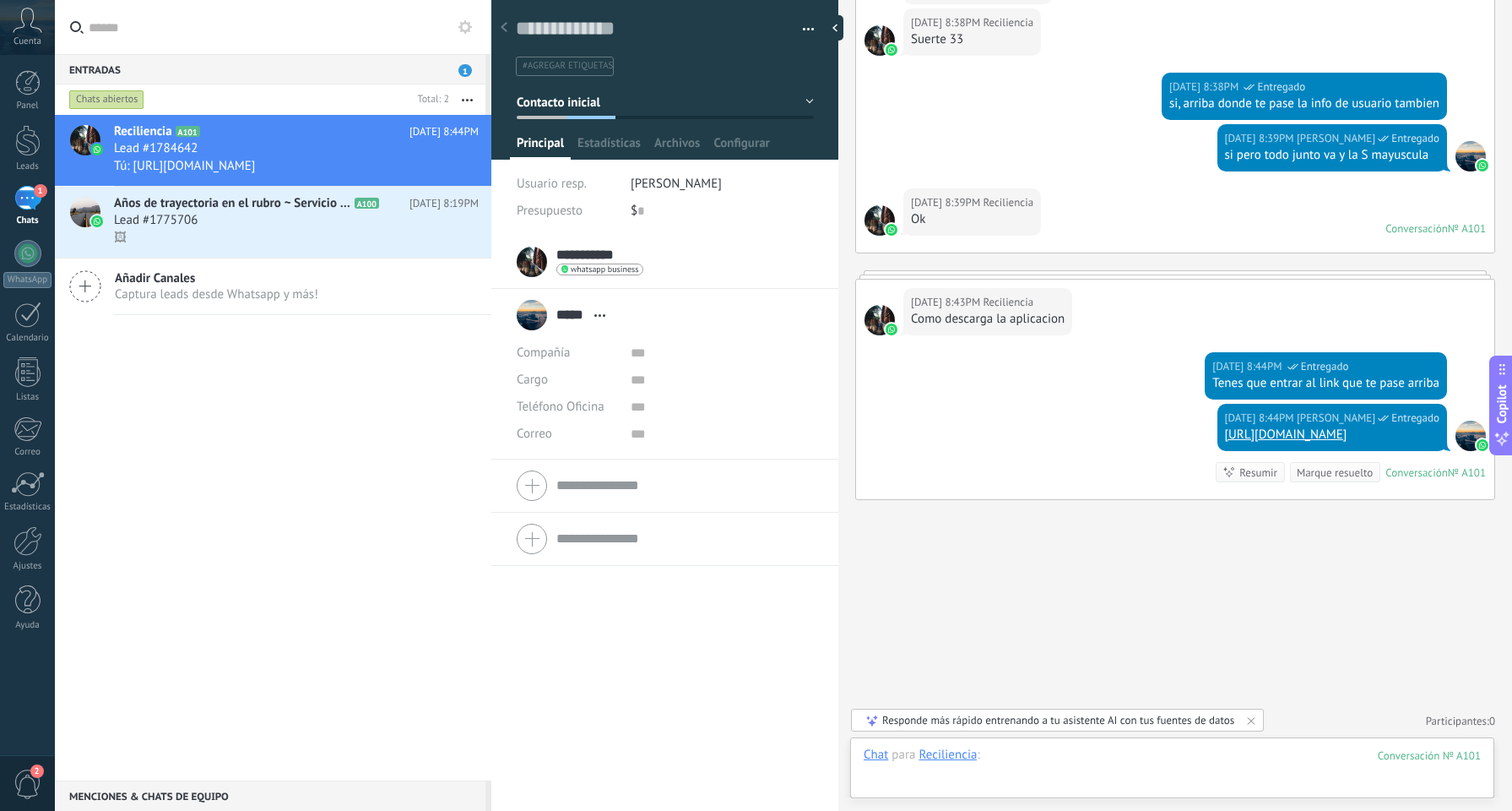
click at [1055, 760] on div at bounding box center [1172, 772] width 618 height 51
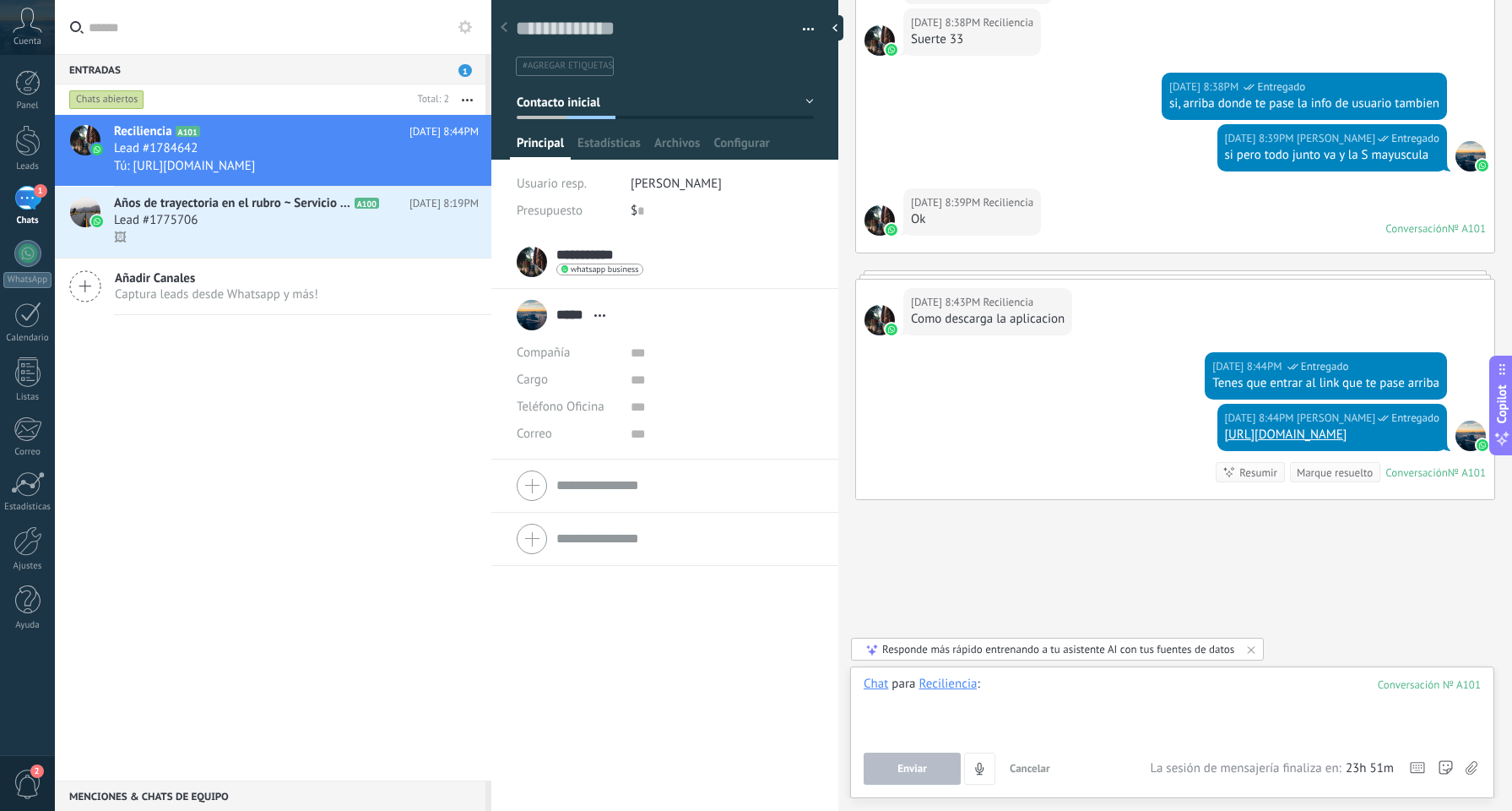
paste div
click at [897, 765] on button "Enviar" at bounding box center [912, 768] width 98 height 33
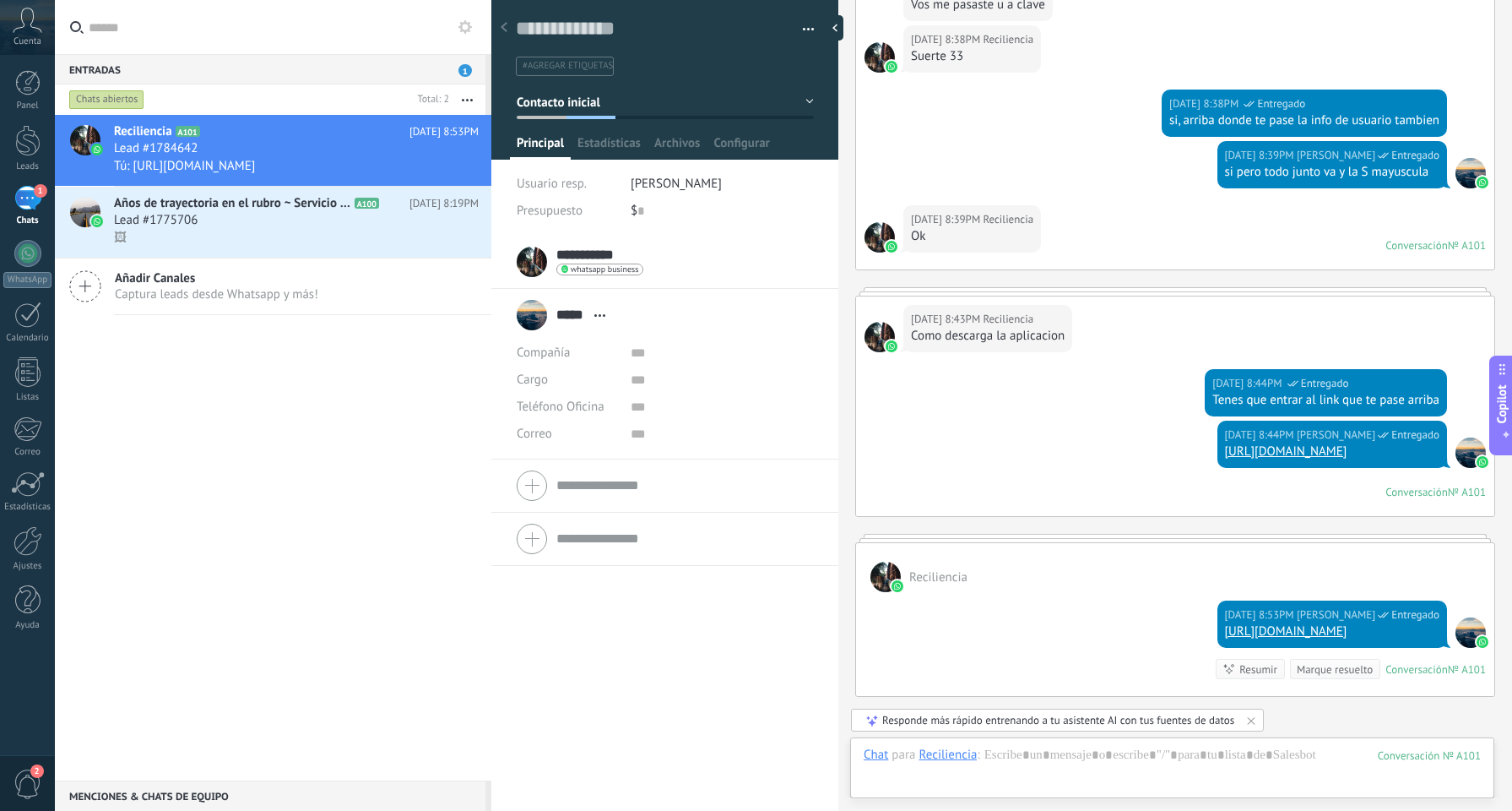
scroll to position [1901, 0]
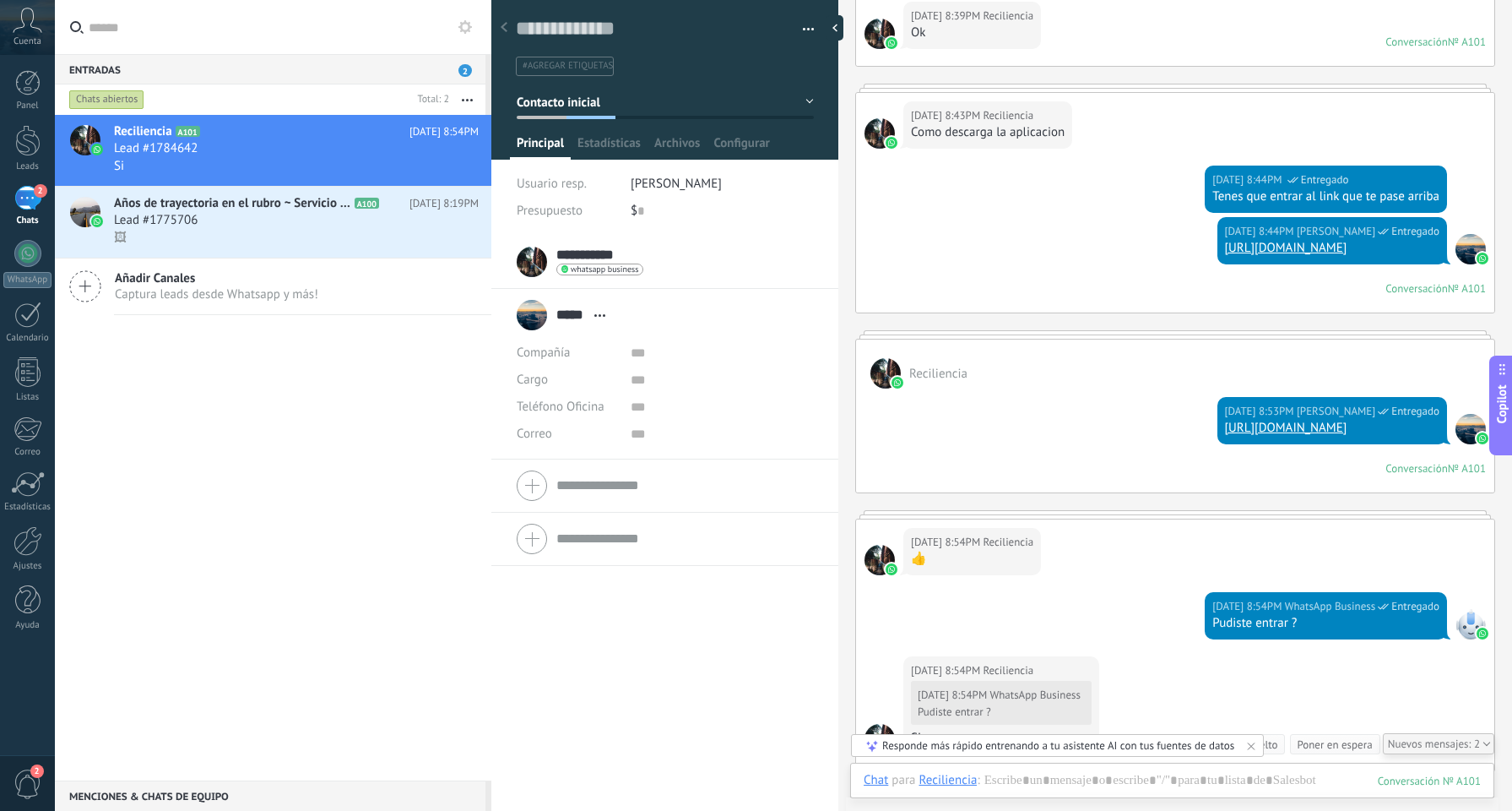
scroll to position [2341, 0]
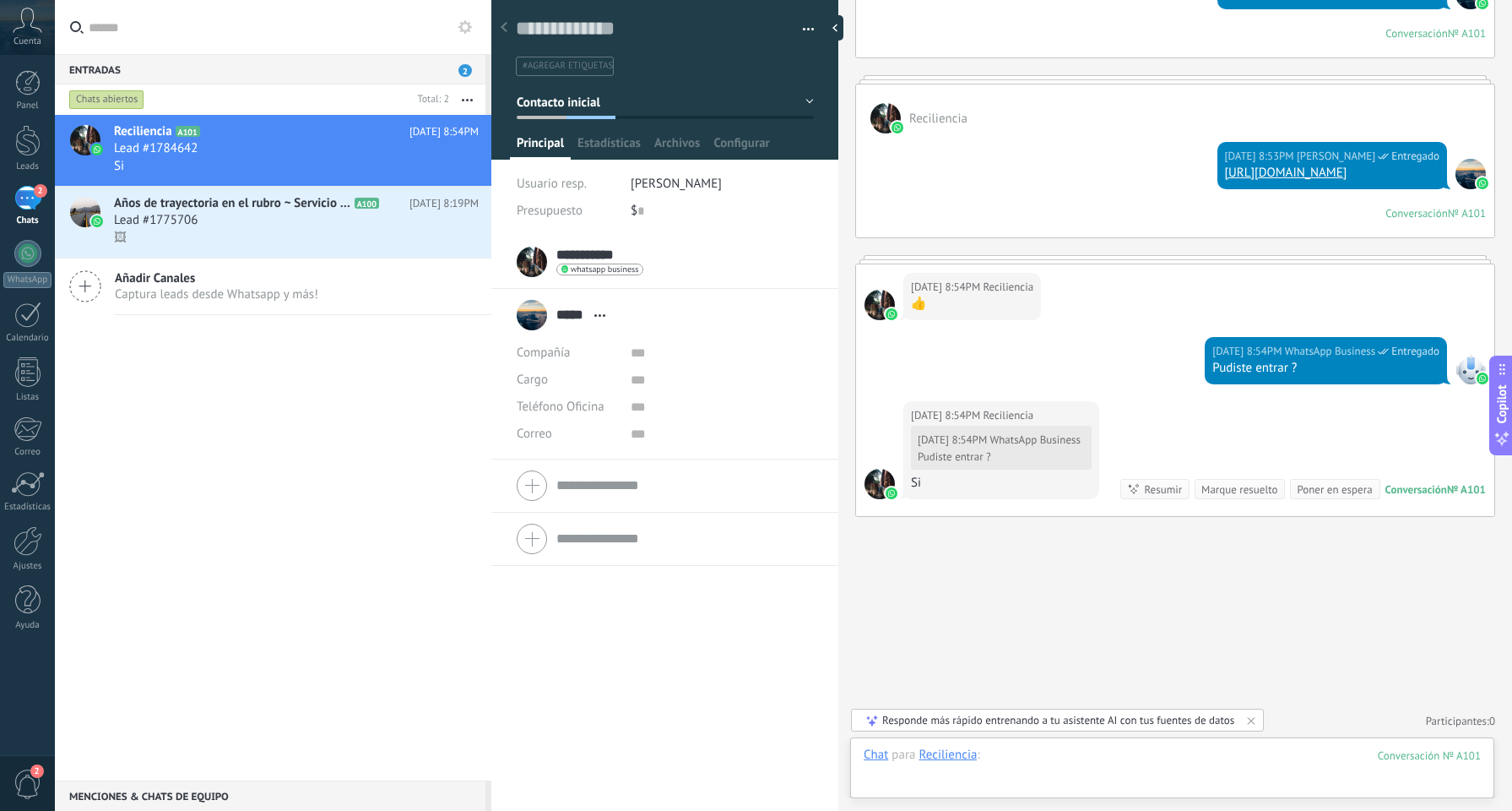
click at [1112, 762] on div at bounding box center [1172, 772] width 618 height 51
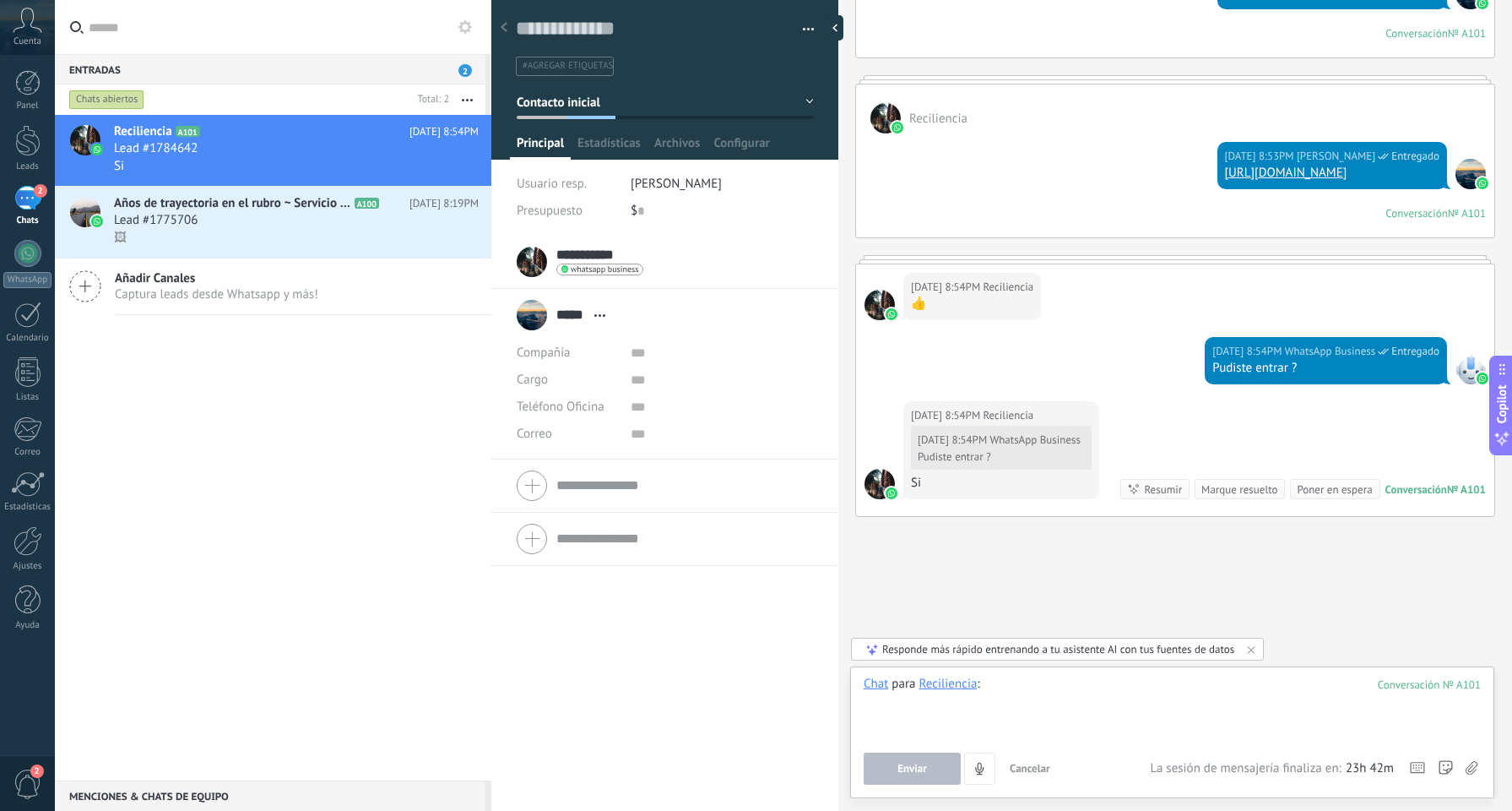
click at [1119, 693] on div at bounding box center [1172, 707] width 618 height 64
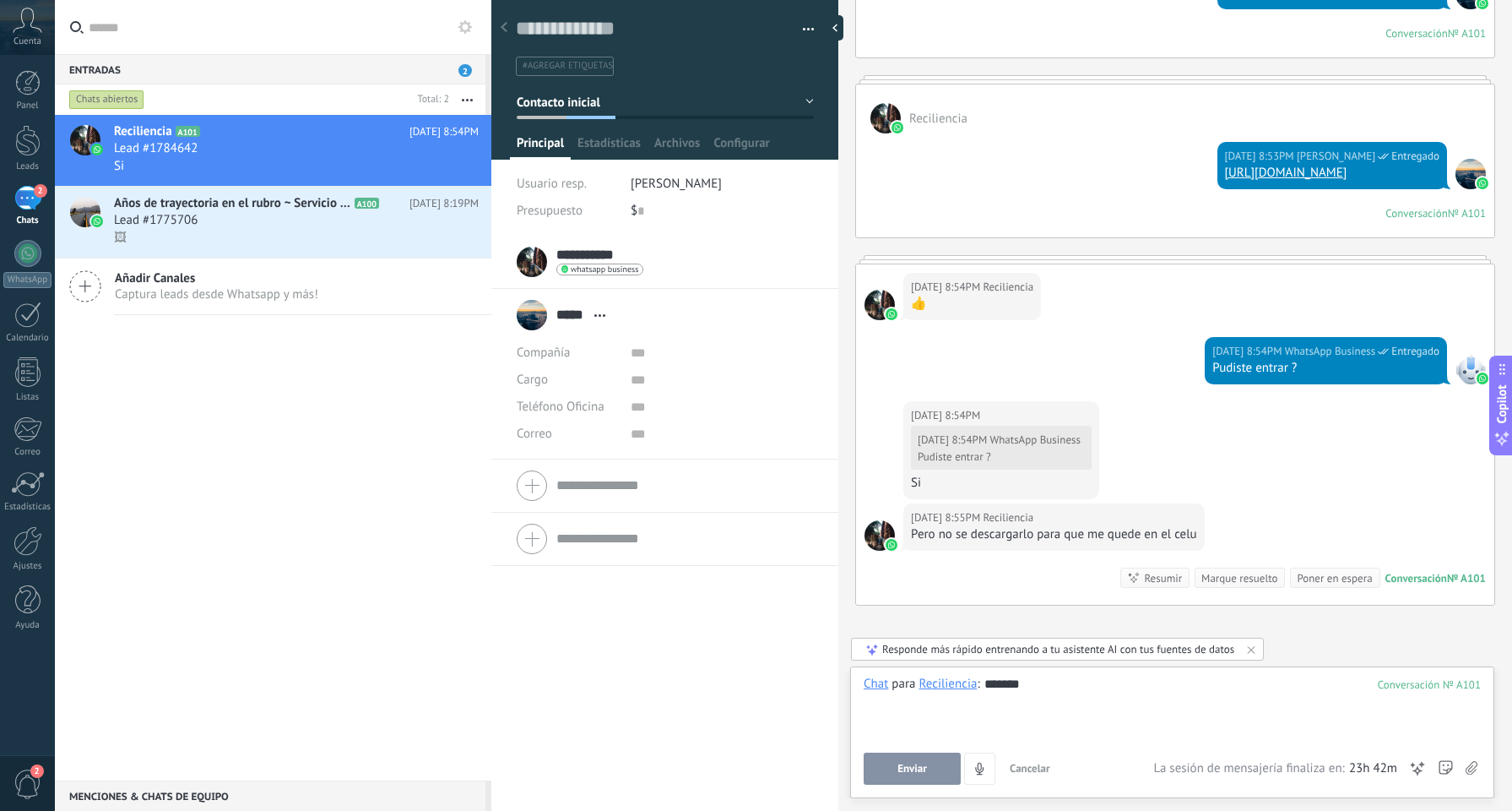
scroll to position [2430, 0]
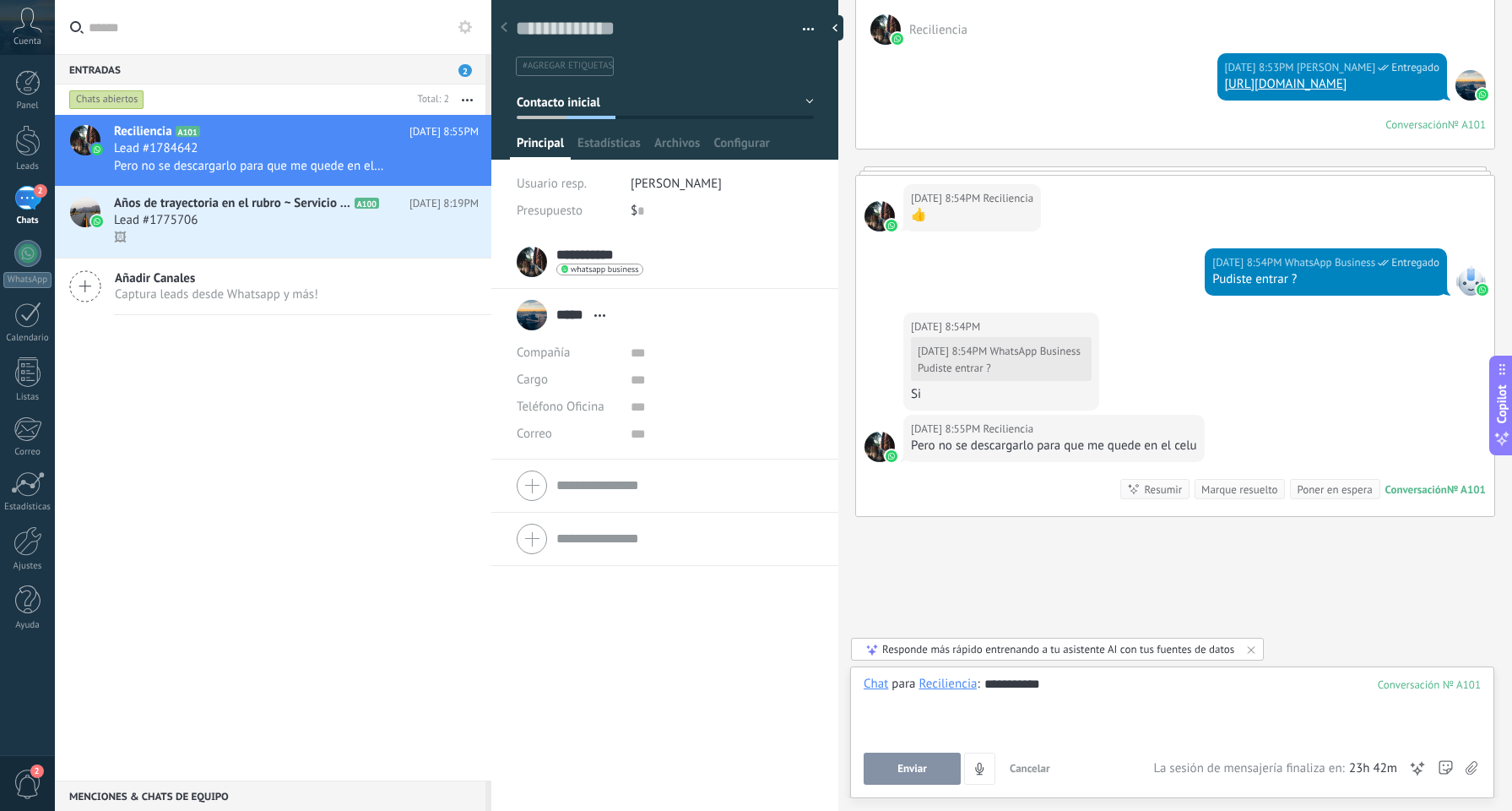
click at [920, 761] on button "Enviar" at bounding box center [912, 768] width 98 height 33
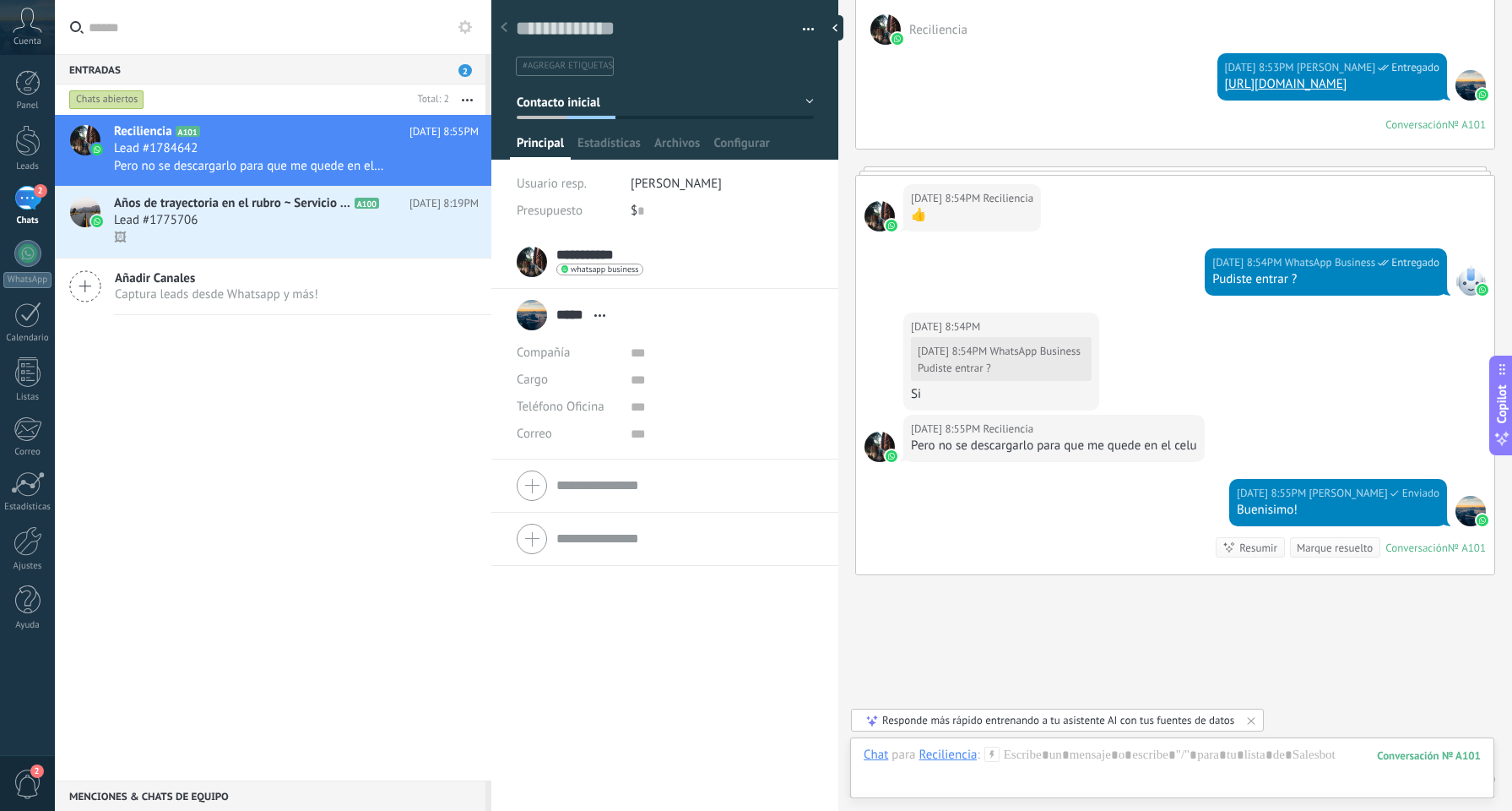
scroll to position [2489, 0]
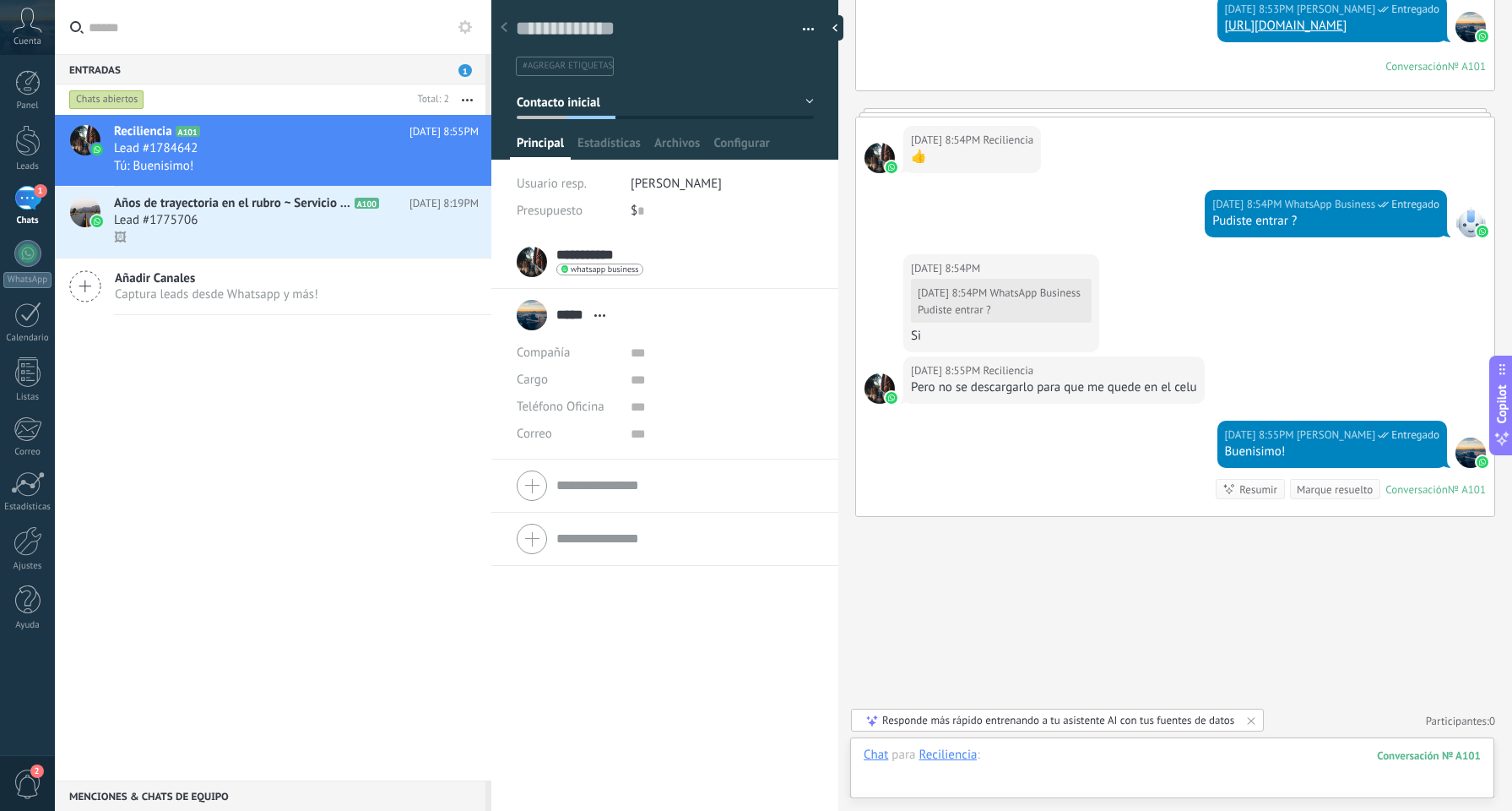
click at [1013, 756] on div at bounding box center [1172, 772] width 618 height 51
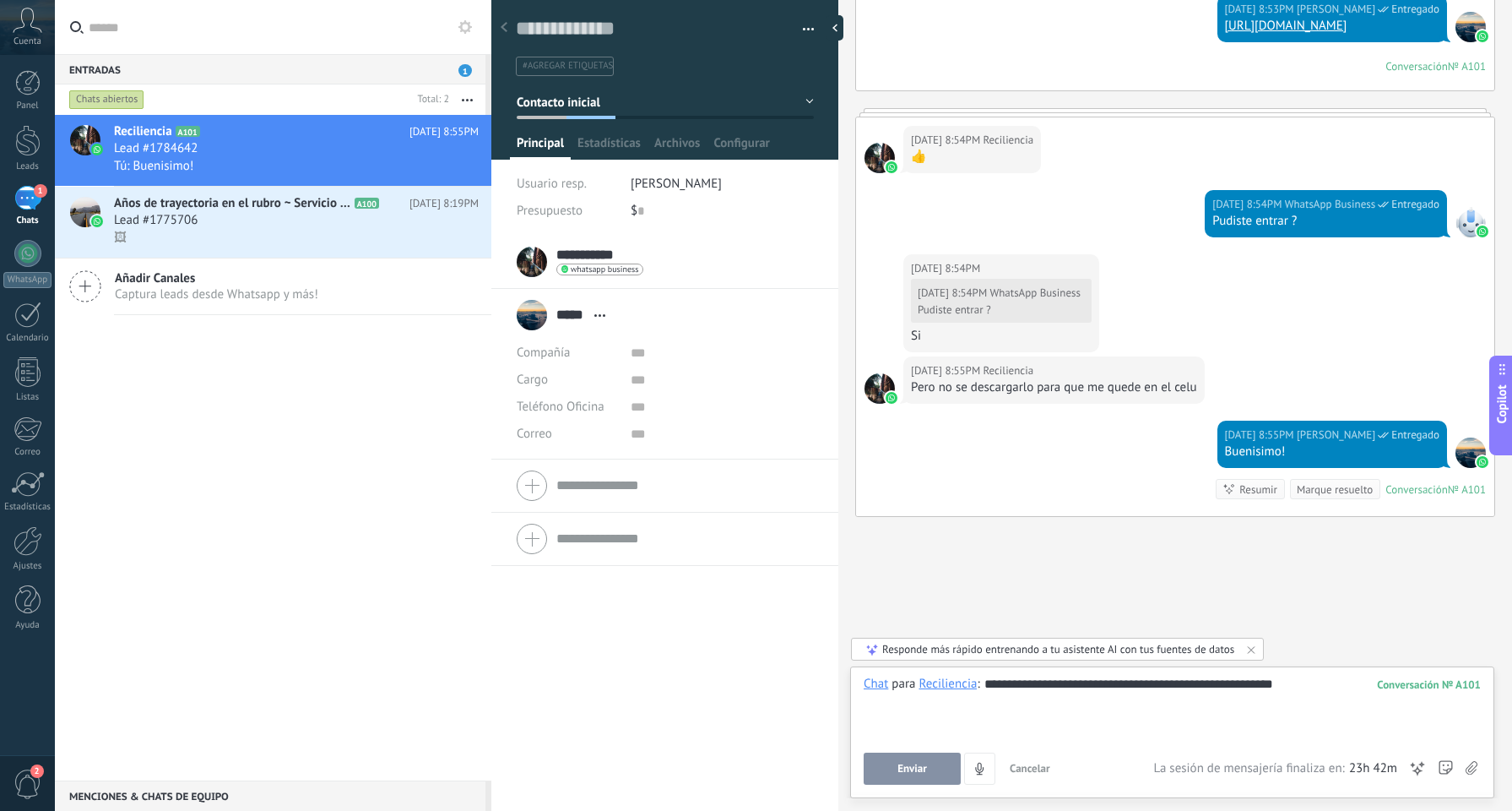
click at [942, 777] on button "Enviar" at bounding box center [912, 768] width 98 height 33
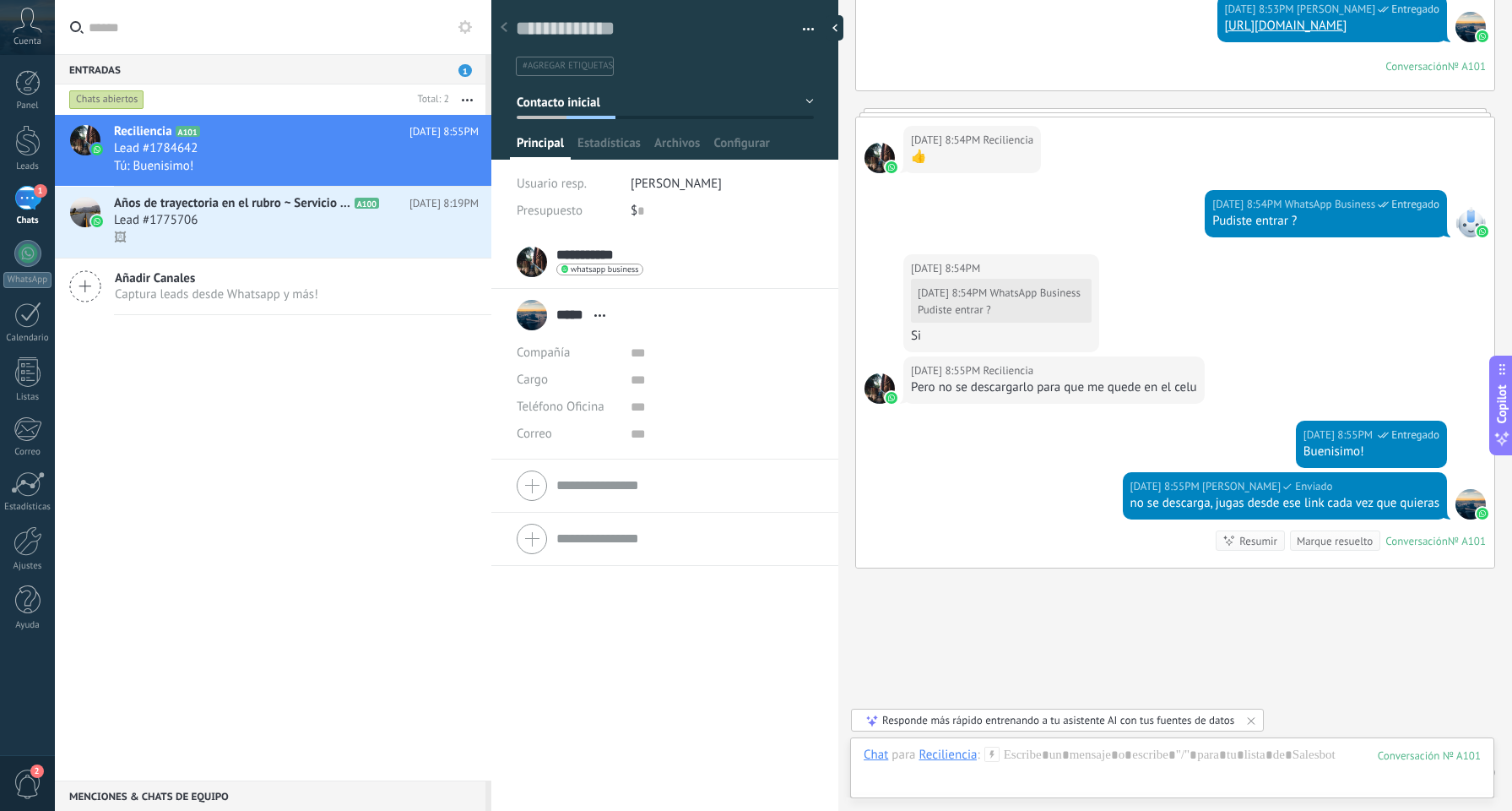
scroll to position [2540, 0]
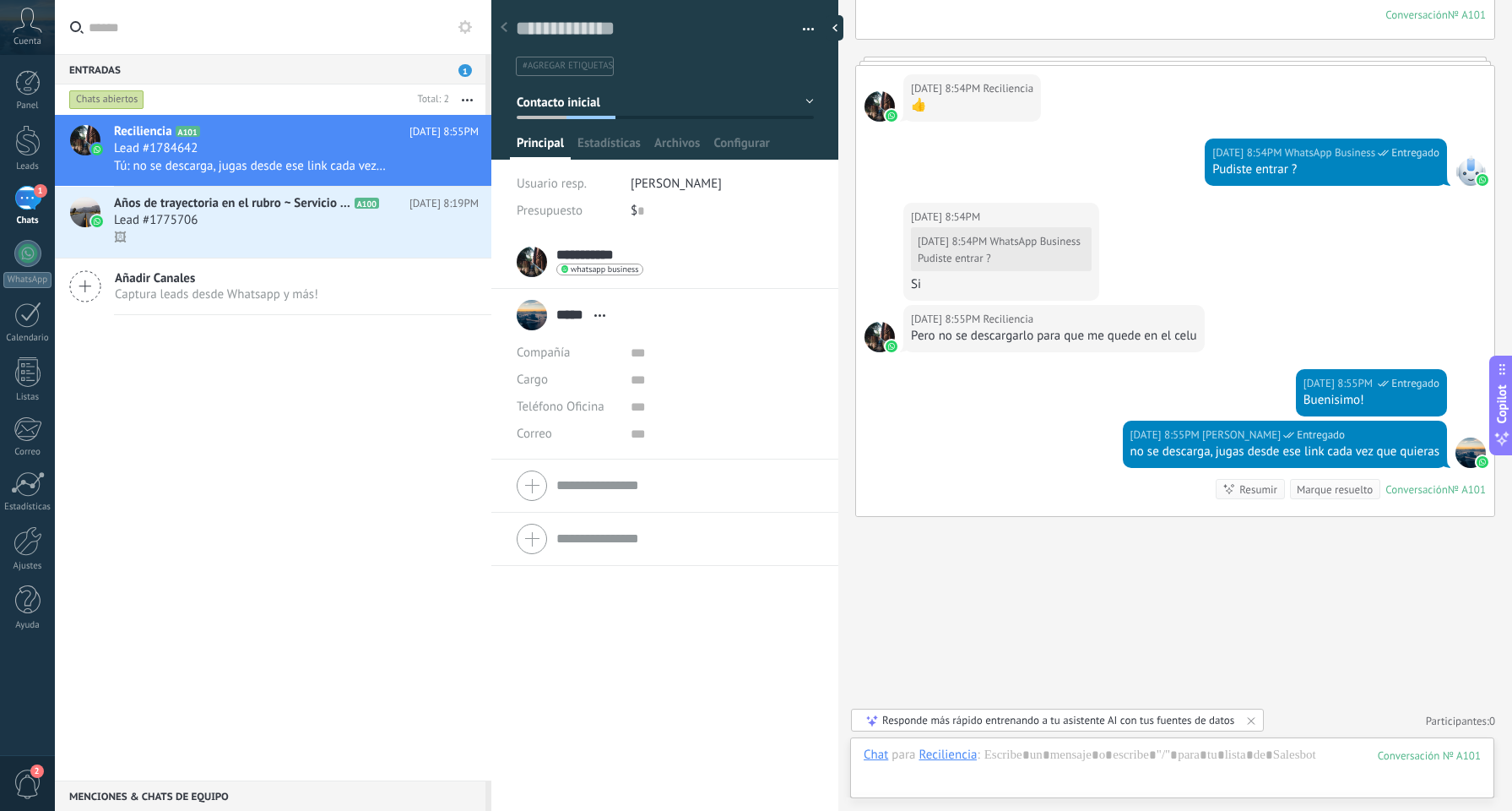
click at [792, 103] on button "Incoming leads" at bounding box center [665, 102] width 297 height 31
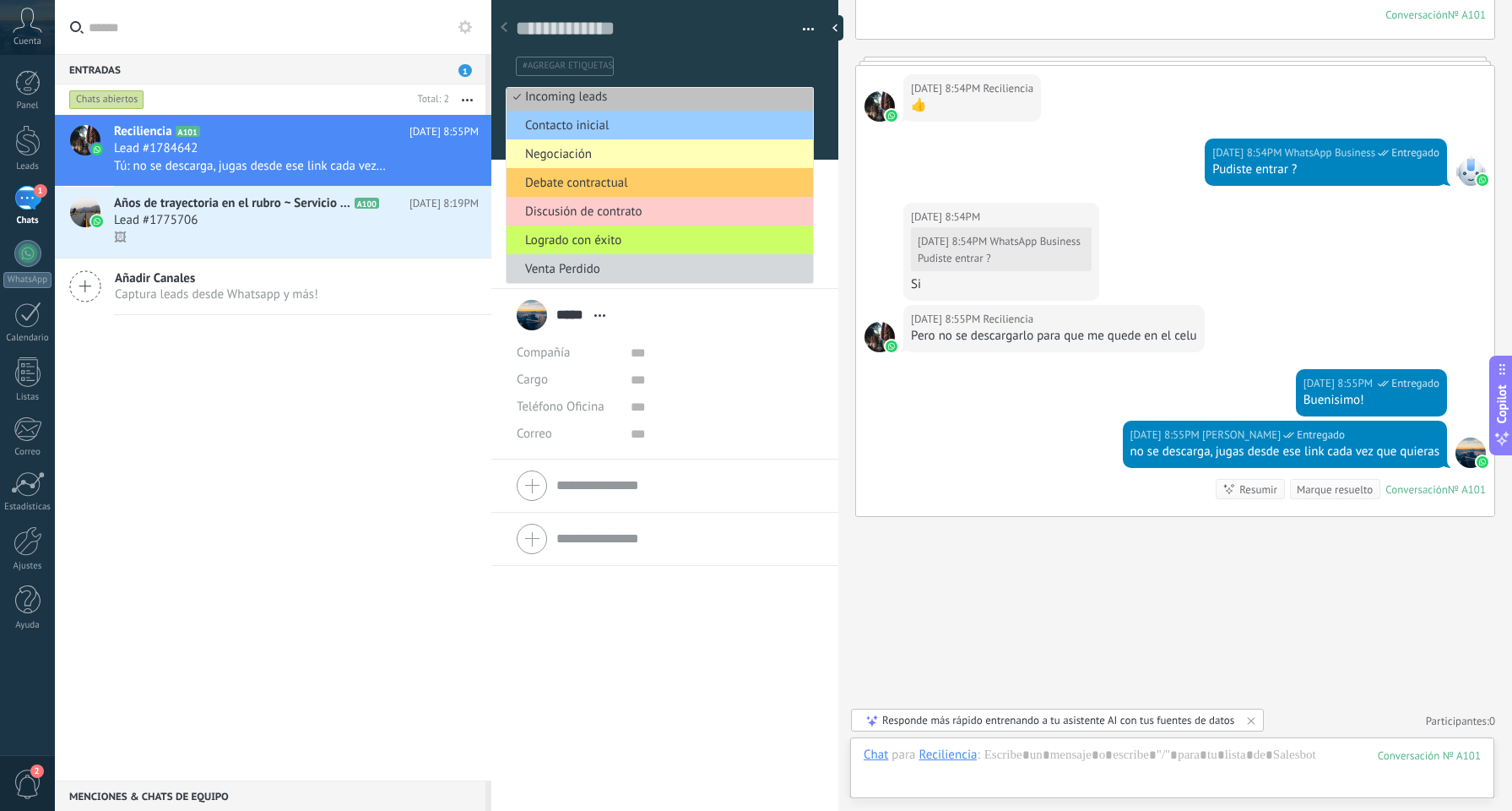
scroll to position [0, 0]
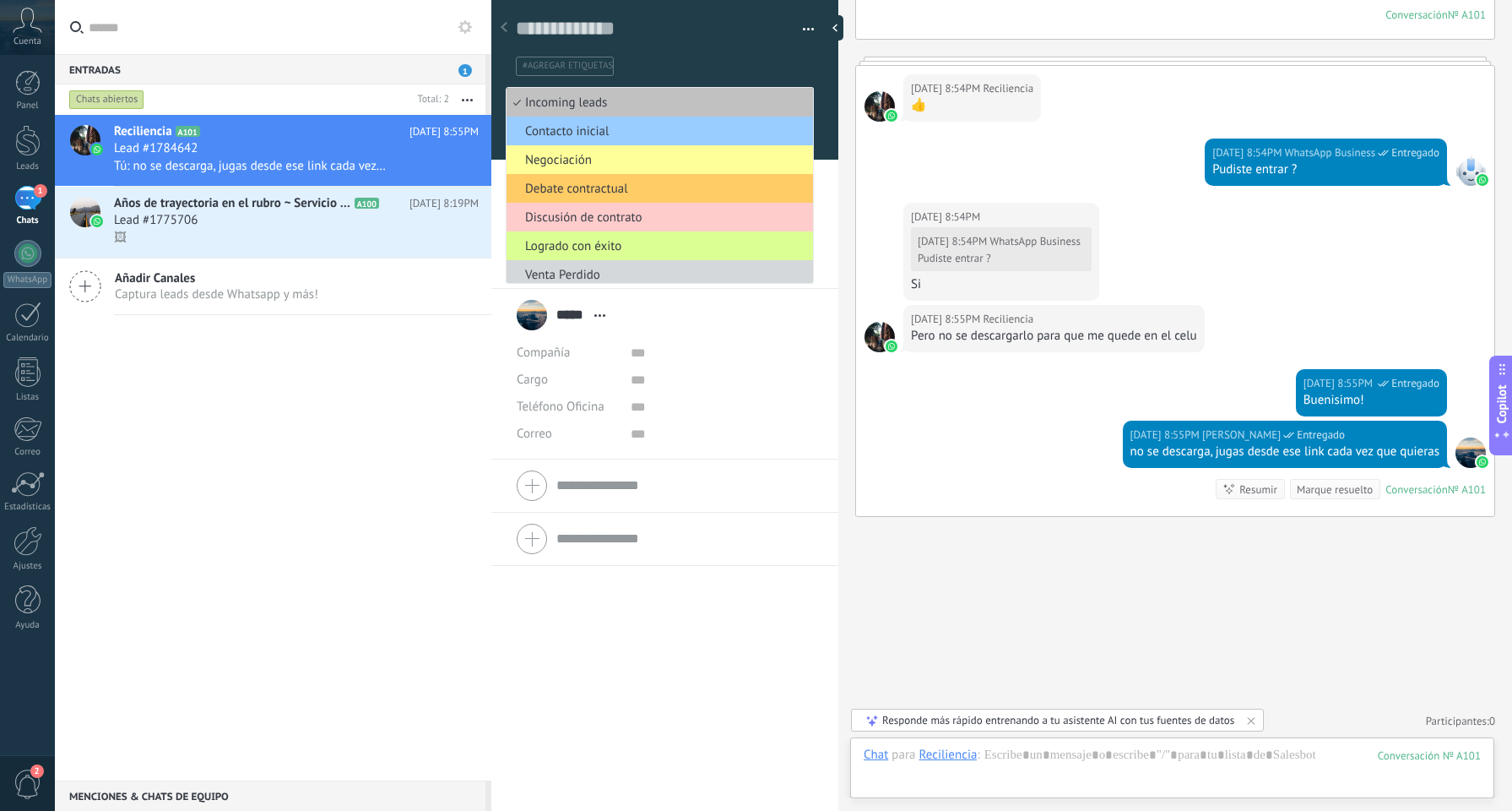
click at [657, 251] on span "Logrado con éxito" at bounding box center [658, 245] width 302 height 16
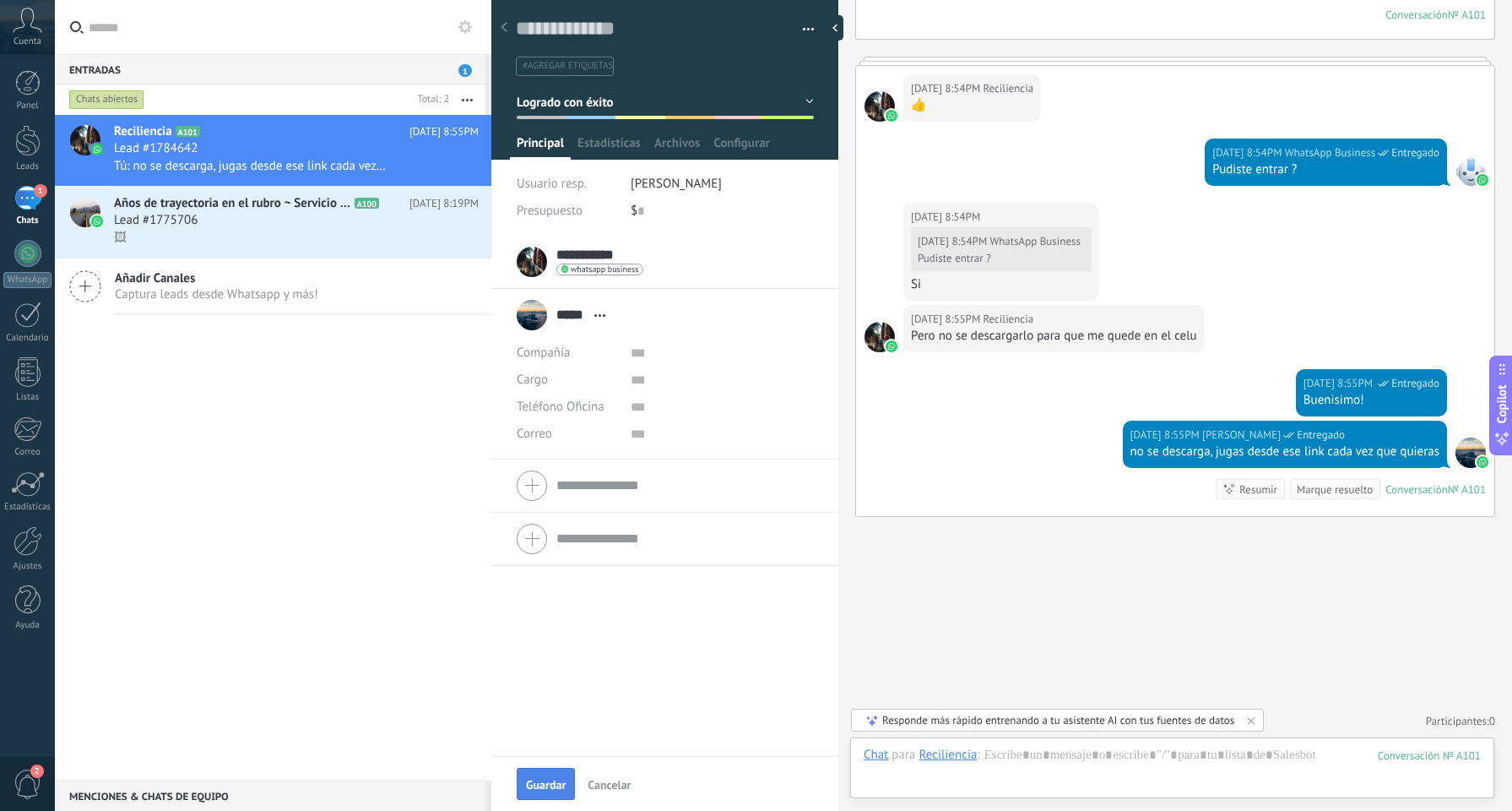
click at [548, 768] on button "Guardar" at bounding box center [545, 783] width 59 height 33
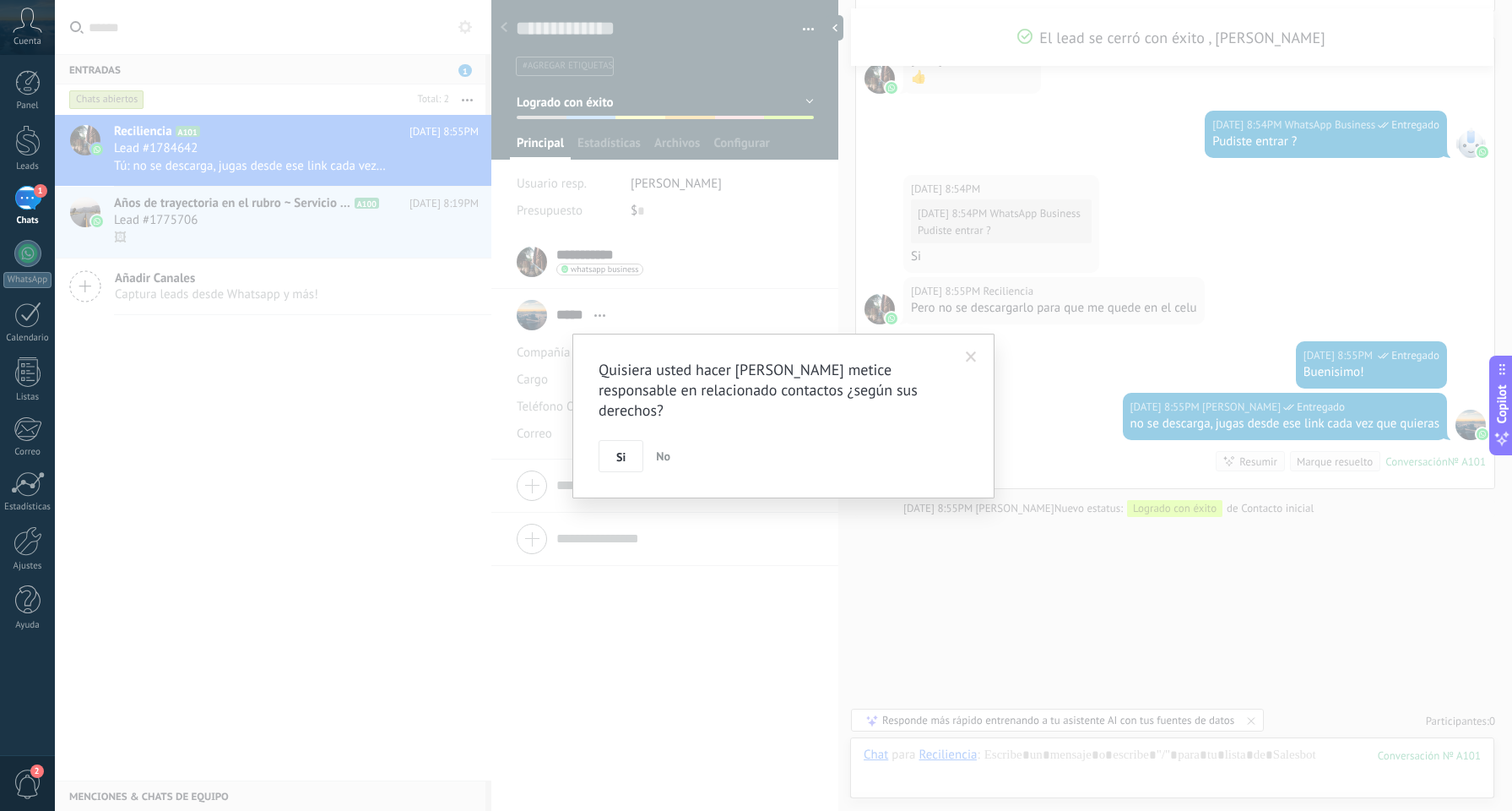
scroll to position [2627, 0]
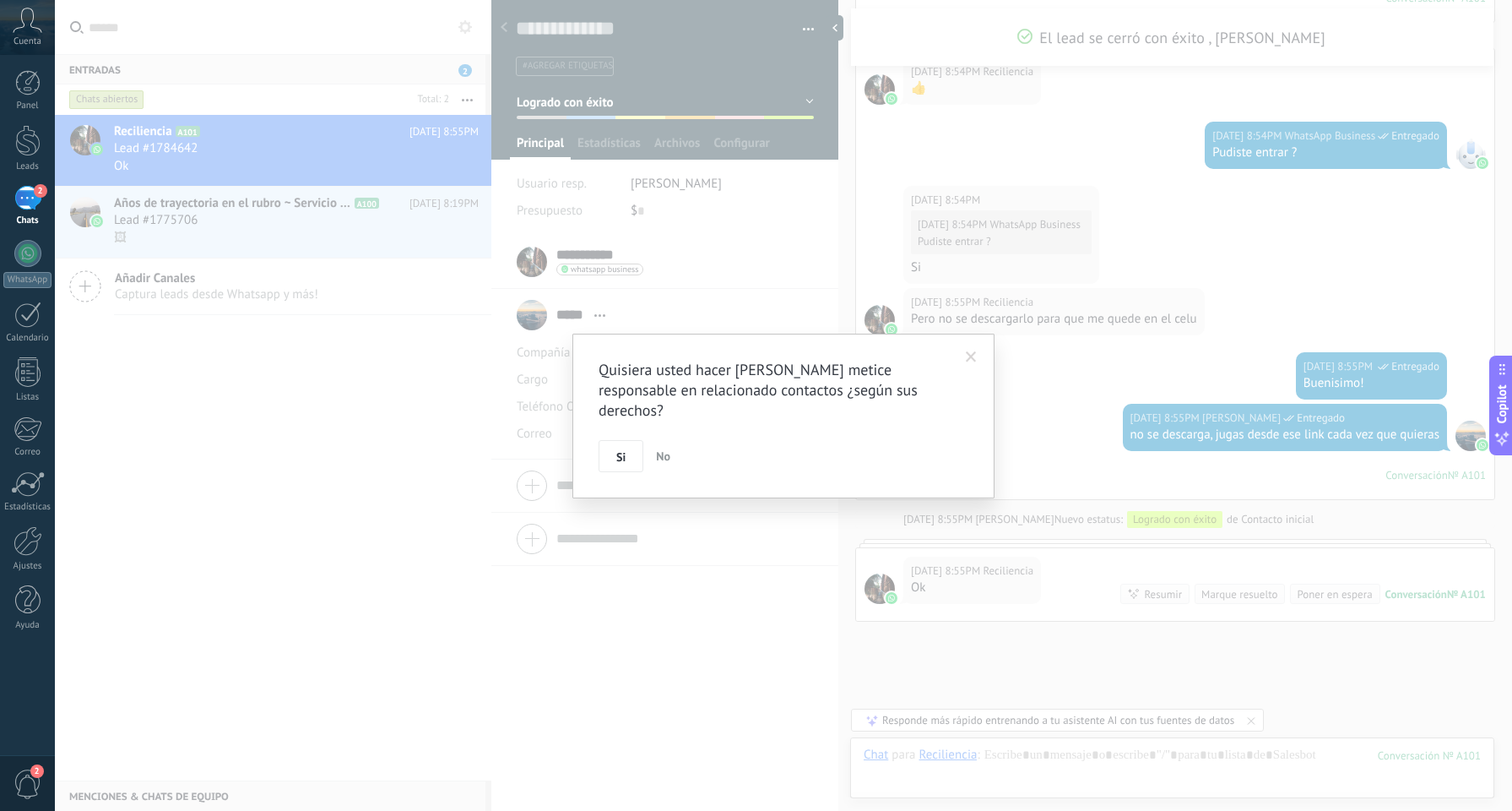
click at [656, 440] on button "No" at bounding box center [663, 456] width 28 height 33
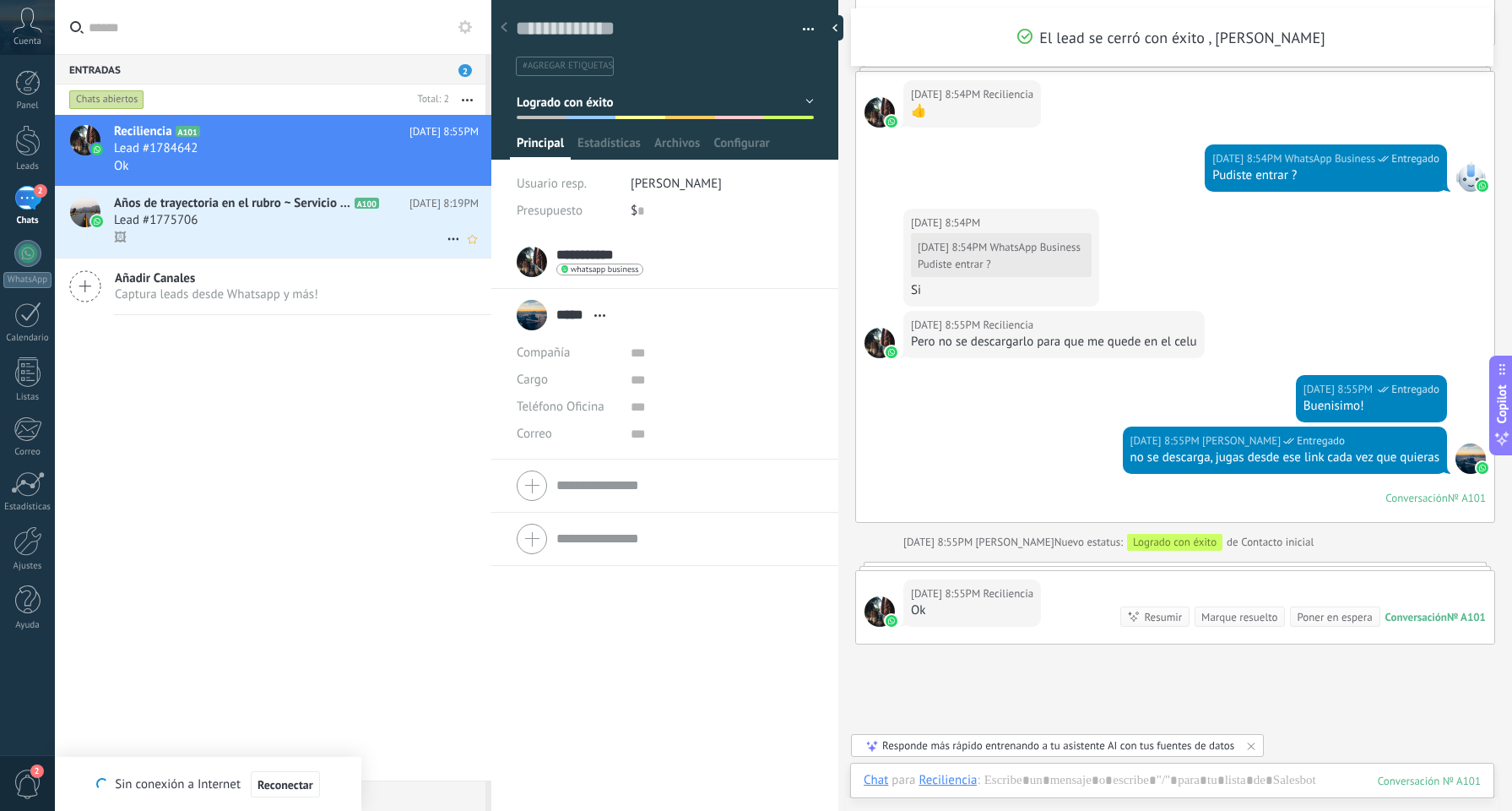
click at [283, 227] on div "Lead #1775706" at bounding box center [296, 220] width 365 height 17
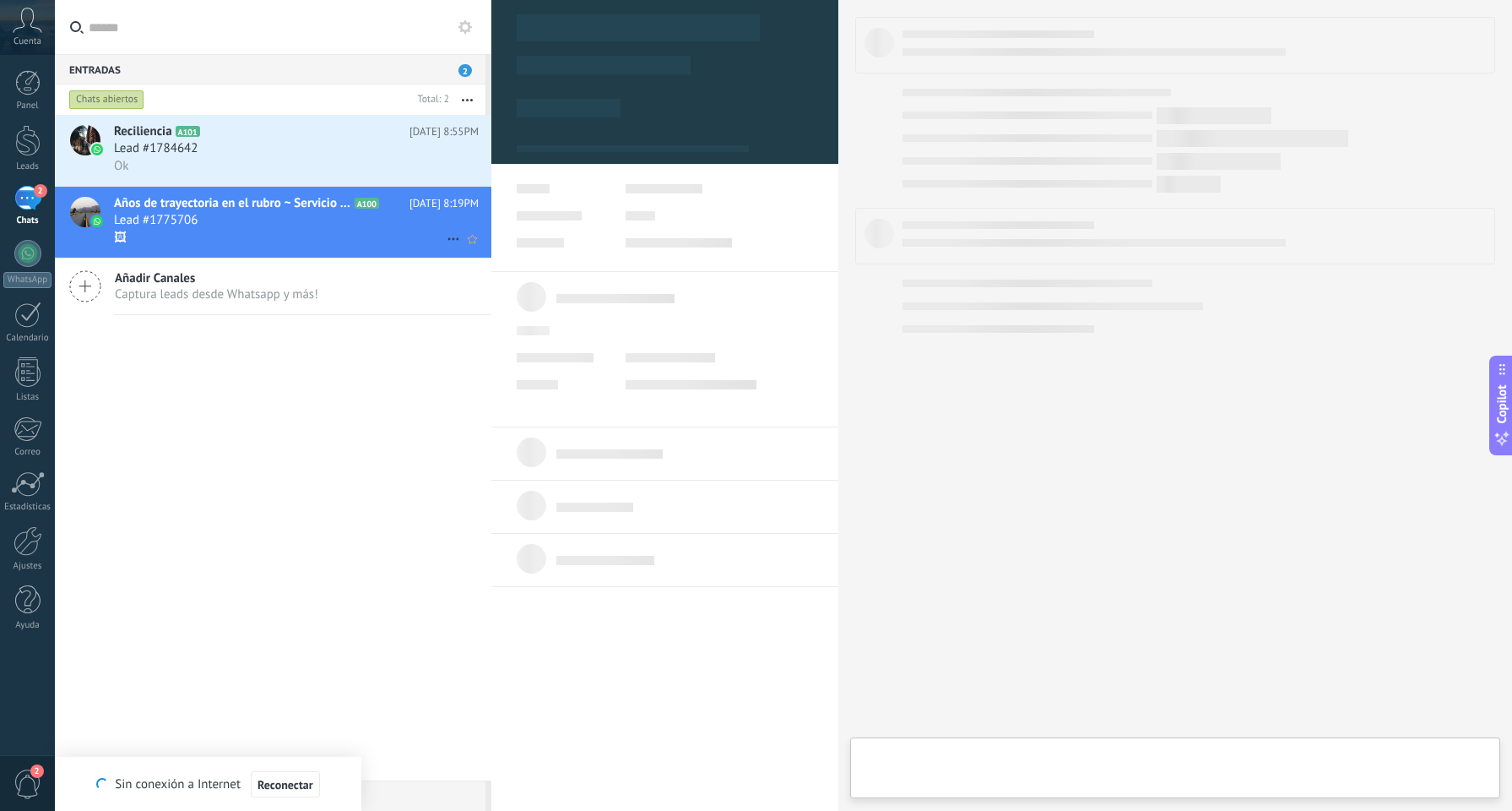
click at [294, 188] on div "Años de trayectoria en el rubro ~ Servicio las 24hs A100 [DATE] 8:19PM Lead #17…" at bounding box center [303, 222] width 377 height 71
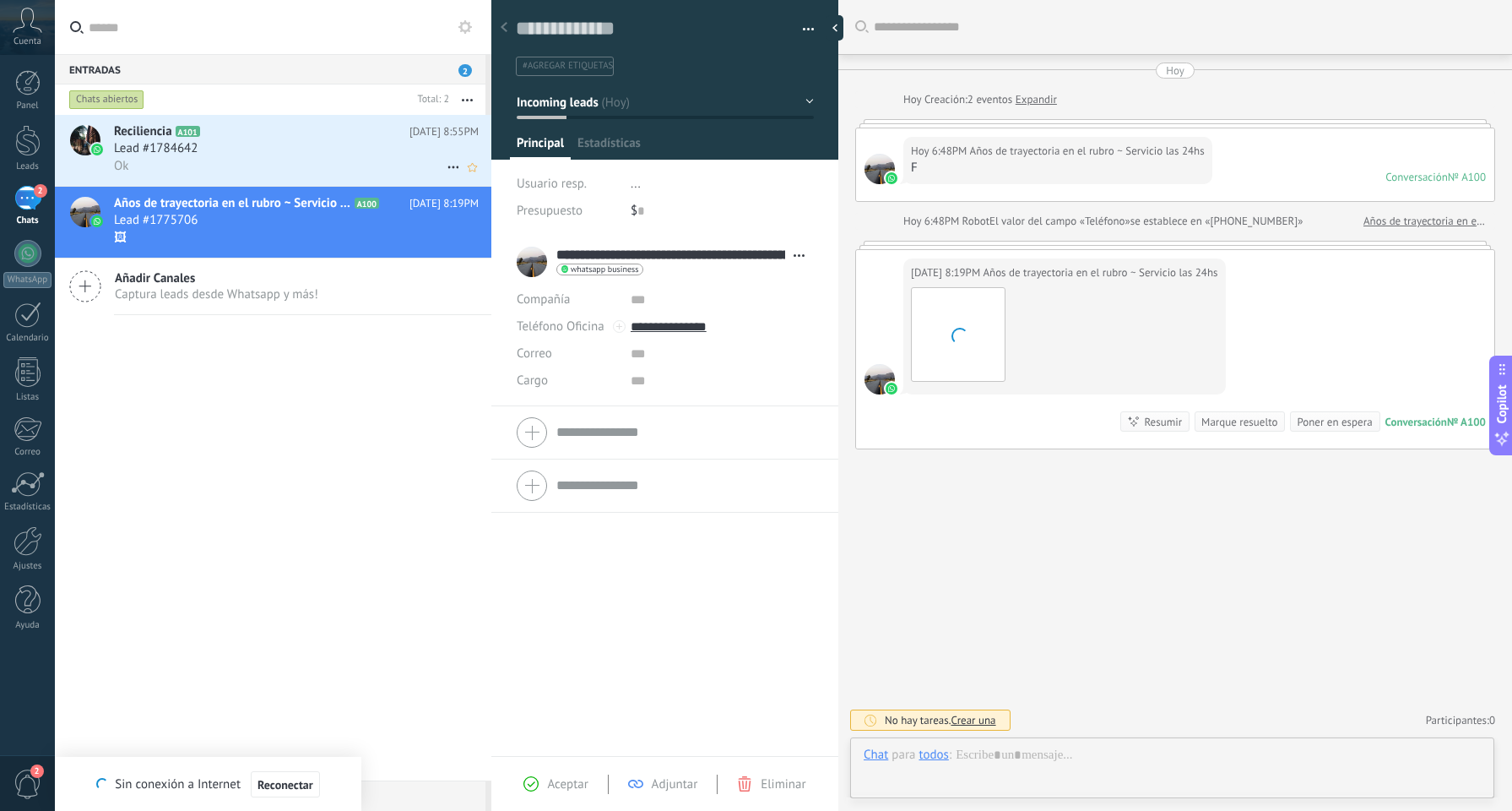
click at [295, 140] on div "Reciliencia A101 [DATE] 8:55PM Lead #1784642 Ok" at bounding box center [303, 150] width 377 height 71
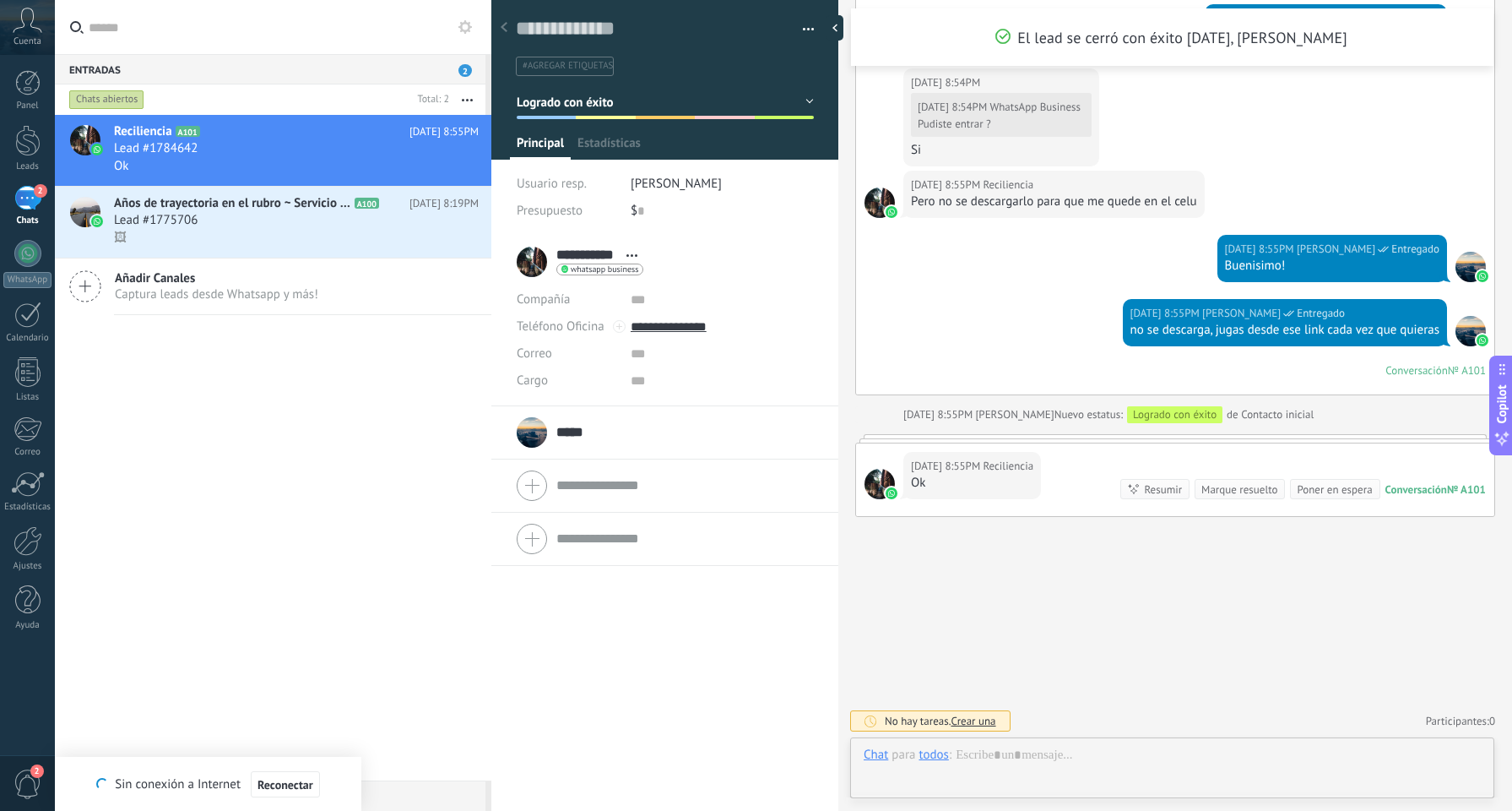
scroll to position [25, 0]
click at [297, 67] on div "Entradas 2" at bounding box center [270, 69] width 431 height 31
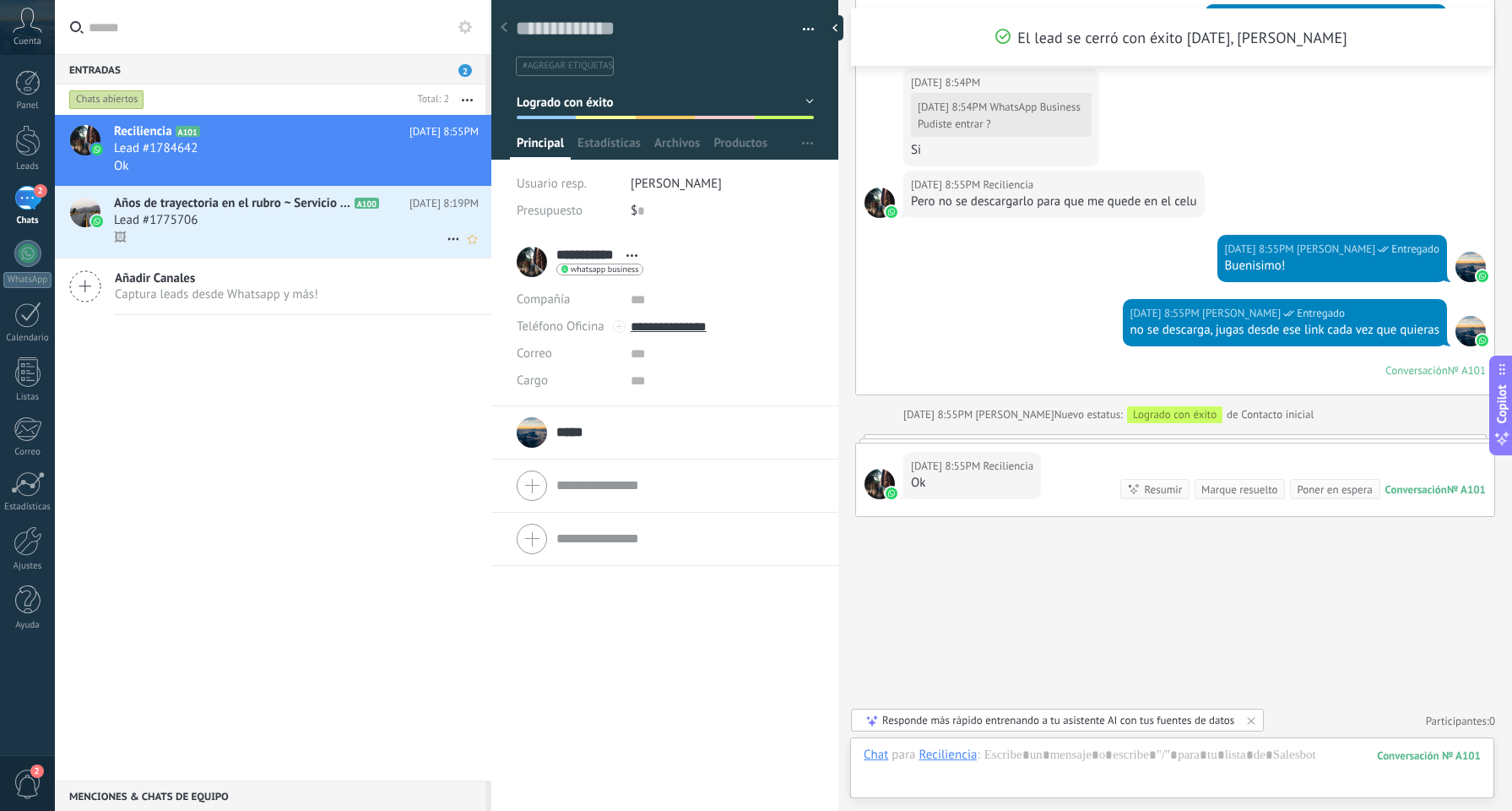
click at [295, 198] on span "Años de trayectoria en el rubro ~ Servicio las 24hs" at bounding box center [232, 203] width 237 height 17
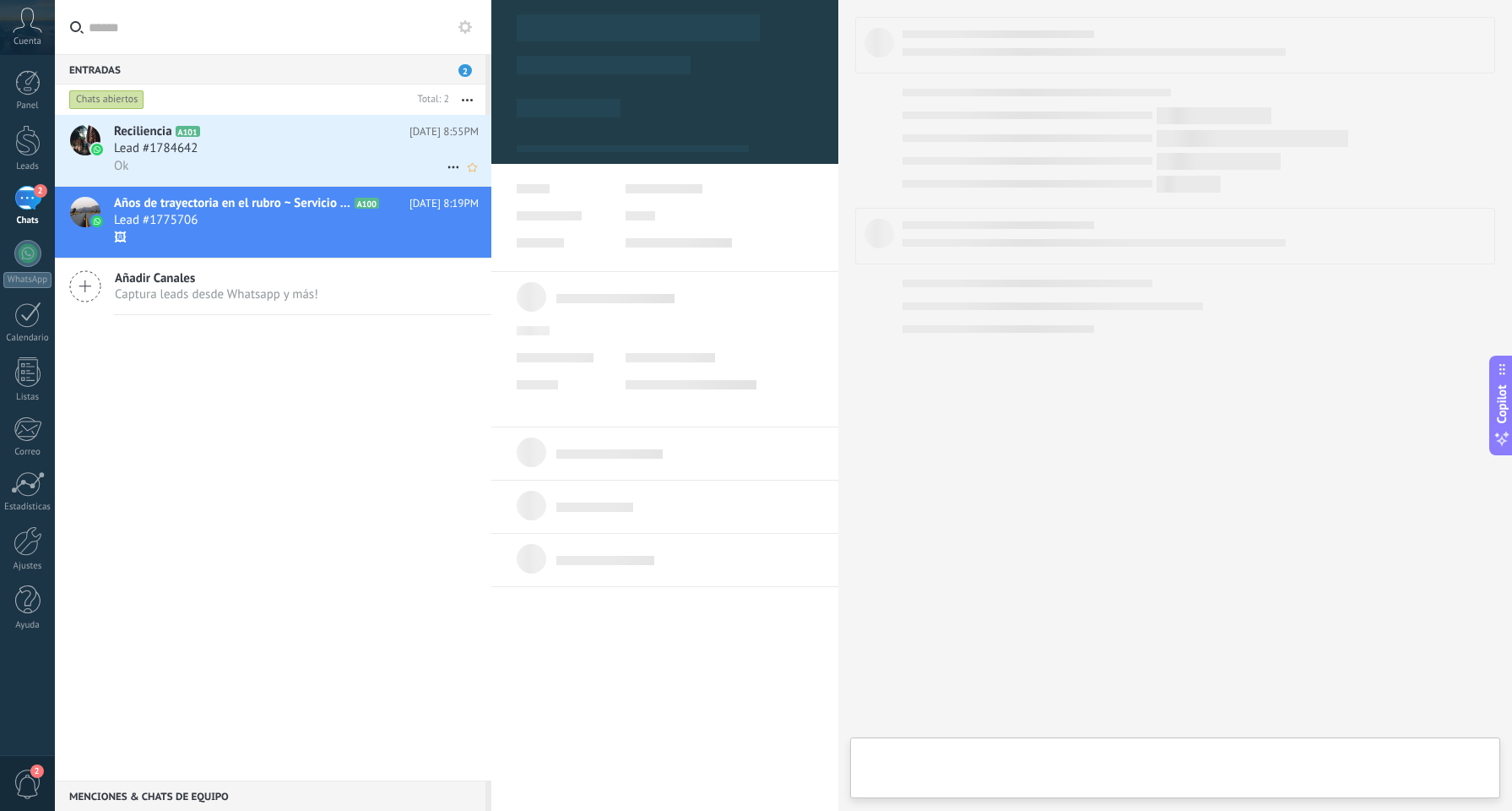
click at [295, 164] on div "Ok" at bounding box center [296, 165] width 365 height 18
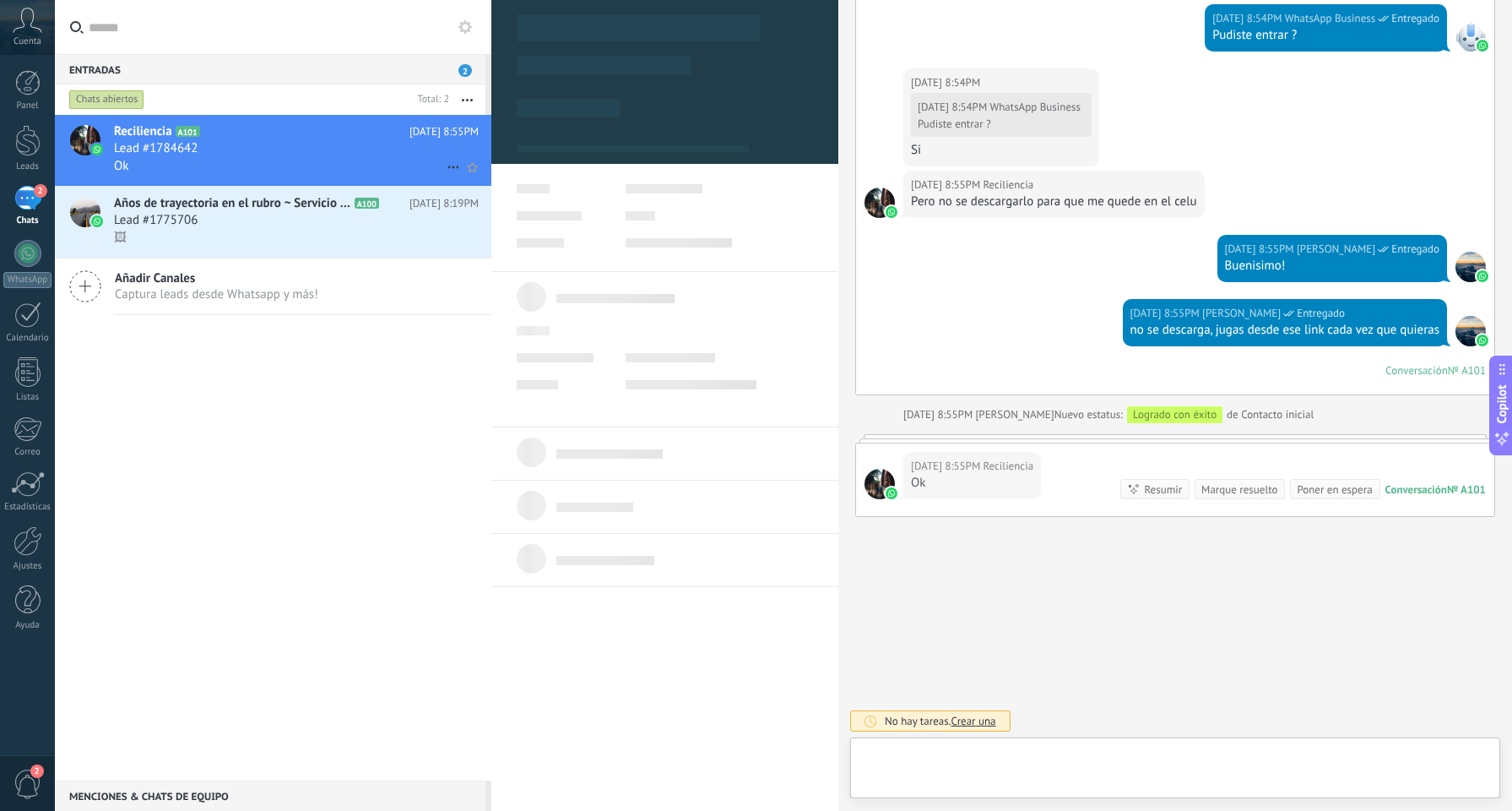
scroll to position [25, 0]
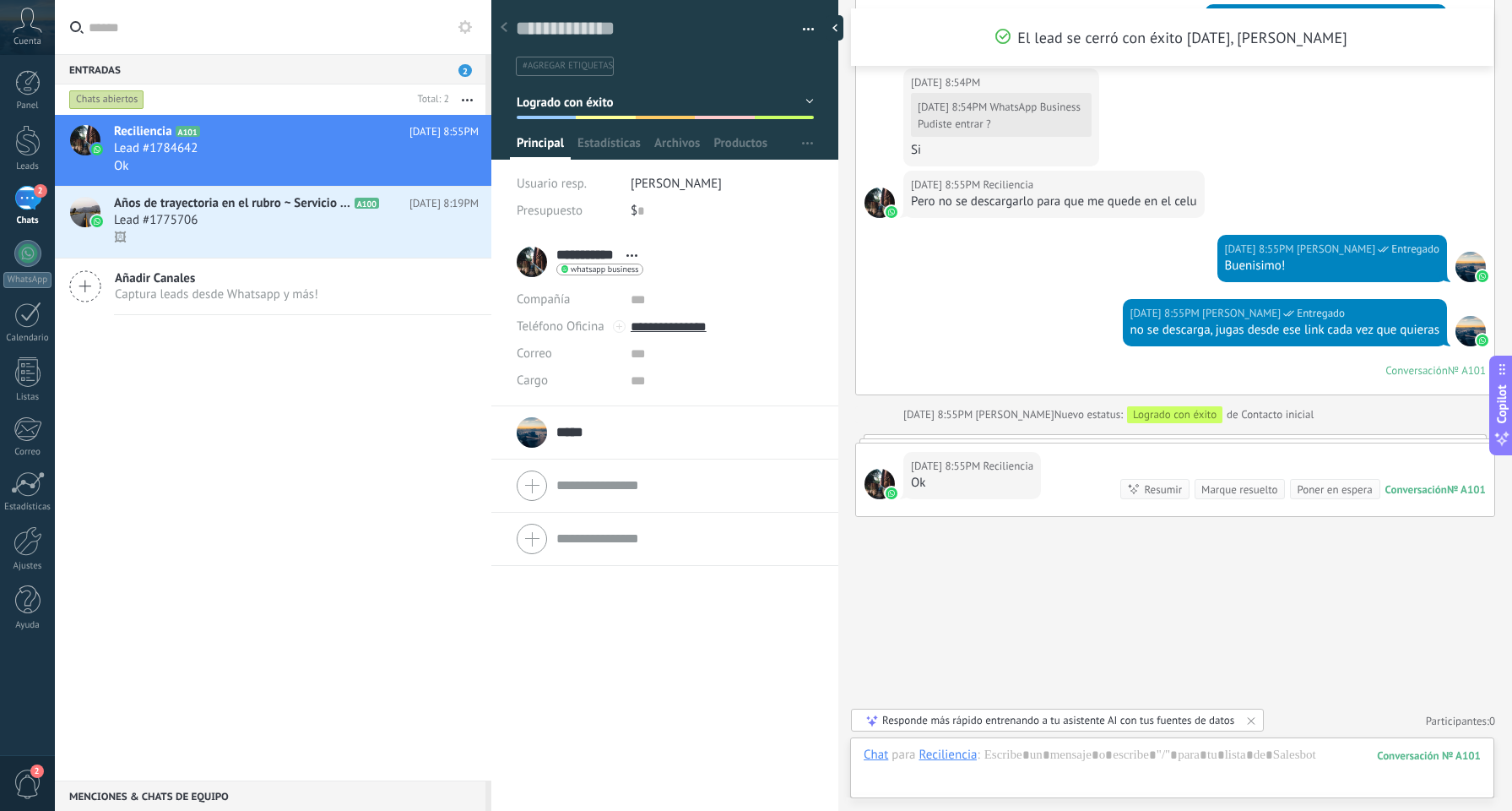
click at [1173, 720] on div "Responde más rápido entrenando a tu asistente AI con tus fuentes de datos" at bounding box center [1058, 719] width 352 height 14
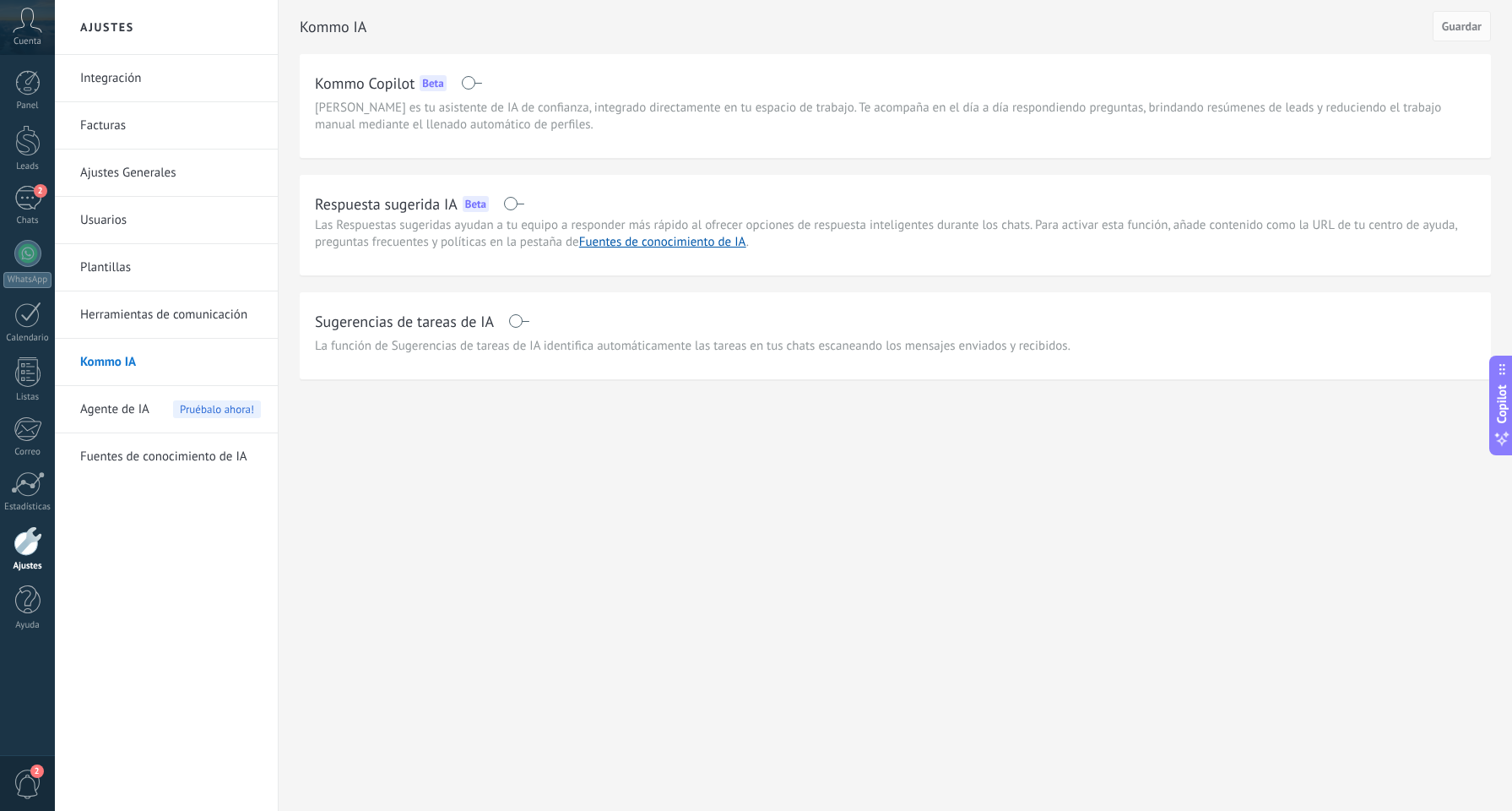
click at [33, 178] on div "Panel Leads 2 Chats WhatsApp Clientes" at bounding box center [27, 359] width 55 height 578
click at [33, 193] on div "2" at bounding box center [27, 198] width 27 height 24
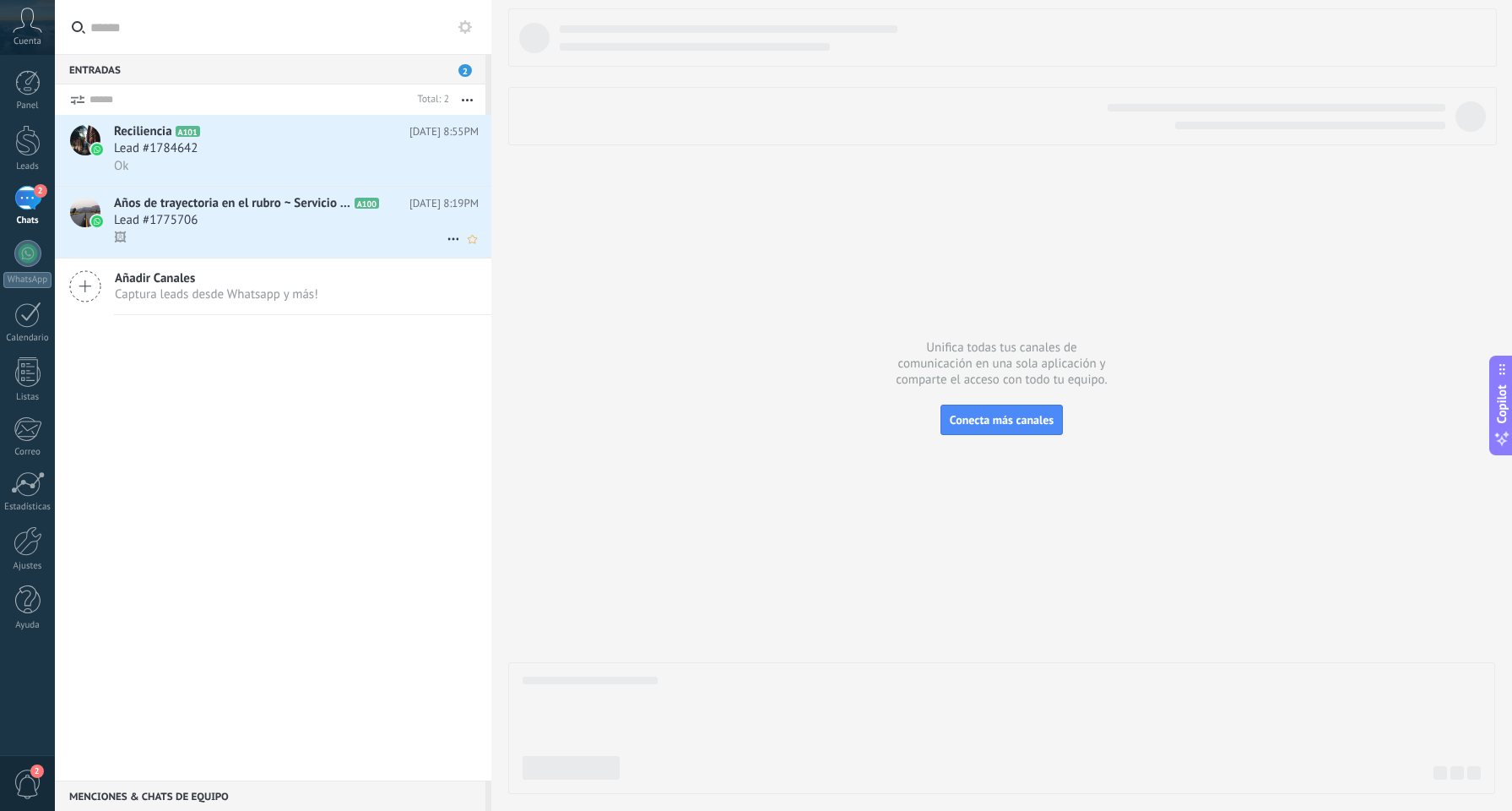
click at [199, 211] on span "Años de trayectoria en el rubro ~ Servicio las 24hs" at bounding box center [232, 203] width 237 height 17
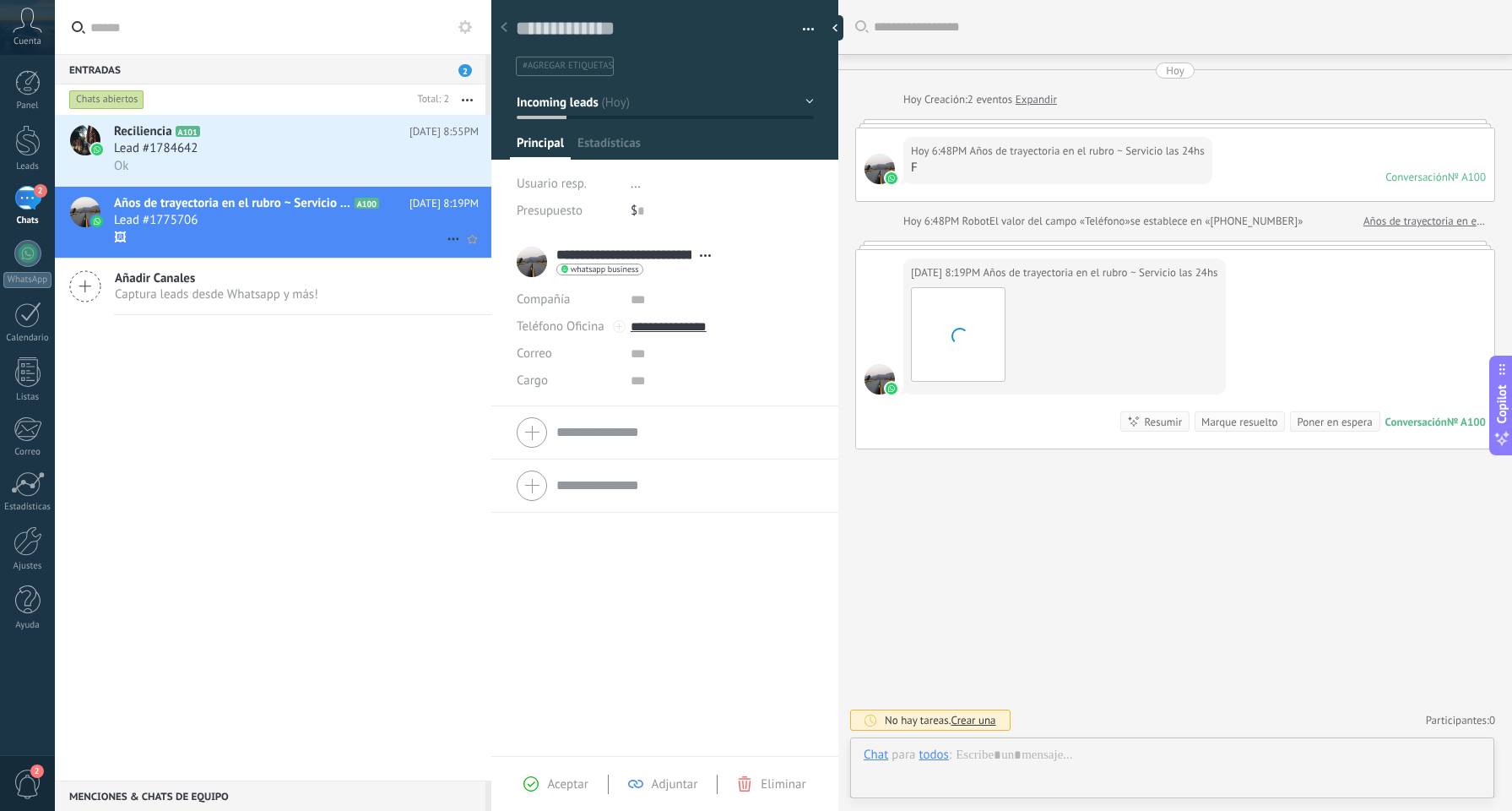
scroll to position [25, 0]
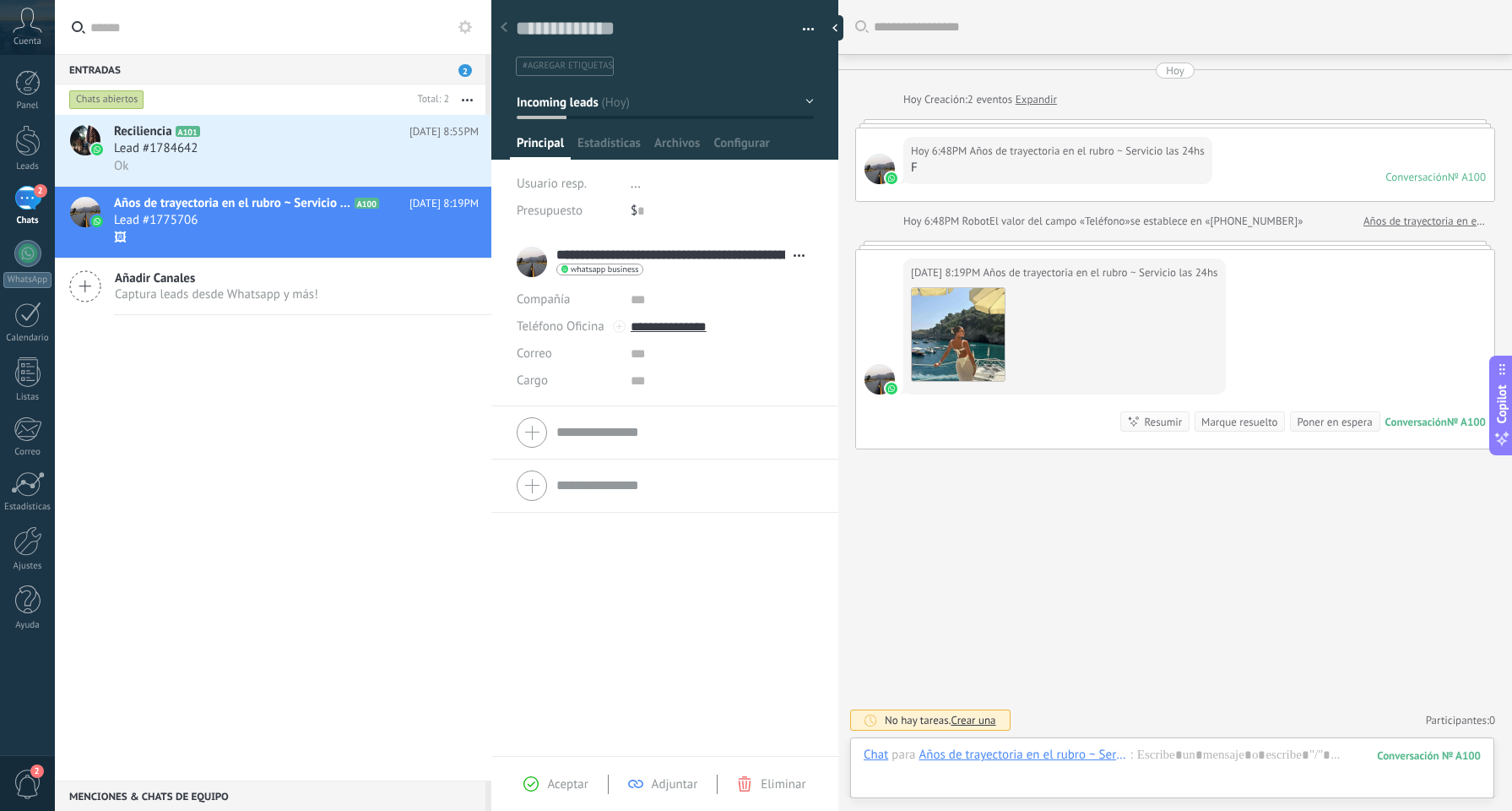
click at [1015, 553] on div "Buscar Carga más [DATE] [DATE] Creación: 2 eventos Expandir [DATE] 6:48PM Años …" at bounding box center [1176, 405] width 674 height 811
click at [345, 144] on div "Lead #1784642" at bounding box center [296, 149] width 365 height 17
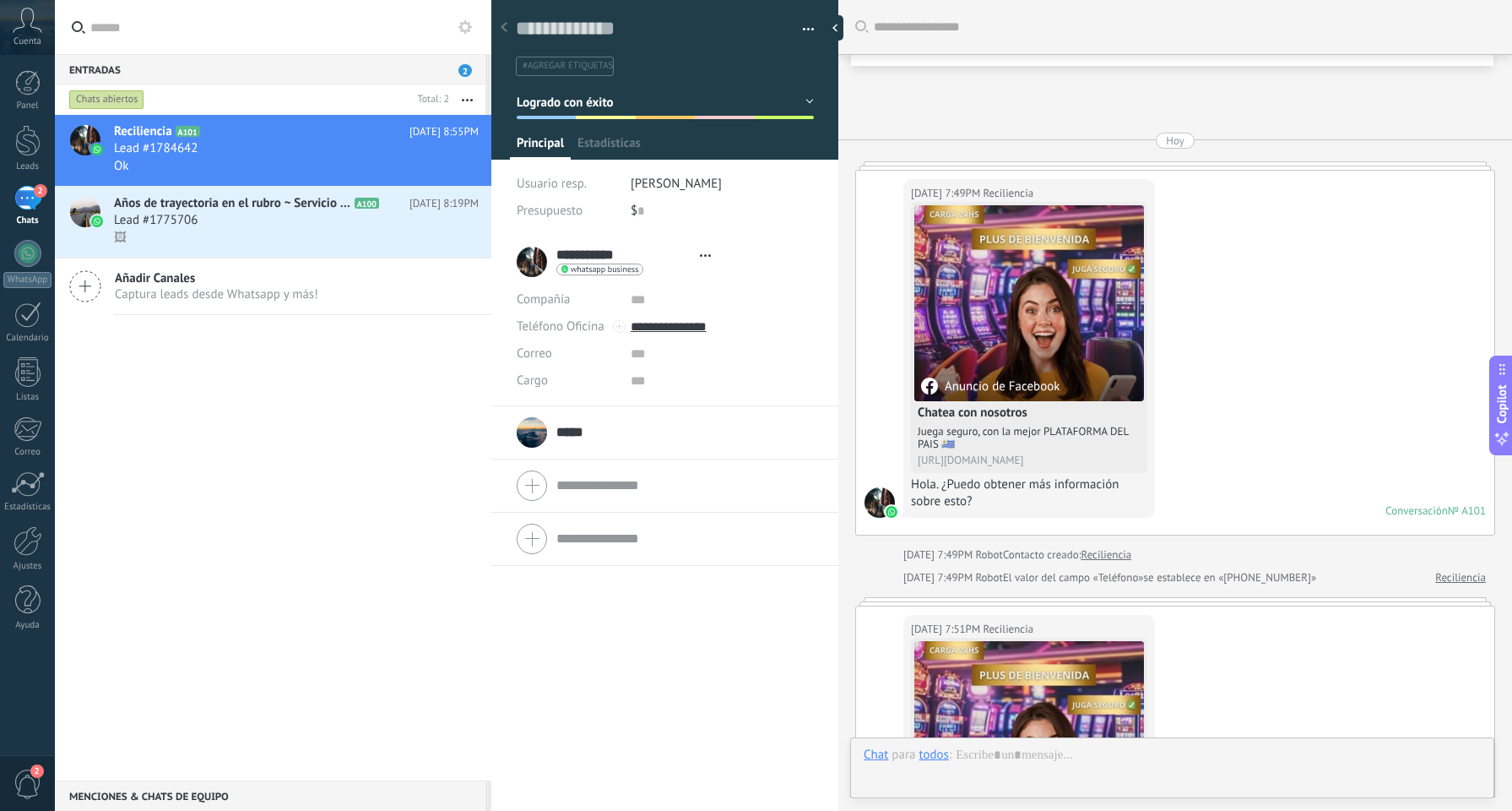
type textarea "**********"
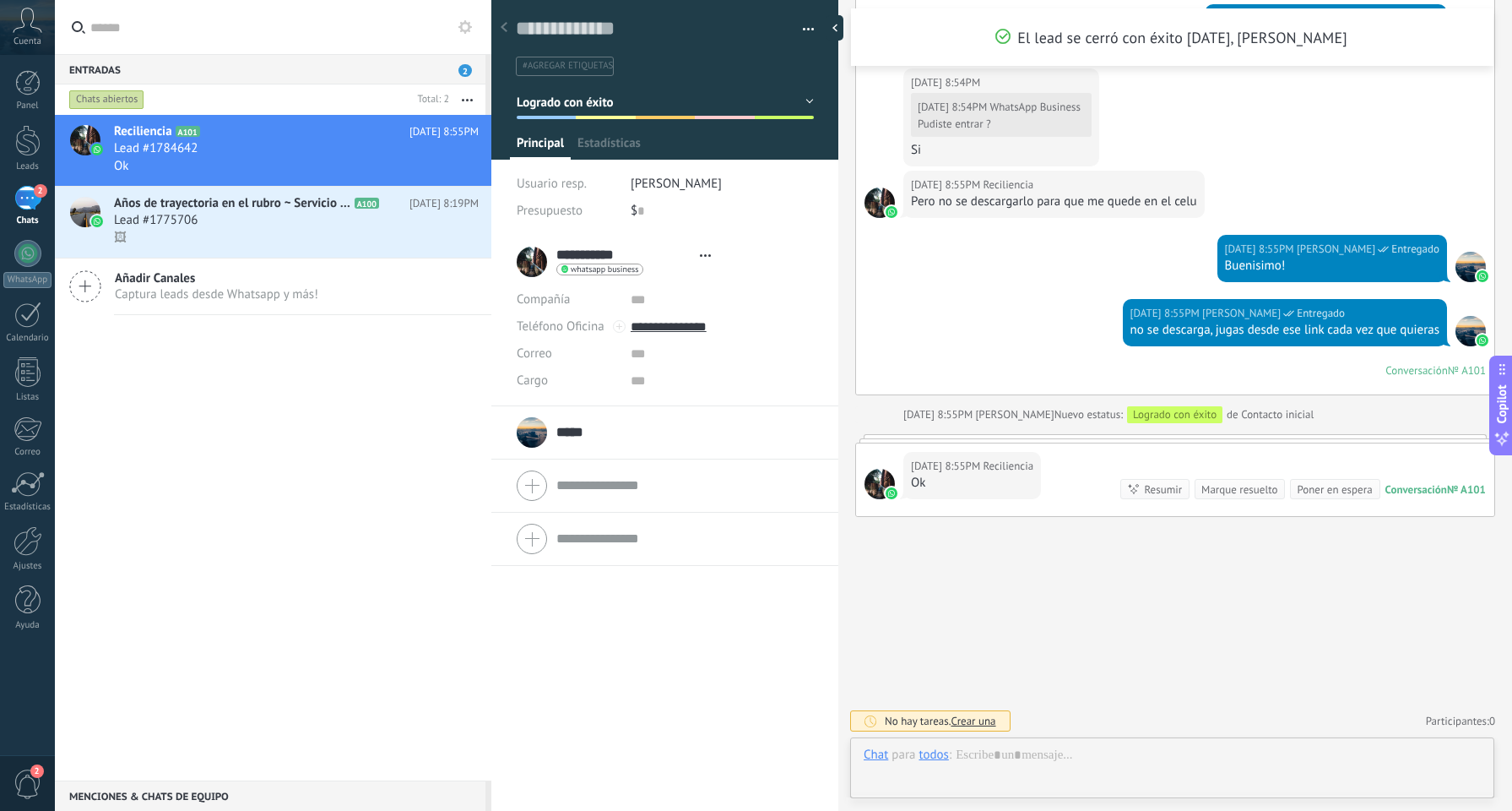
click at [20, 196] on div "2" at bounding box center [27, 198] width 27 height 24
